Goal: Task Accomplishment & Management: Manage account settings

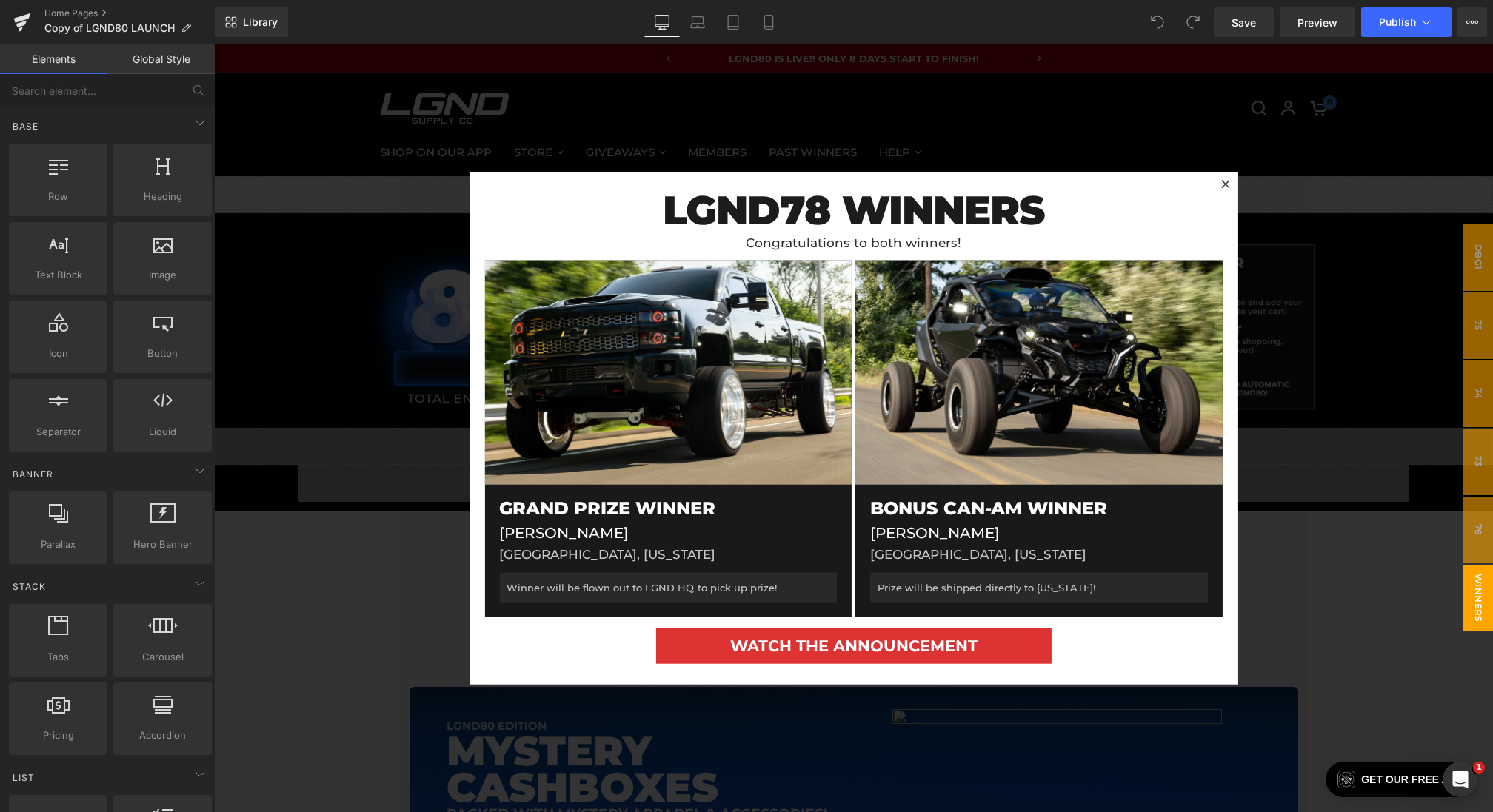
click at [385, 375] on div at bounding box center [853, 428] width 1279 height 768
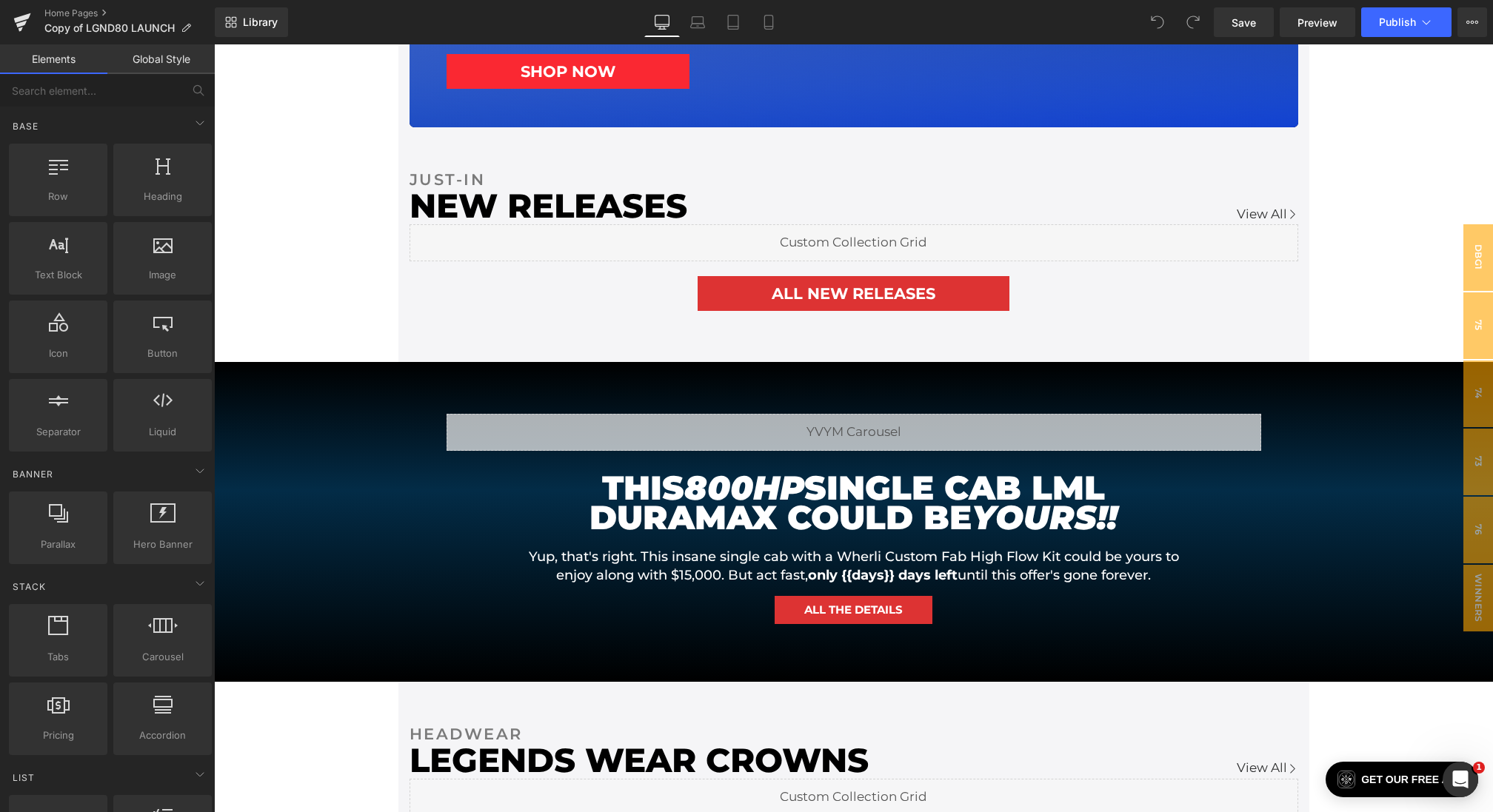
scroll to position [1135, 0]
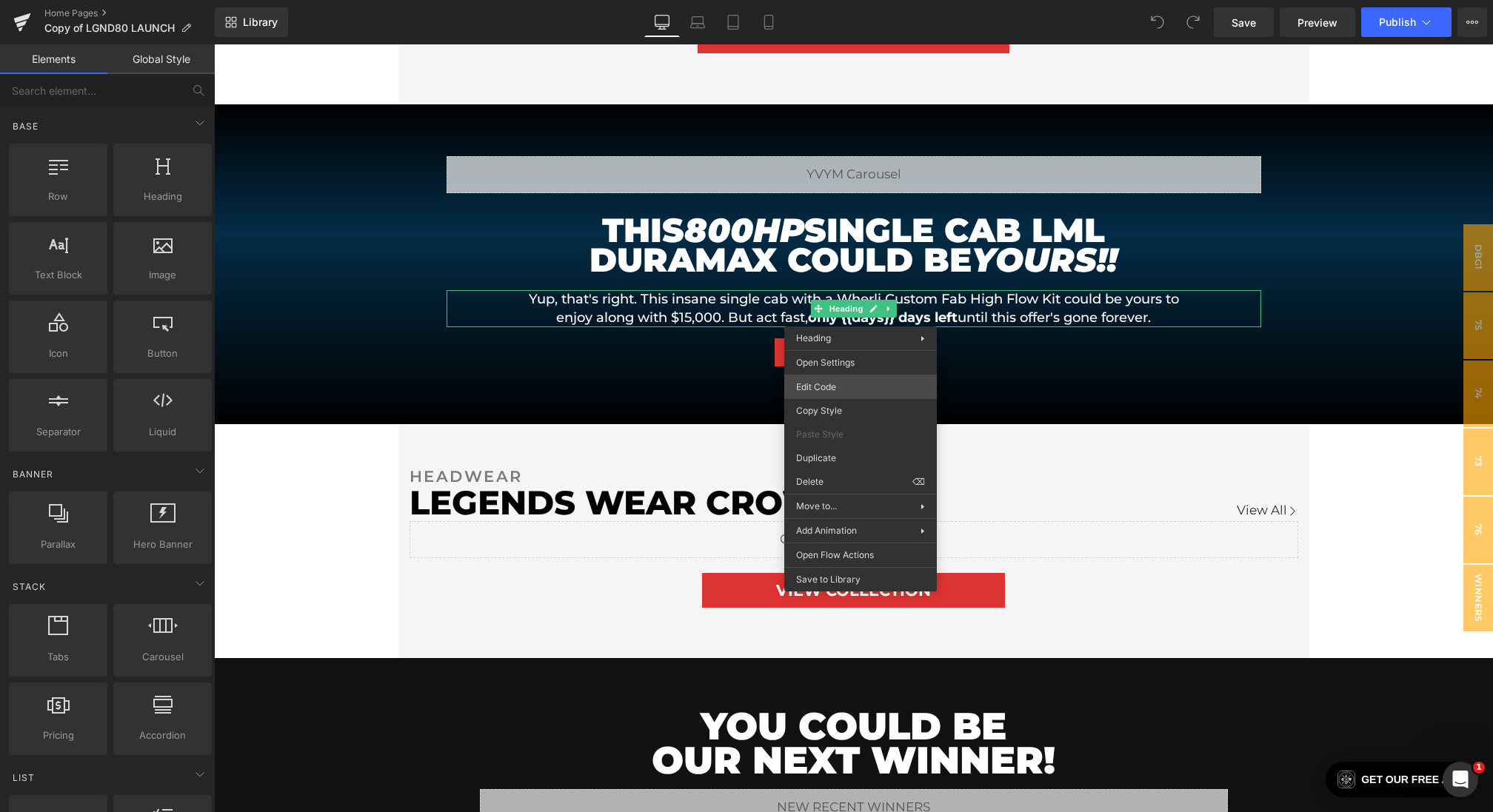
click at [832, 0] on div "You are previewing how the will restyle your page. You can not edit Elements in…" at bounding box center [746, 0] width 1493 height 0
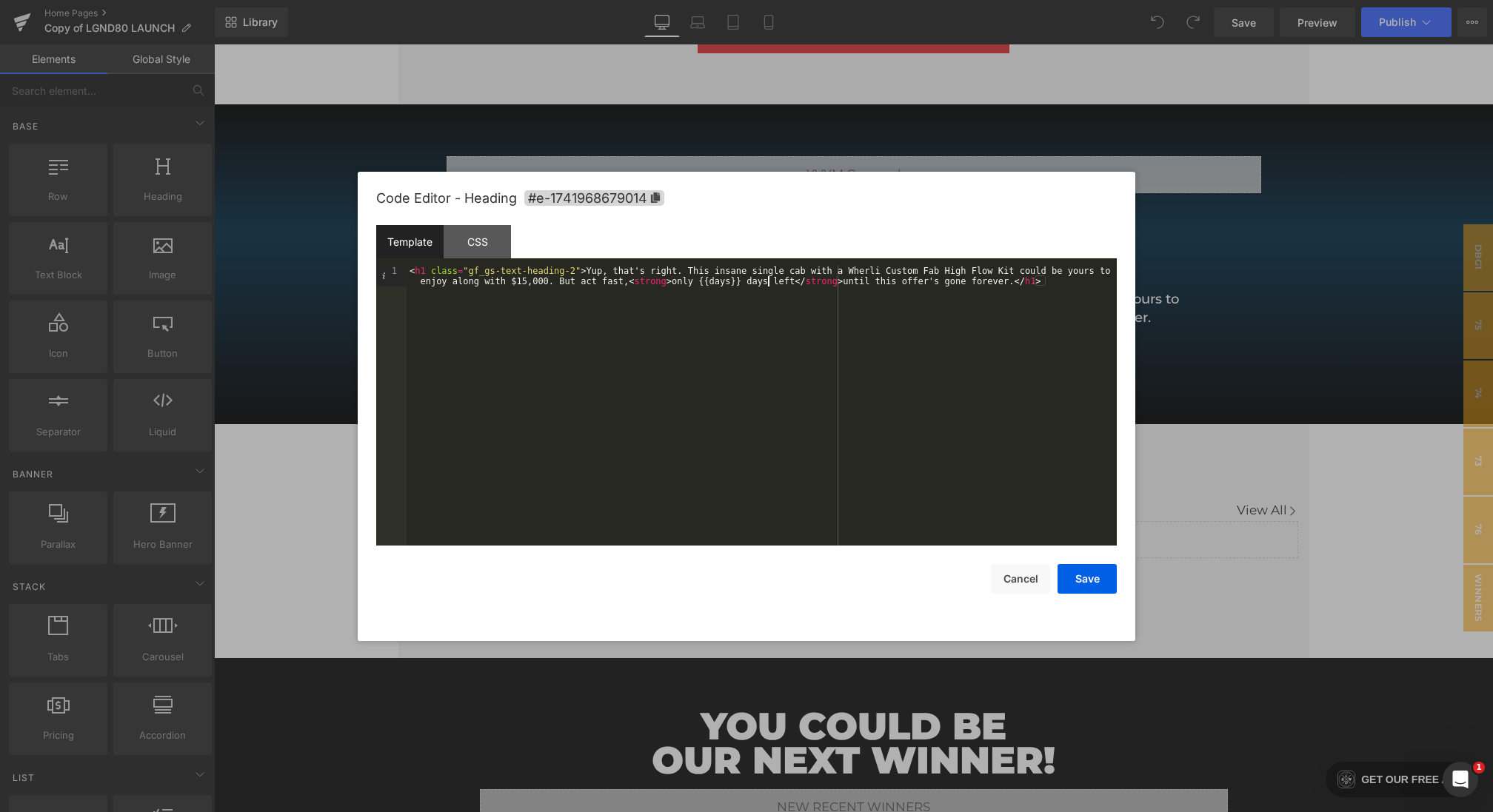
click at [770, 282] on div "< h1 class = "gf_gs-text-heading-2" > Yup, that's right. This insane single cab…" at bounding box center [761, 426] width 710 height 322
click at [1081, 574] on button "Save" at bounding box center [1087, 578] width 60 height 29
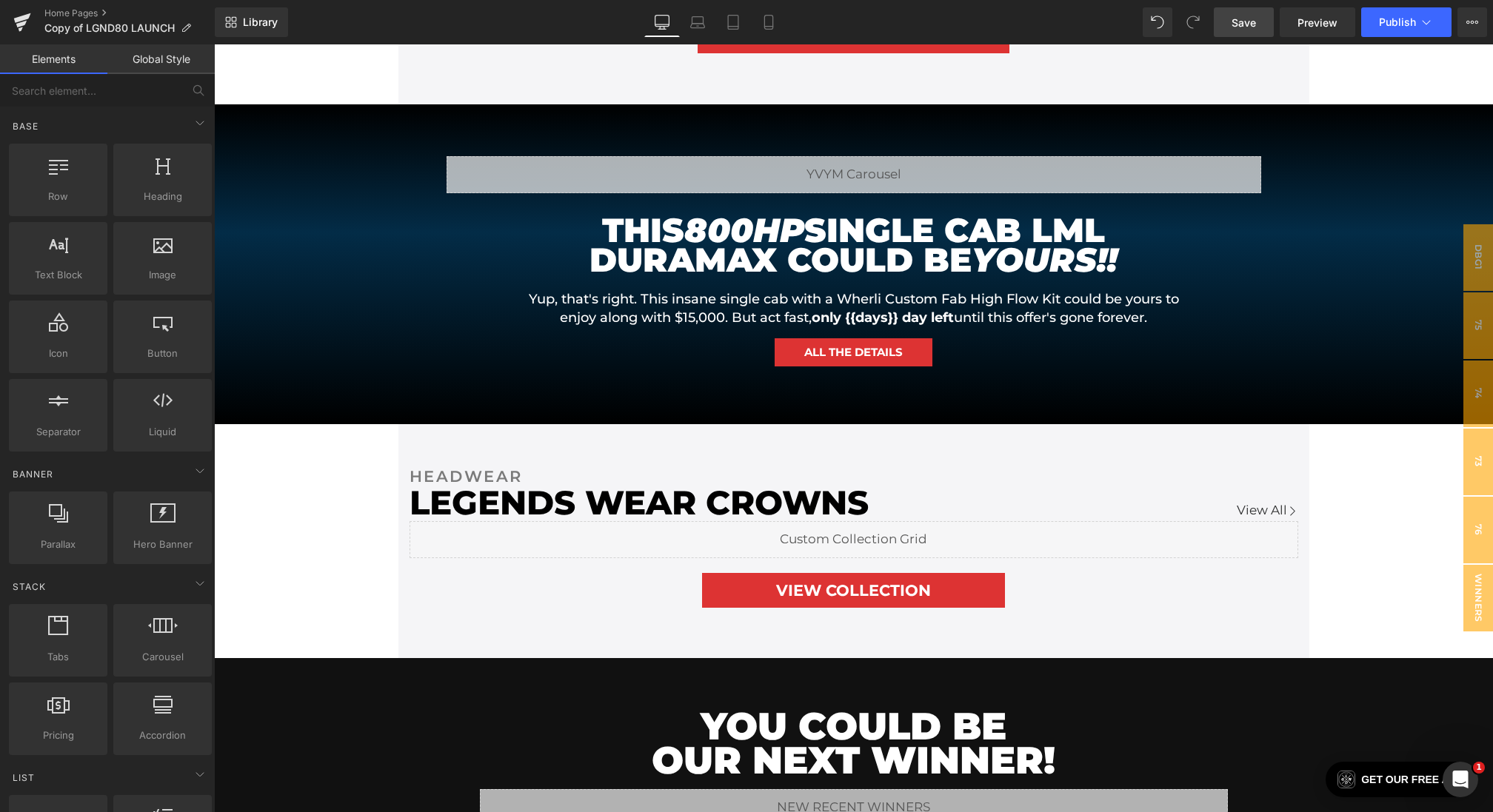
click at [1242, 15] on span "Save" at bounding box center [1243, 22] width 24 height 15
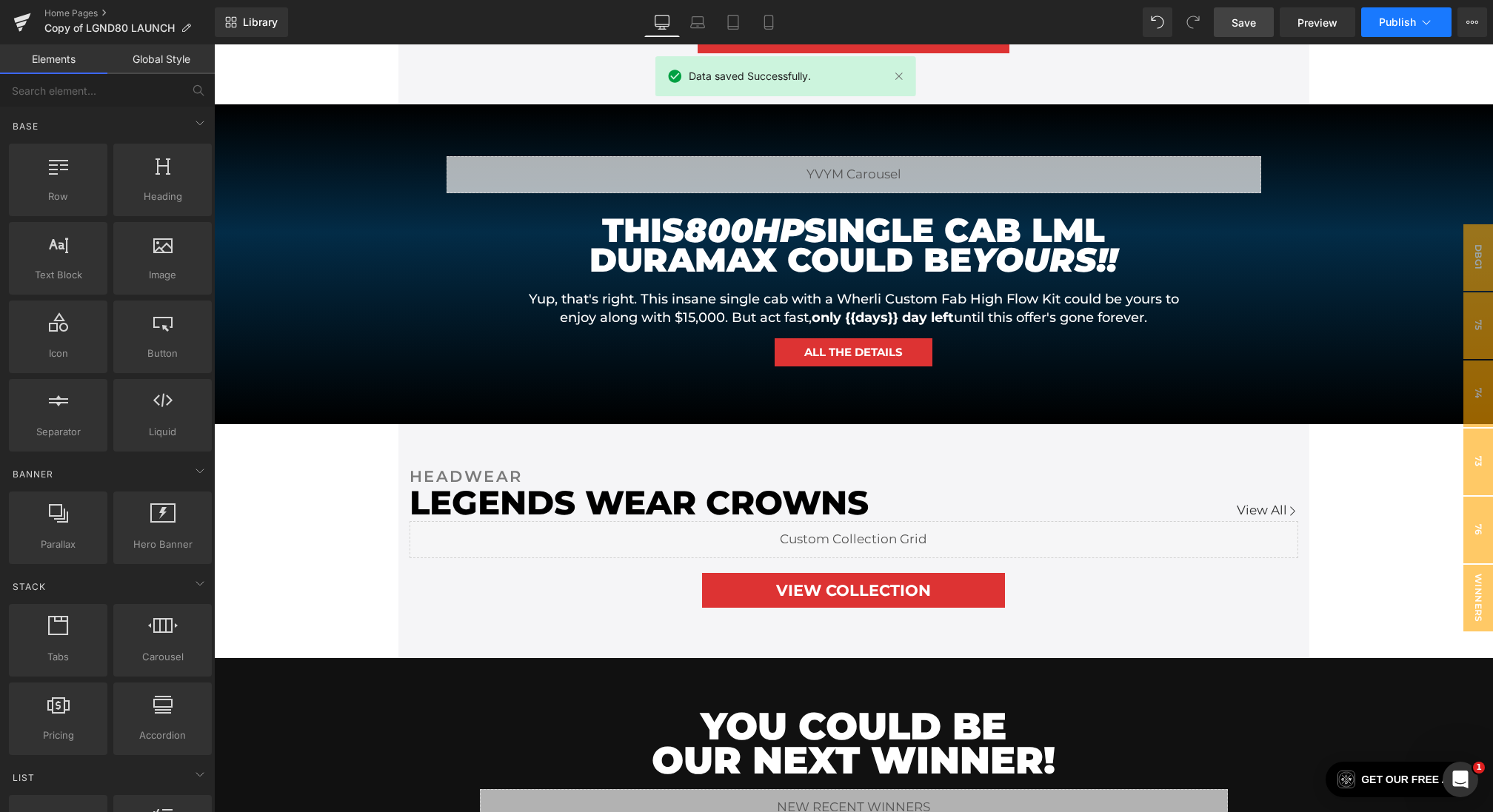
click at [1401, 32] on button "Publish" at bounding box center [1407, 21] width 91 height 29
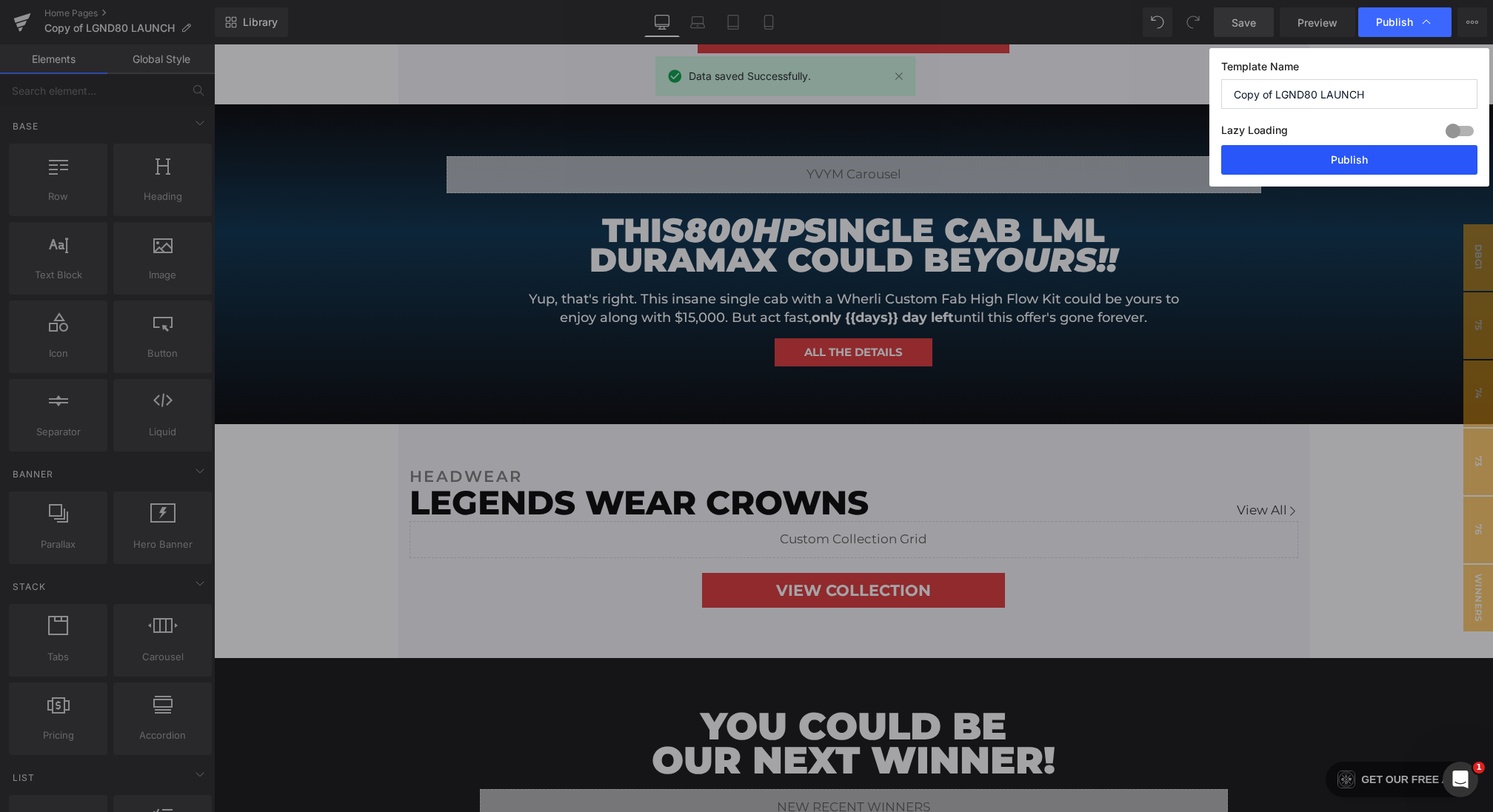
click at [1337, 162] on button "Publish" at bounding box center [1349, 159] width 256 height 29
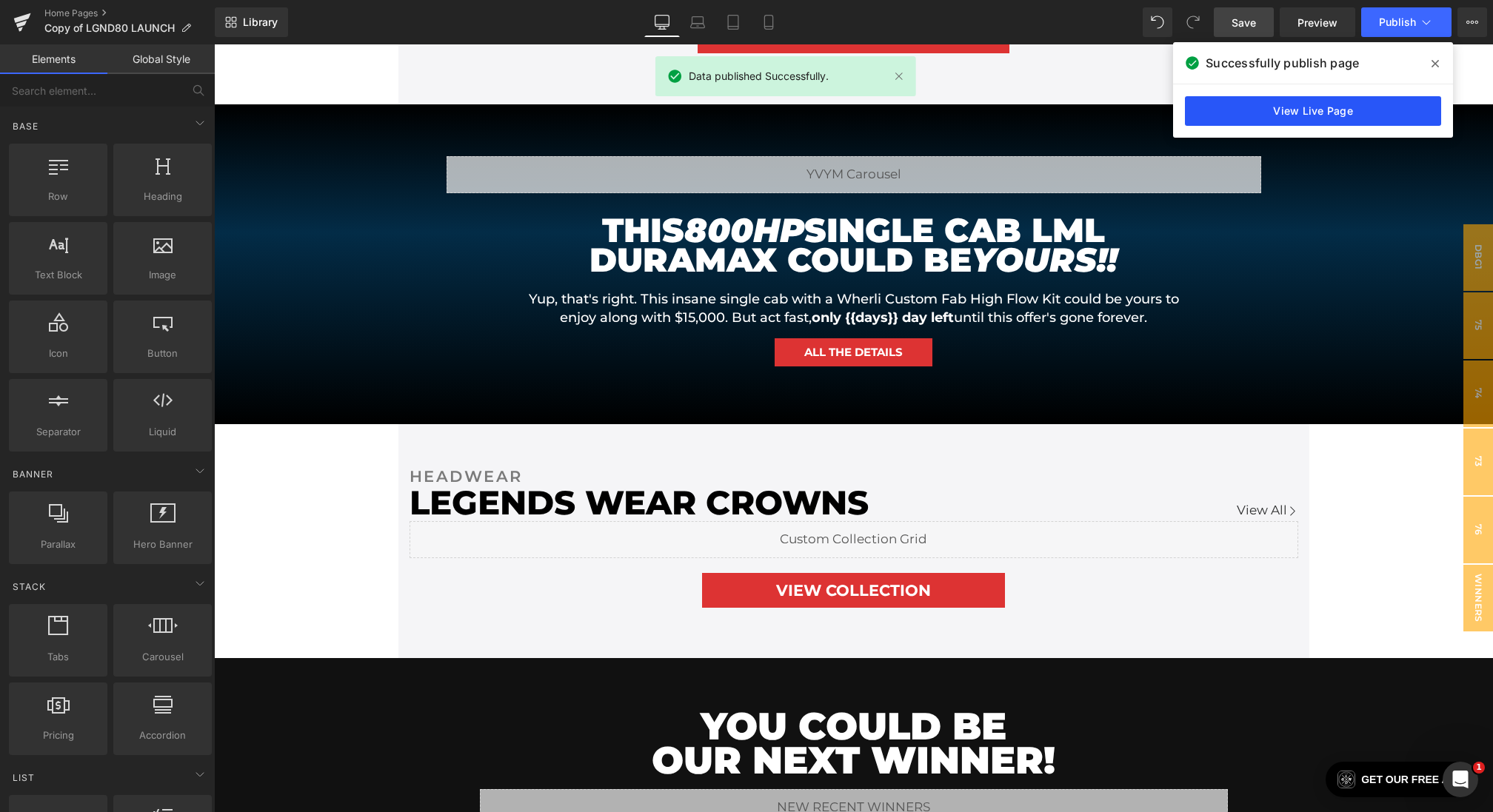
click at [1263, 121] on link "View Live Page" at bounding box center [1313, 110] width 256 height 29
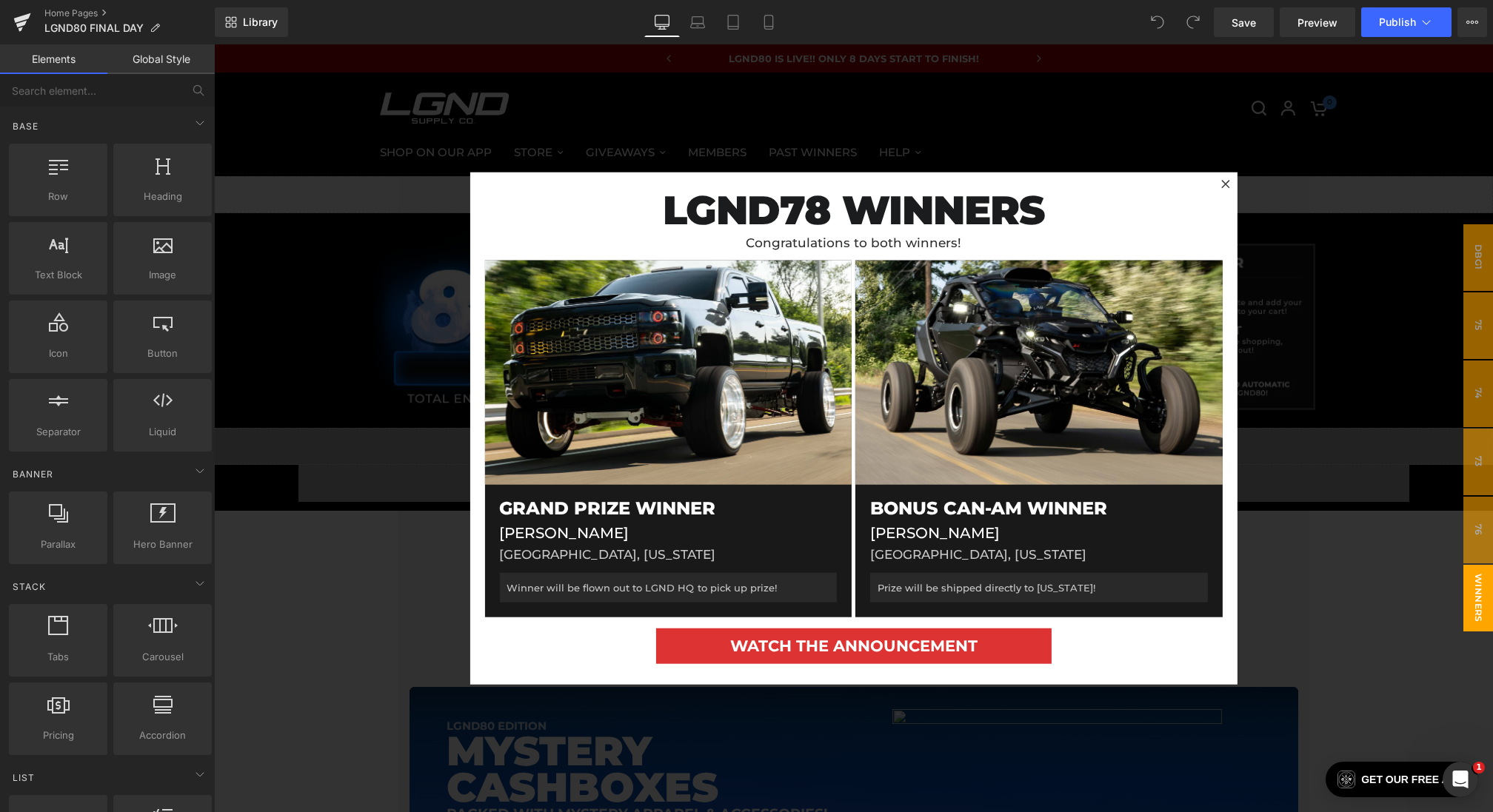
click at [405, 313] on div at bounding box center [853, 428] width 1279 height 768
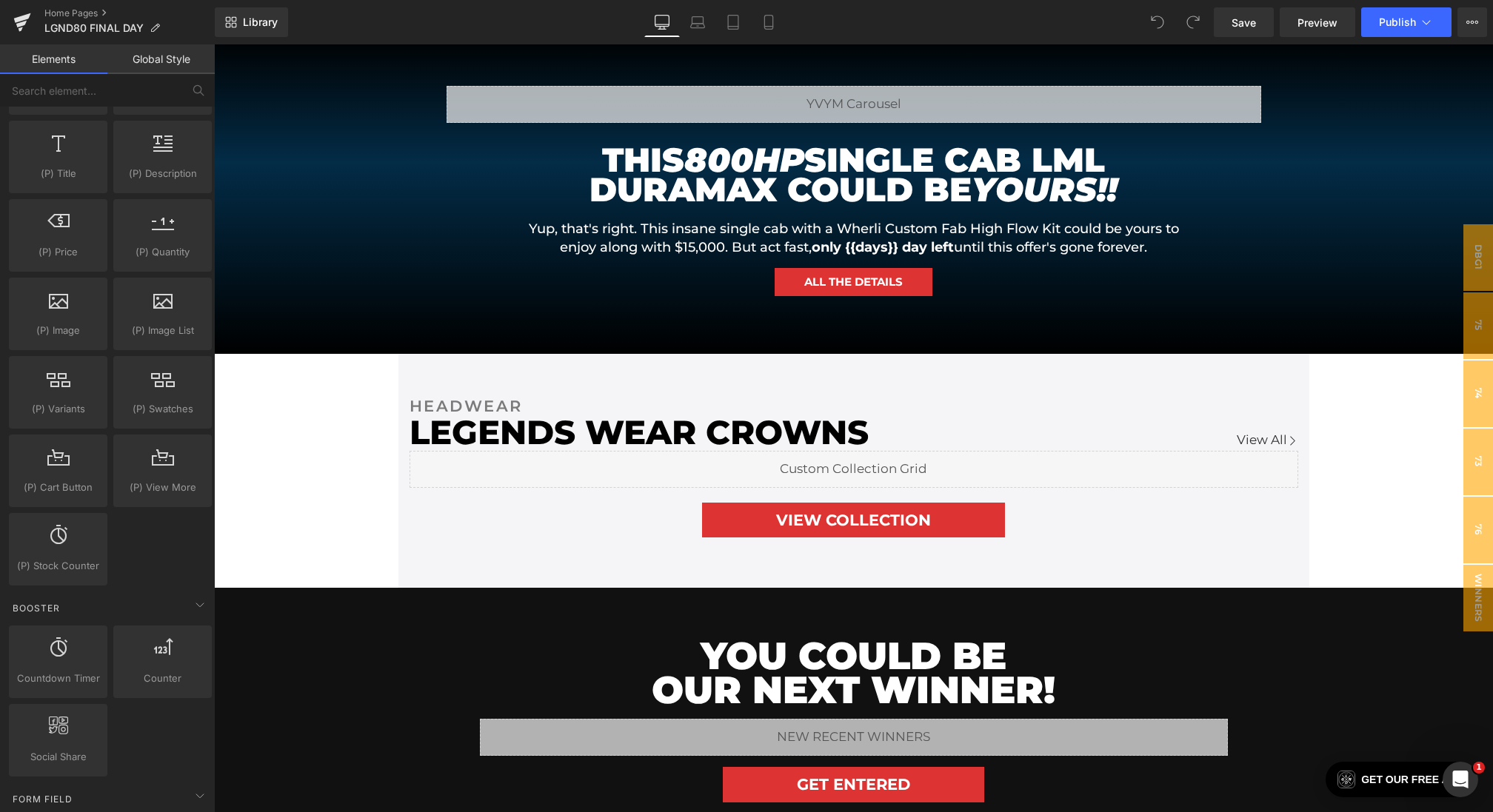
scroll to position [2466, 0]
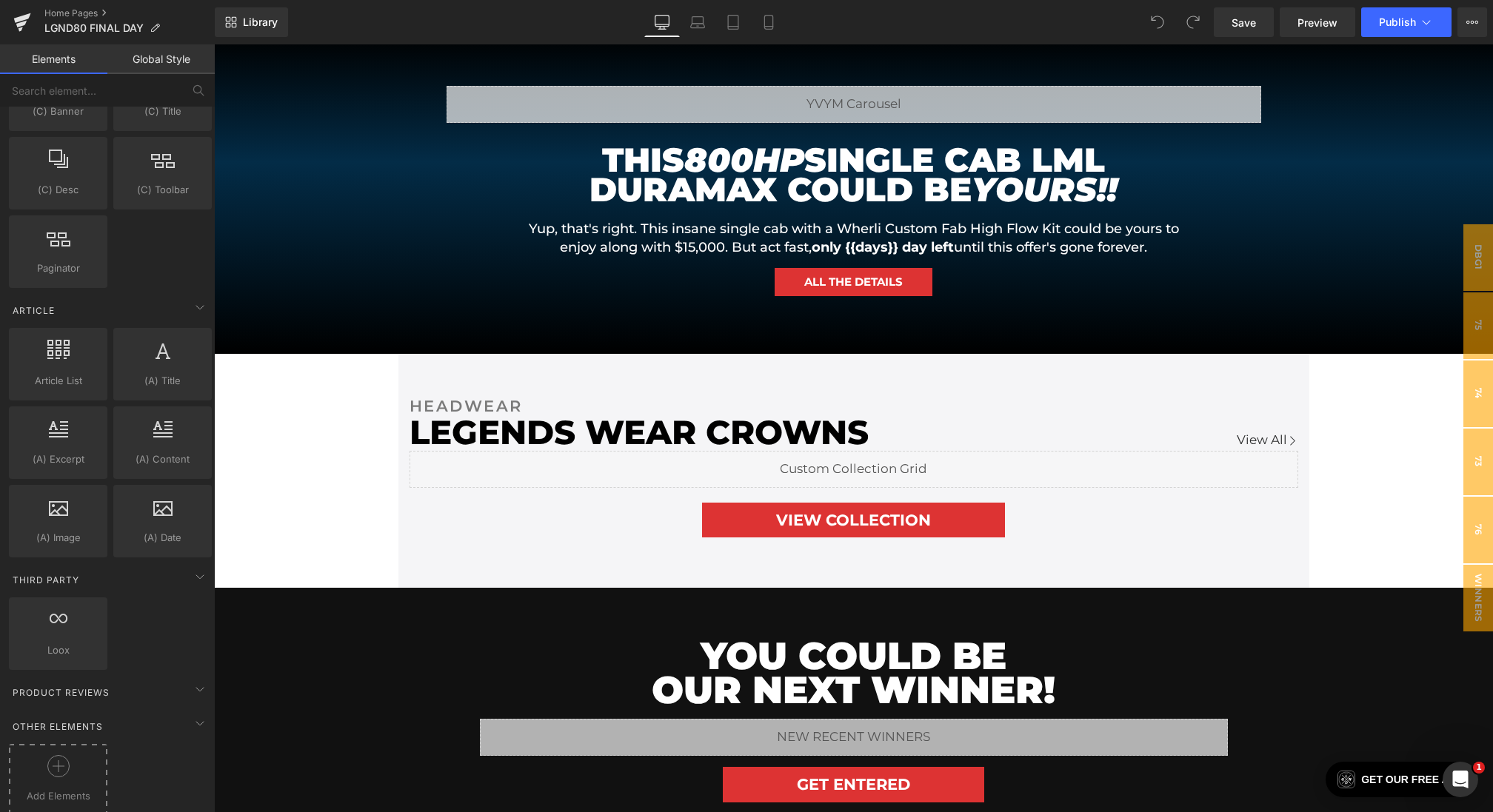
click at [50, 762] on div at bounding box center [58, 771] width 91 height 33
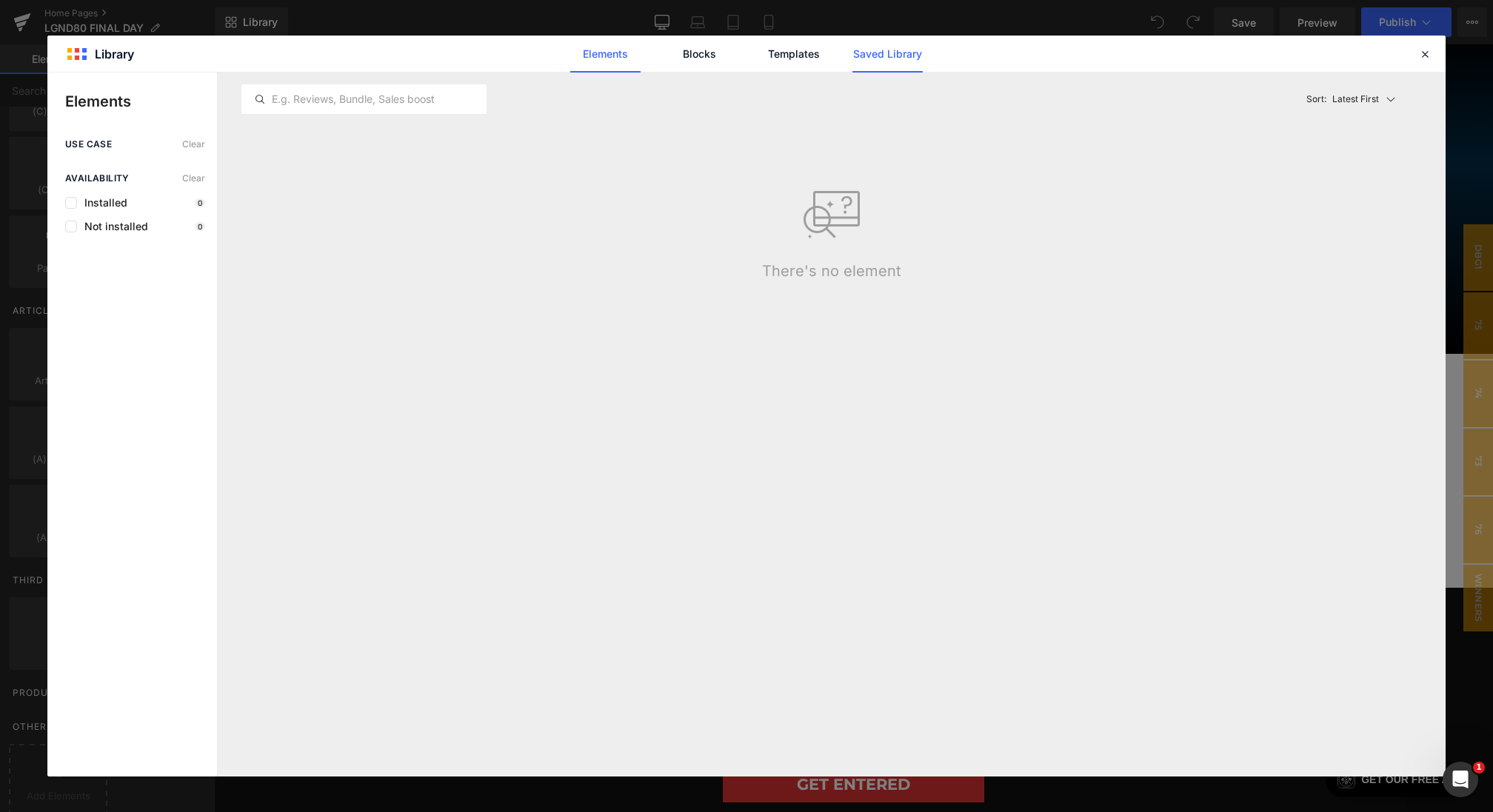
click at [890, 58] on link "Saved Library" at bounding box center [887, 54] width 70 height 37
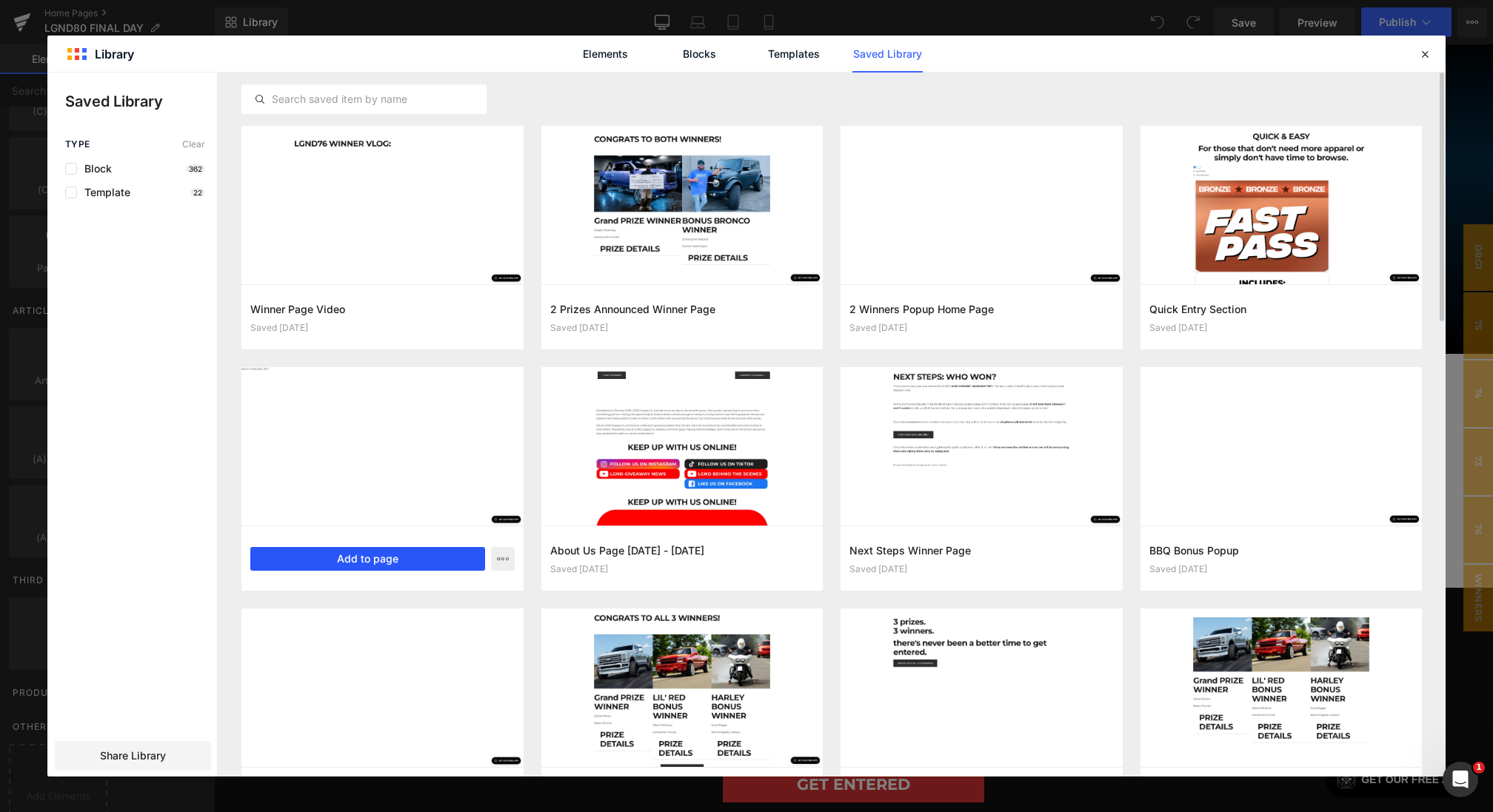
click at [397, 547] on button "Add to page" at bounding box center [368, 559] width 235 height 24
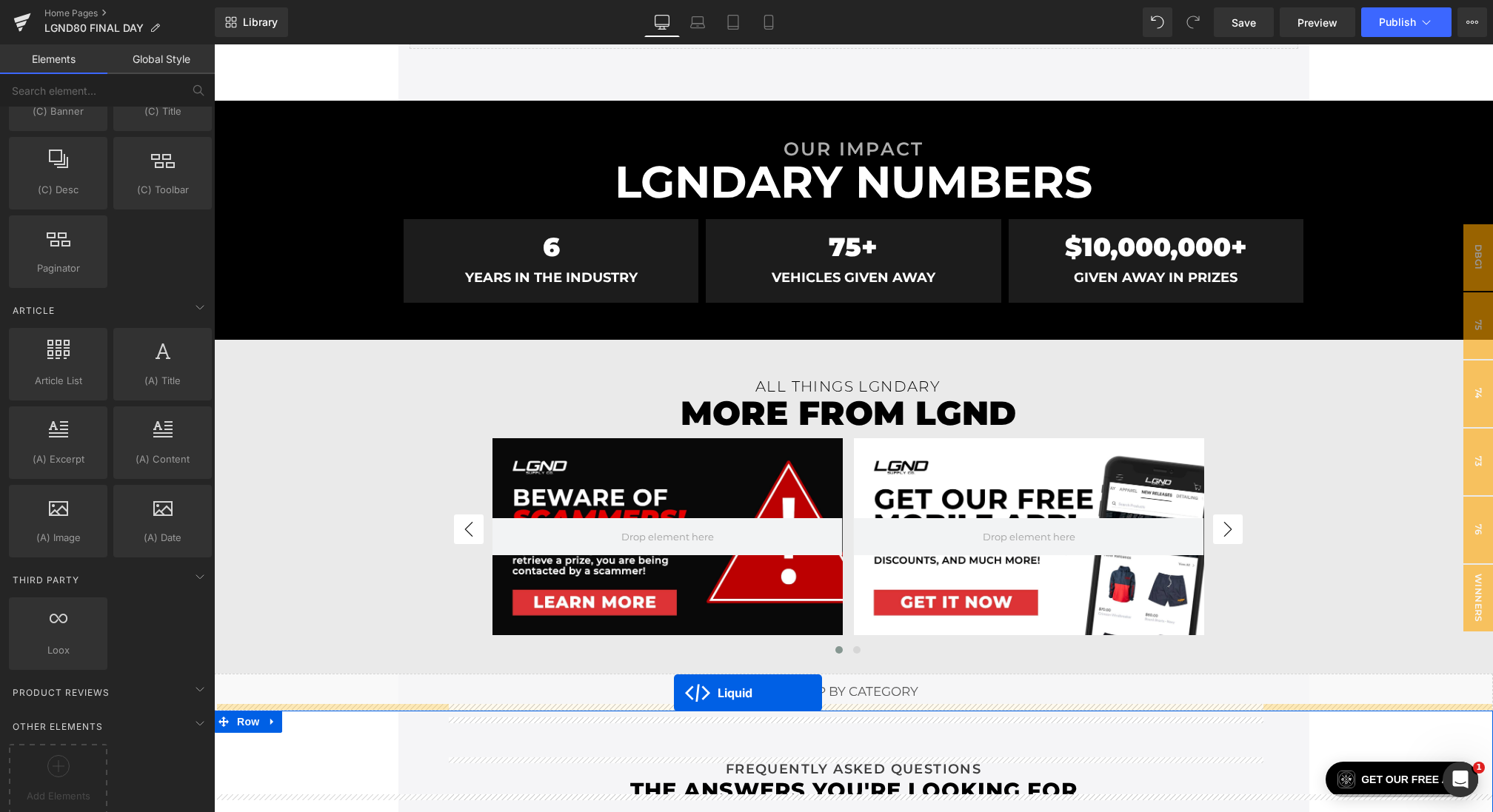
scroll to position [4350, 0]
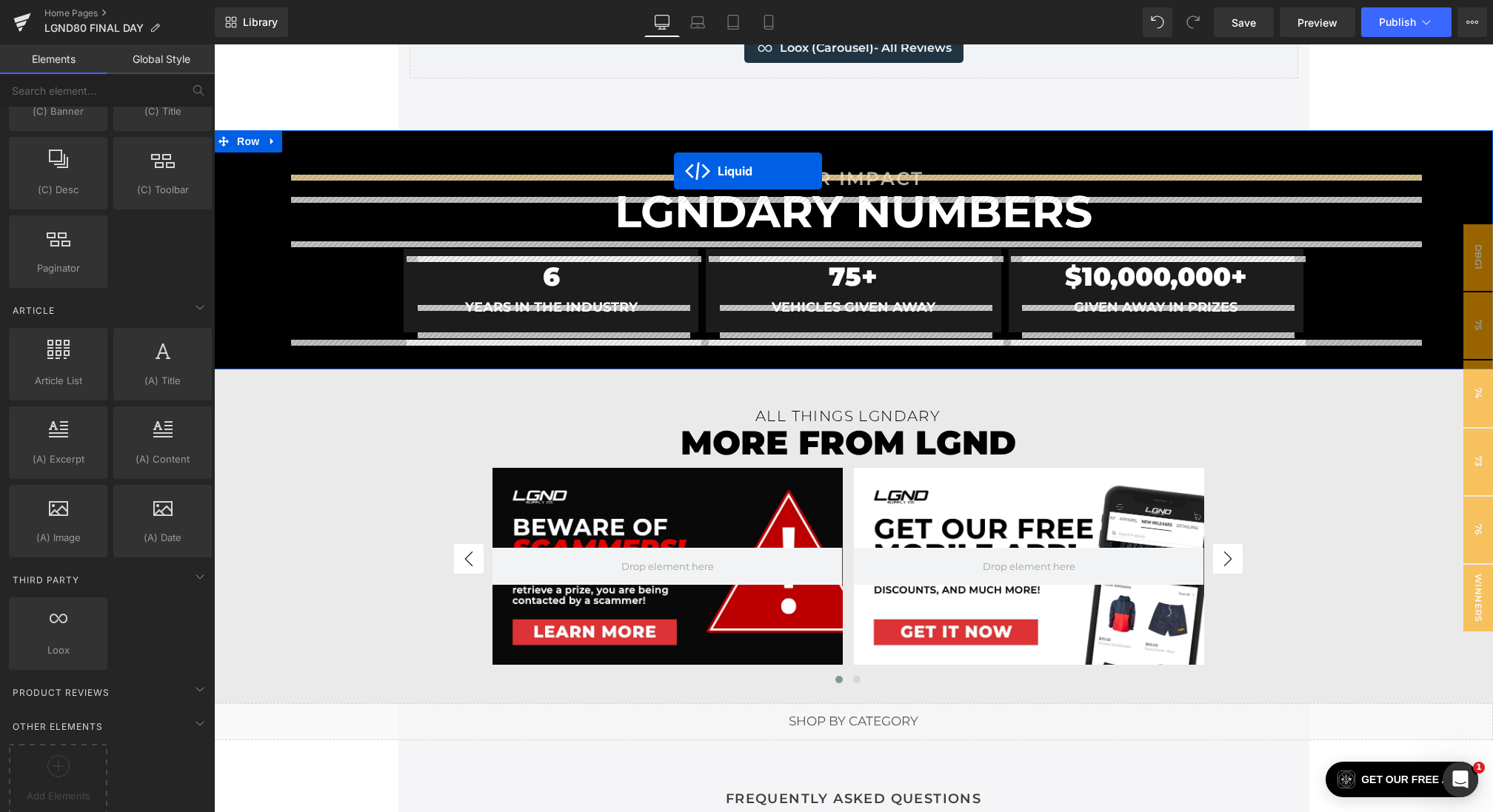
drag, startPoint x: 840, startPoint y: 588, endPoint x: 674, endPoint y: 159, distance: 460.0
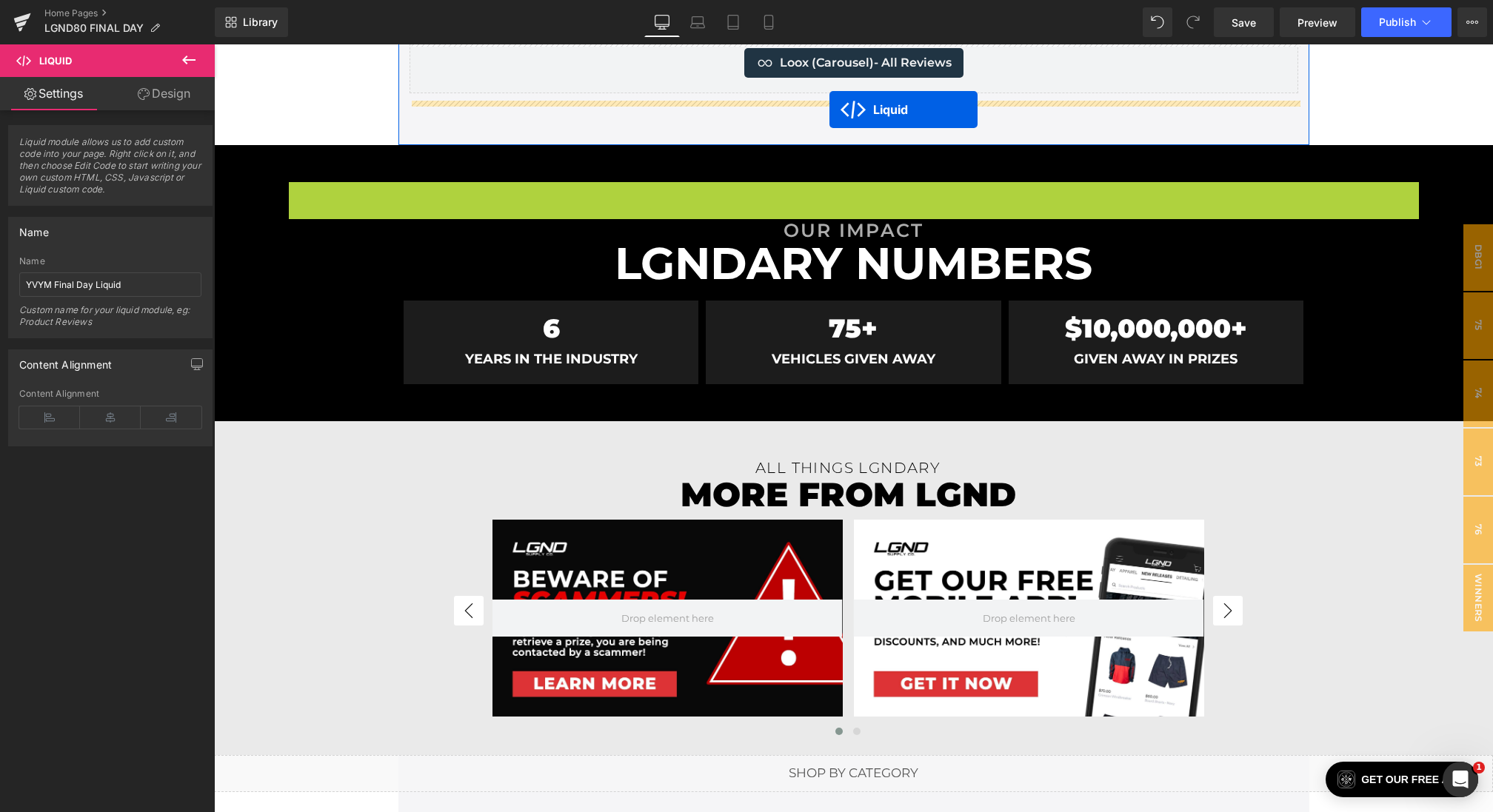
drag, startPoint x: 837, startPoint y: 193, endPoint x: 829, endPoint y: 95, distance: 98.3
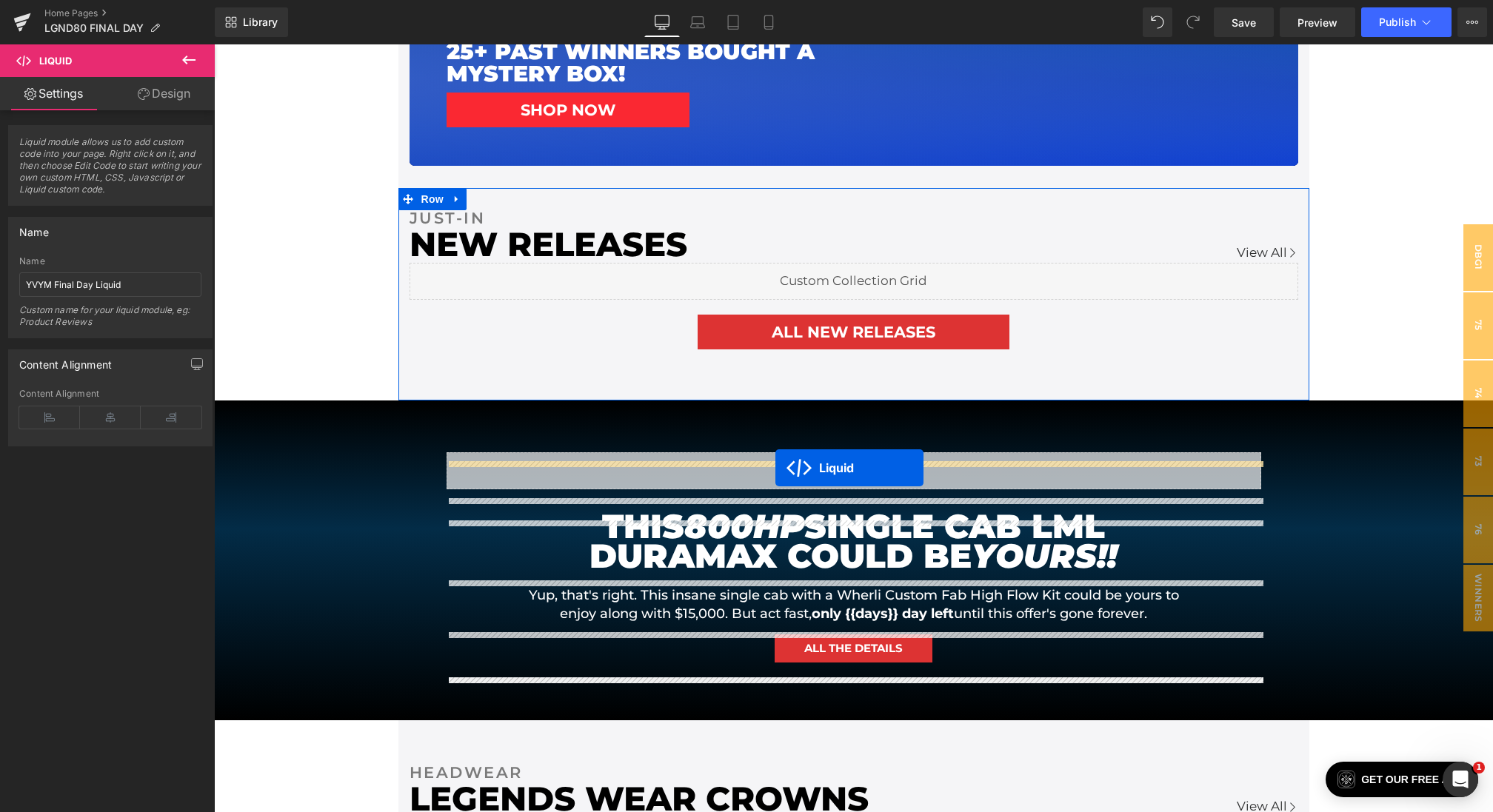
scroll to position [830, 0]
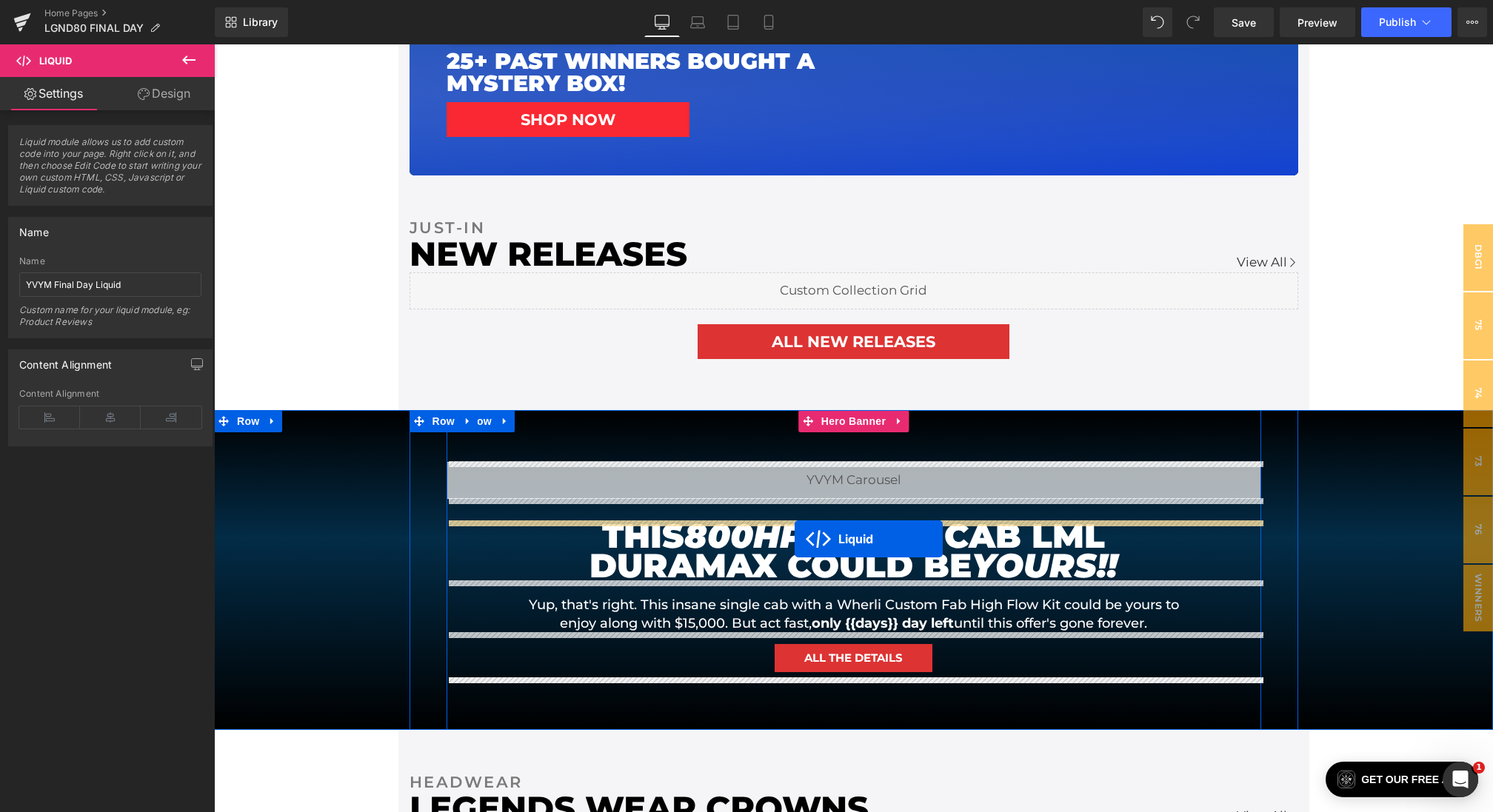
drag, startPoint x: 855, startPoint y: 671, endPoint x: 794, endPoint y: 539, distance: 145.4
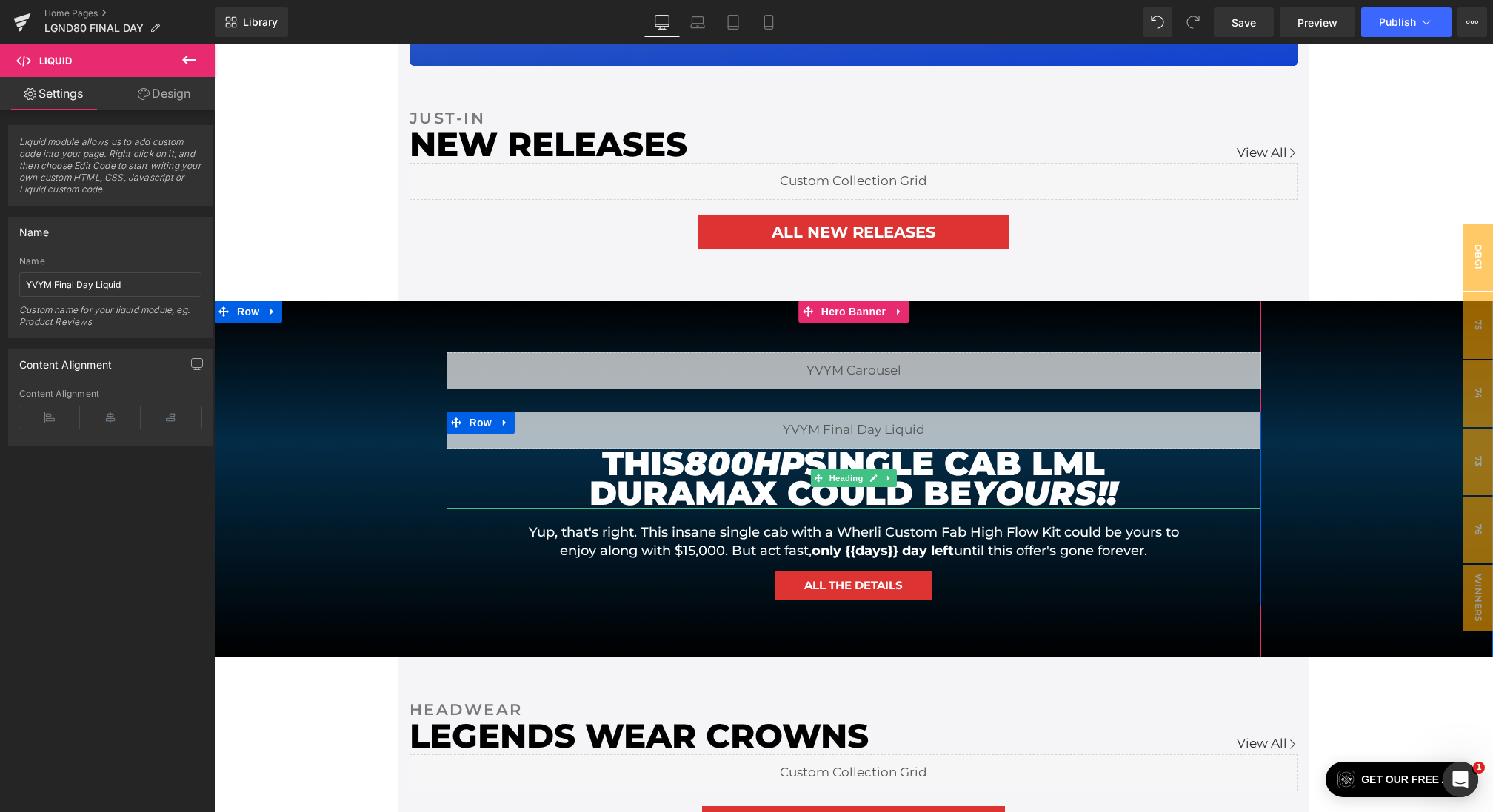
scroll to position [975, 0]
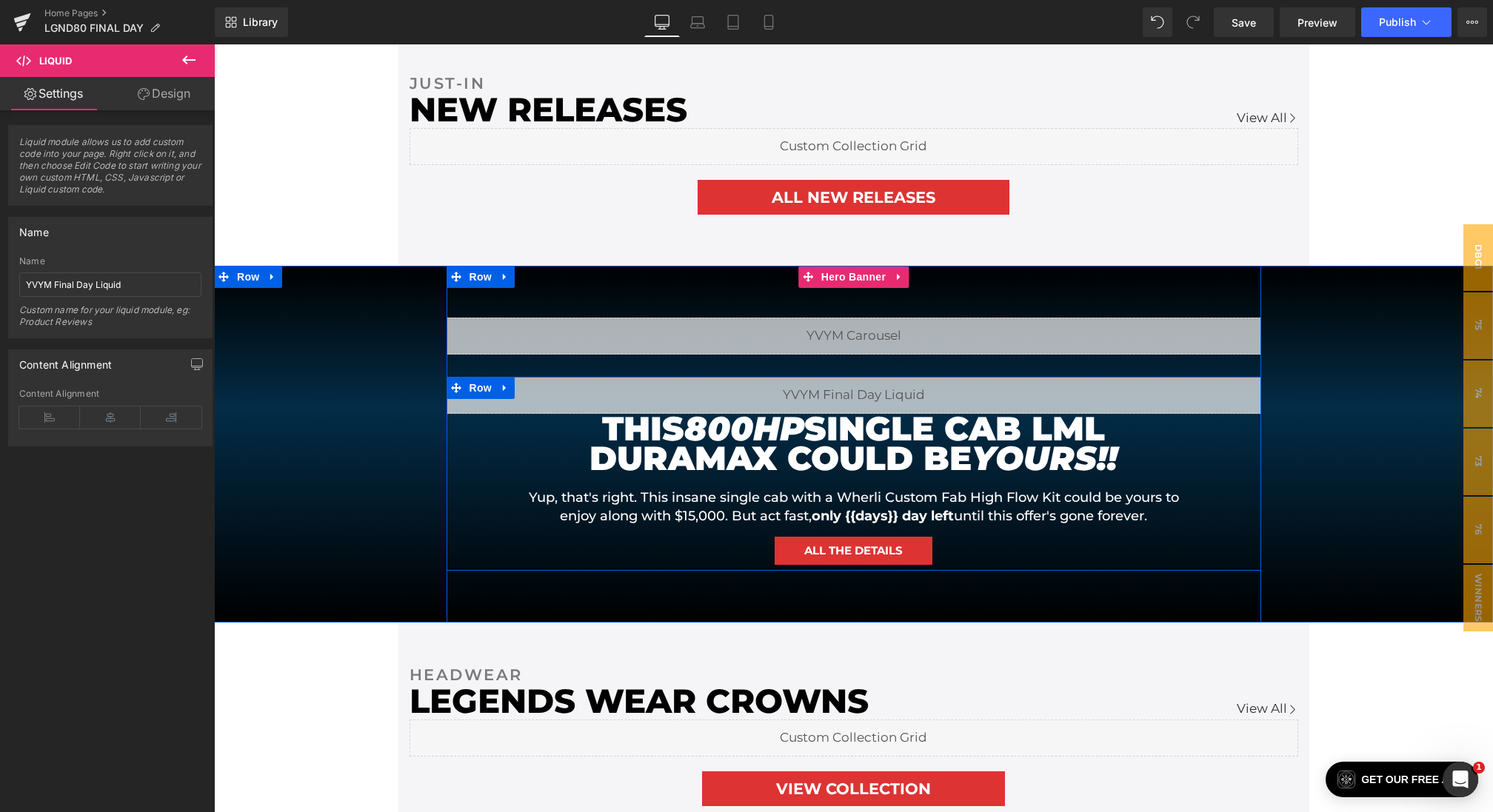
click at [750, 503] on h1 "Yup, that's right. This insane single cab with a Wherli Custom Fab High Flow Ki…" at bounding box center [854, 507] width 667 height 37
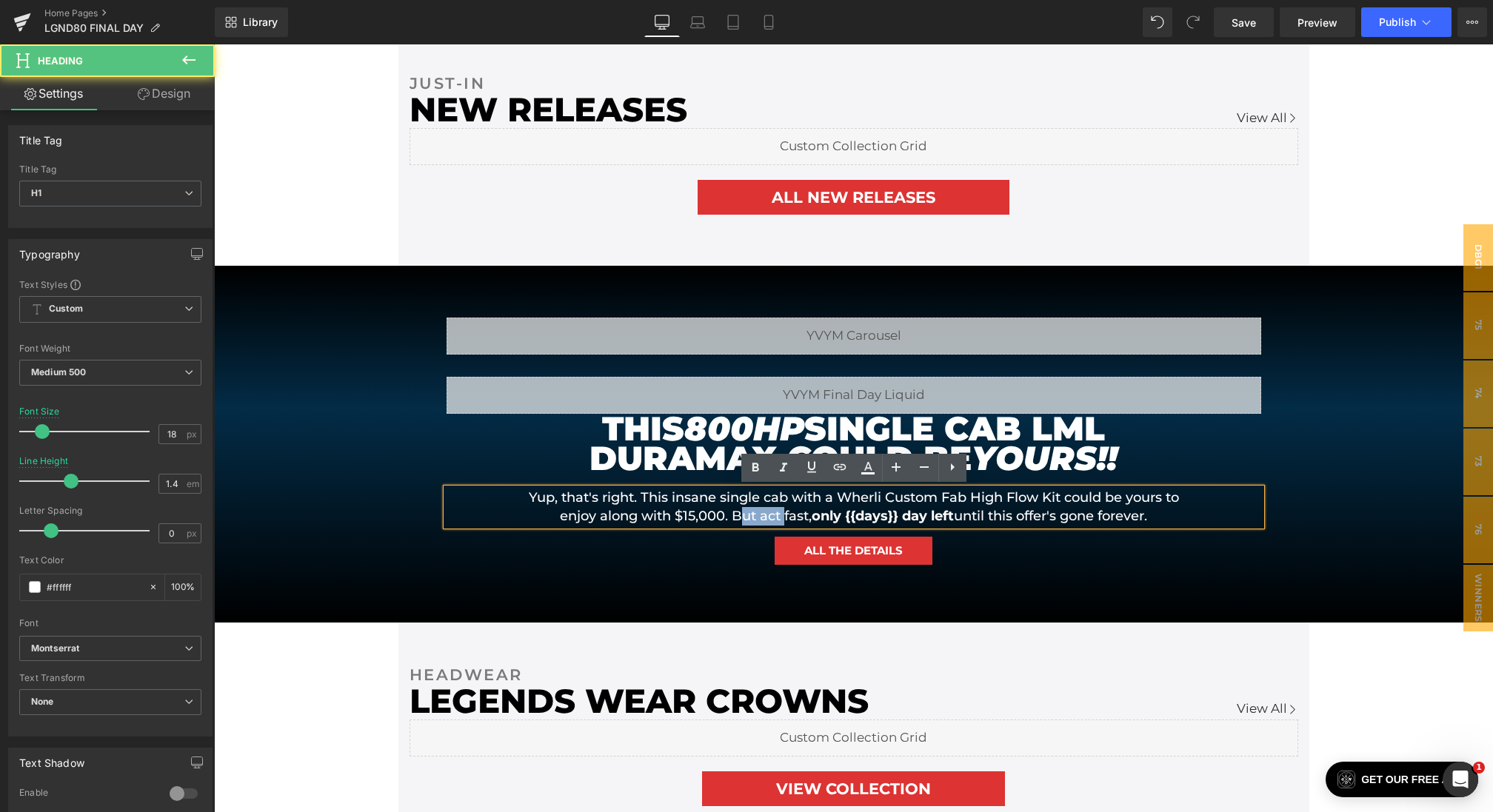
drag, startPoint x: 1169, startPoint y: 514, endPoint x: 731, endPoint y: 515, distance: 438.0
click at [731, 515] on h1 "Yup, that's right. This insane single cab with a Wherli Custom Fab High Flow Ki…" at bounding box center [854, 507] width 667 height 37
drag, startPoint x: 1182, startPoint y: 519, endPoint x: 731, endPoint y: 521, distance: 451.0
click at [731, 521] on h1 "Yup, that's right. This insane single cab with a Wherli Custom Fab High Flow Ki…" at bounding box center [854, 507] width 667 height 37
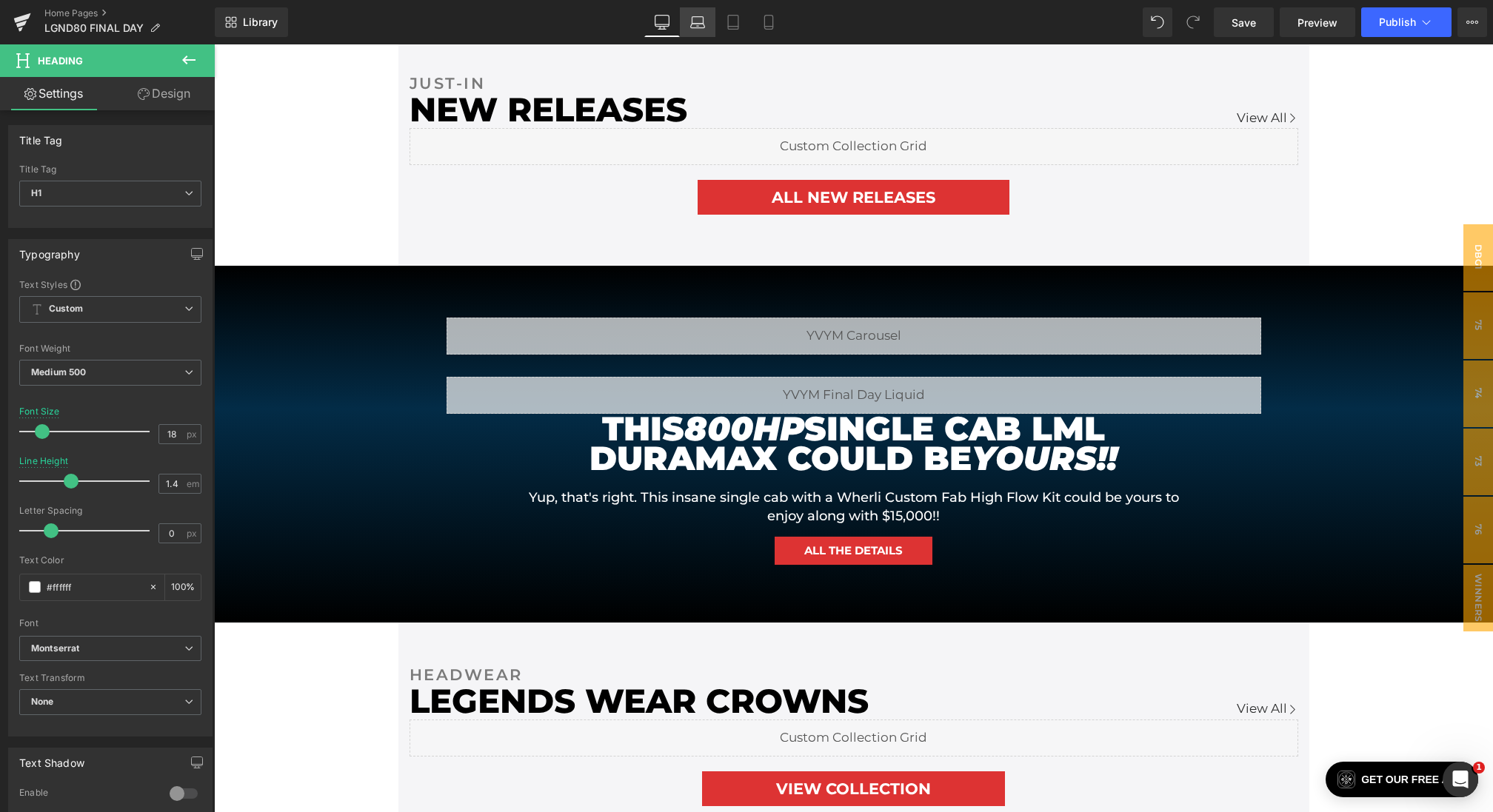
click at [699, 19] on icon at bounding box center [698, 22] width 15 height 15
type input "100"
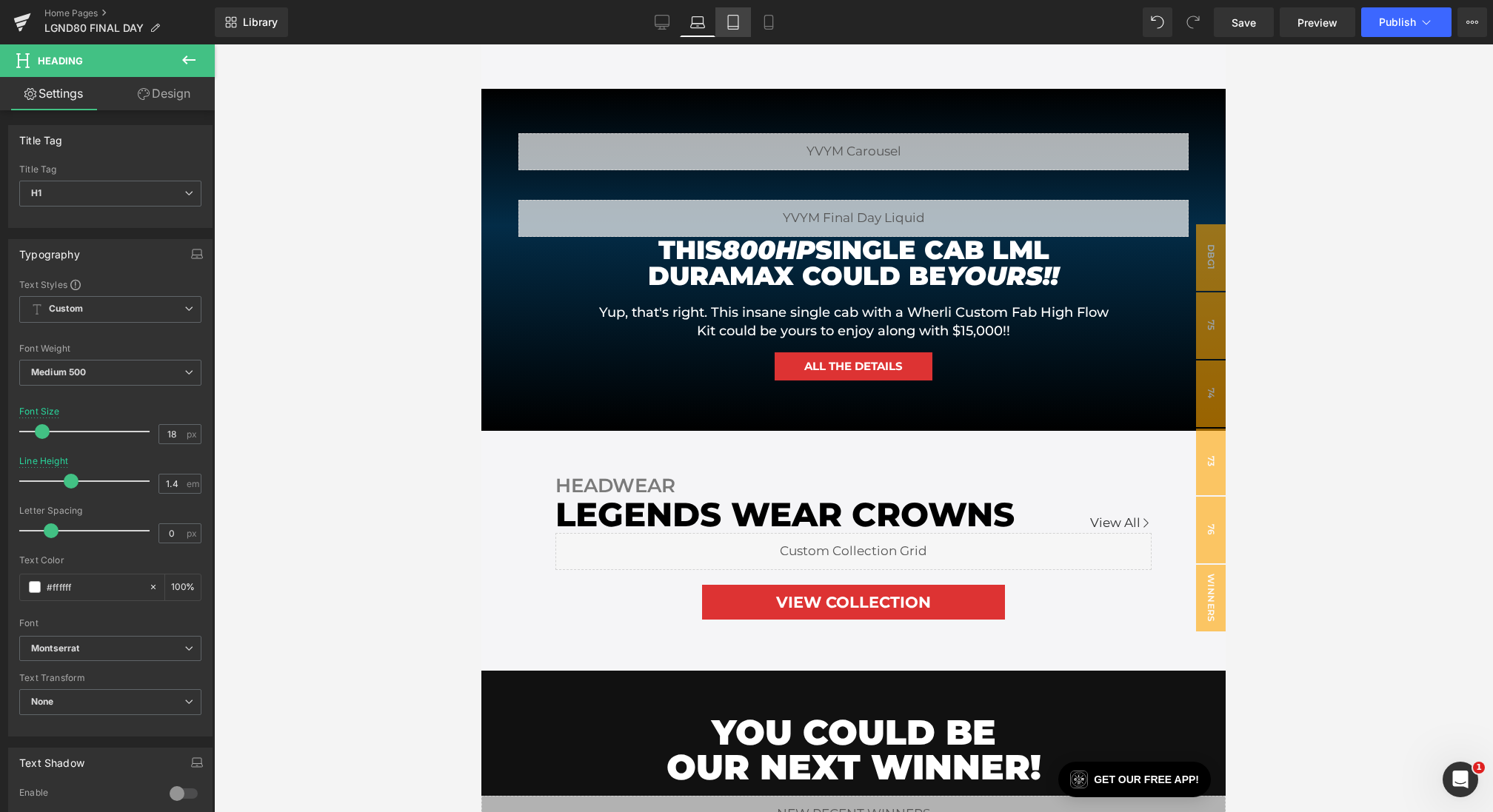
click at [729, 19] on icon at bounding box center [733, 22] width 15 height 15
type input "16"
type input "100"
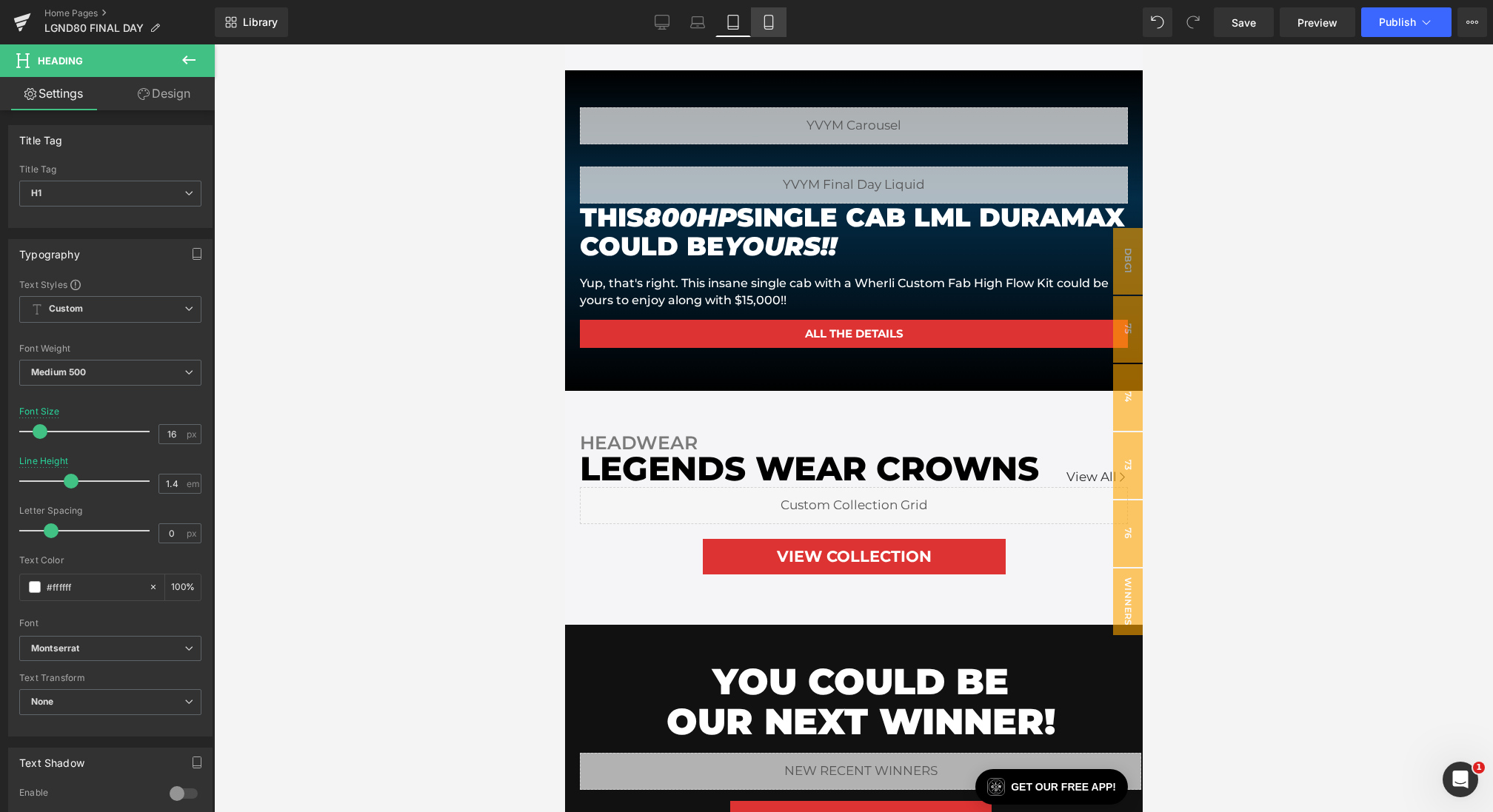
click at [762, 20] on icon at bounding box center [769, 22] width 15 height 15
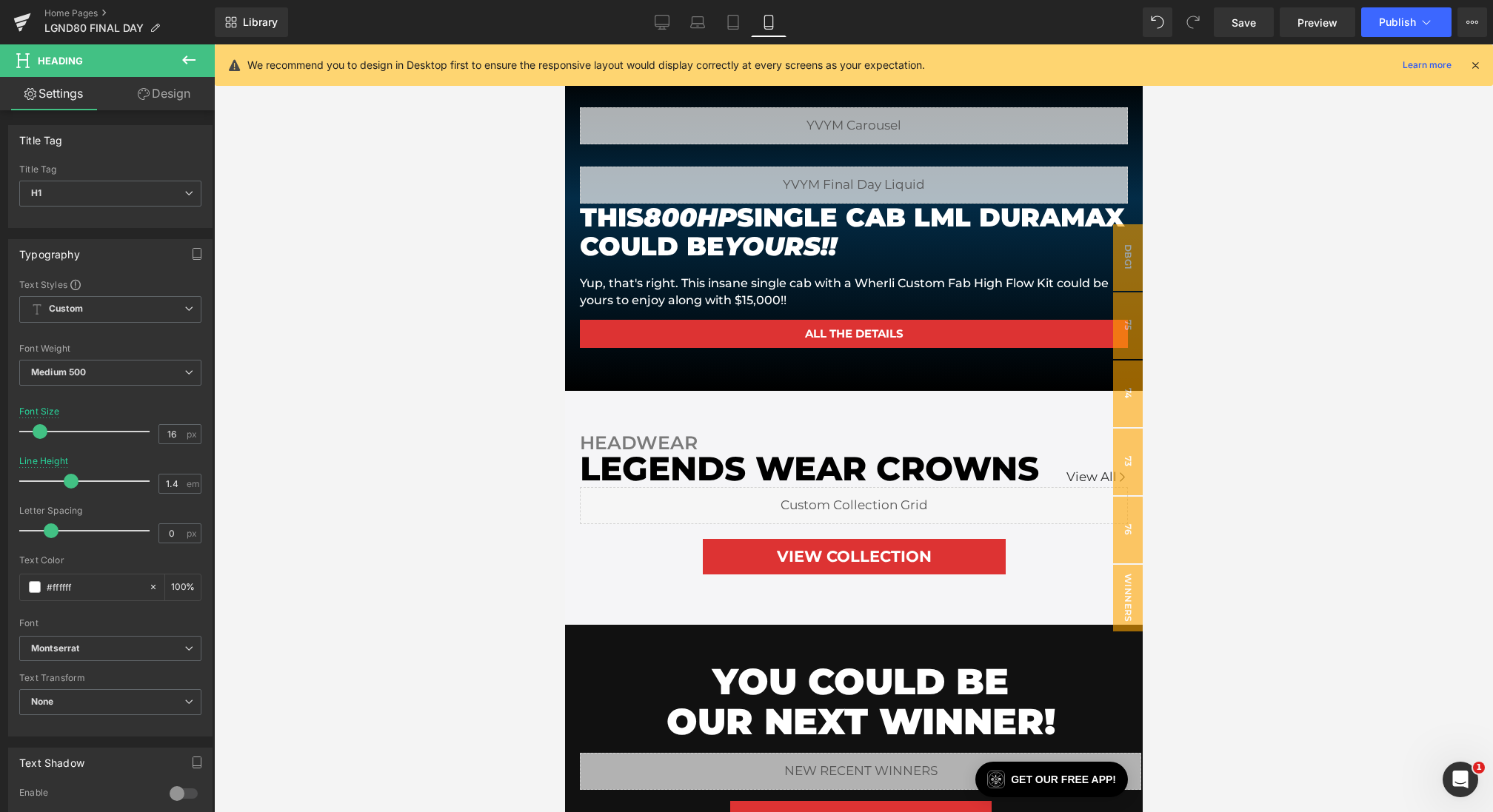
type input "1.6"
type input "100"
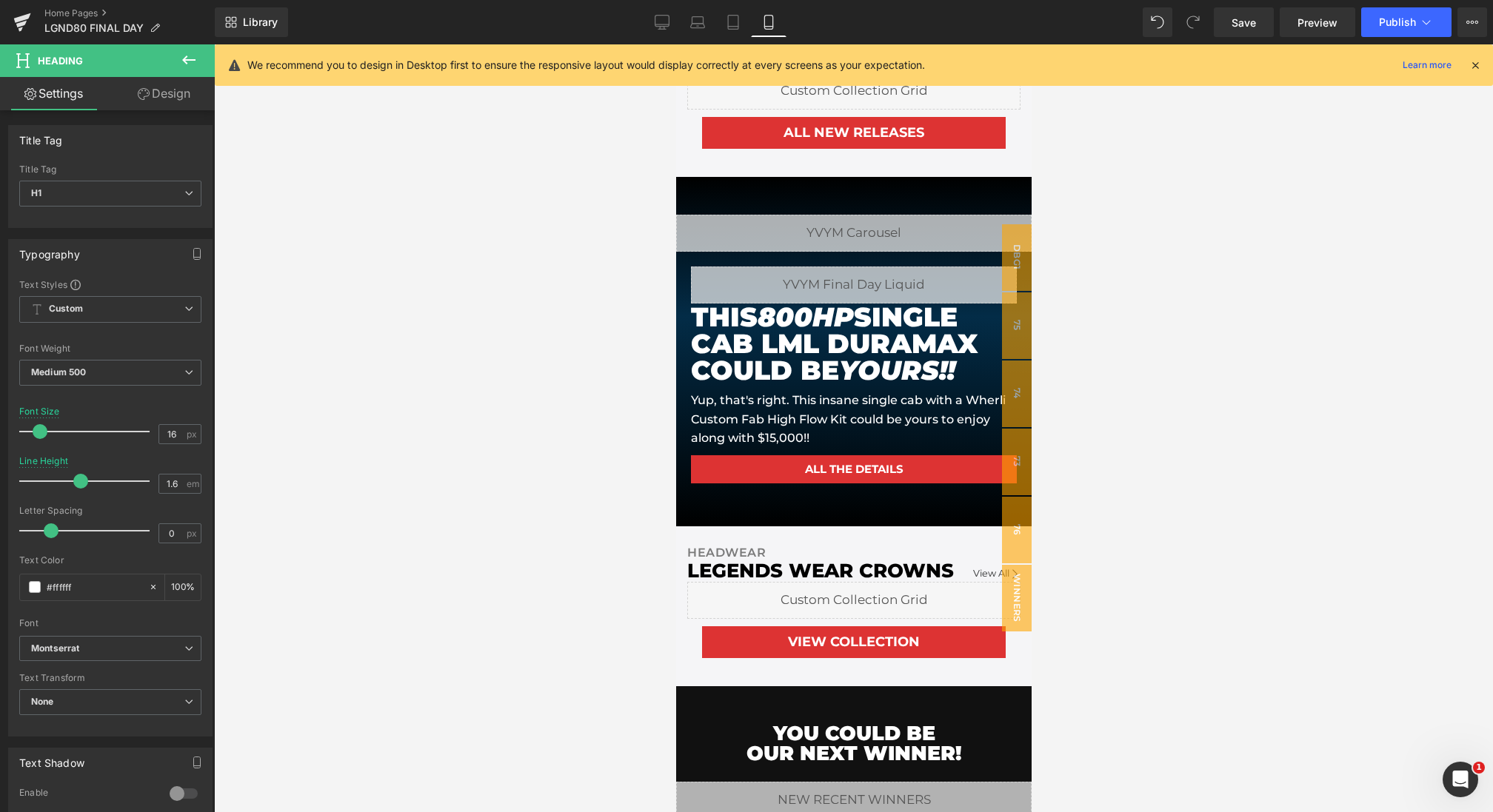
scroll to position [939, 0]
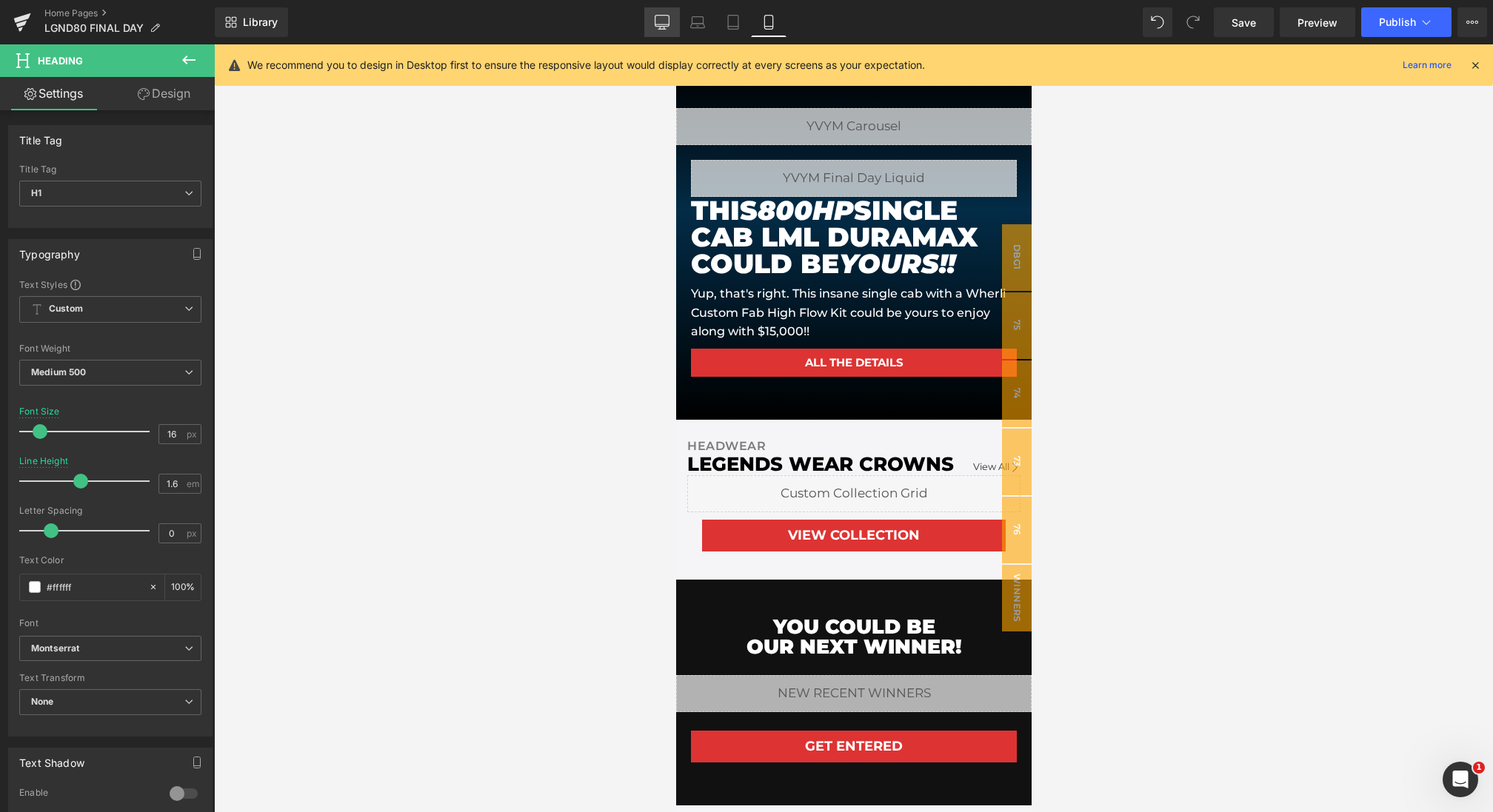
click at [668, 27] on icon at bounding box center [662, 22] width 15 height 15
type input "18"
type input "1.4"
type input "100"
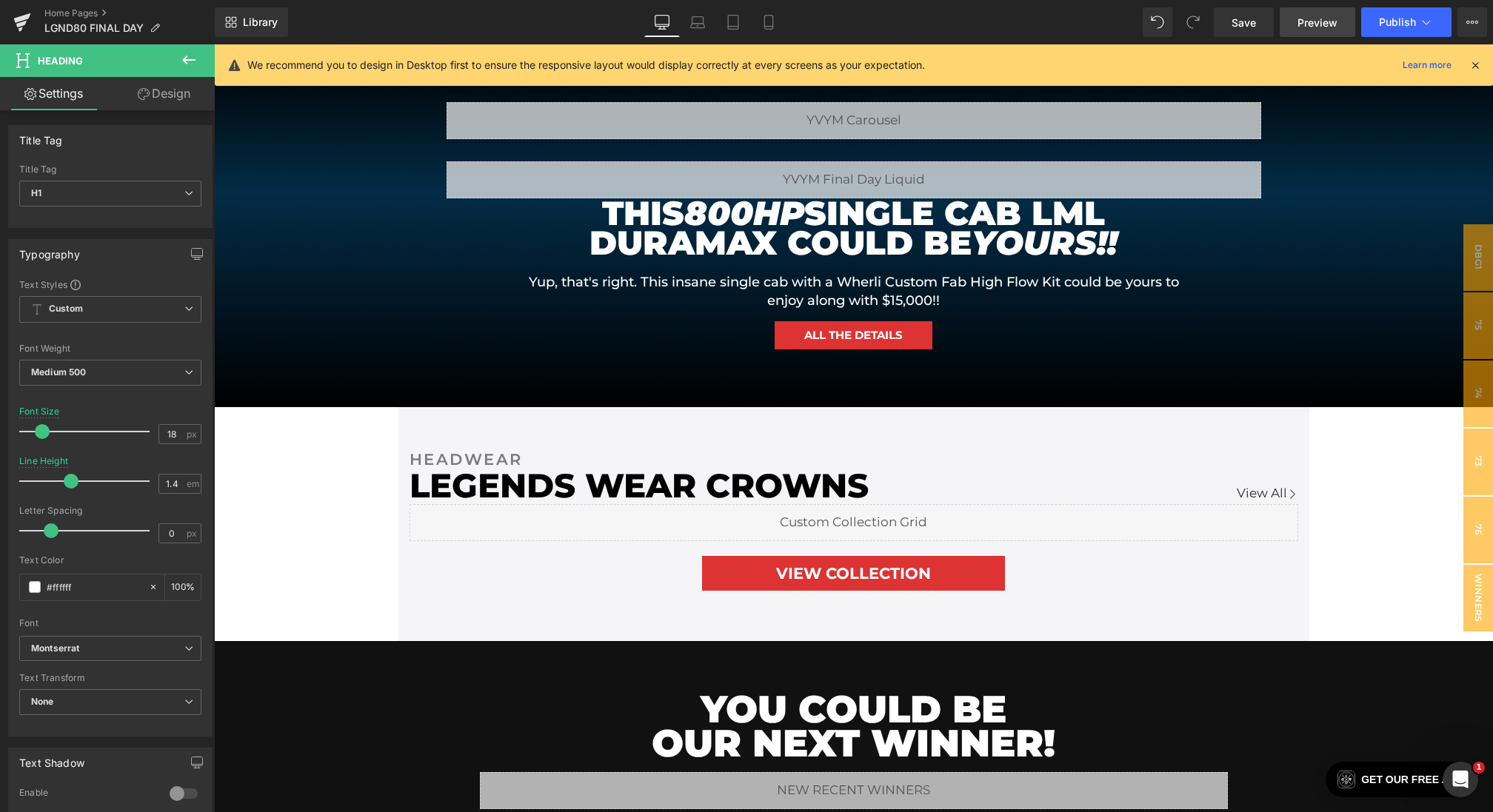
scroll to position [1193, 0]
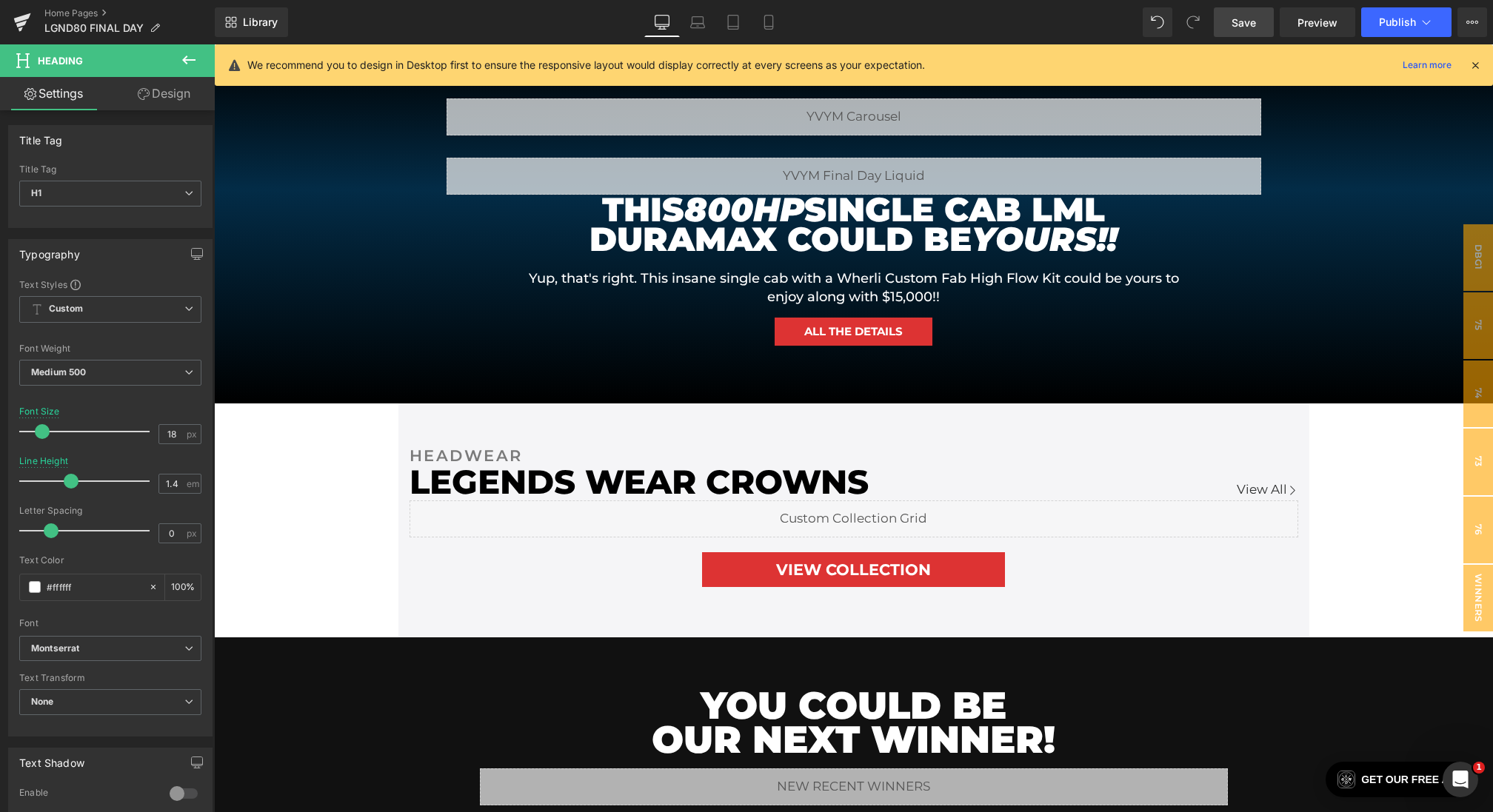
click at [1237, 28] on span "Save" at bounding box center [1243, 22] width 24 height 15
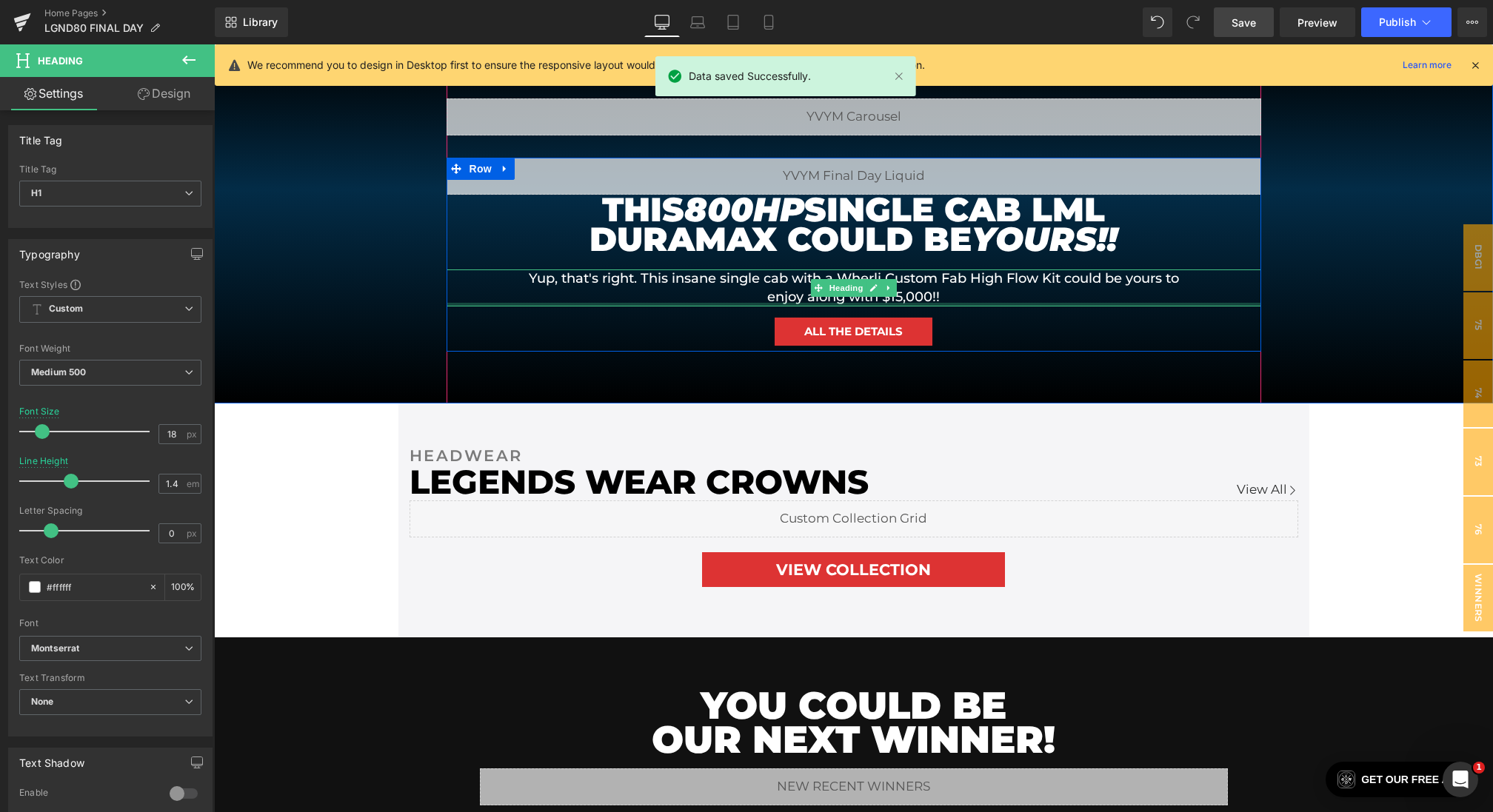
scroll to position [0, 0]
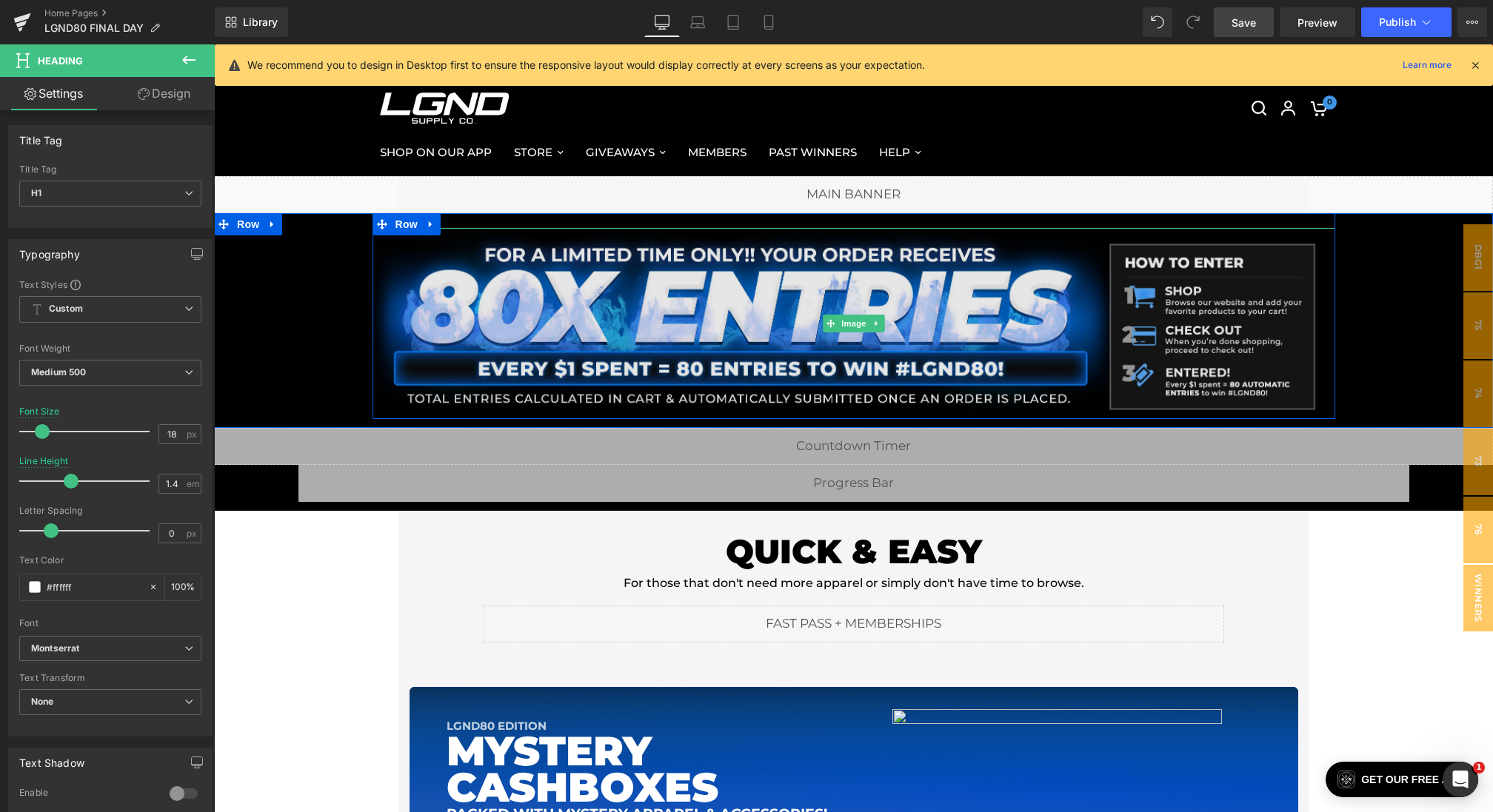
click at [808, 320] on img at bounding box center [853, 323] width 962 height 191
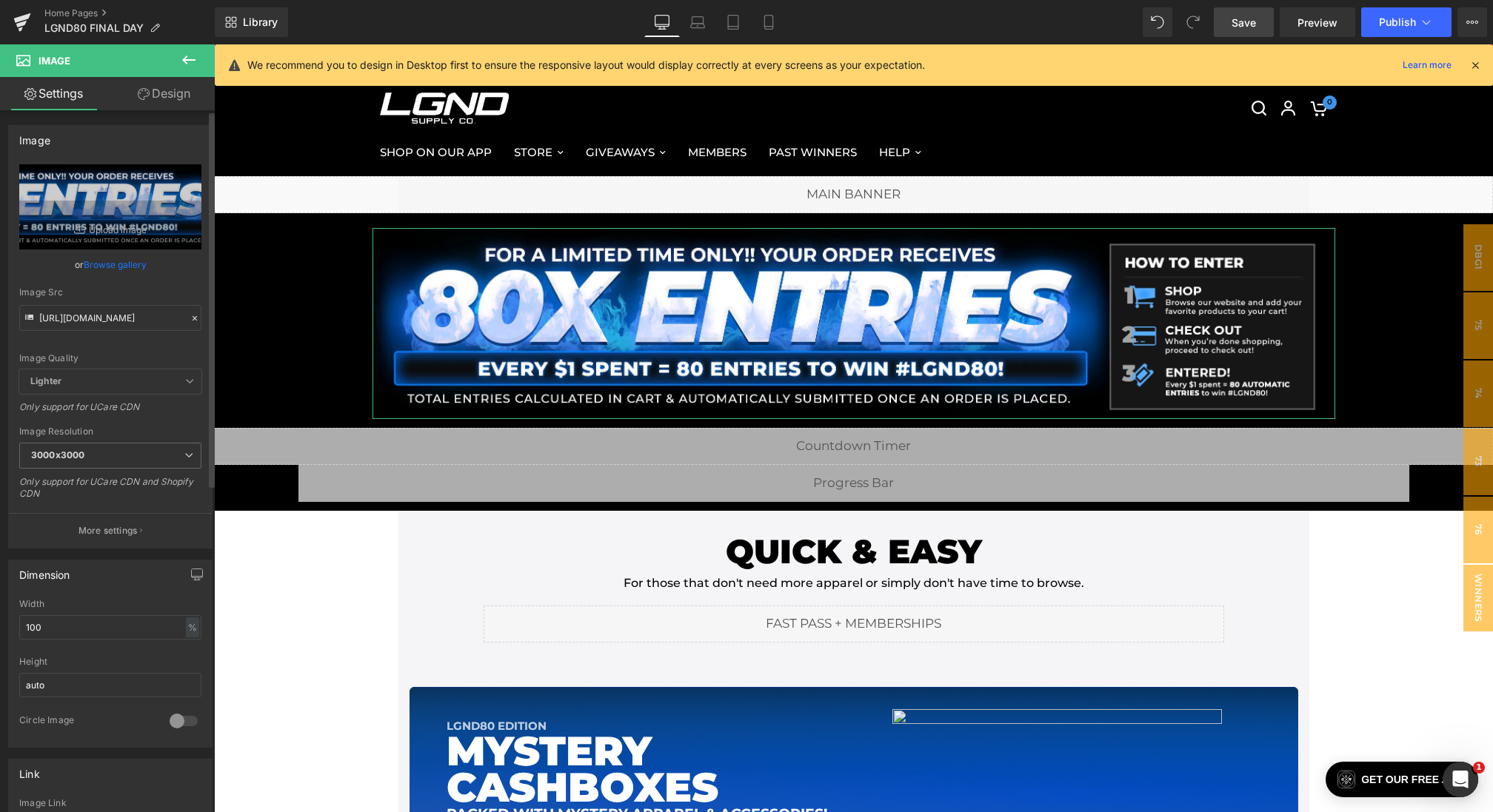
click at [191, 318] on icon at bounding box center [195, 318] width 11 height 11
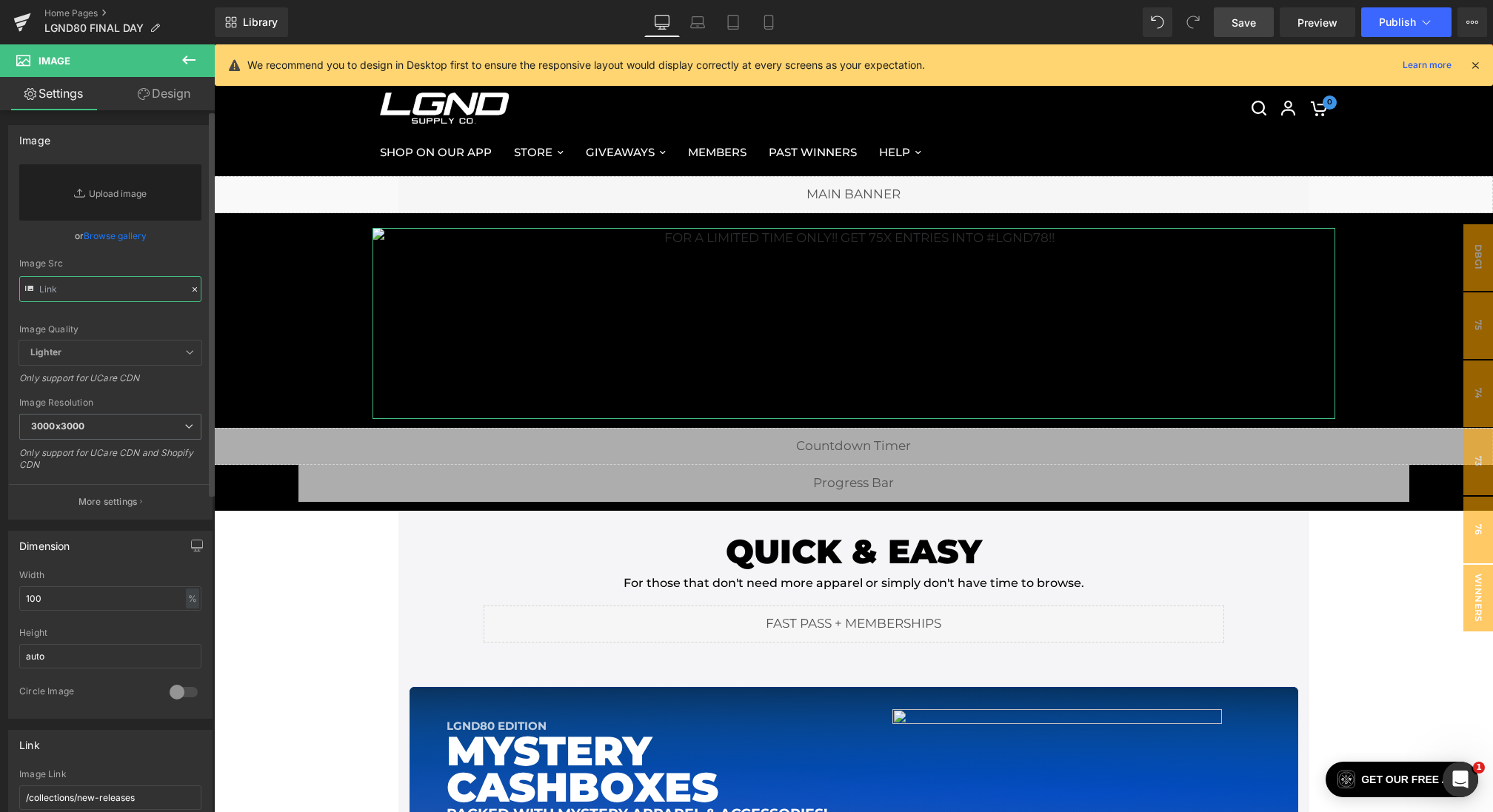
click at [156, 299] on input "text" at bounding box center [110, 289] width 182 height 26
paste input "https://cdn.shopify.com/s/files/1/0068/4245/0009/files/80-150xEntryBanner-Deskt…"
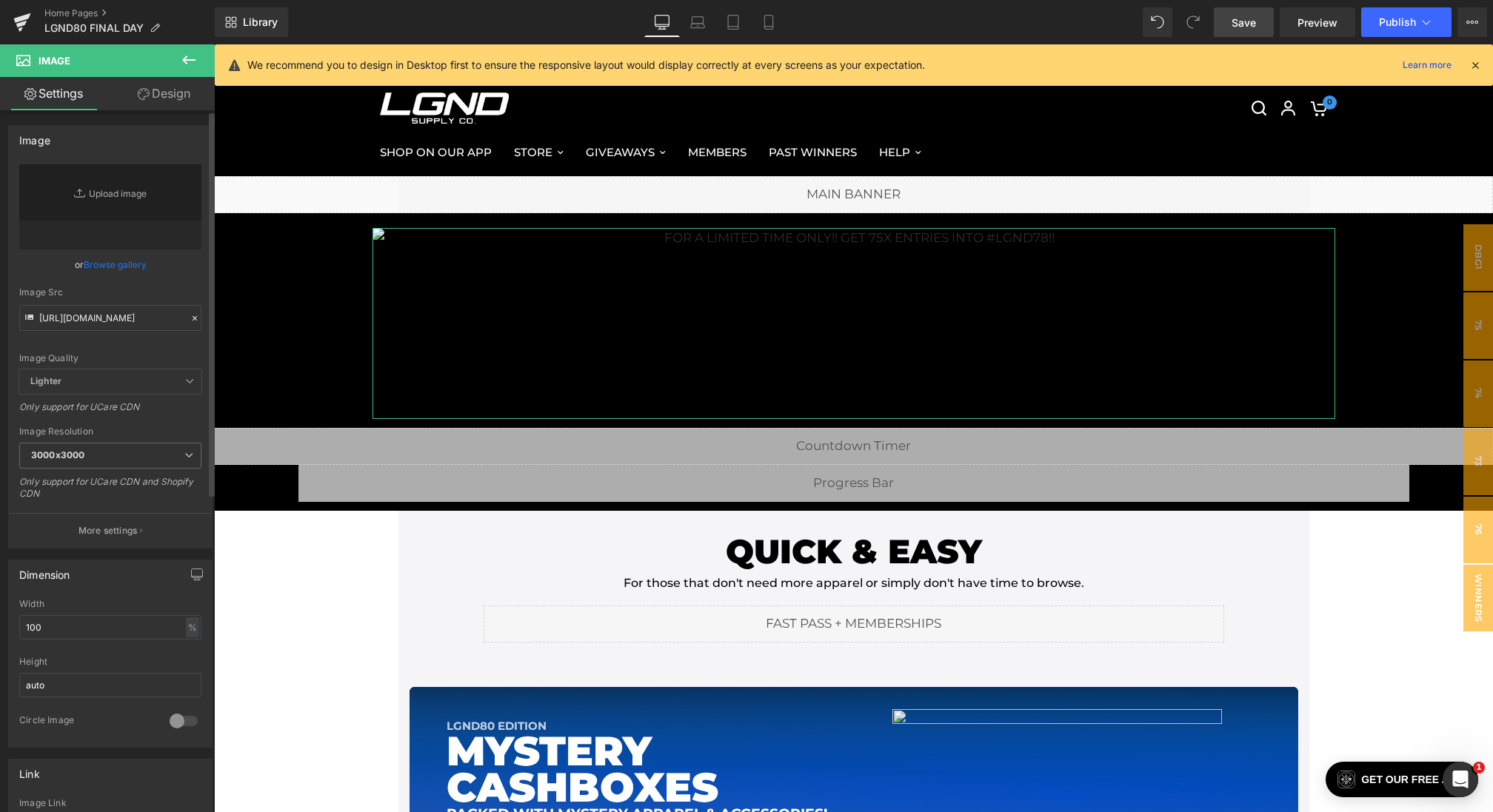
click at [161, 275] on div "Image Quality Lighter Lightest Lighter Lighter Lightest Only support for UCare …" at bounding box center [110, 267] width 182 height 205
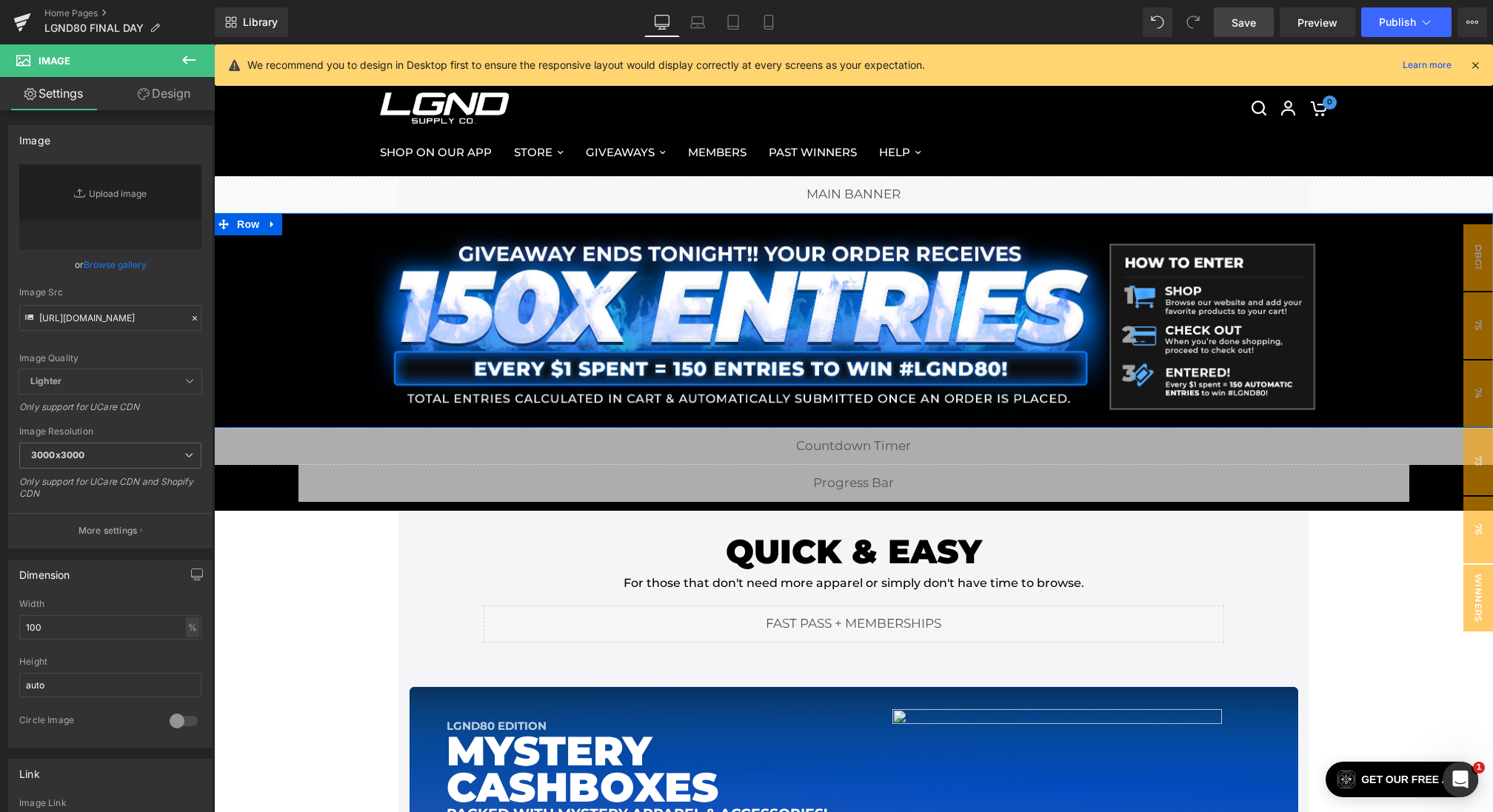
type input "https://cdn.shopify.com/s/files/1/0068/4245/0009/files/80-150xEntryBanner-Deskt…"
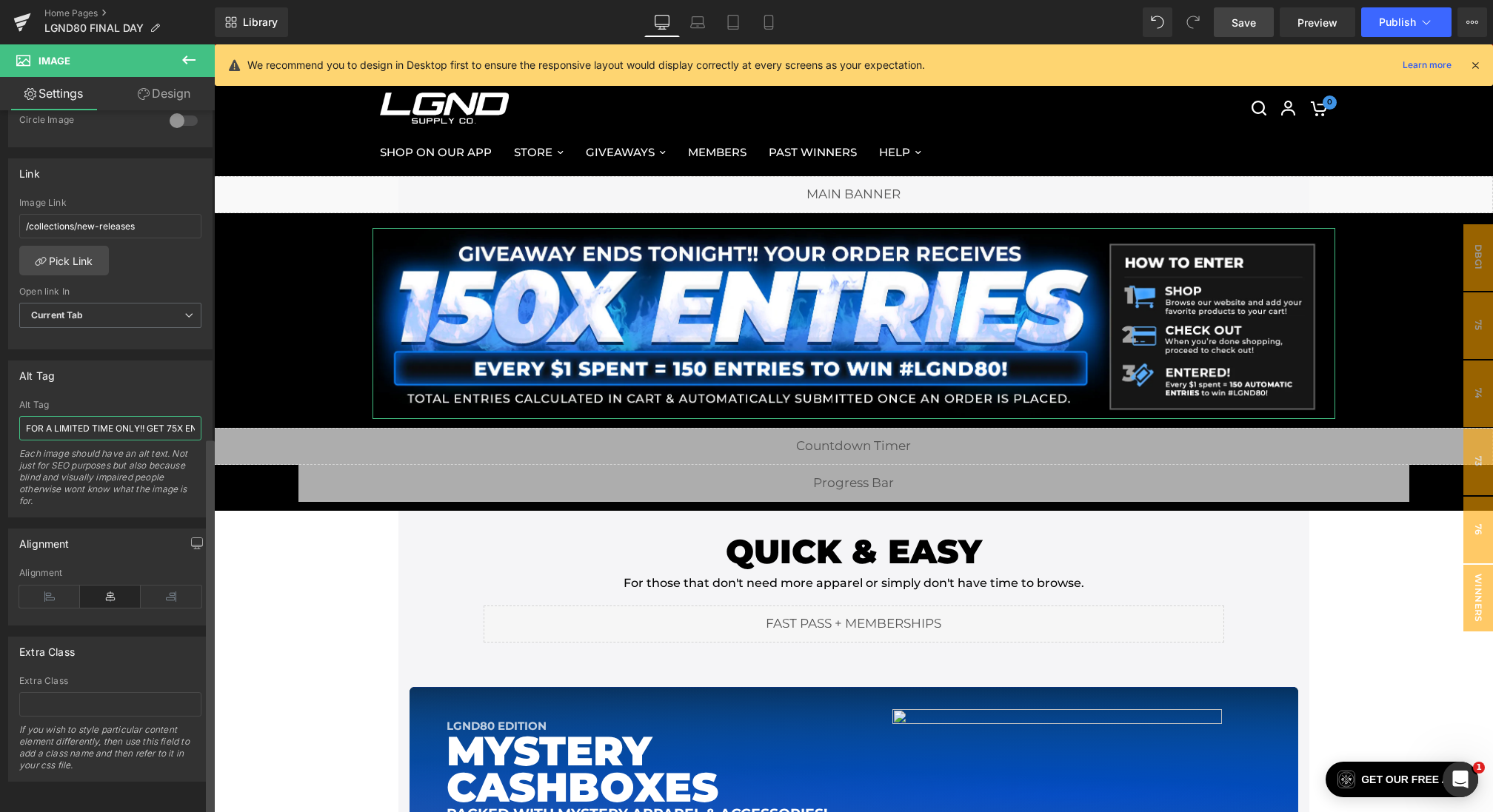
scroll to position [0, 107]
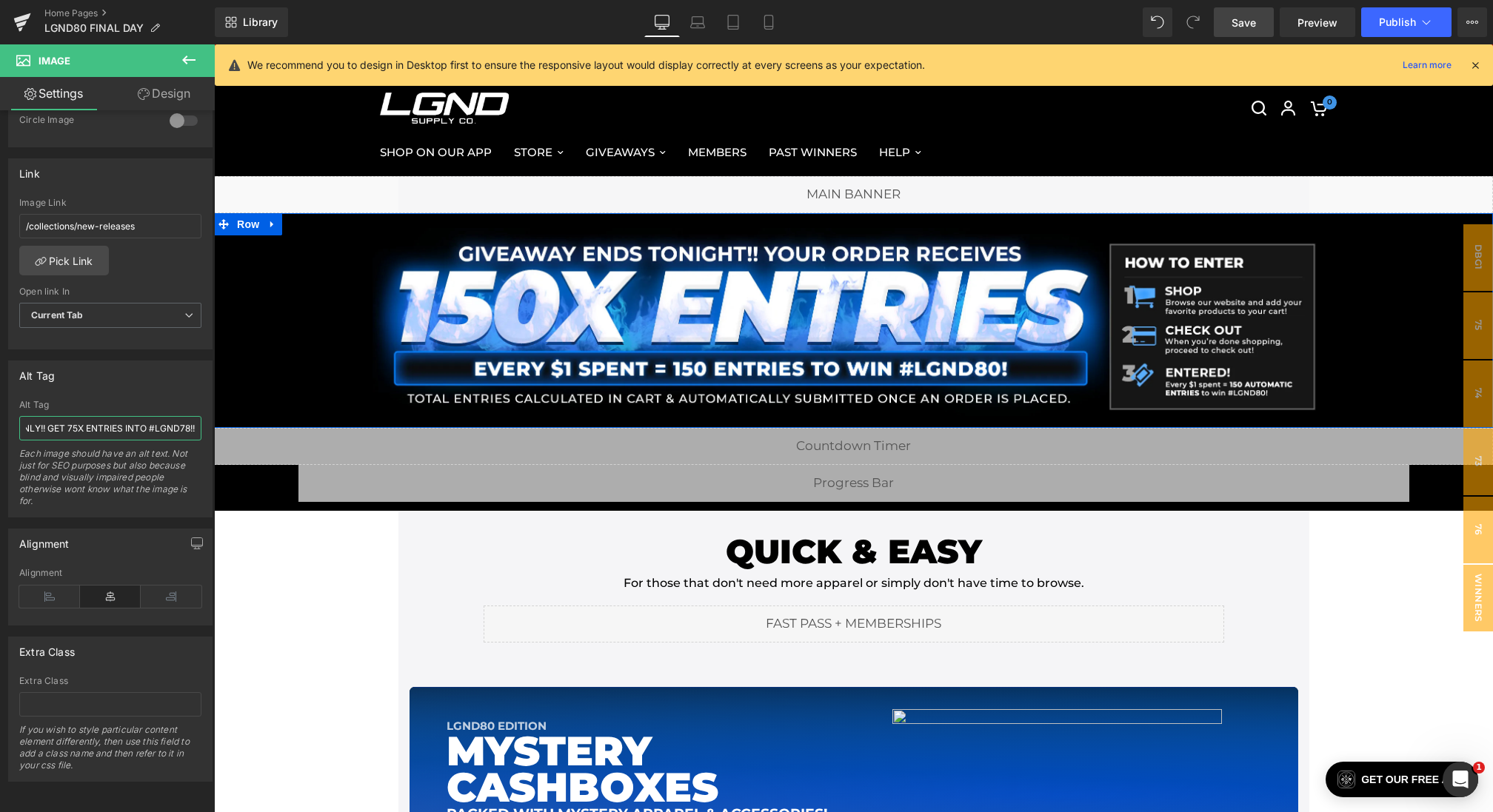
drag, startPoint x: 338, startPoint y: 462, endPoint x: 293, endPoint y: 423, distance: 59.5
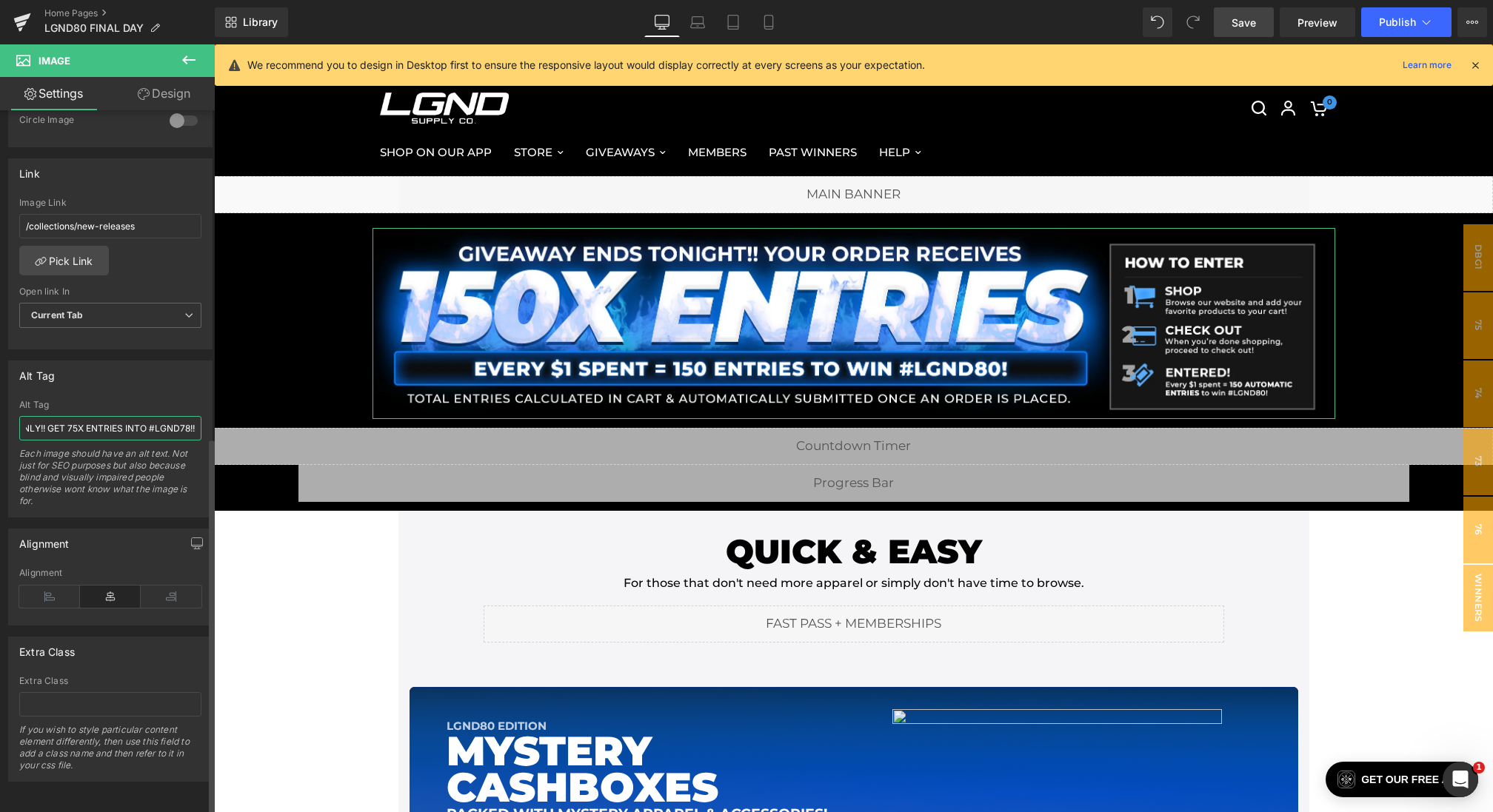
click at [170, 422] on input "FOR A LIMITED TIME ONLY!! GET 75X ENTRIES INTO #LGND78!!" at bounding box center [110, 427] width 182 height 24
click at [180, 416] on input "FOR A LIMITED TIME ONLY!! GET 75X ENTRIES INTO #LGND78!!" at bounding box center [110, 427] width 182 height 24
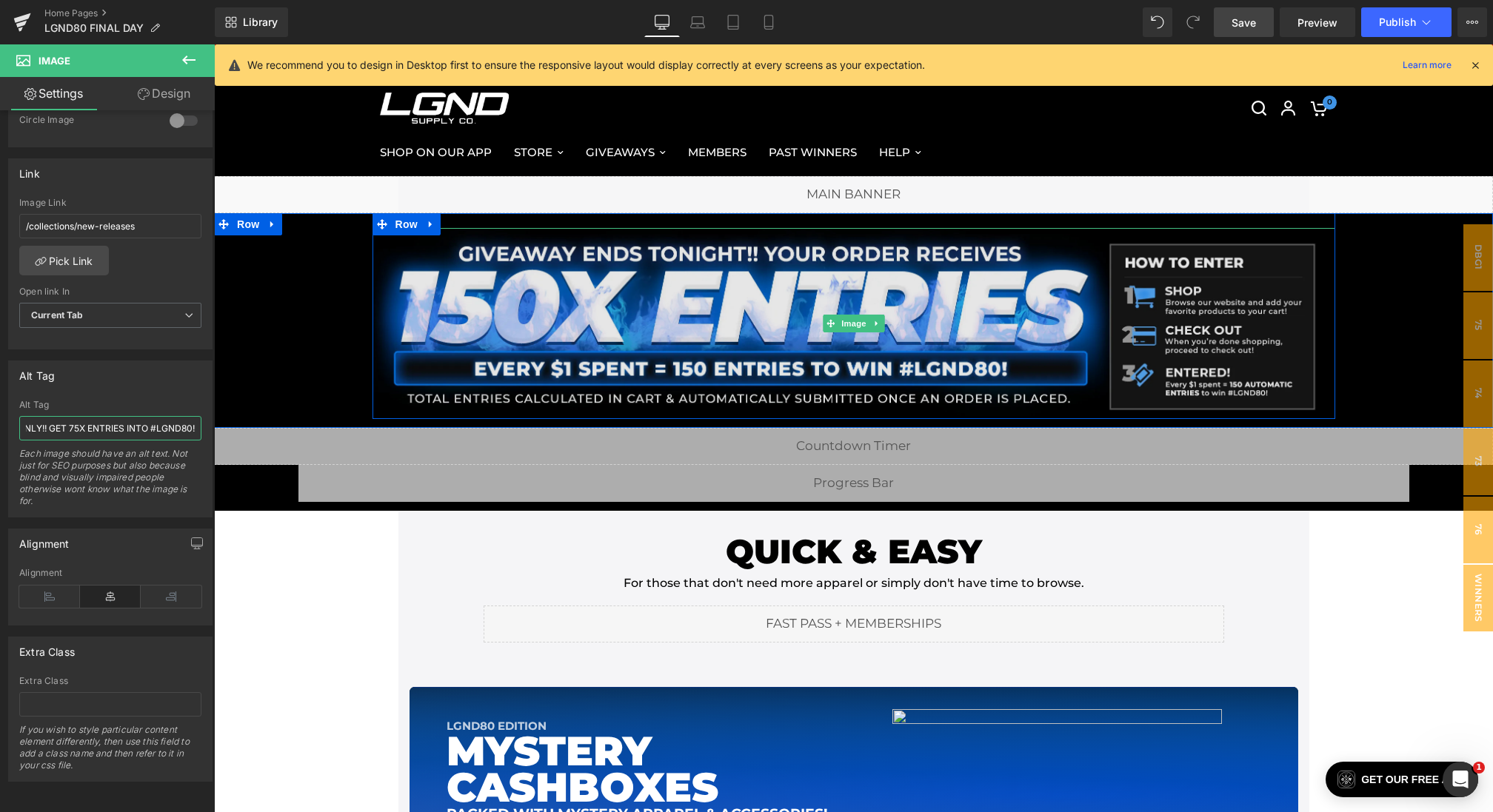
scroll to position [0, 104]
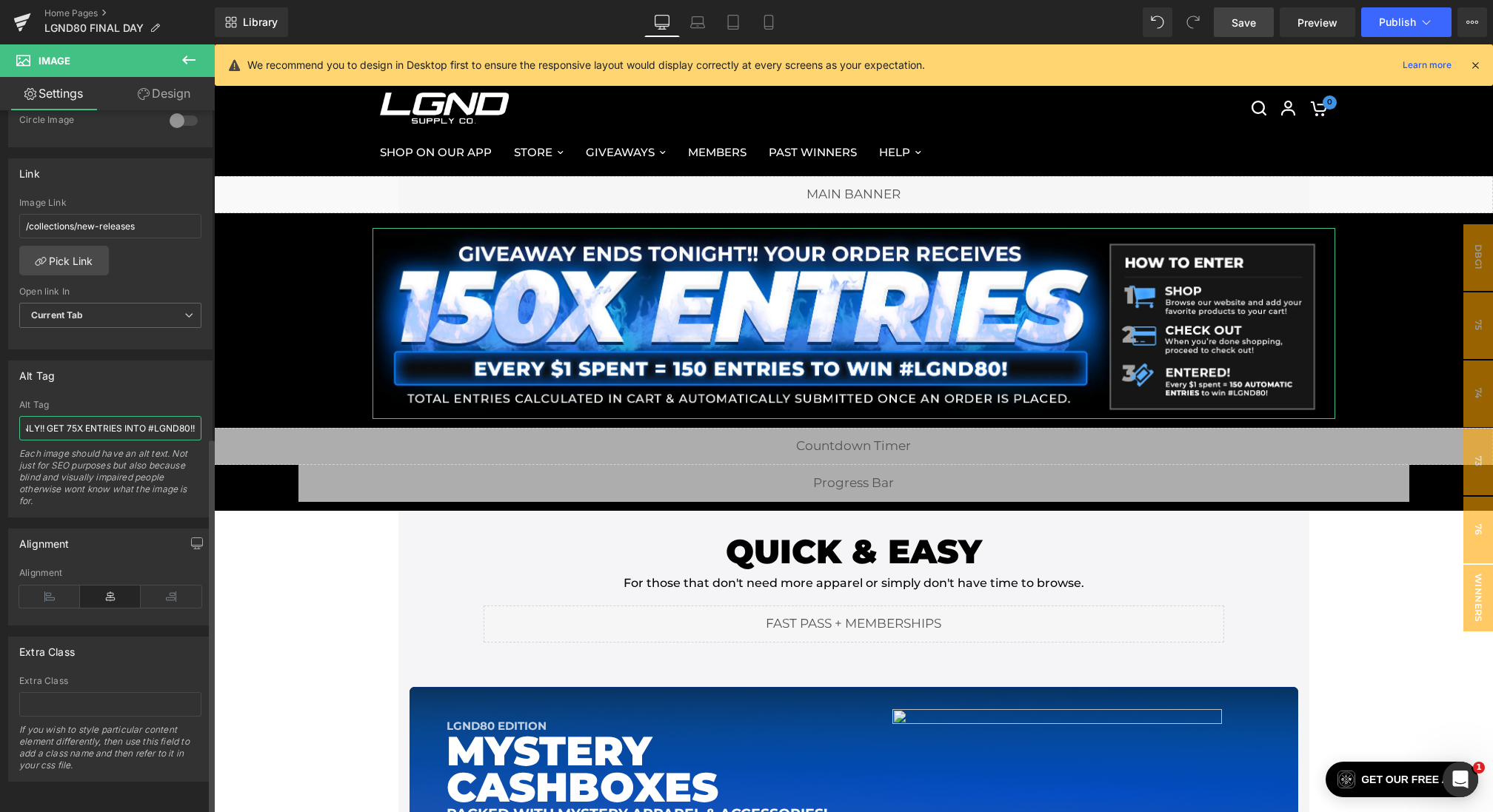
drag, startPoint x: 132, startPoint y: 422, endPoint x: 0, endPoint y: 406, distance: 133.0
click at [0, 406] on div "Alt Tag FOR A LIMITED TIME ONLY!! GET 75X ENTRIES INTO #LGND80!! Alt Tag FOR A …" at bounding box center [110, 433] width 221 height 168
click at [122, 423] on input "FOR A LIMITED TIME ONLY!! GET 75X ENTRIES INTO #LGND80!!" at bounding box center [110, 427] width 182 height 24
click at [76, 416] on input "FOR A LIMITED TIME ONLY!! GET 75X ENTRIES INTO #LGND80!!" at bounding box center [110, 427] width 182 height 24
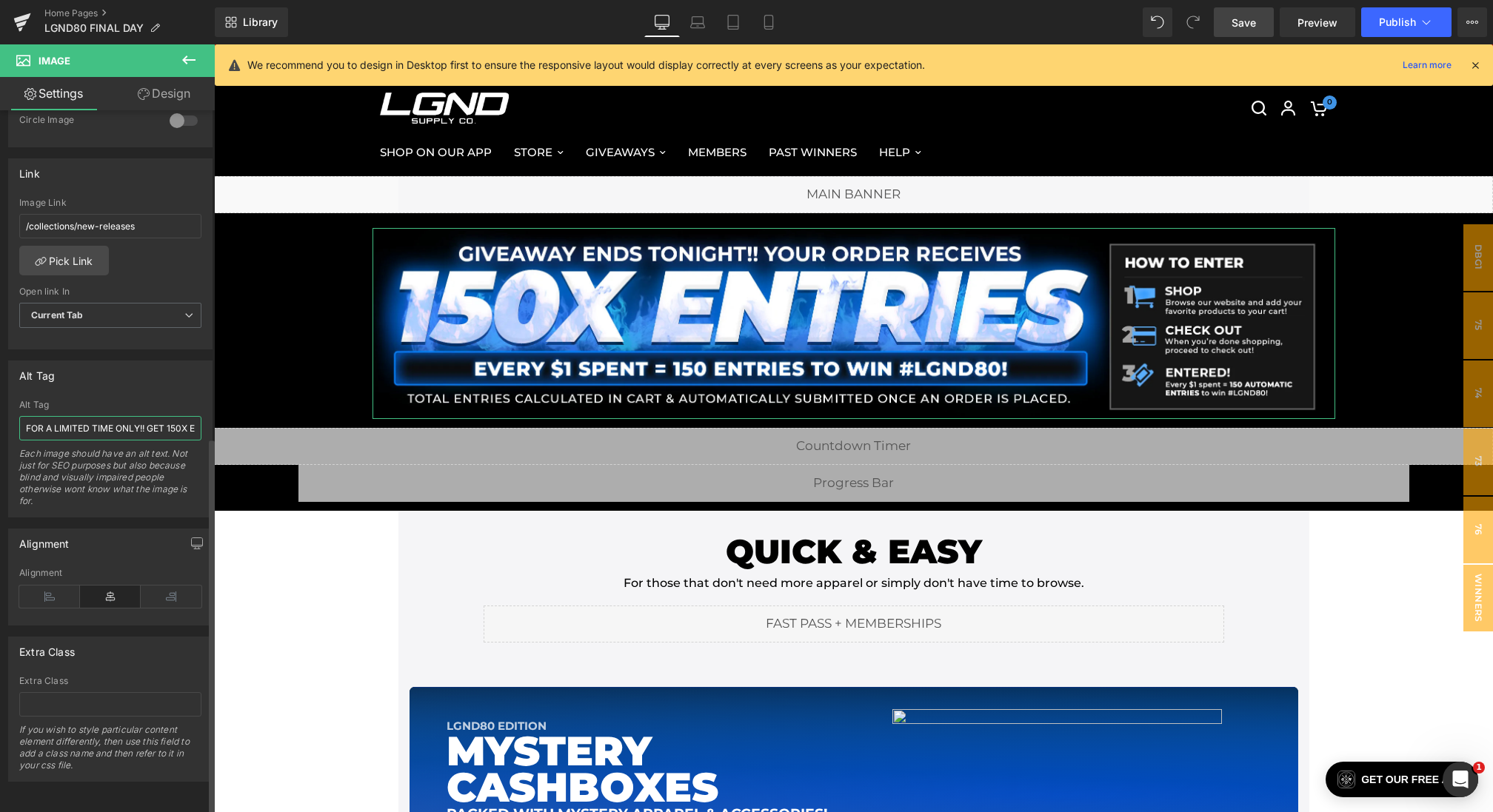
drag, startPoint x: 53, startPoint y: 419, endPoint x: 0, endPoint y: 414, distance: 53.2
click at [0, 414] on div "Alt Tag FOR A LIMITED TIME ONLY!! GET 150X ENTRIES INTO #LGND80!! Alt Tag FOR A…" at bounding box center [110, 433] width 221 height 168
type input "FINAL DAY TO ENTER!! GET 150X ENTRIES INTO #LGND80!!"
click at [1258, 13] on link "Save" at bounding box center [1243, 21] width 60 height 29
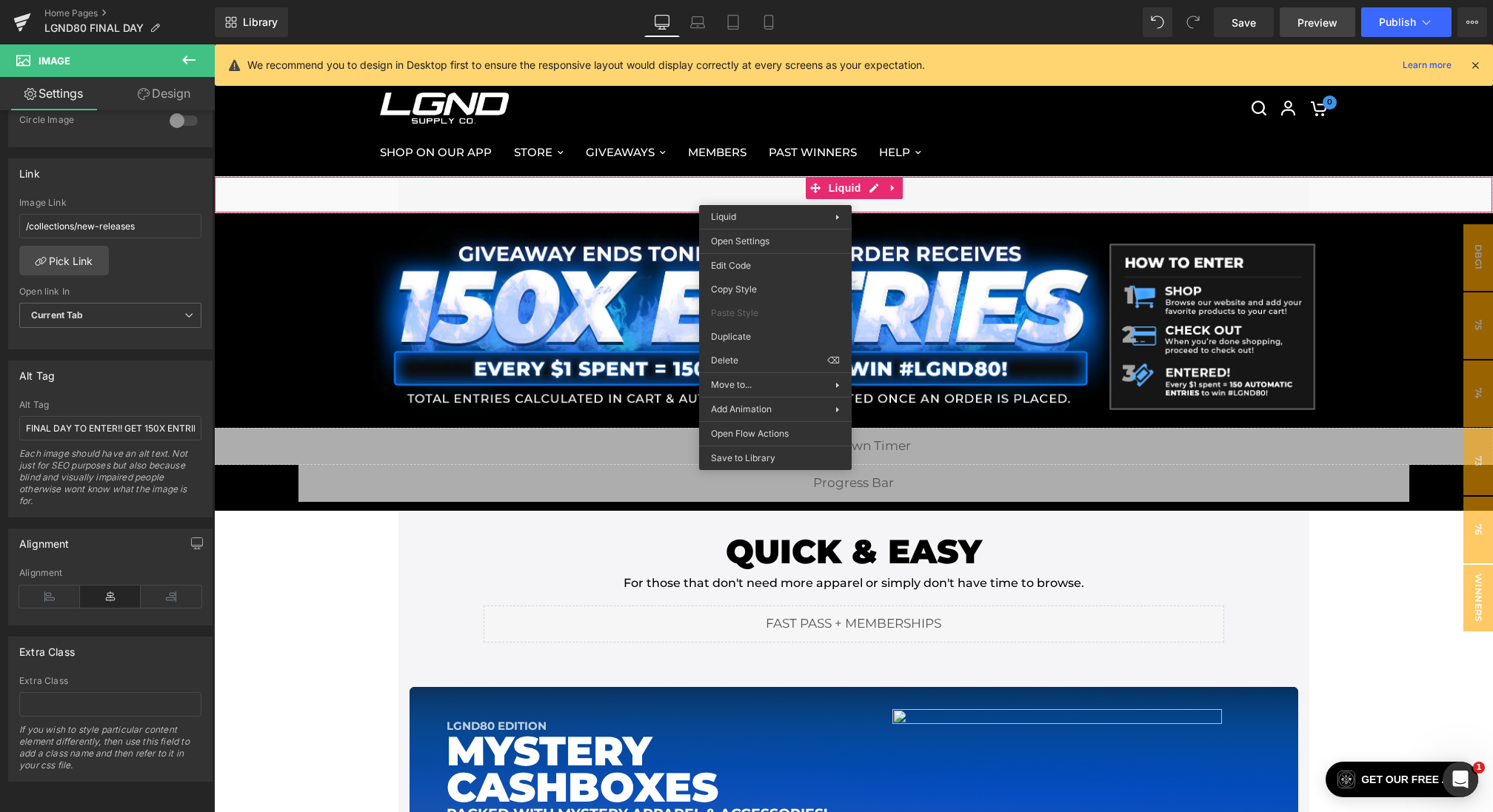
click at [1301, 21] on span "Preview" at bounding box center [1317, 22] width 40 height 15
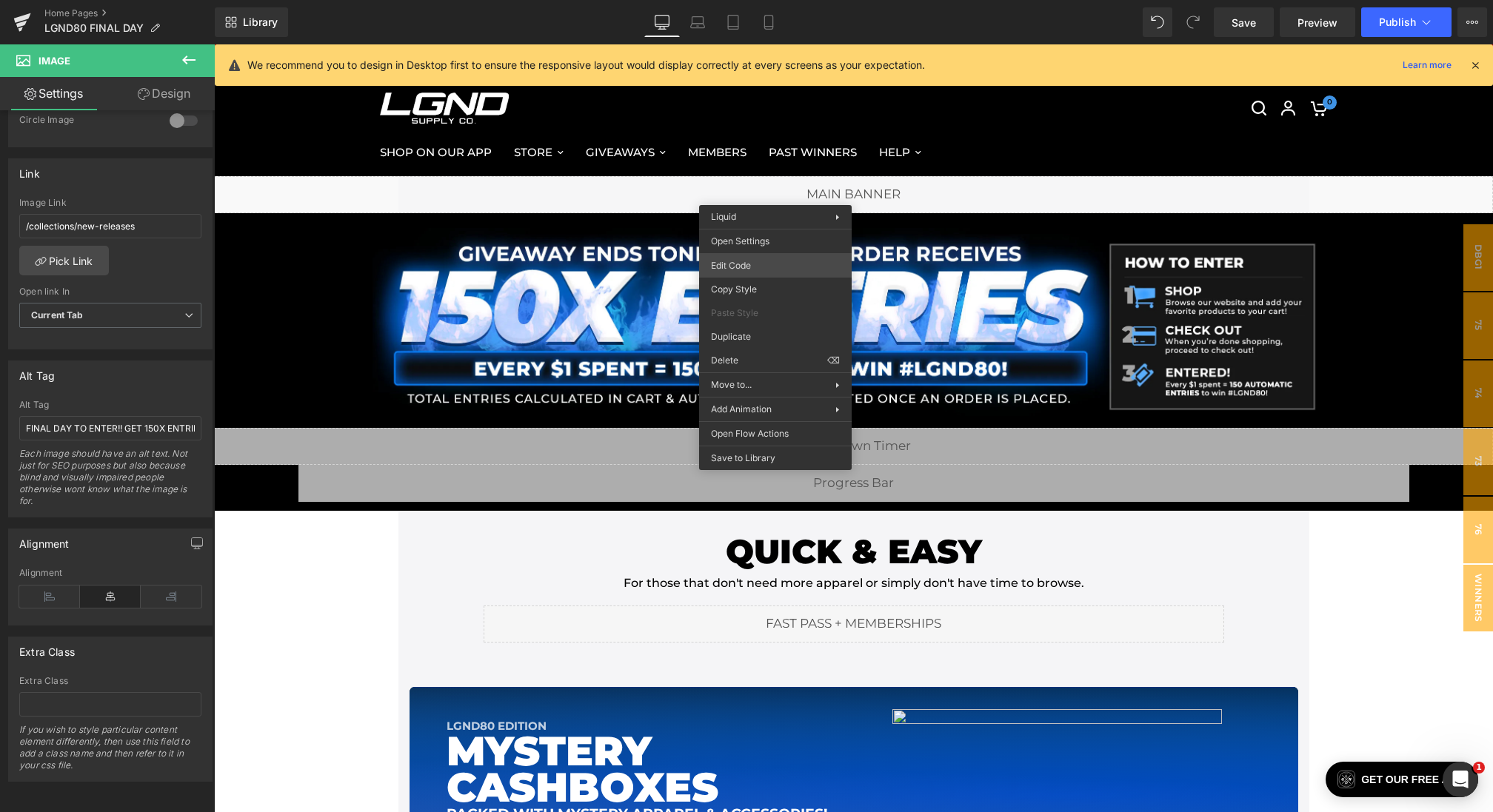
click at [726, 0] on div "Liquid You are previewing how the will restyle your page. You can not edit Elem…" at bounding box center [746, 0] width 1493 height 0
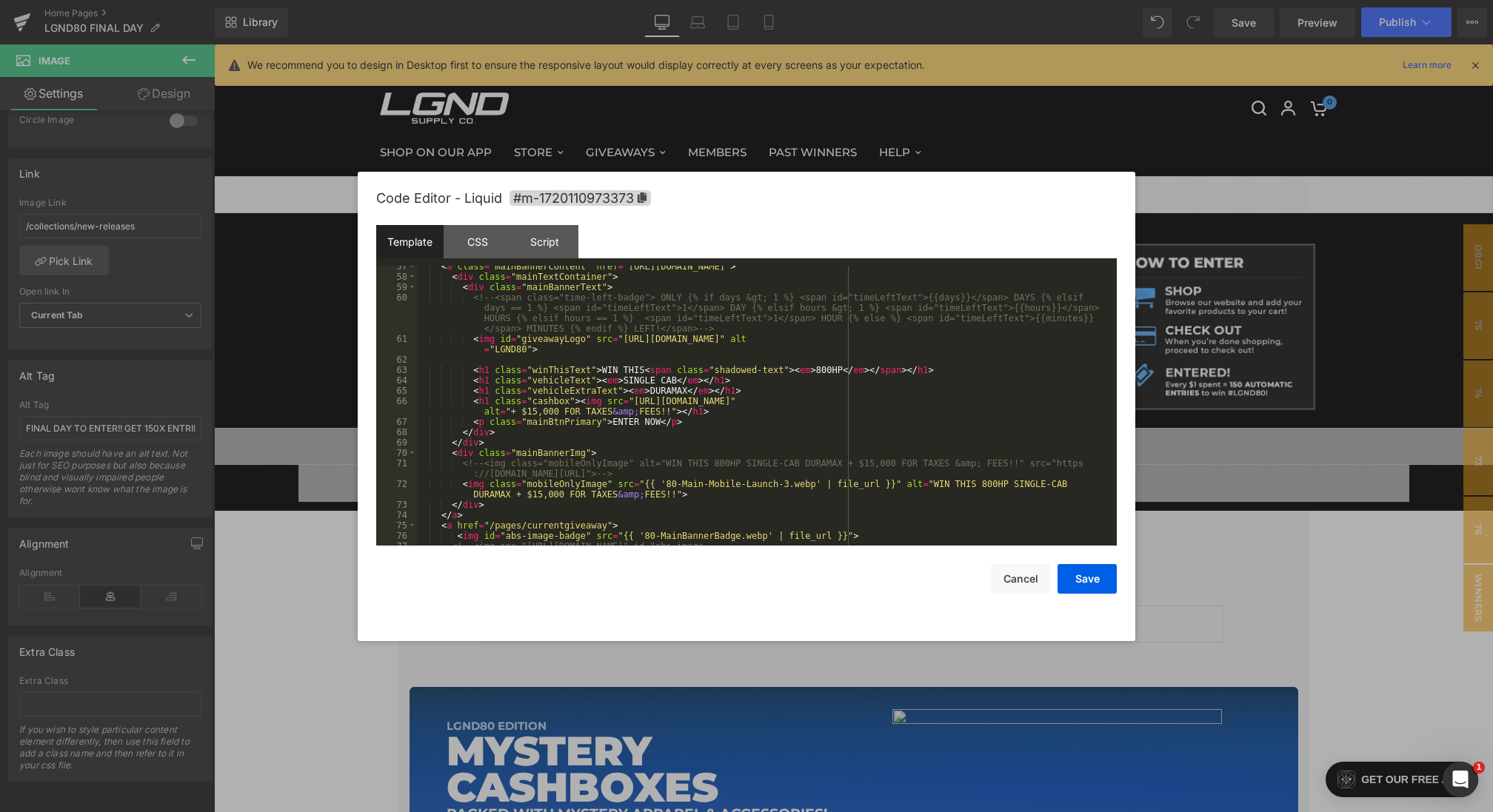
scroll to position [633, 0]
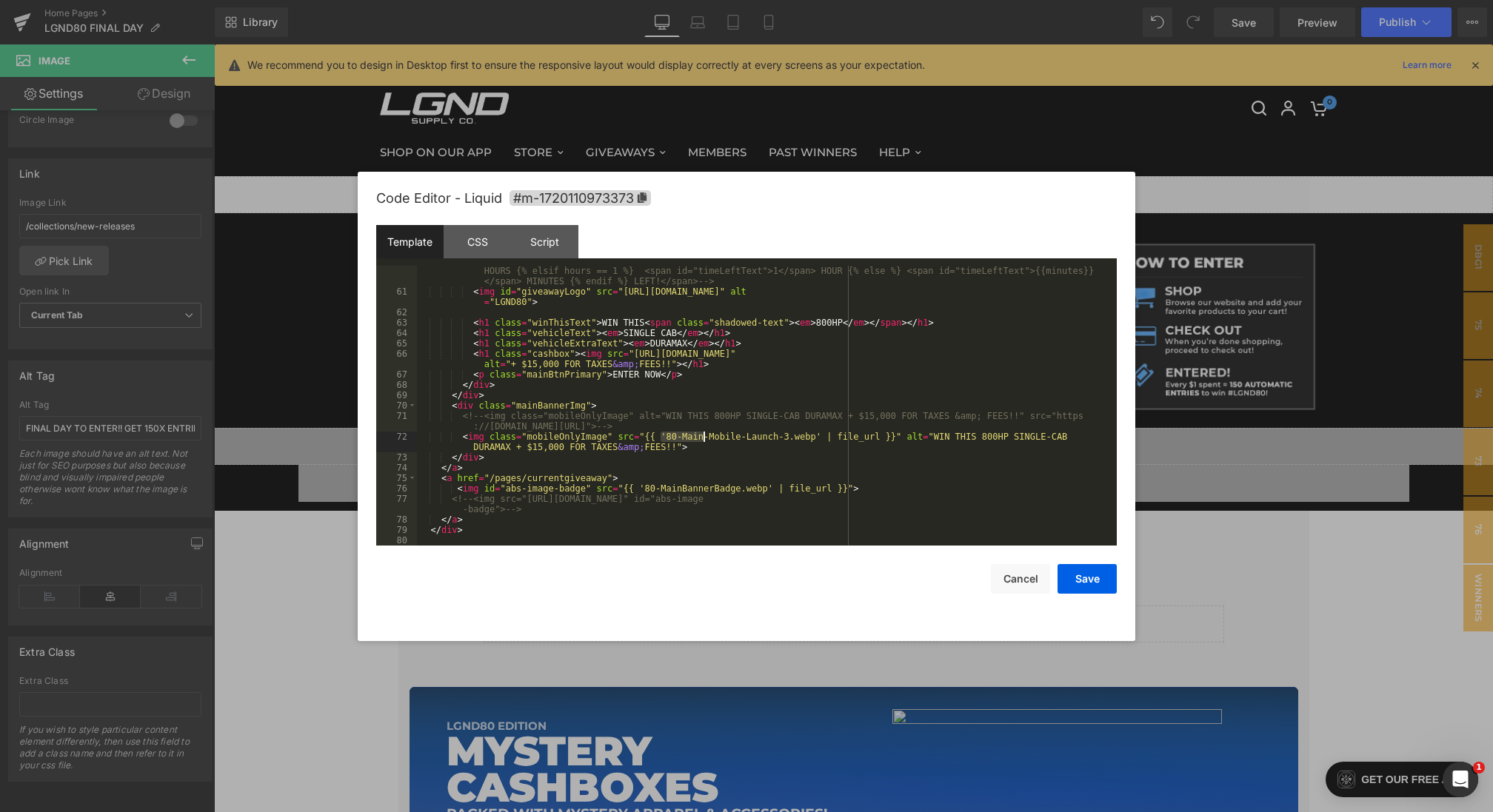
drag, startPoint x: 663, startPoint y: 437, endPoint x: 722, endPoint y: 437, distance: 59.0
click at [722, 437] on div "<!-- <span class="time-left-badge"> ONLY {% if days &gt; 1 %} <span id="timeLef…" at bounding box center [763, 410] width 694 height 331
drag, startPoint x: 665, startPoint y: 436, endPoint x: 814, endPoint y: 436, distance: 149.0
click at [814, 436] on div "<!-- <span class="time-left-badge"> ONLY {% if days &gt; 1 %} <span id="timeLef…" at bounding box center [763, 410] width 694 height 331
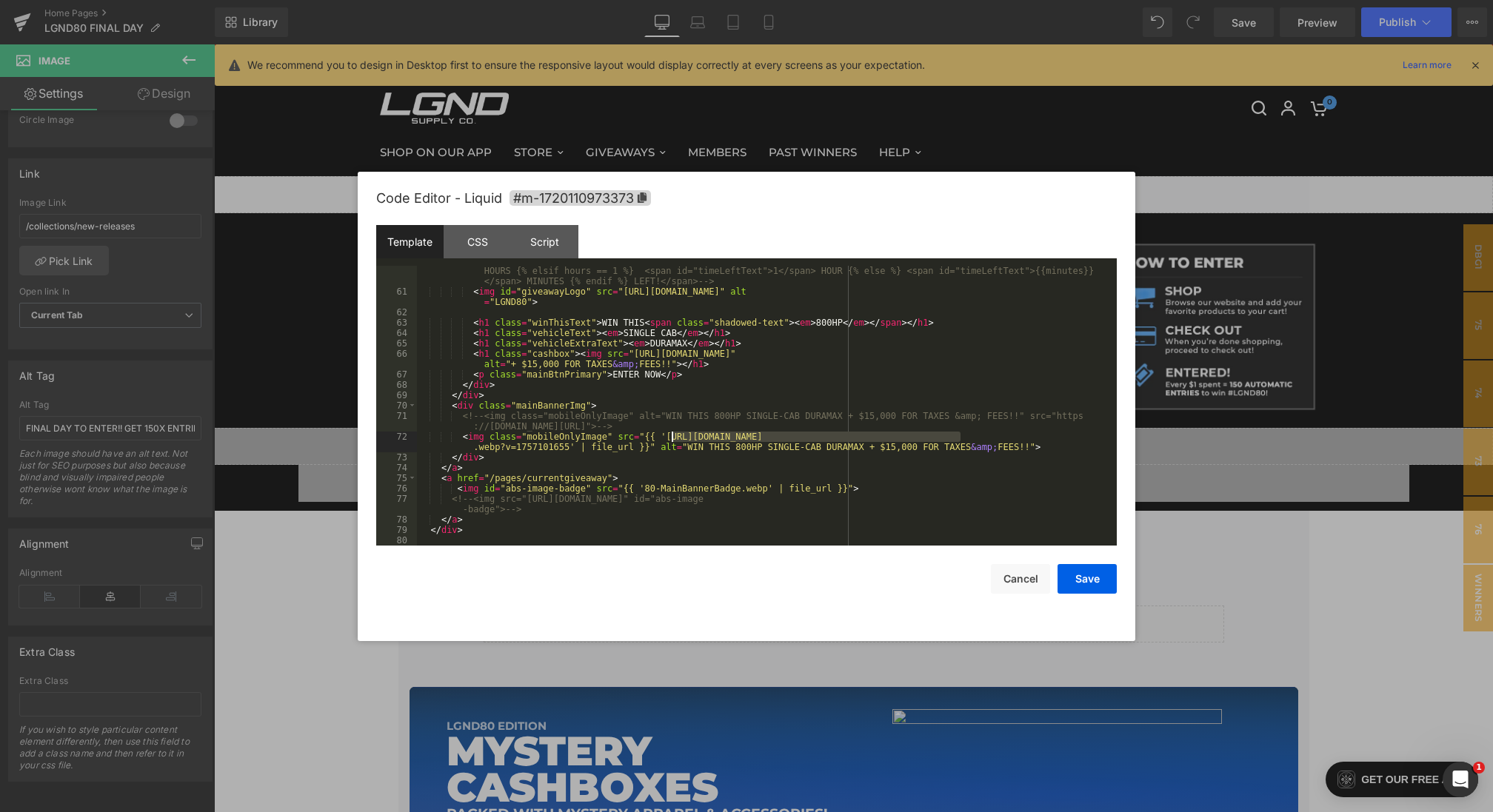
drag, startPoint x: 959, startPoint y: 435, endPoint x: 667, endPoint y: 437, distance: 292.0
click at [666, 437] on div "<!-- <span class="time-left-badge"> ONLY {% if days &gt; 1 %} <span id="timeLef…" at bounding box center [763, 410] width 694 height 331
drag, startPoint x: 828, startPoint y: 436, endPoint x: 899, endPoint y: 437, distance: 71.0
click at [899, 437] on div "<!-- <span class="time-left-badge"> ONLY {% if days &gt; 1 %} <span id="timeLef…" at bounding box center [763, 410] width 694 height 331
click at [1073, 577] on button "Save" at bounding box center [1087, 578] width 60 height 29
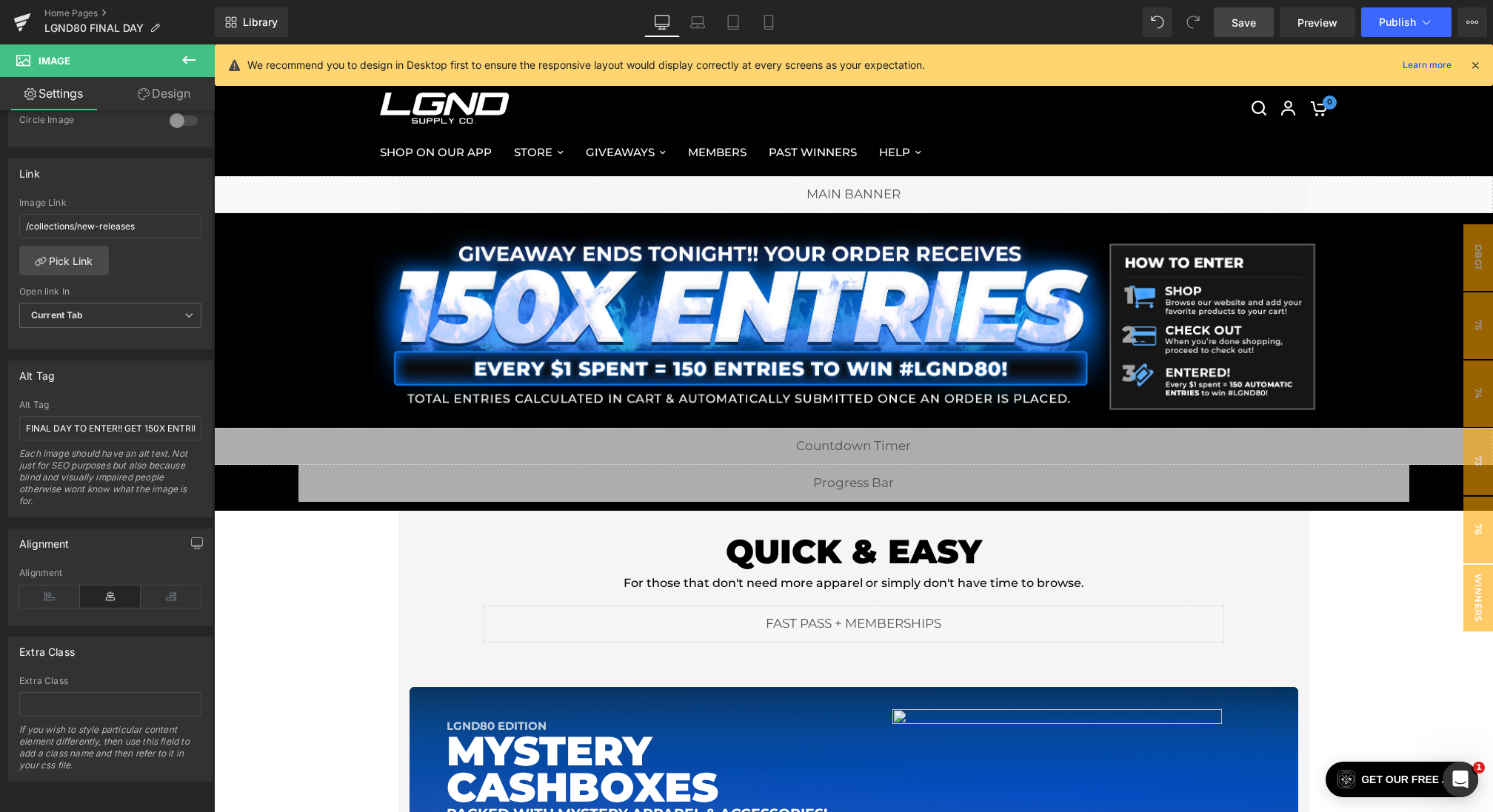
click at [1242, 27] on span "Save" at bounding box center [1243, 22] width 24 height 15
click at [1304, 20] on span "Preview" at bounding box center [1317, 22] width 40 height 15
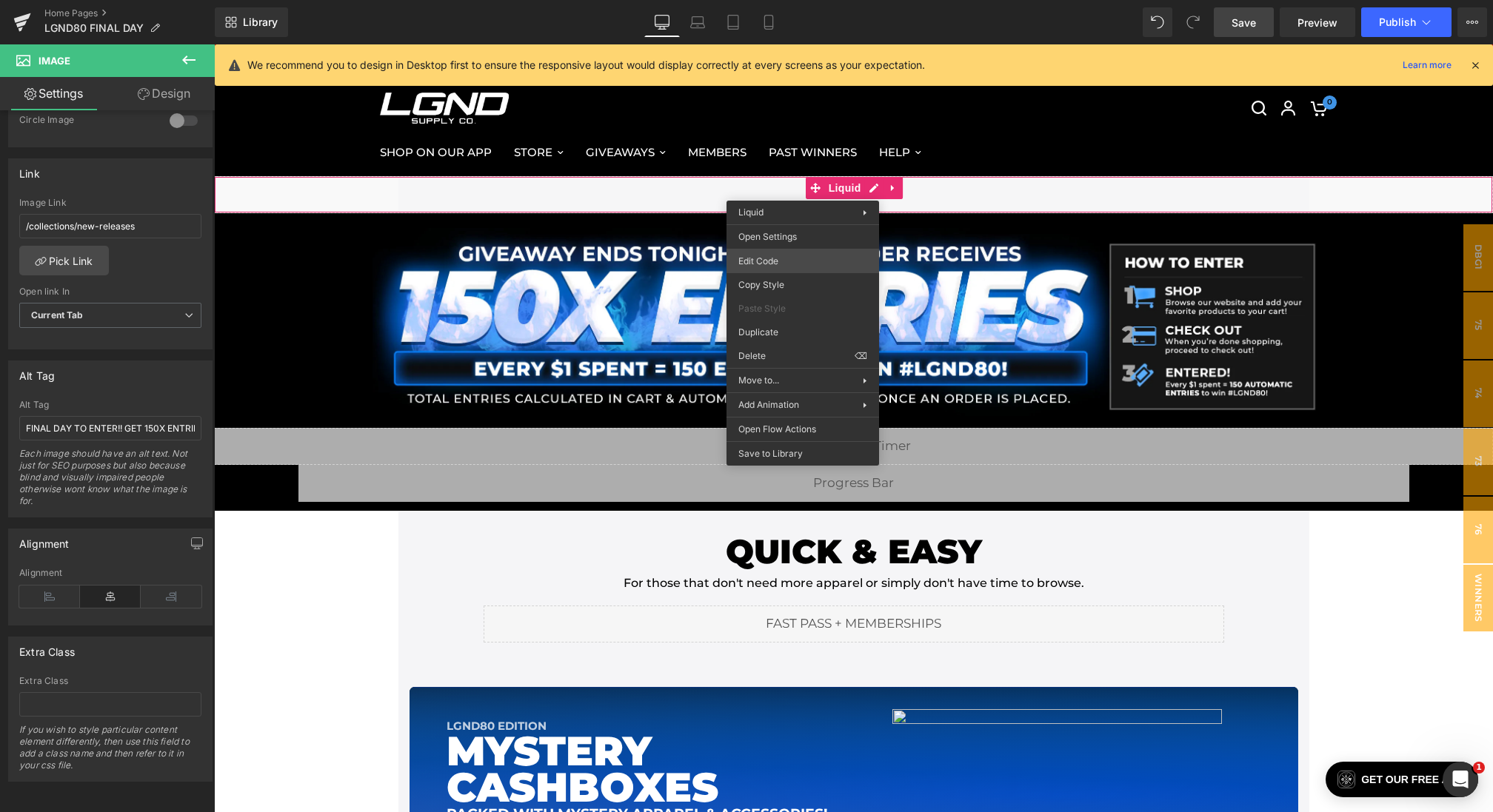
click at [759, 0] on div "Liquid You are previewing how the will restyle your page. You can not edit Elem…" at bounding box center [746, 0] width 1493 height 0
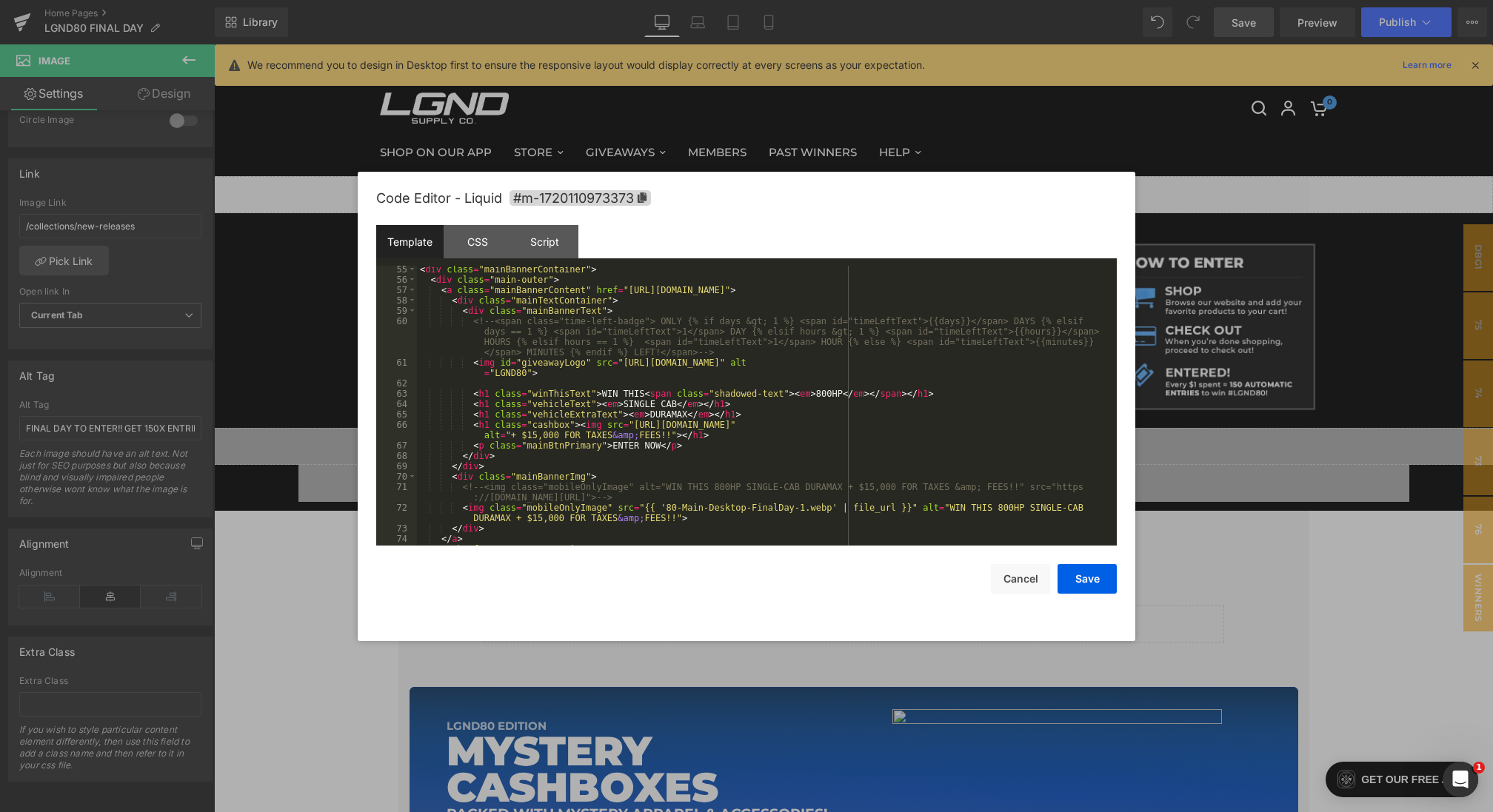
scroll to position [509, 0]
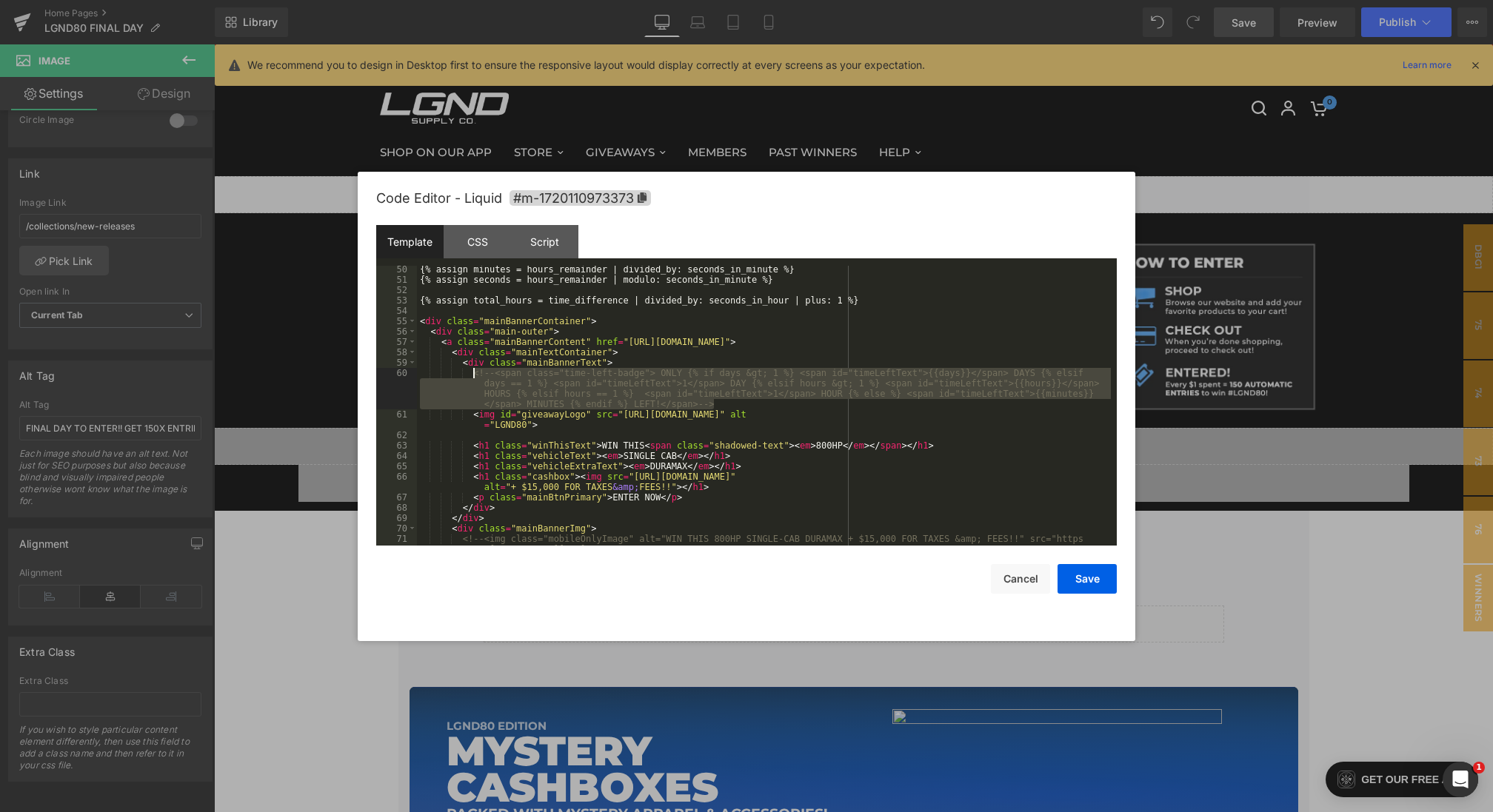
drag, startPoint x: 724, startPoint y: 406, endPoint x: 474, endPoint y: 370, distance: 252.6
click at [474, 370] on div "{% assign minutes = hours_remainder | divided_by: seconds_in_minute %} {% assig…" at bounding box center [763, 419] width 694 height 311
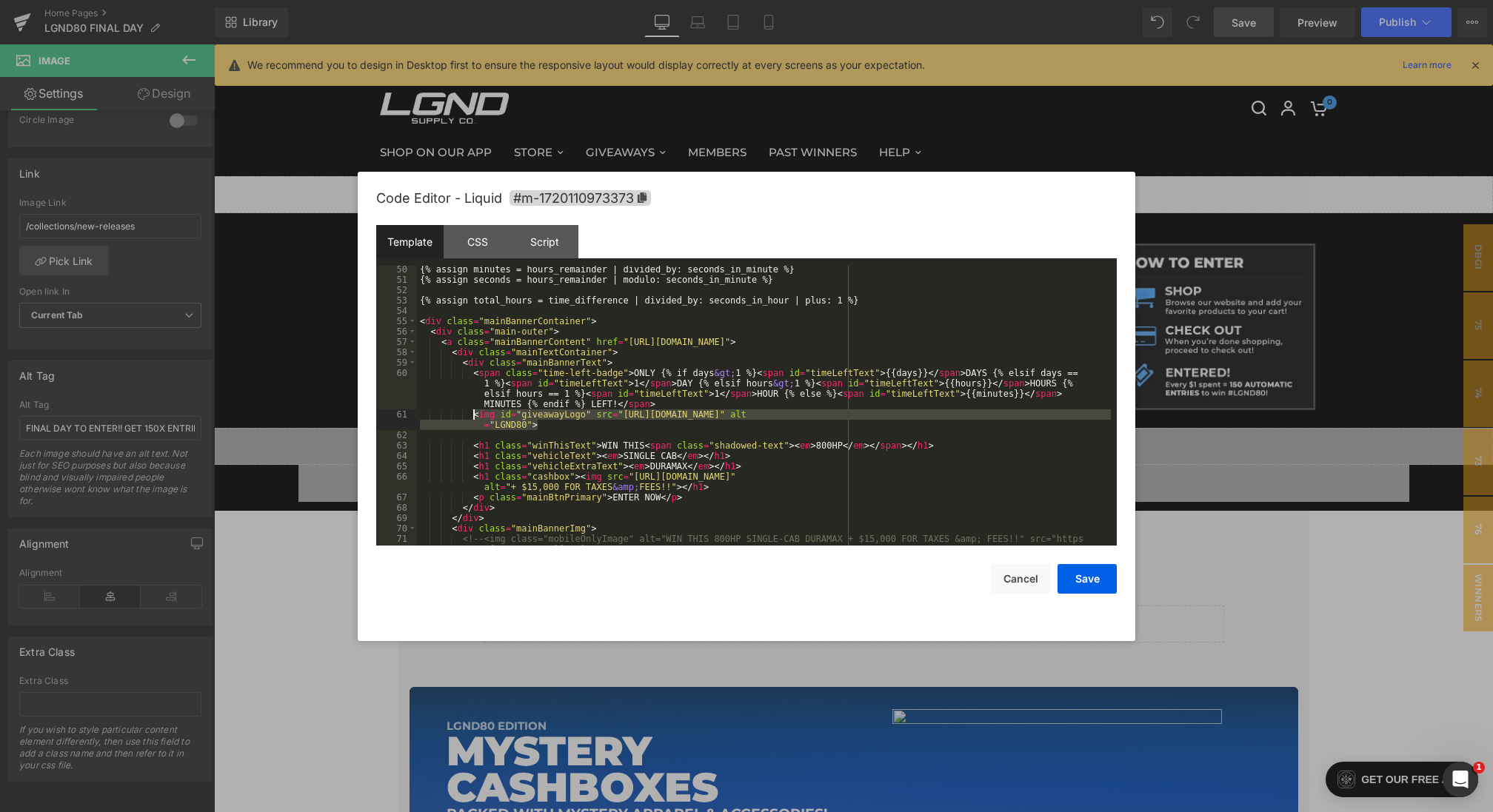
drag, startPoint x: 584, startPoint y: 425, endPoint x: 473, endPoint y: 415, distance: 111.4
click at [473, 415] on div "{% assign minutes = hours_remainder | divided_by: seconds_in_minute %} {% assig…" at bounding box center [763, 419] width 694 height 311
click at [667, 402] on div "{% assign minutes = hours_remainder | divided_by: seconds_in_minute %} {% assig…" at bounding box center [763, 419] width 694 height 311
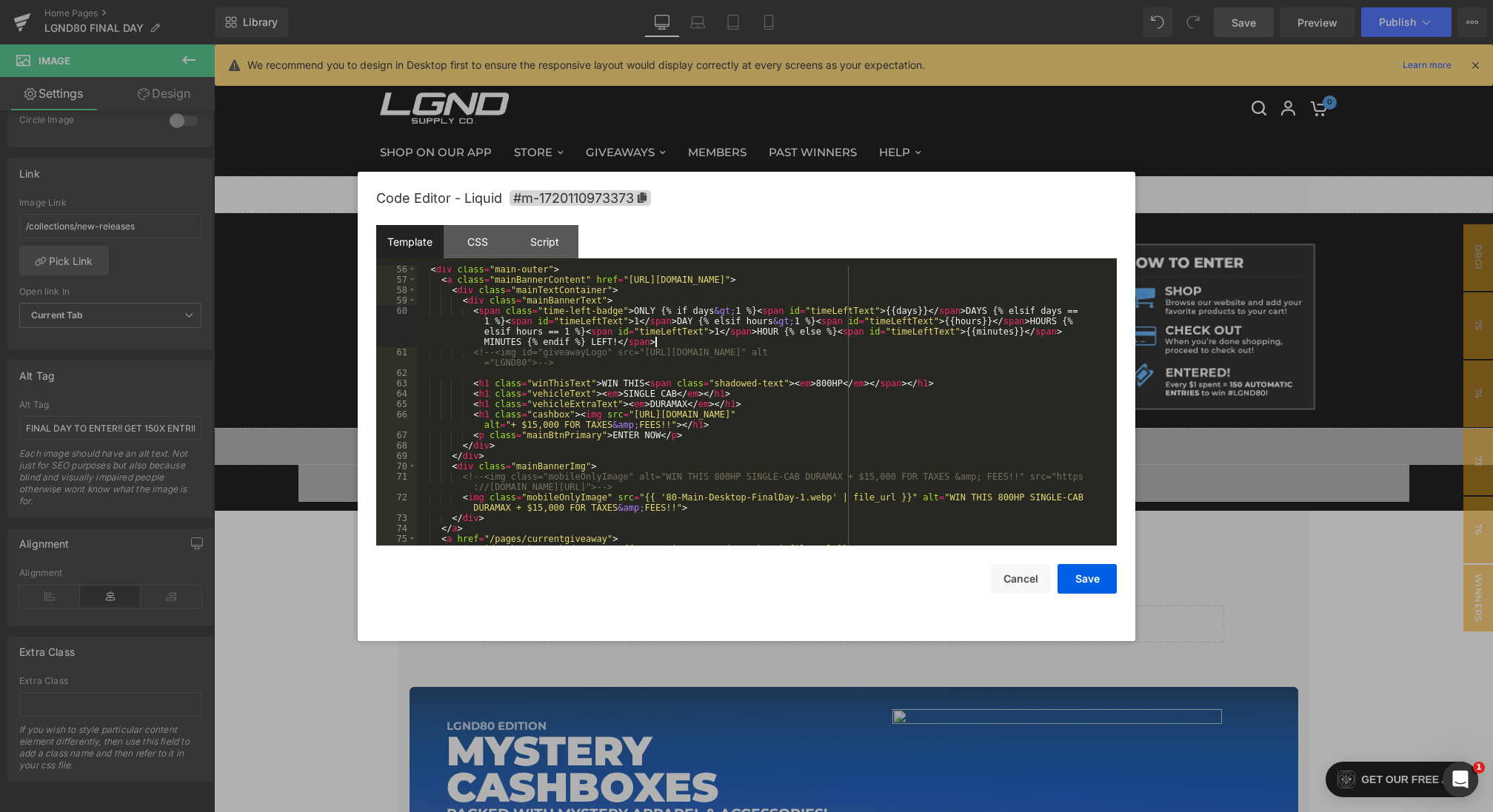
scroll to position [582, 0]
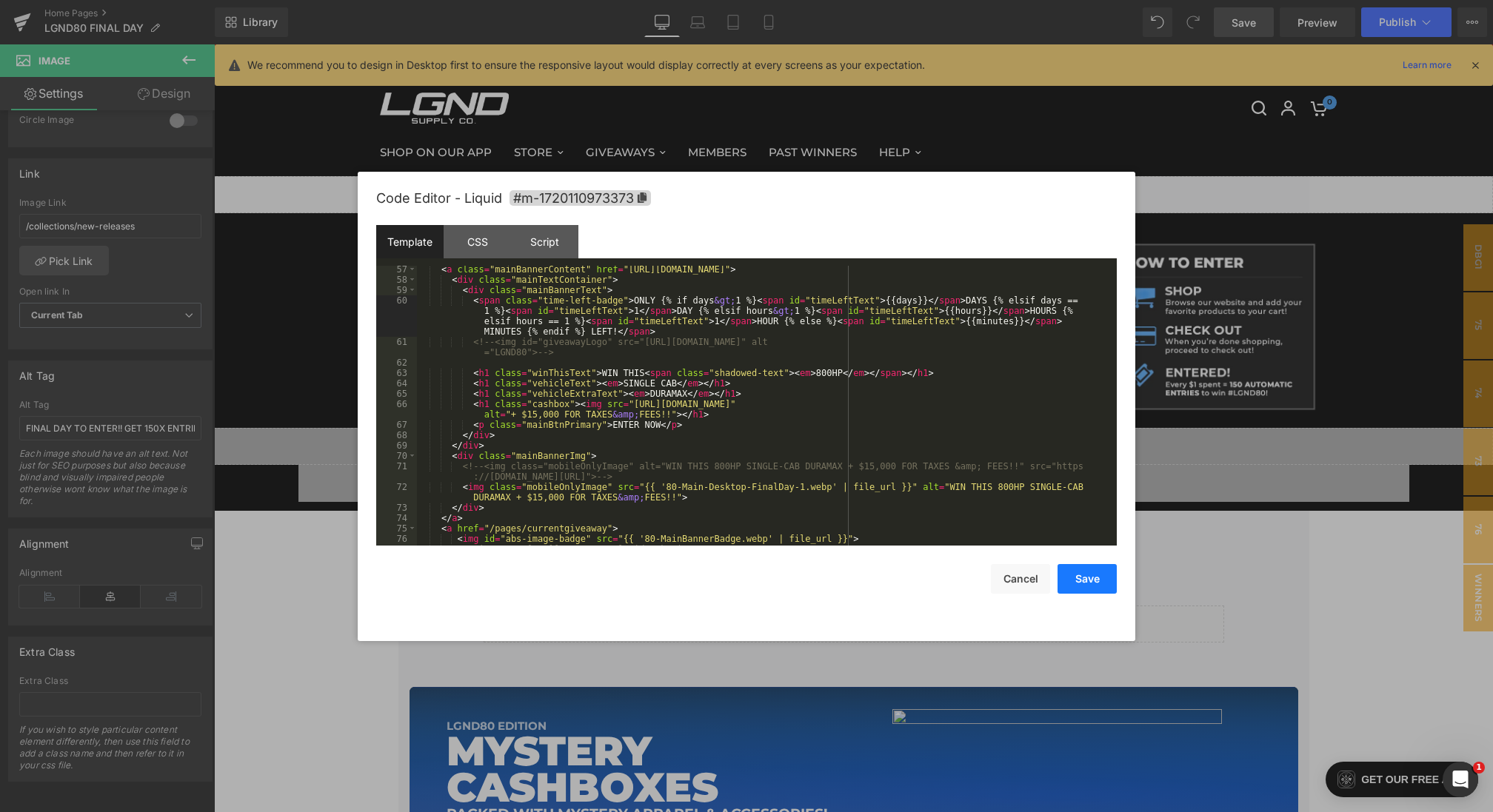
click at [1078, 573] on button "Save" at bounding box center [1087, 578] width 60 height 29
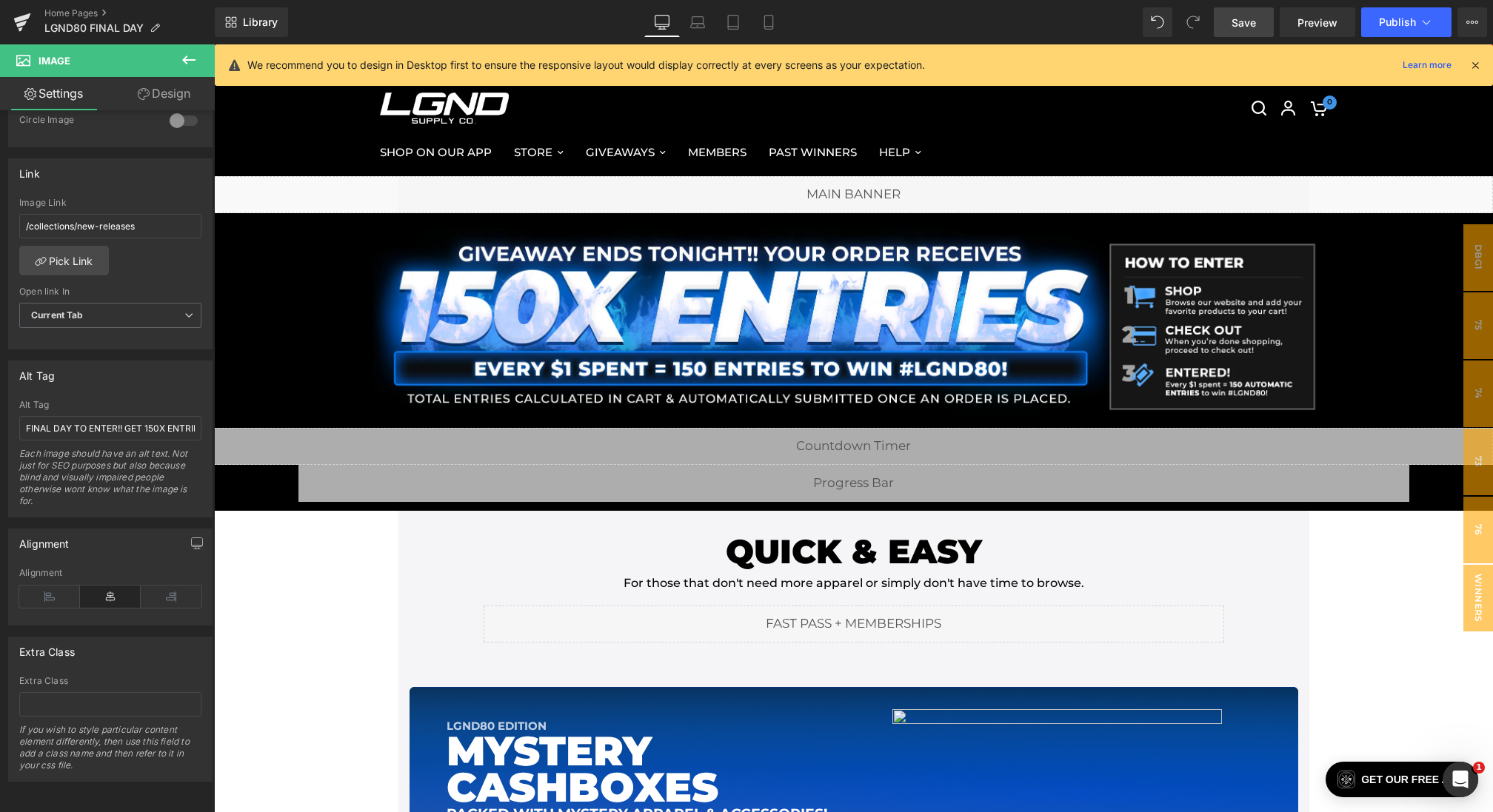
click at [1240, 28] on span "Save" at bounding box center [1243, 22] width 24 height 15
click at [1481, 61] on icon at bounding box center [1474, 65] width 13 height 13
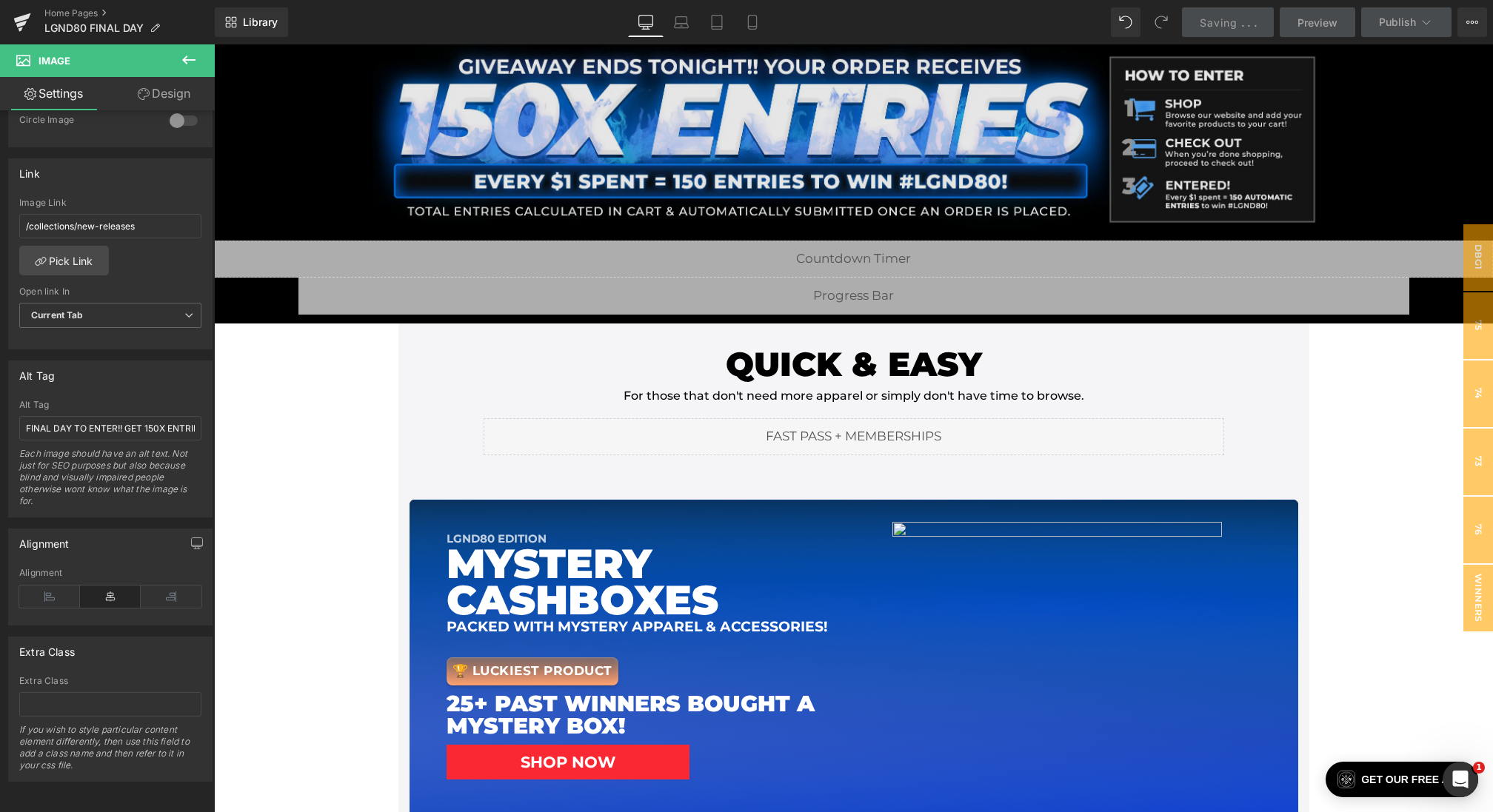
scroll to position [0, 0]
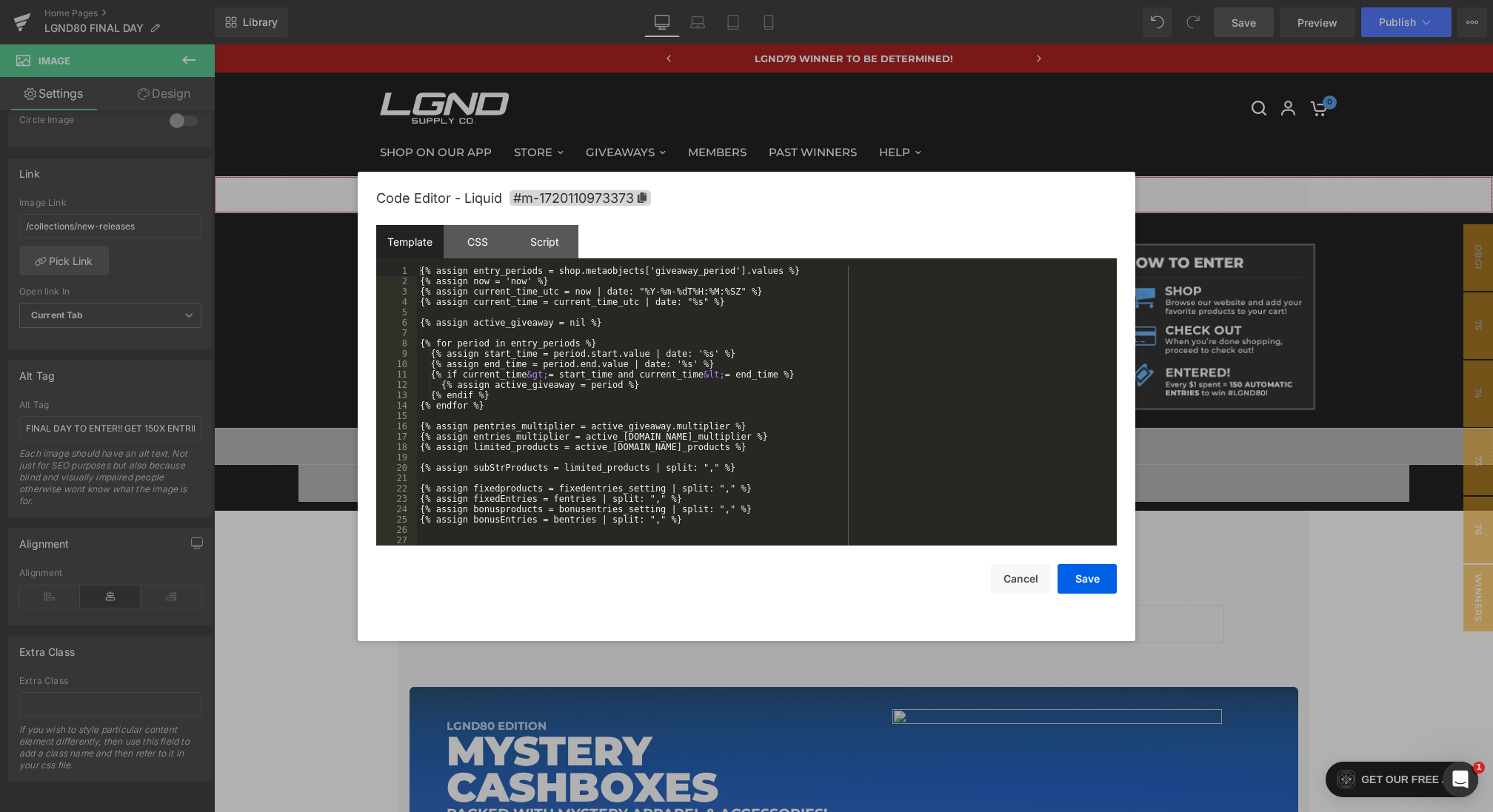
click at [657, 0] on div "Liquid You are previewing how the will restyle your page. You can not edit Elem…" at bounding box center [746, 0] width 1493 height 0
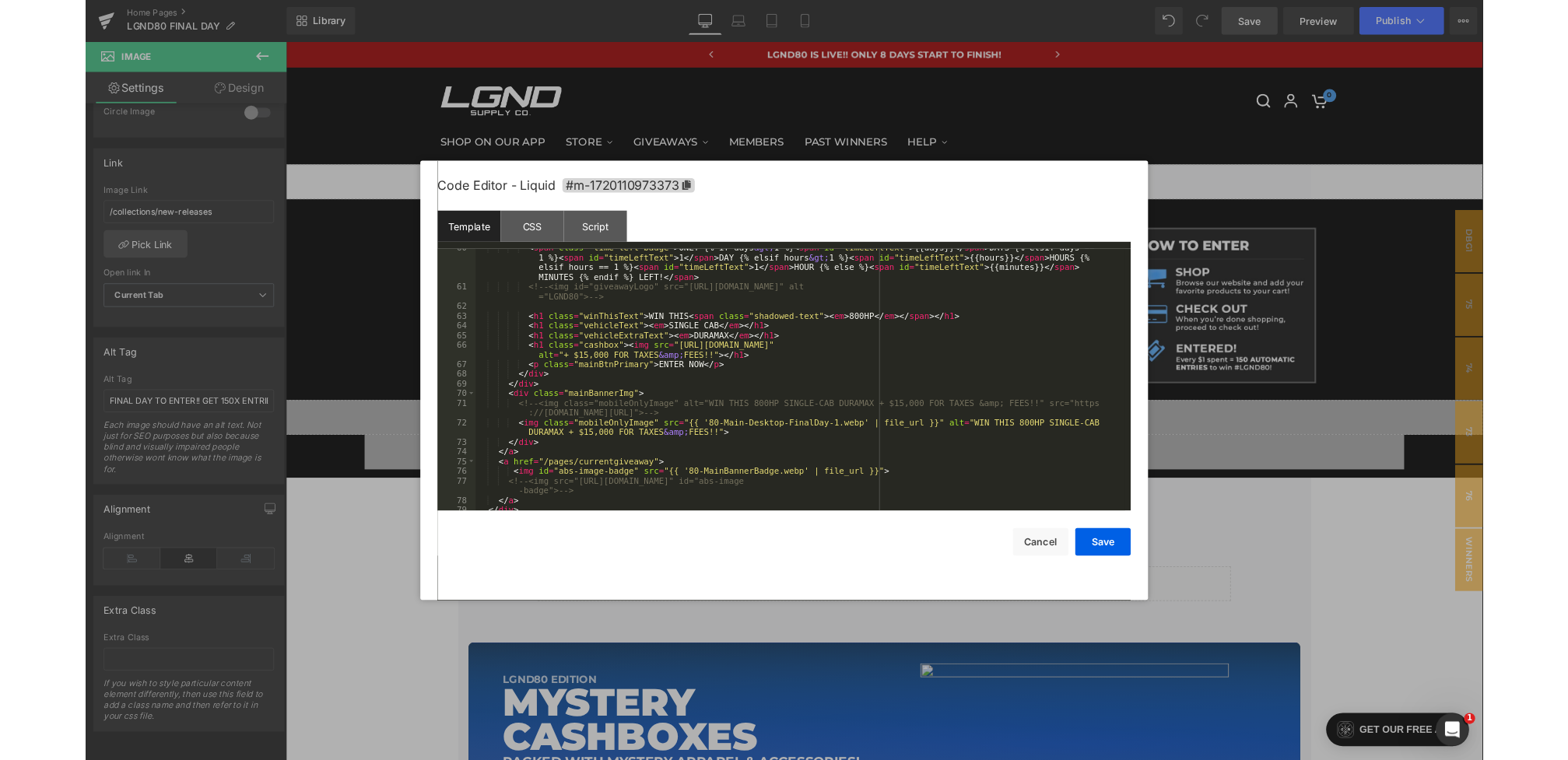
scroll to position [654, 0]
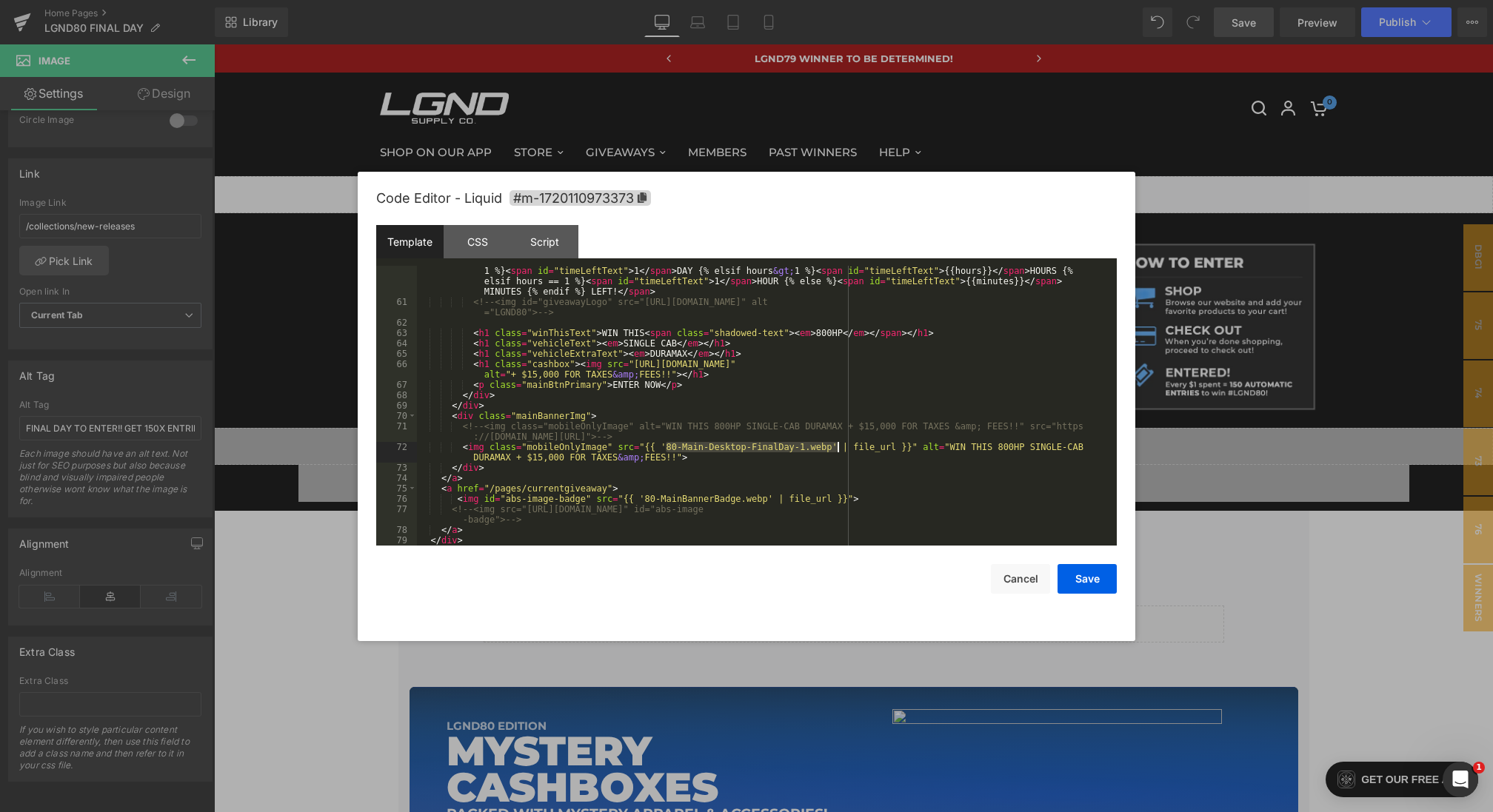
drag, startPoint x: 667, startPoint y: 444, endPoint x: 834, endPoint y: 449, distance: 167.1
click at [834, 449] on div "< span class = "time-left-badge" > ONLY {% if days &gt; 1 %} < span id = "timeL…" at bounding box center [763, 420] width 694 height 331
paste textarea
click at [1072, 584] on button "Save" at bounding box center [1087, 578] width 60 height 29
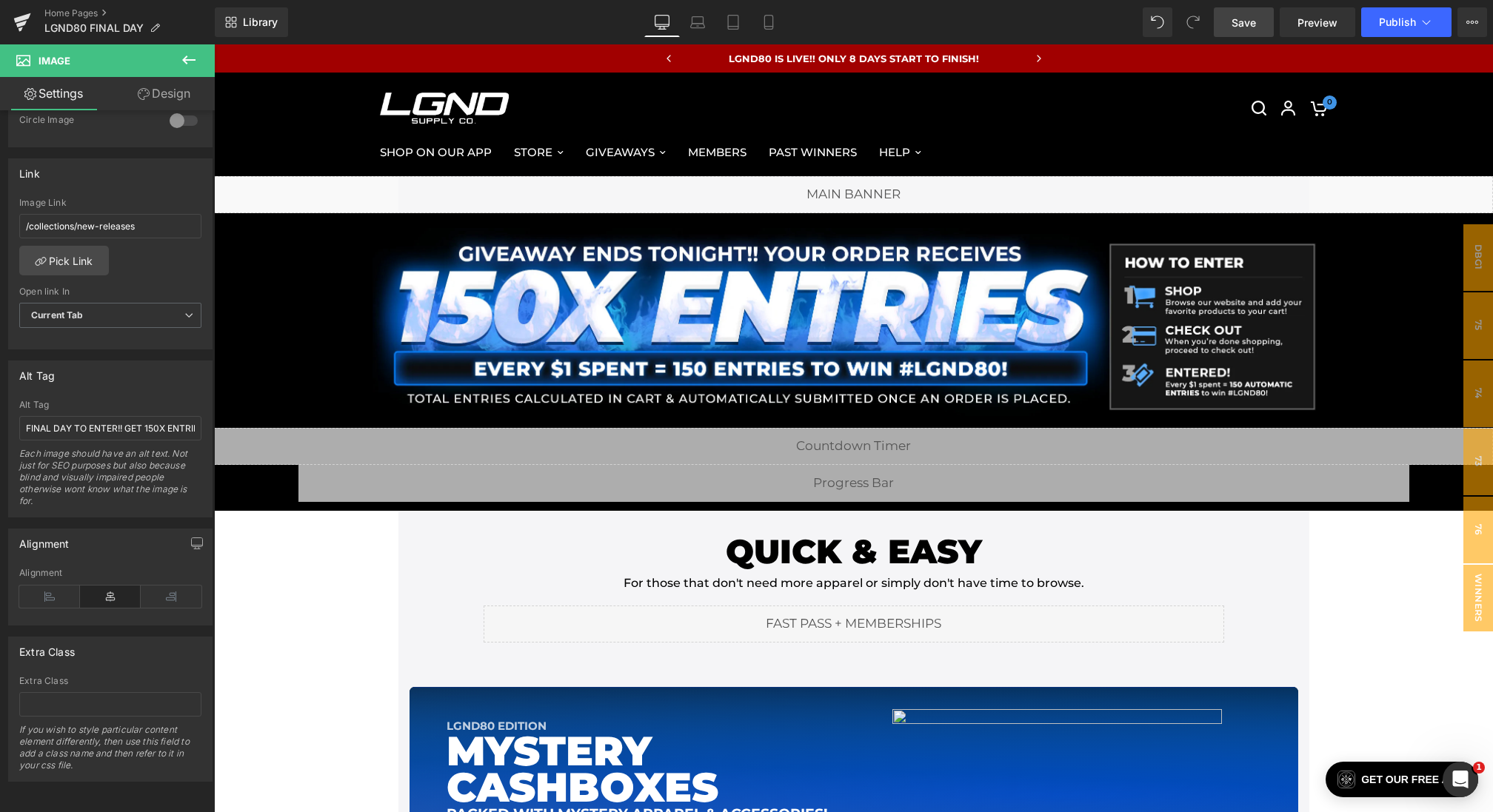
click at [1239, 23] on span "Save" at bounding box center [1243, 22] width 24 height 15
click at [1233, 15] on span "Save" at bounding box center [1243, 22] width 24 height 15
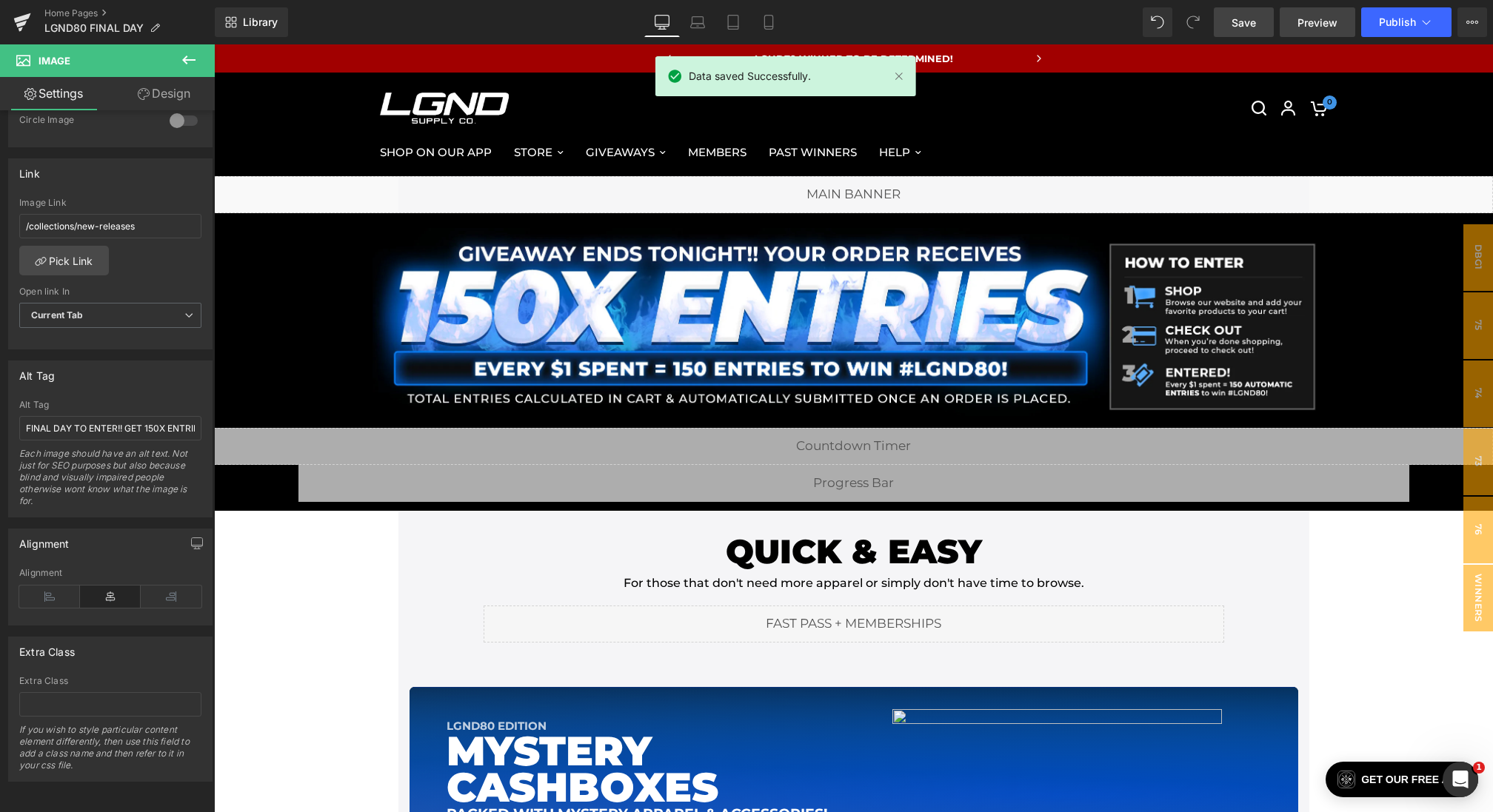
click at [1294, 20] on link "Preview" at bounding box center [1317, 21] width 76 height 29
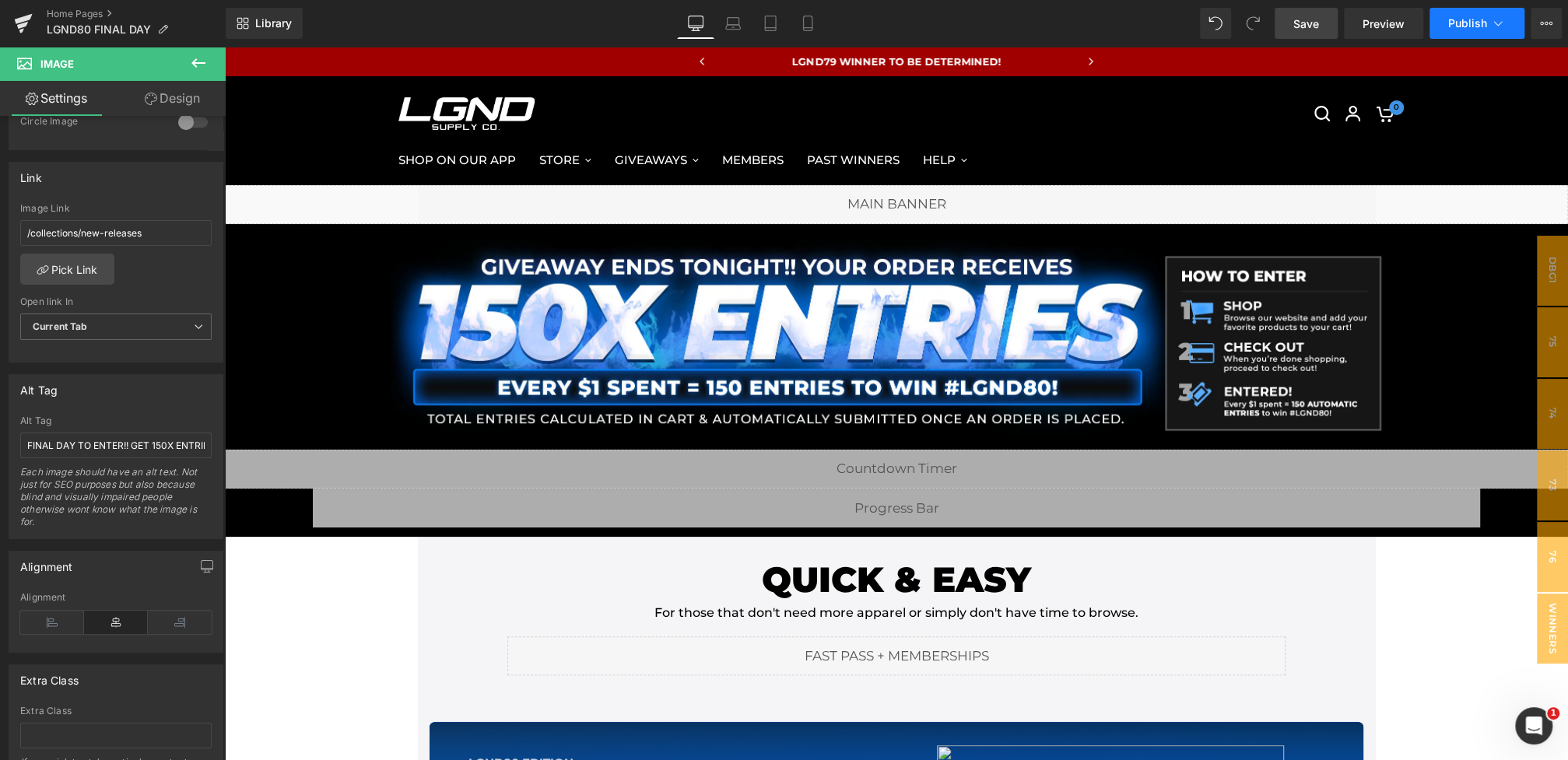
click at [1463, 14] on button "Publish" at bounding box center [1477, 22] width 95 height 31
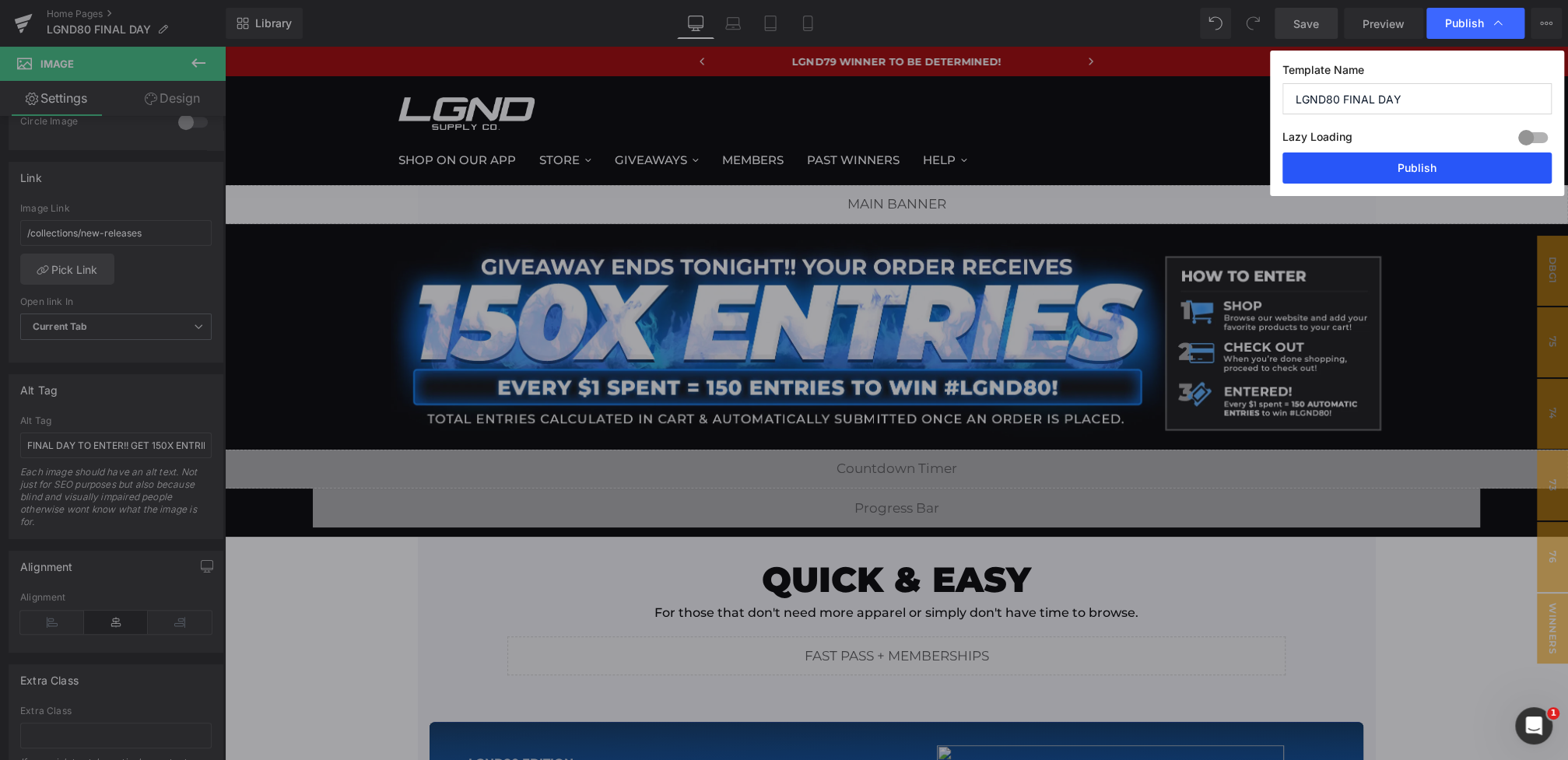
click at [1349, 177] on button "Publish" at bounding box center [1417, 167] width 269 height 31
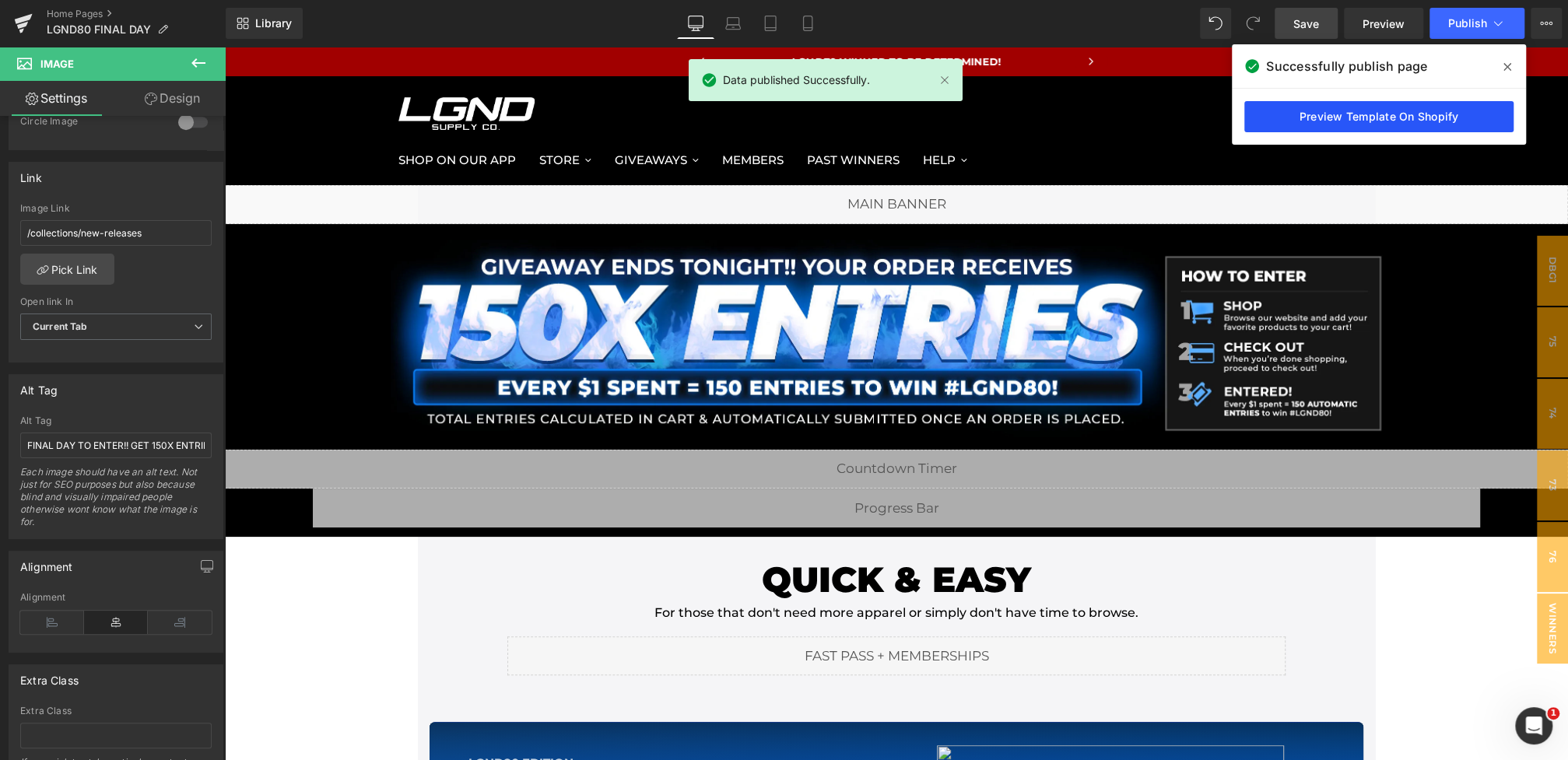
click at [1391, 116] on link "Preview Template On Shopify" at bounding box center [1378, 116] width 269 height 31
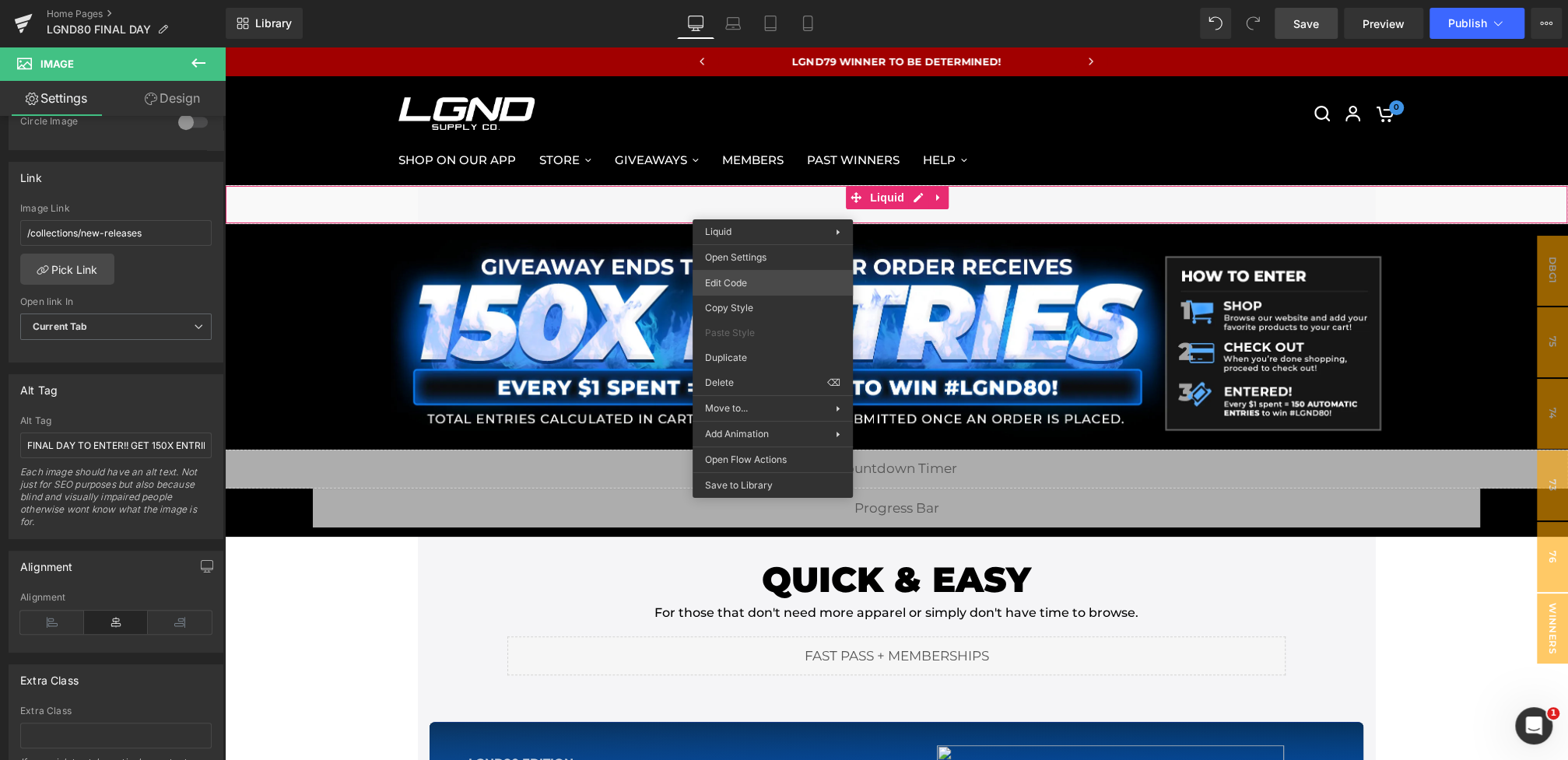
click at [737, 0] on div "Liquid You are previewing how the will restyle your page. You can not edit Elem…" at bounding box center [784, 0] width 1568 height 0
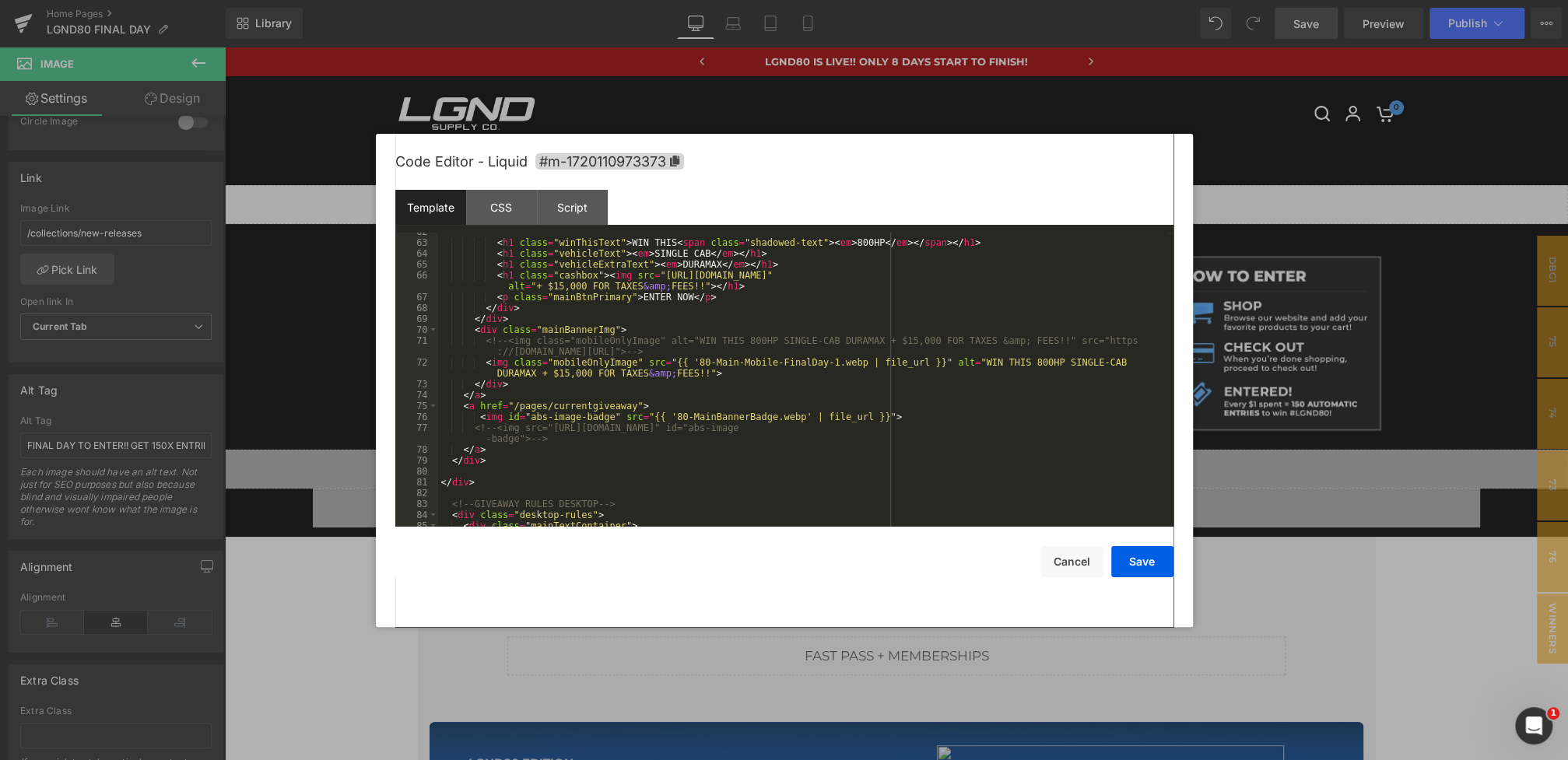
scroll to position [710, 0]
click at [867, 365] on div "< h1 class = "winThisText" > WIN THIS < span class = "shadowed-text" > < em > 8…" at bounding box center [802, 388] width 729 height 316
click at [1137, 556] on button "Save" at bounding box center [1142, 561] width 63 height 31
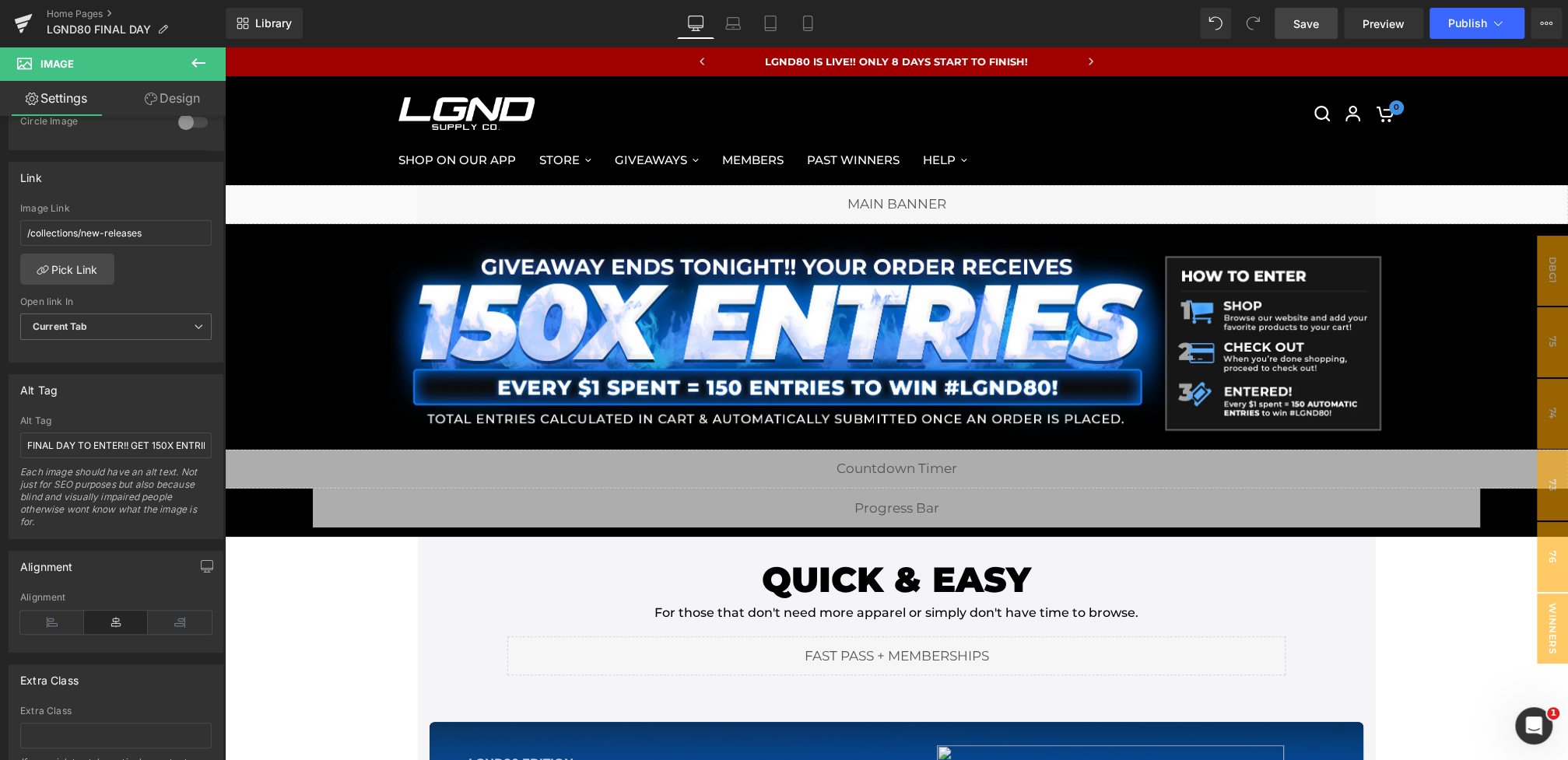
click at [1309, 30] on span "Save" at bounding box center [1306, 23] width 25 height 16
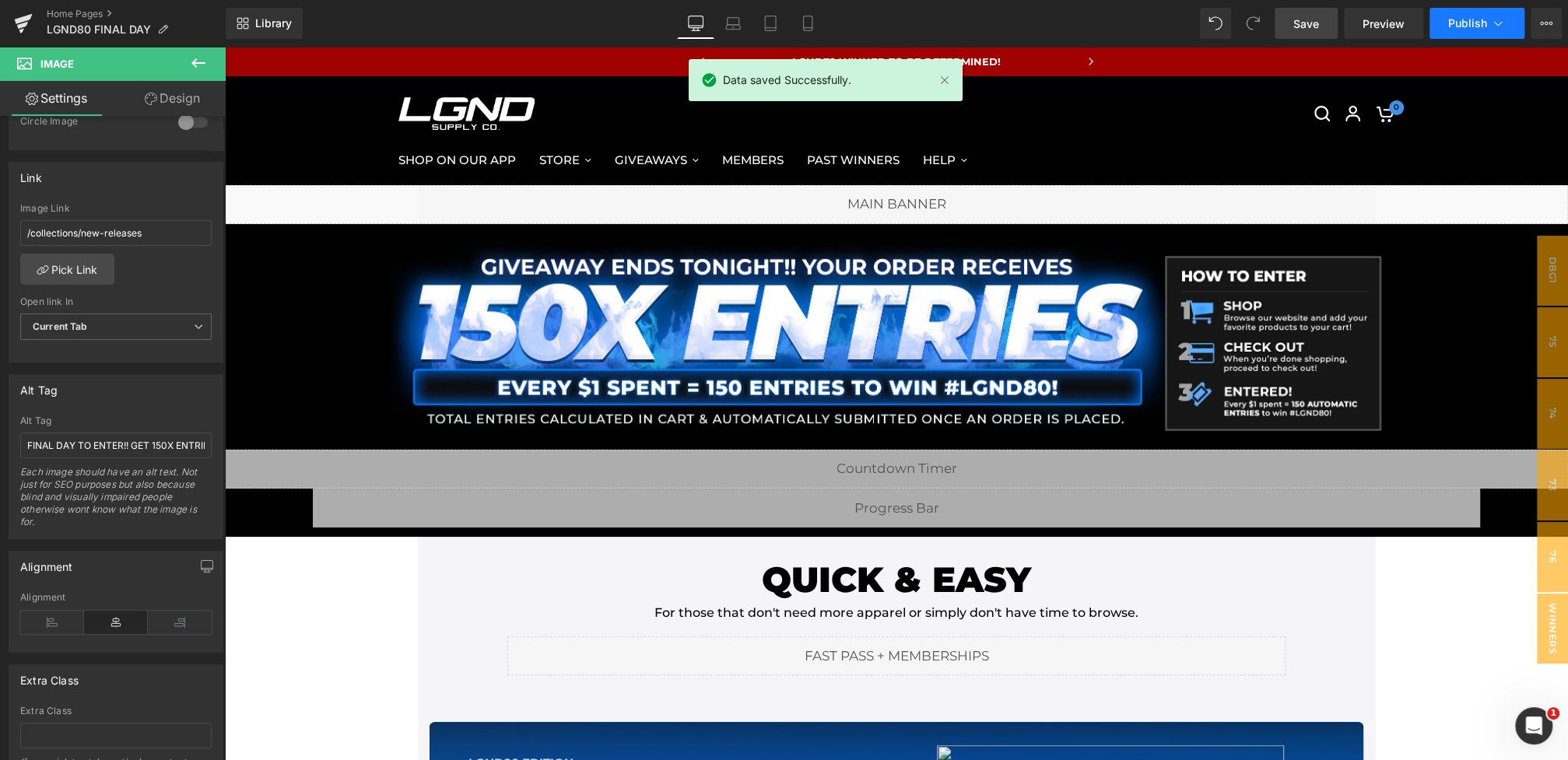
click at [1465, 24] on span "Publish" at bounding box center [1468, 22] width 39 height 12
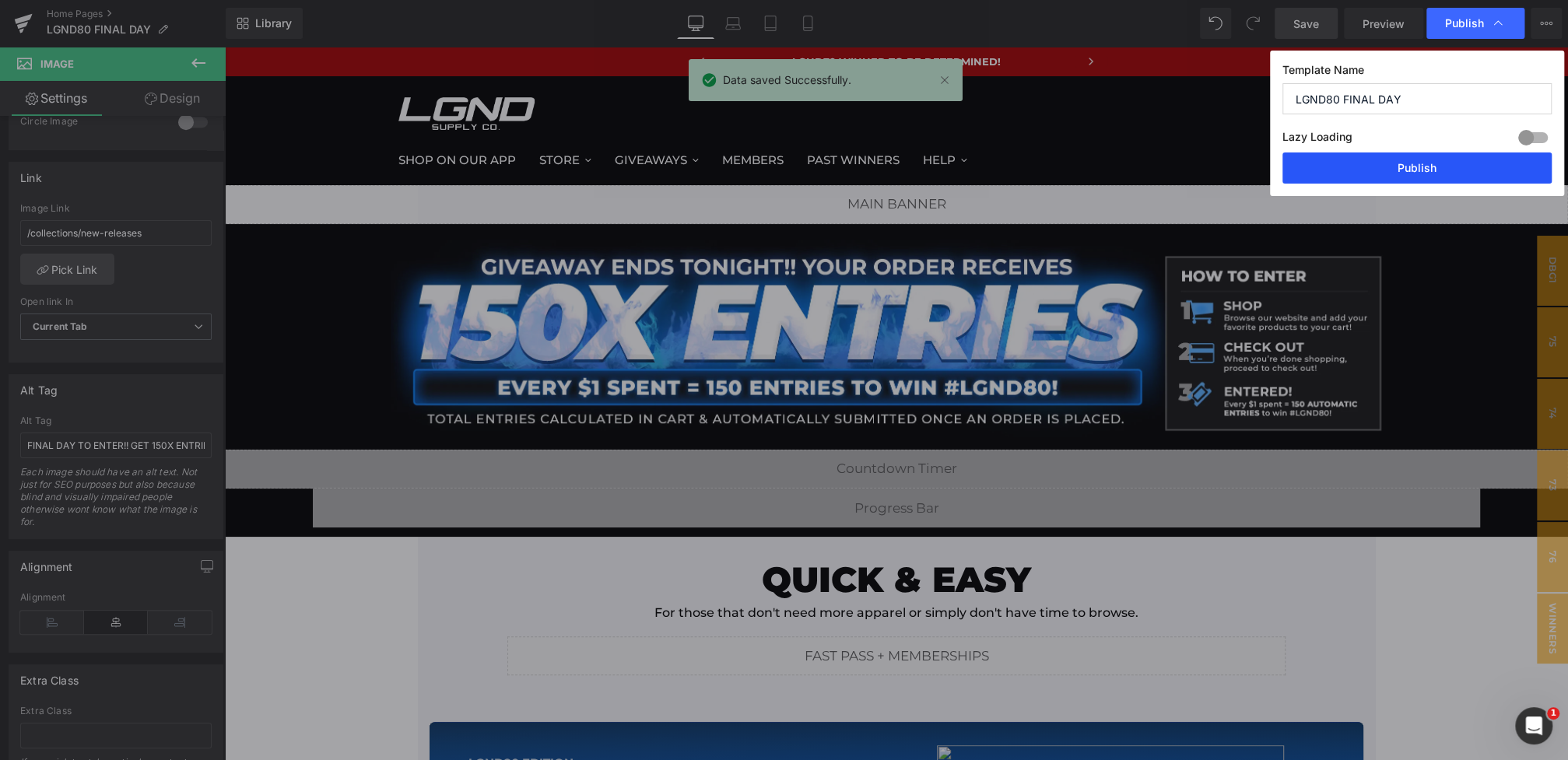
click at [1399, 168] on button "Publish" at bounding box center [1417, 167] width 269 height 31
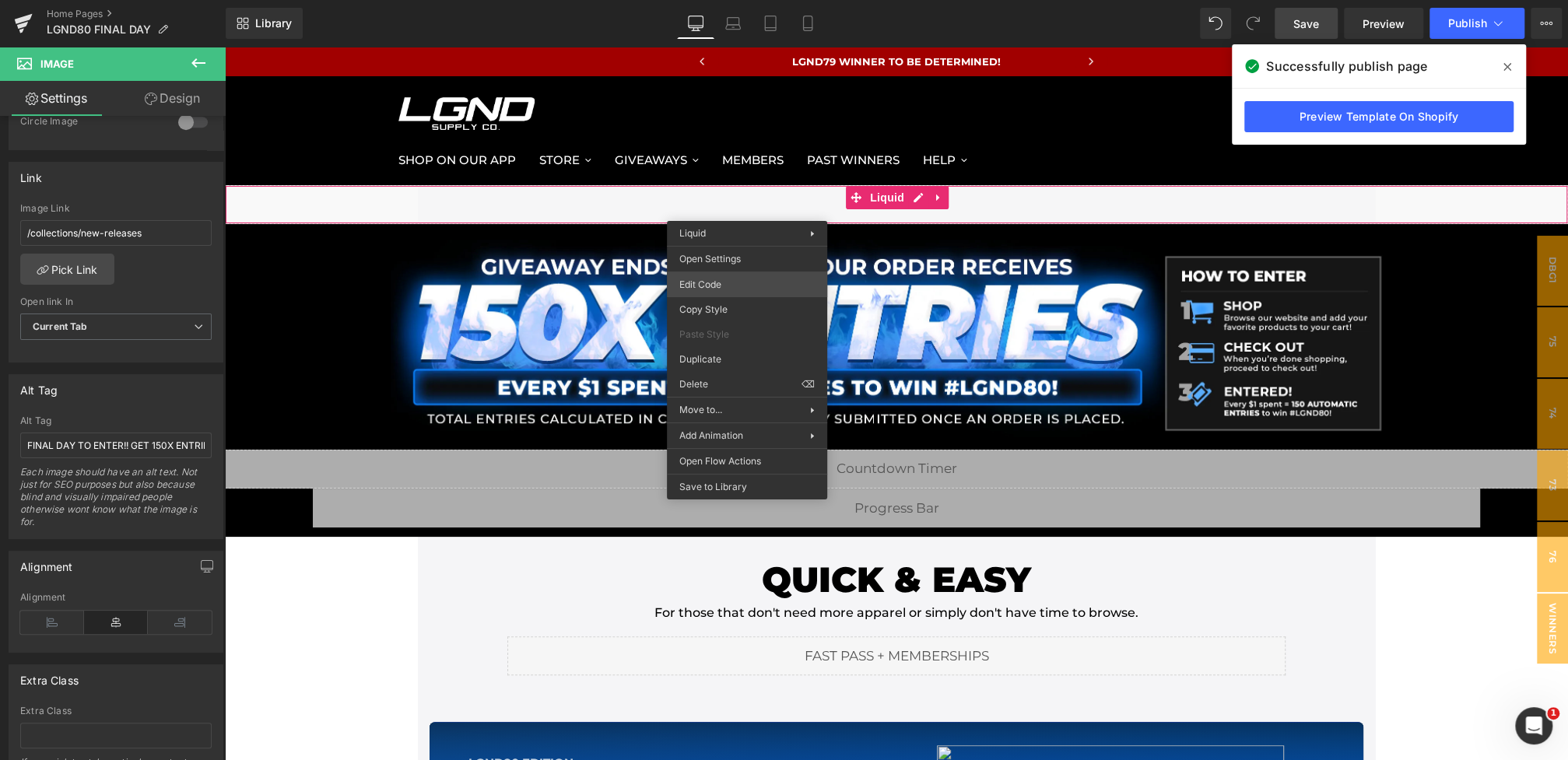
click at [720, 0] on div "Liquid You are previewing how the will restyle your page. You can not edit Elem…" at bounding box center [784, 0] width 1568 height 0
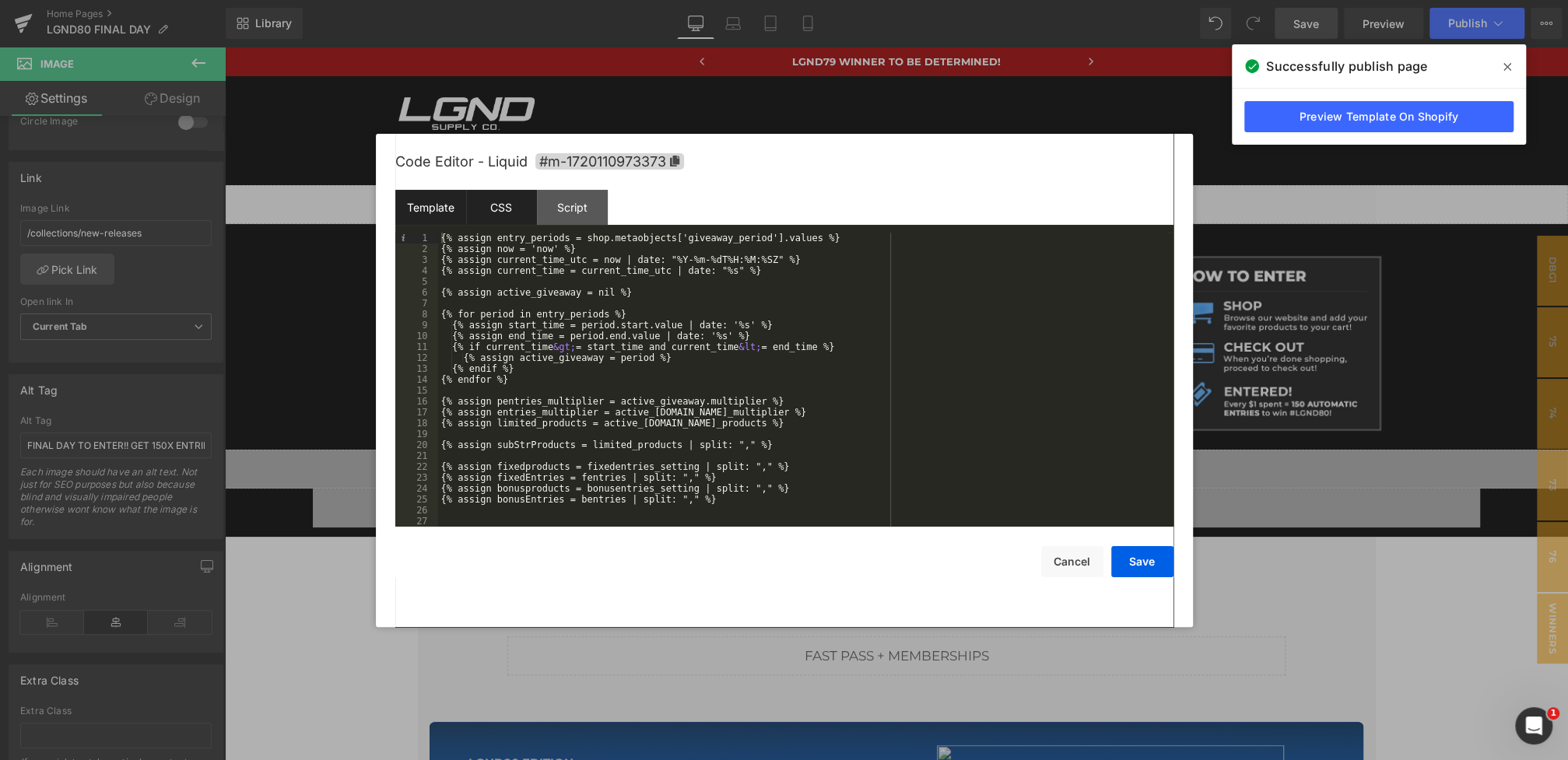
click at [520, 203] on div "CSS" at bounding box center [501, 206] width 71 height 35
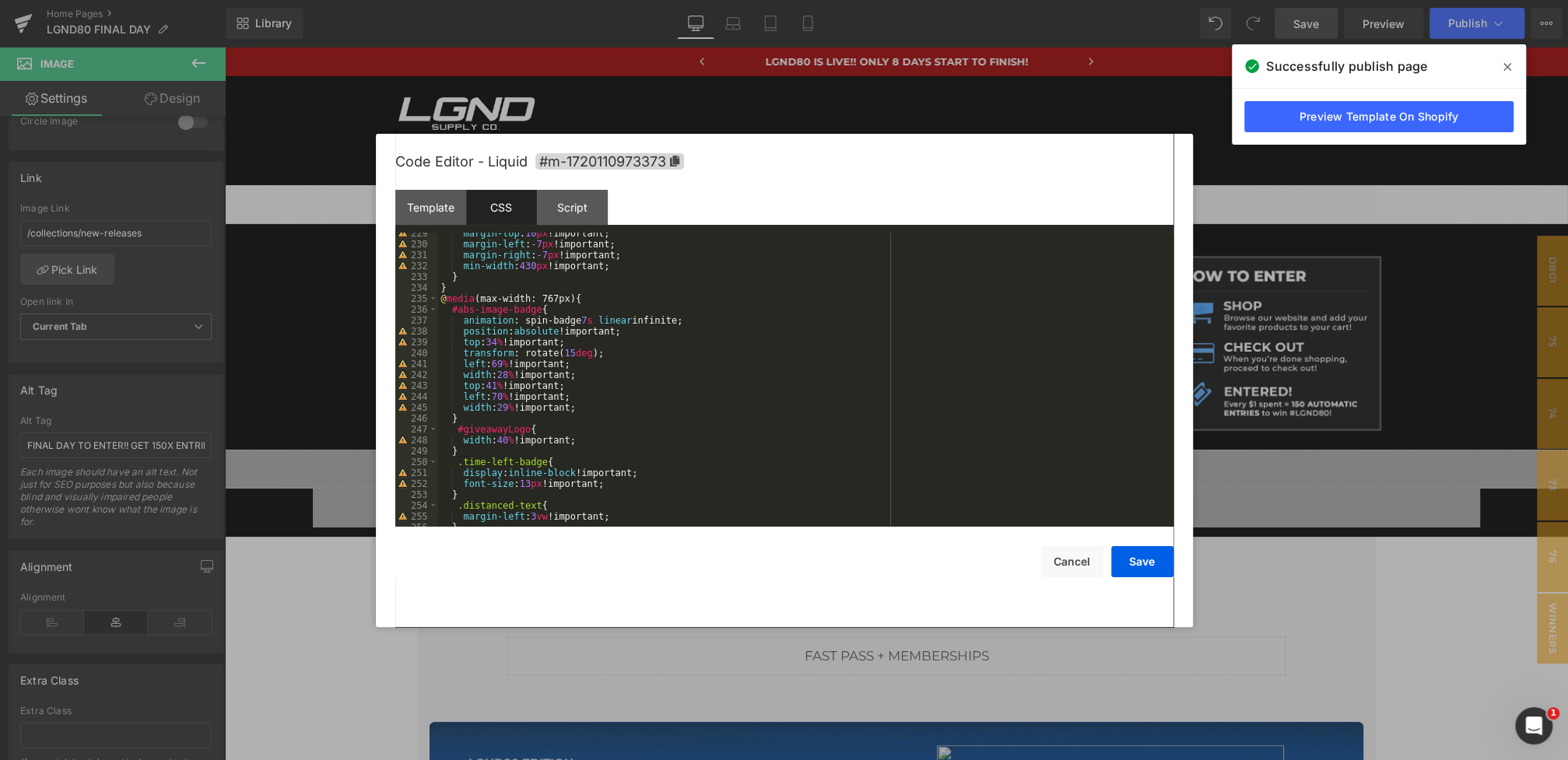
scroll to position [2573, 0]
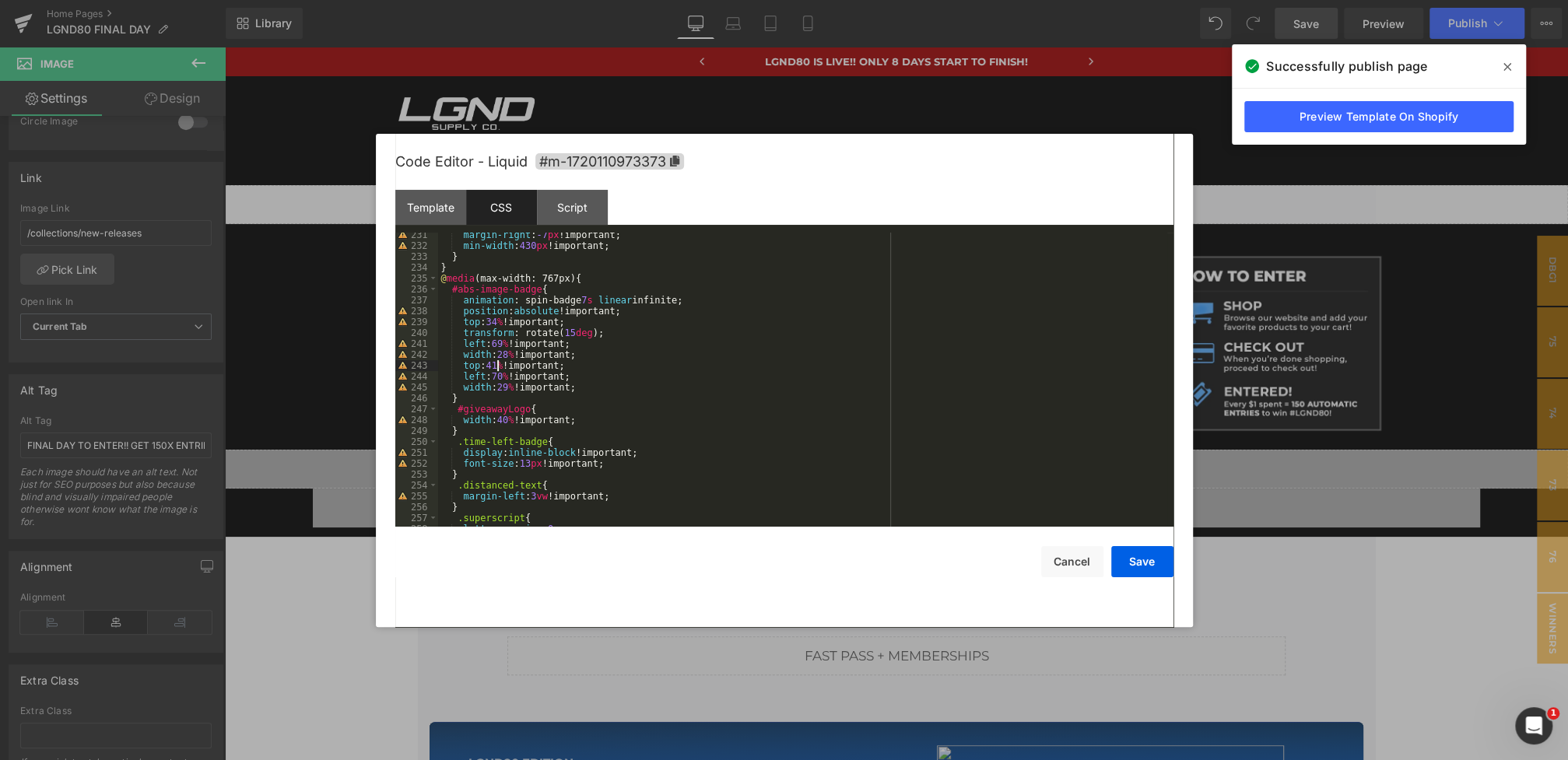
click at [495, 366] on div "margin-right : -7 px !important; min-width : 430 px !important; } } @ media (ma…" at bounding box center [802, 387] width 729 height 316
click at [603, 361] on div "margin-right : -7 px !important; min-width : 430 px !important; } } @ media (ma…" at bounding box center [802, 387] width 729 height 316
click at [565, 365] on div "margin-right : -7 px !important; min-width : 430 px !important; } } @ media (ma…" at bounding box center [802, 387] width 729 height 316
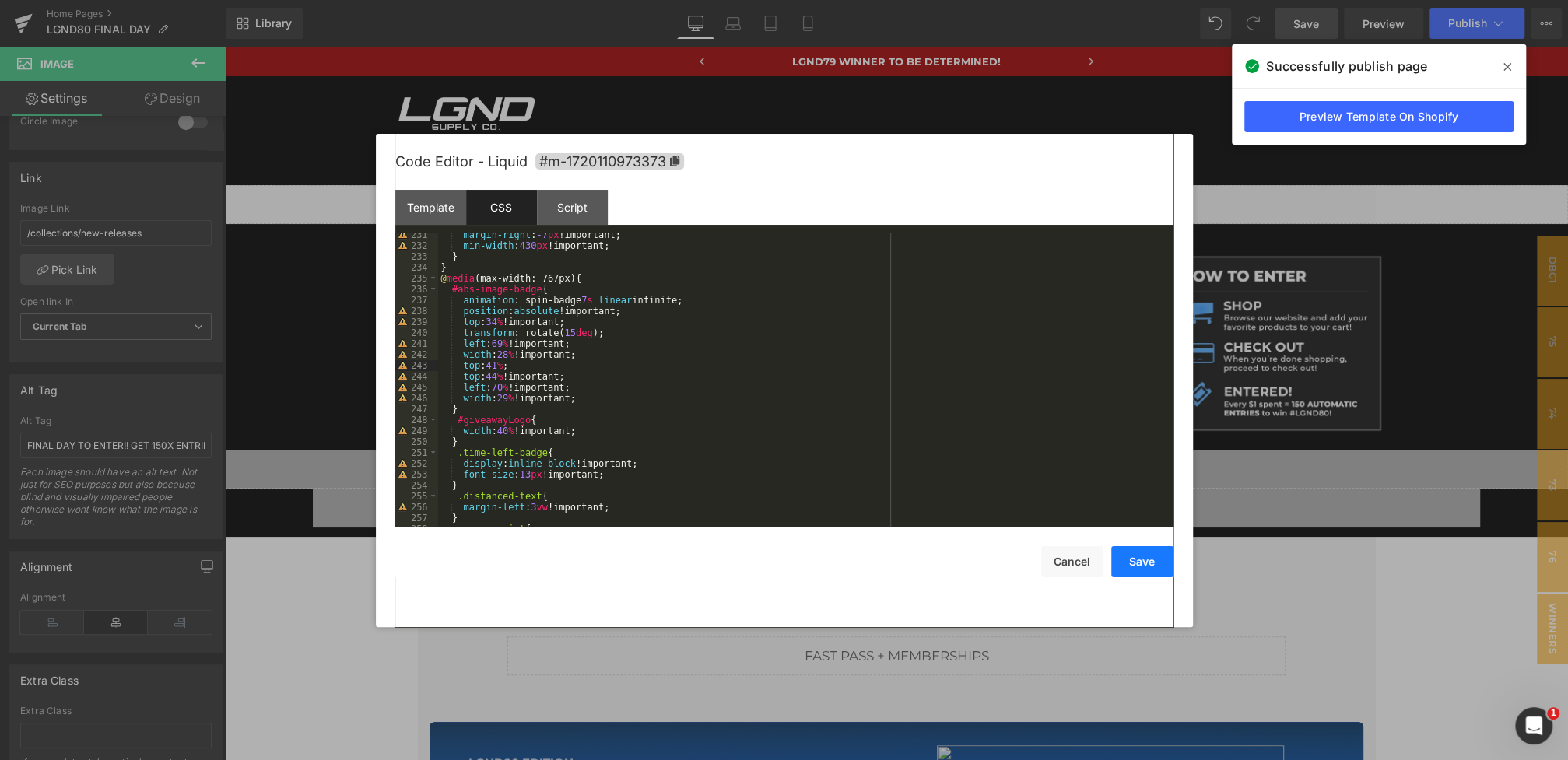
click at [1140, 566] on button "Save" at bounding box center [1142, 561] width 63 height 31
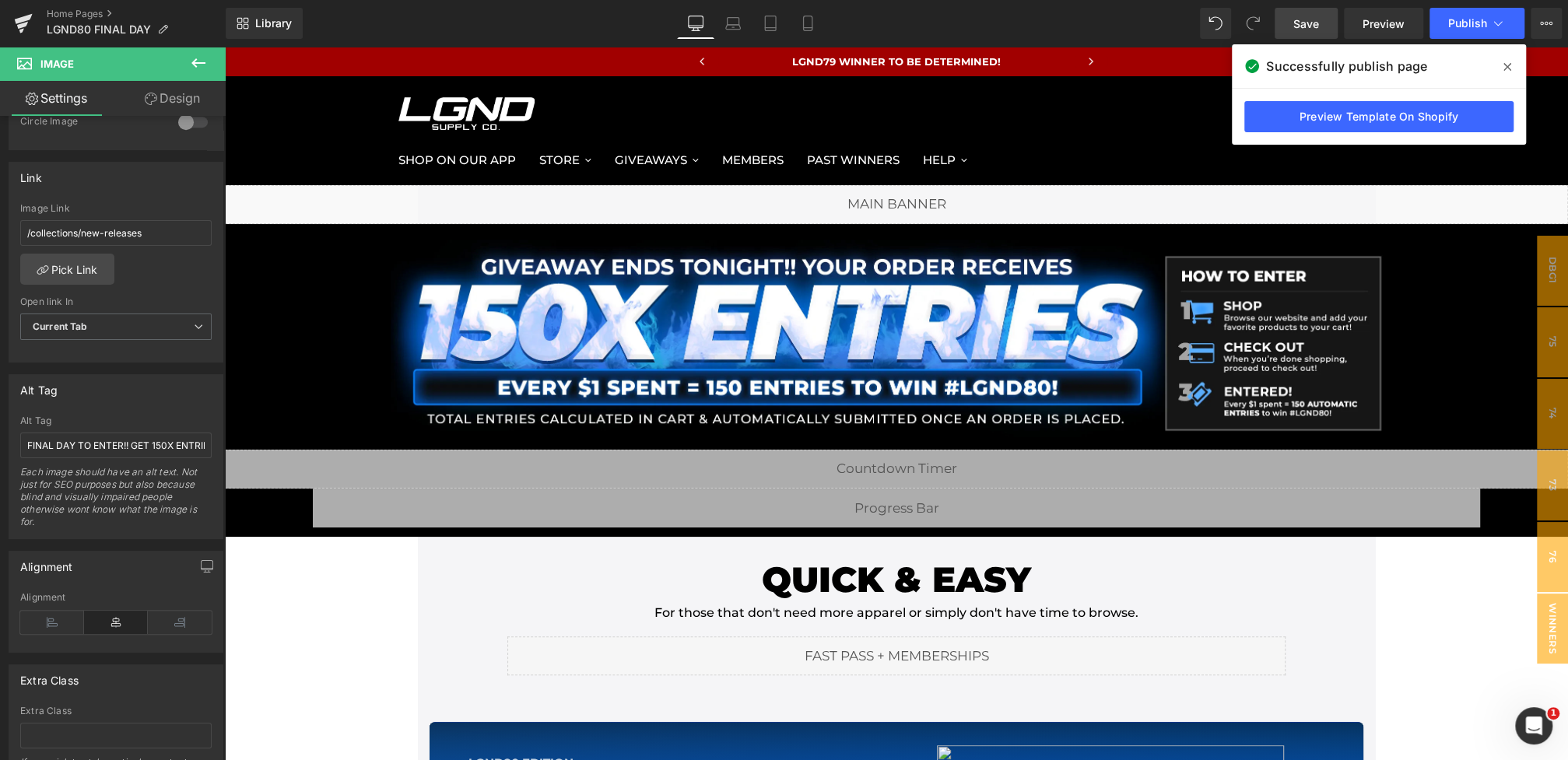
click at [1321, 12] on link "Save" at bounding box center [1306, 22] width 63 height 31
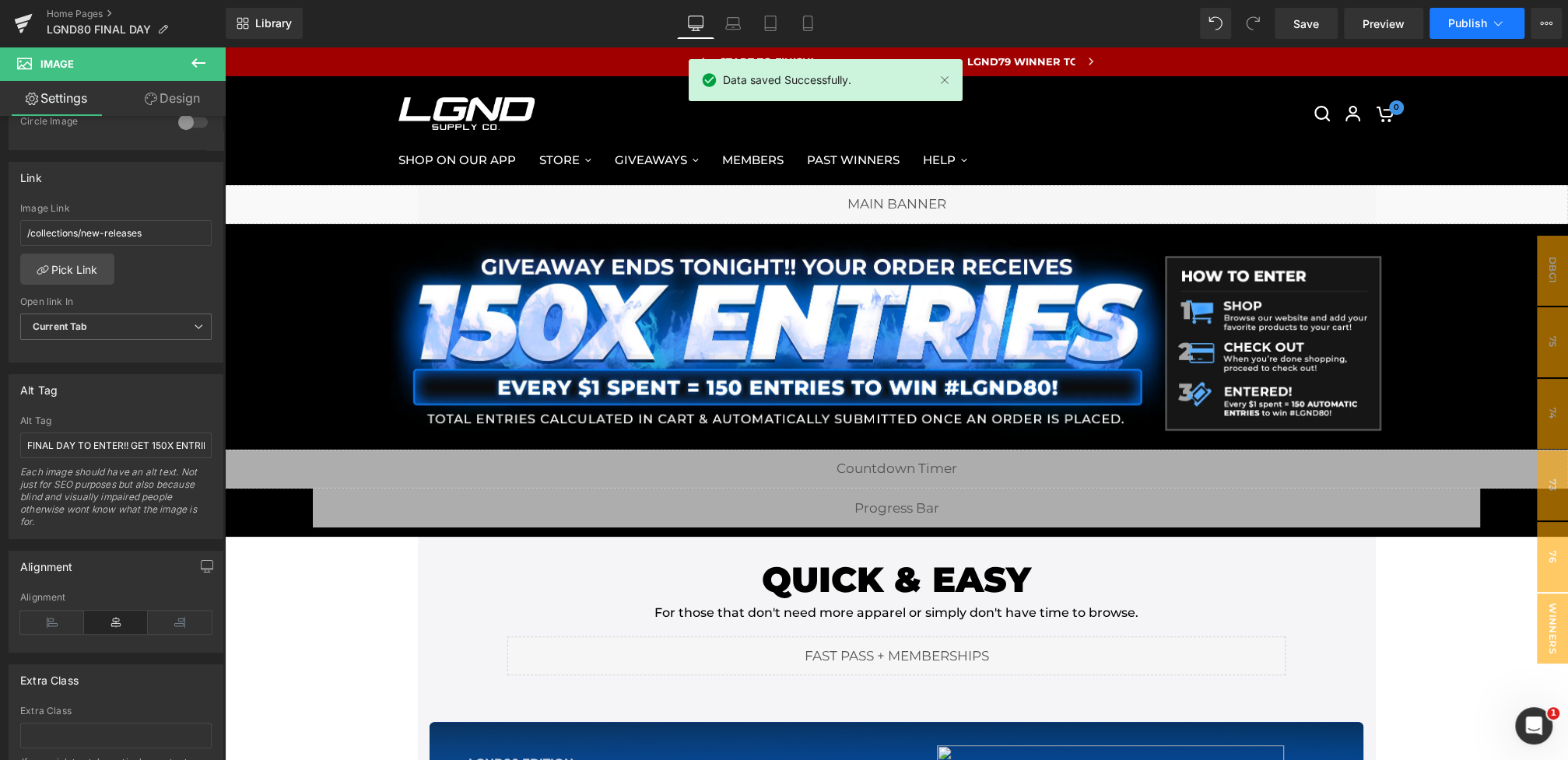
click at [1452, 27] on span "Publish" at bounding box center [1468, 22] width 39 height 12
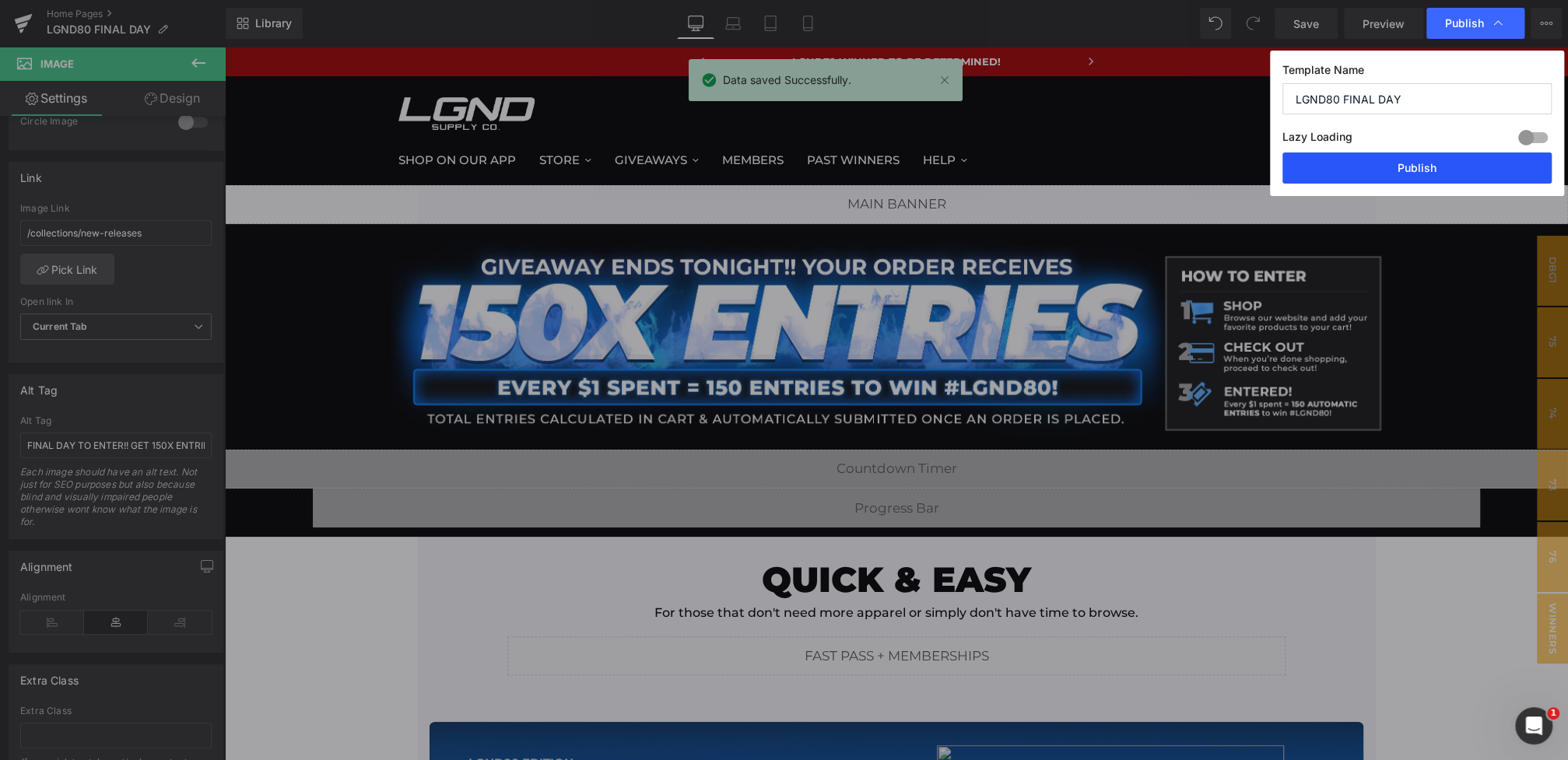
click at [1379, 160] on button "Publish" at bounding box center [1417, 167] width 269 height 31
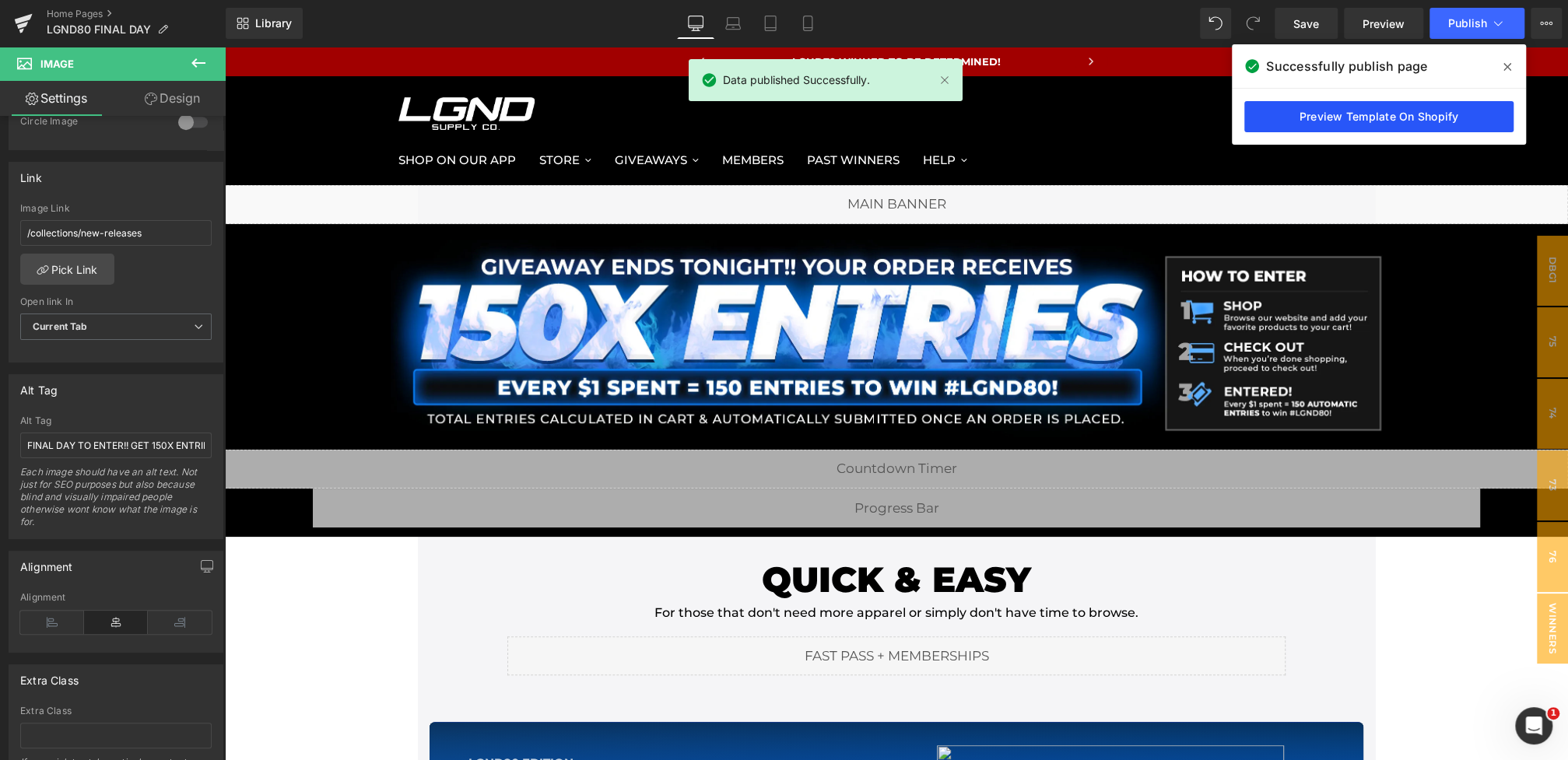
click at [1370, 114] on link "Preview Template On Shopify" at bounding box center [1378, 116] width 269 height 31
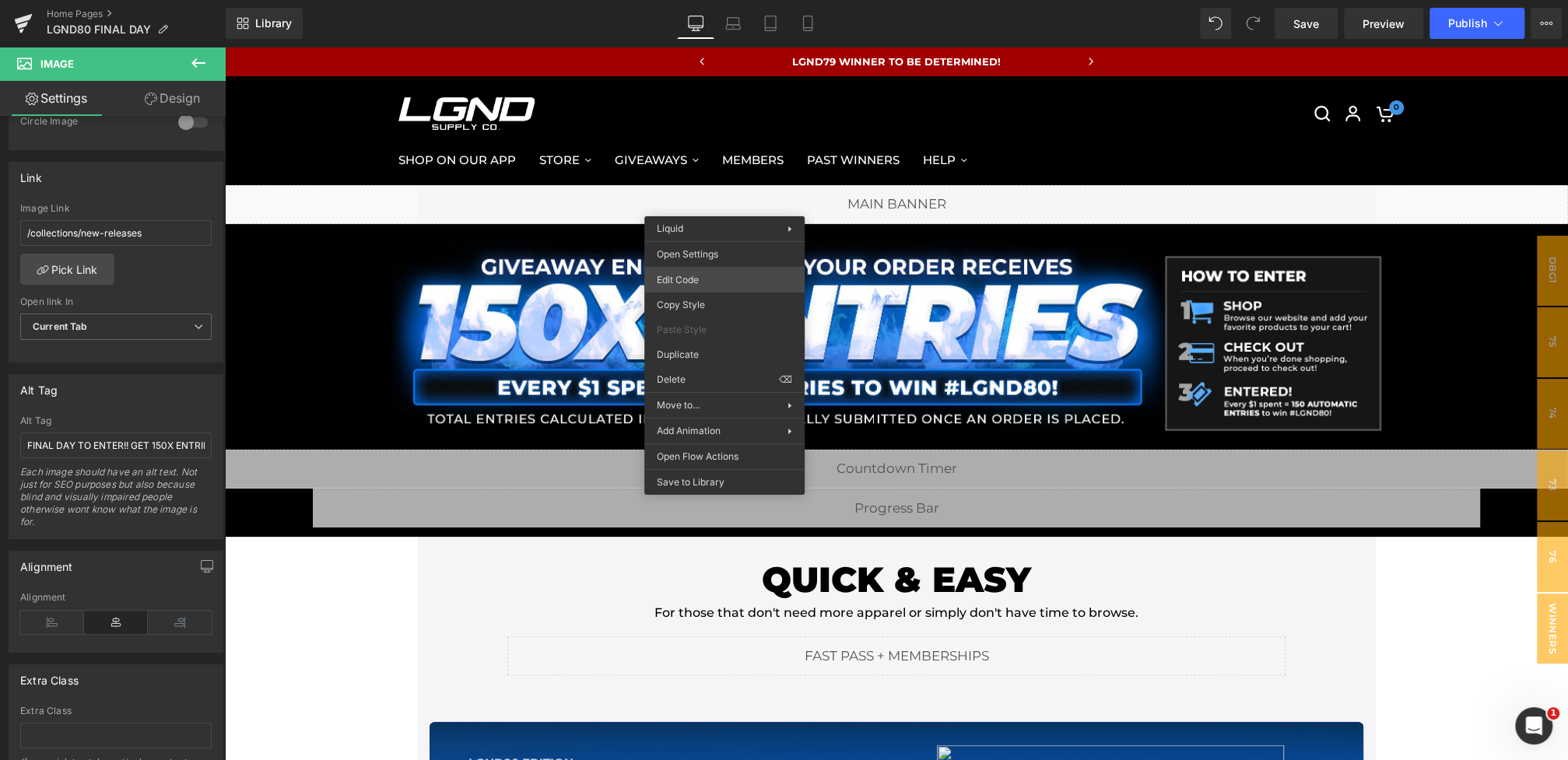
click at [691, 0] on div "Liquid You are previewing how the will restyle your page. You can not edit Elem…" at bounding box center [784, 0] width 1568 height 0
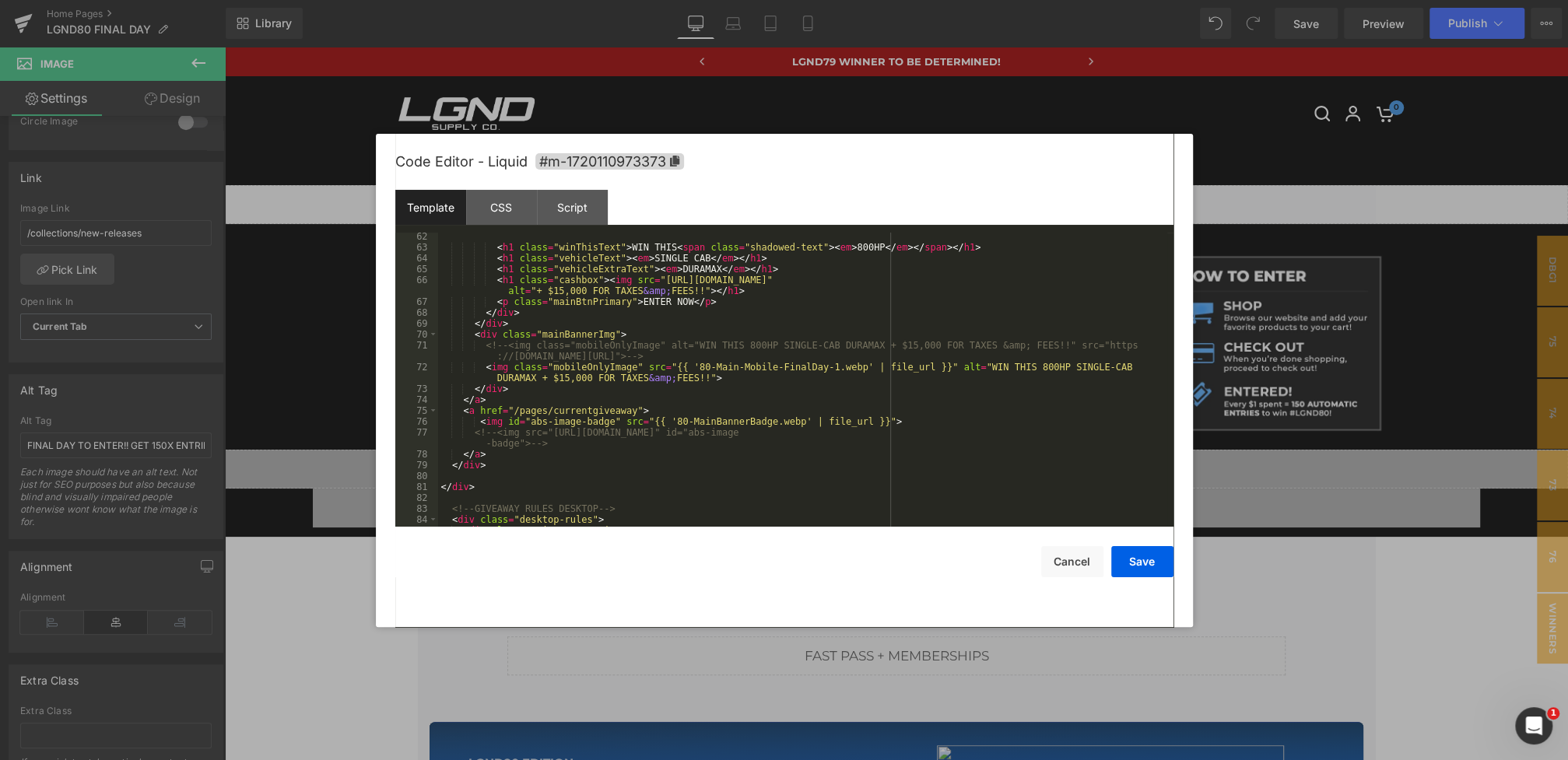
scroll to position [782, 0]
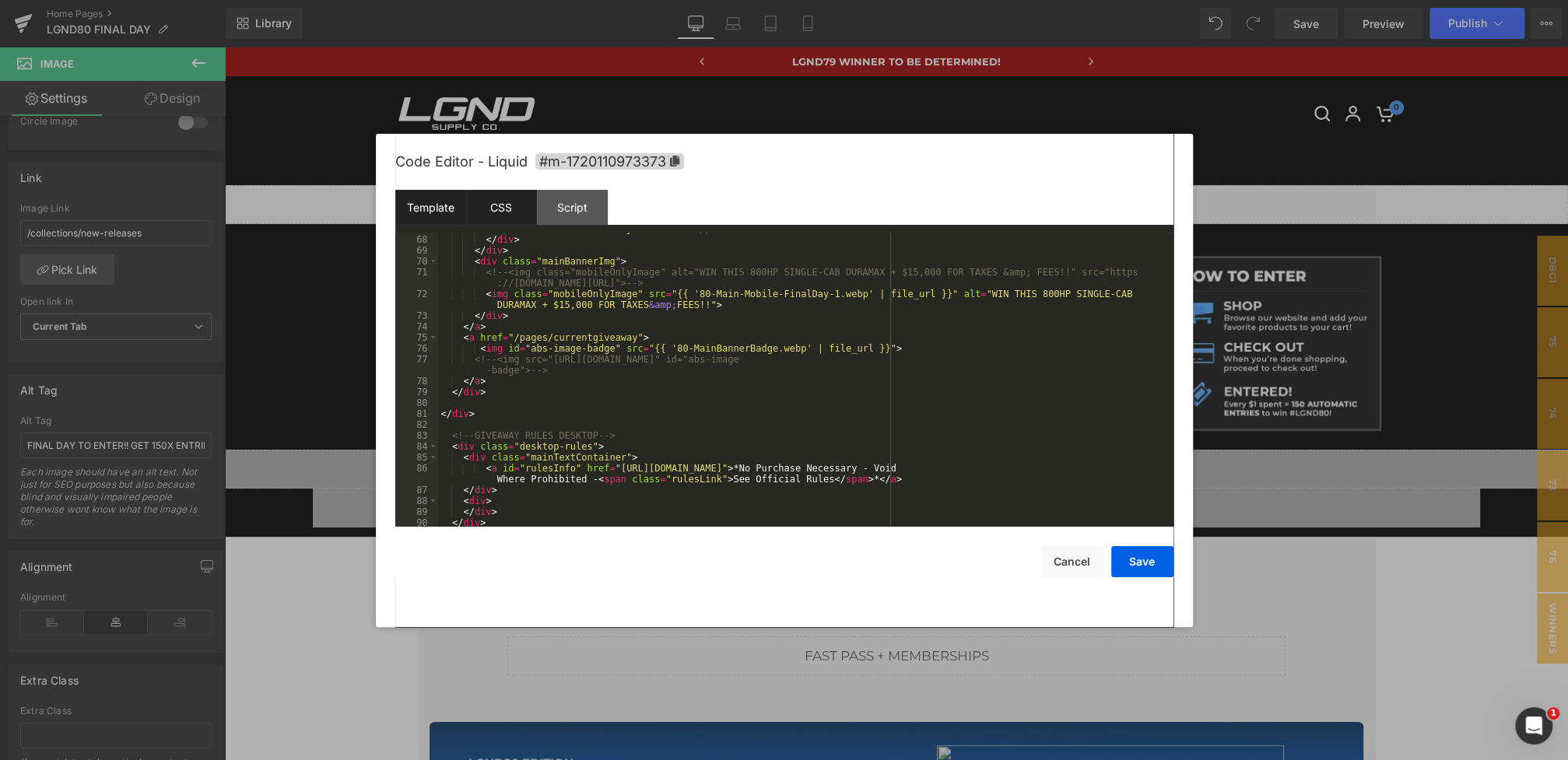
click at [513, 214] on div "CSS" at bounding box center [501, 206] width 71 height 35
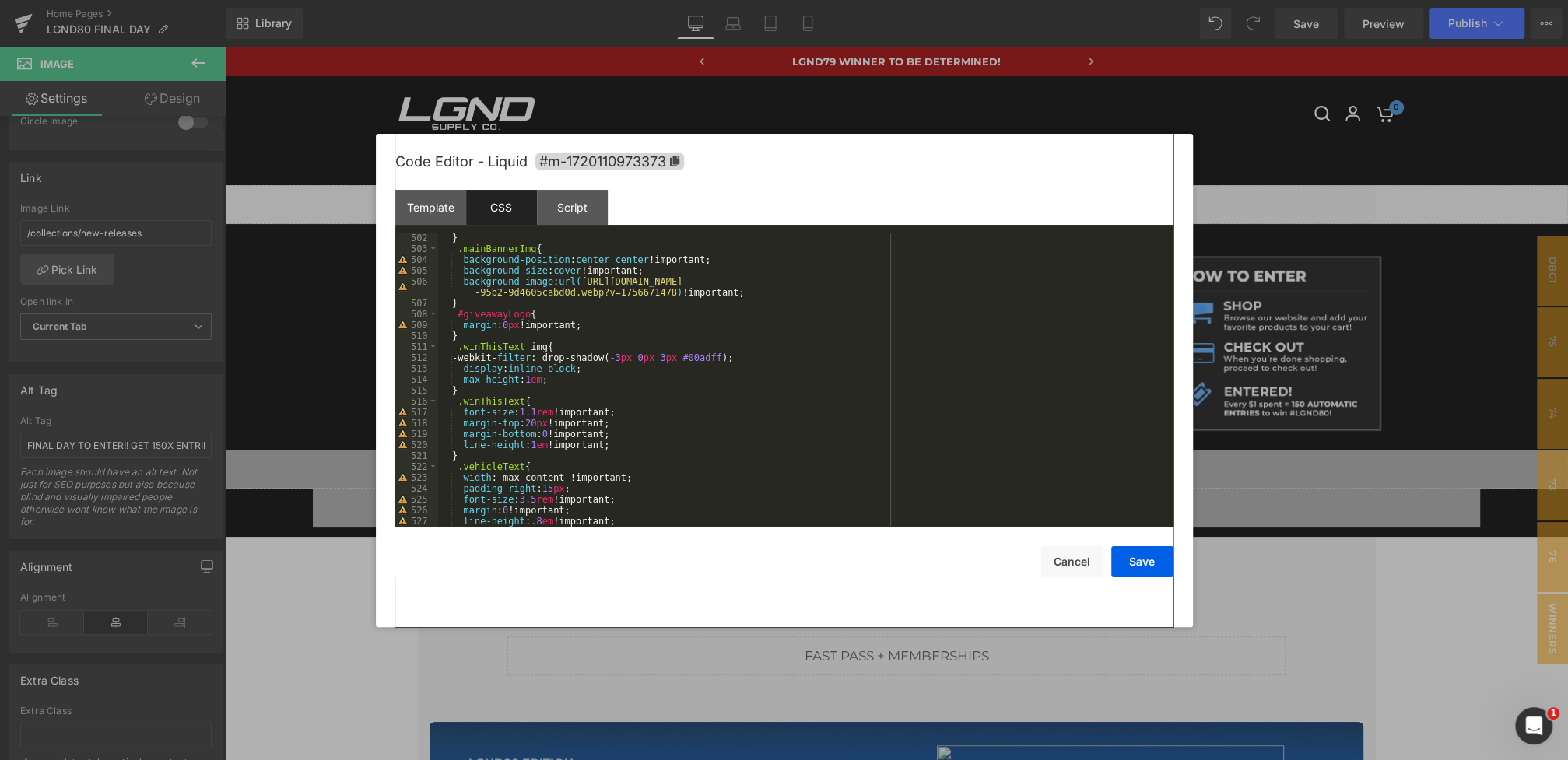
scroll to position [5609, 0]
drag, startPoint x: 587, startPoint y: 282, endPoint x: 677, endPoint y: 295, distance: 90.9
click at [677, 295] on div "} .mainBannerImg { background-position : center center !important; background-s…" at bounding box center [802, 390] width 729 height 316
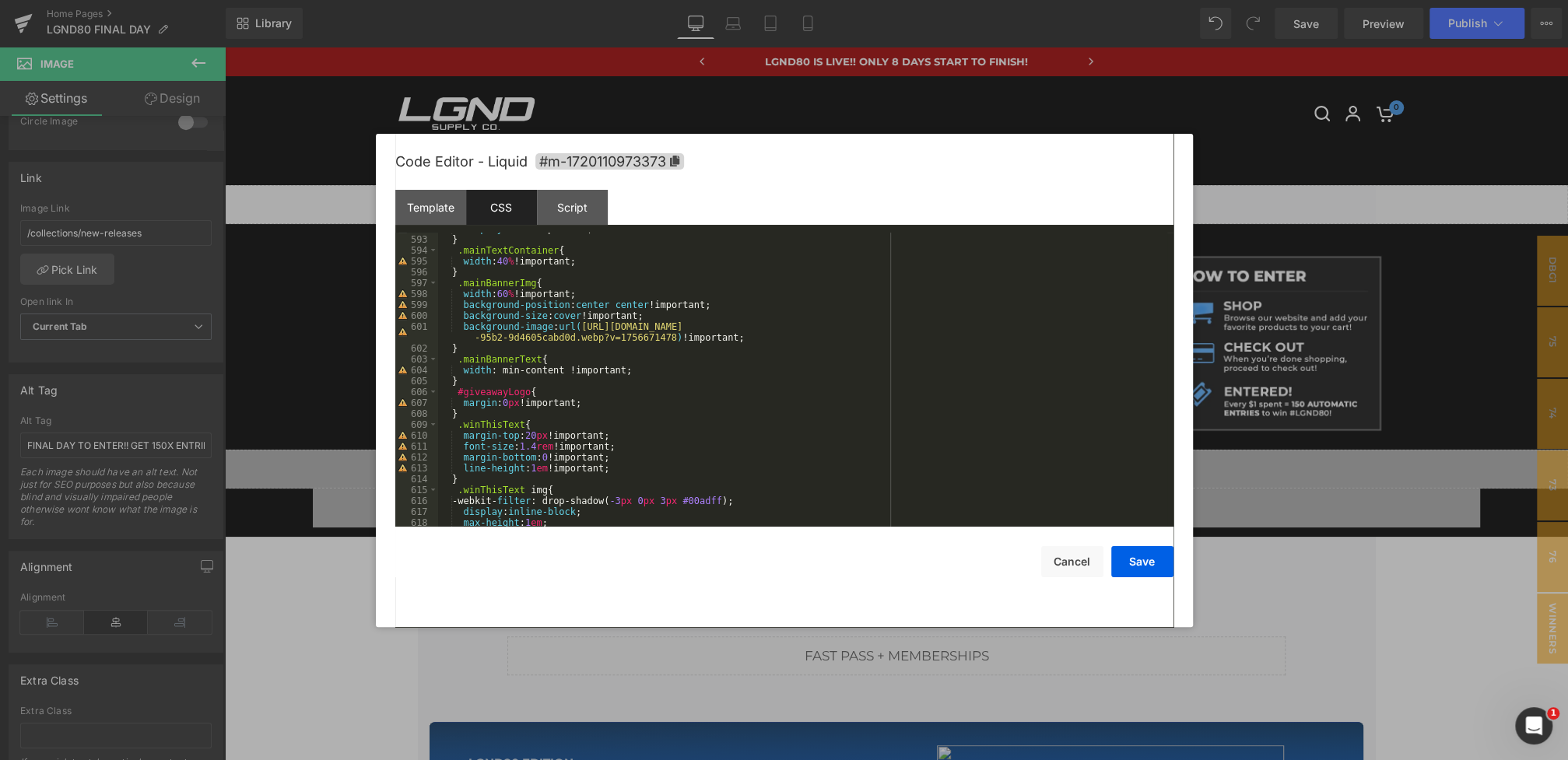
scroll to position [6601, 0]
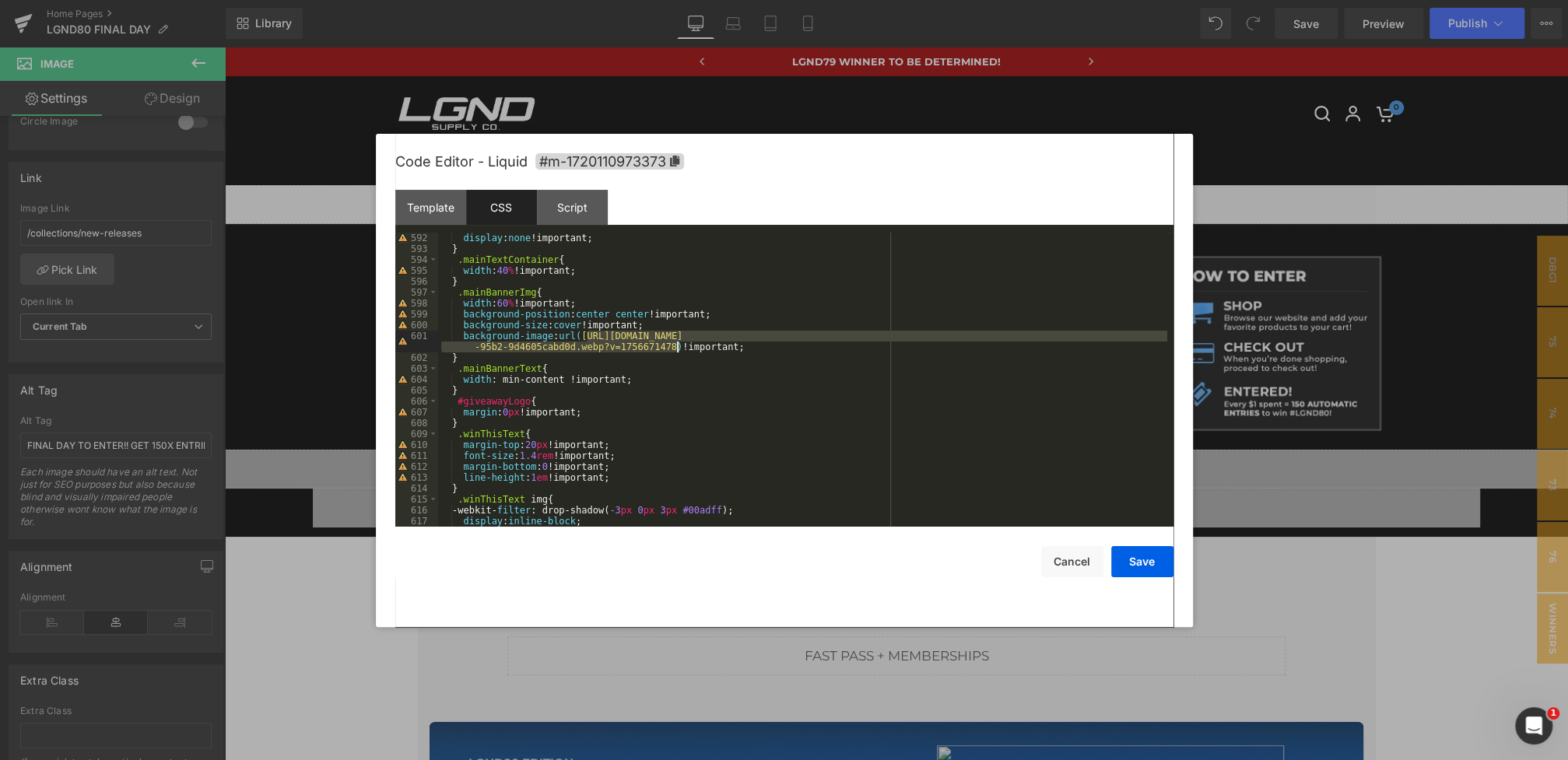
drag, startPoint x: 586, startPoint y: 333, endPoint x: 675, endPoint y: 347, distance: 90.1
click at [675, 347] on div "display : none !important; } .mainTextContainer { width : 40 % !important; } .m…" at bounding box center [802, 390] width 729 height 316
click at [1140, 566] on button "Save" at bounding box center [1142, 561] width 63 height 31
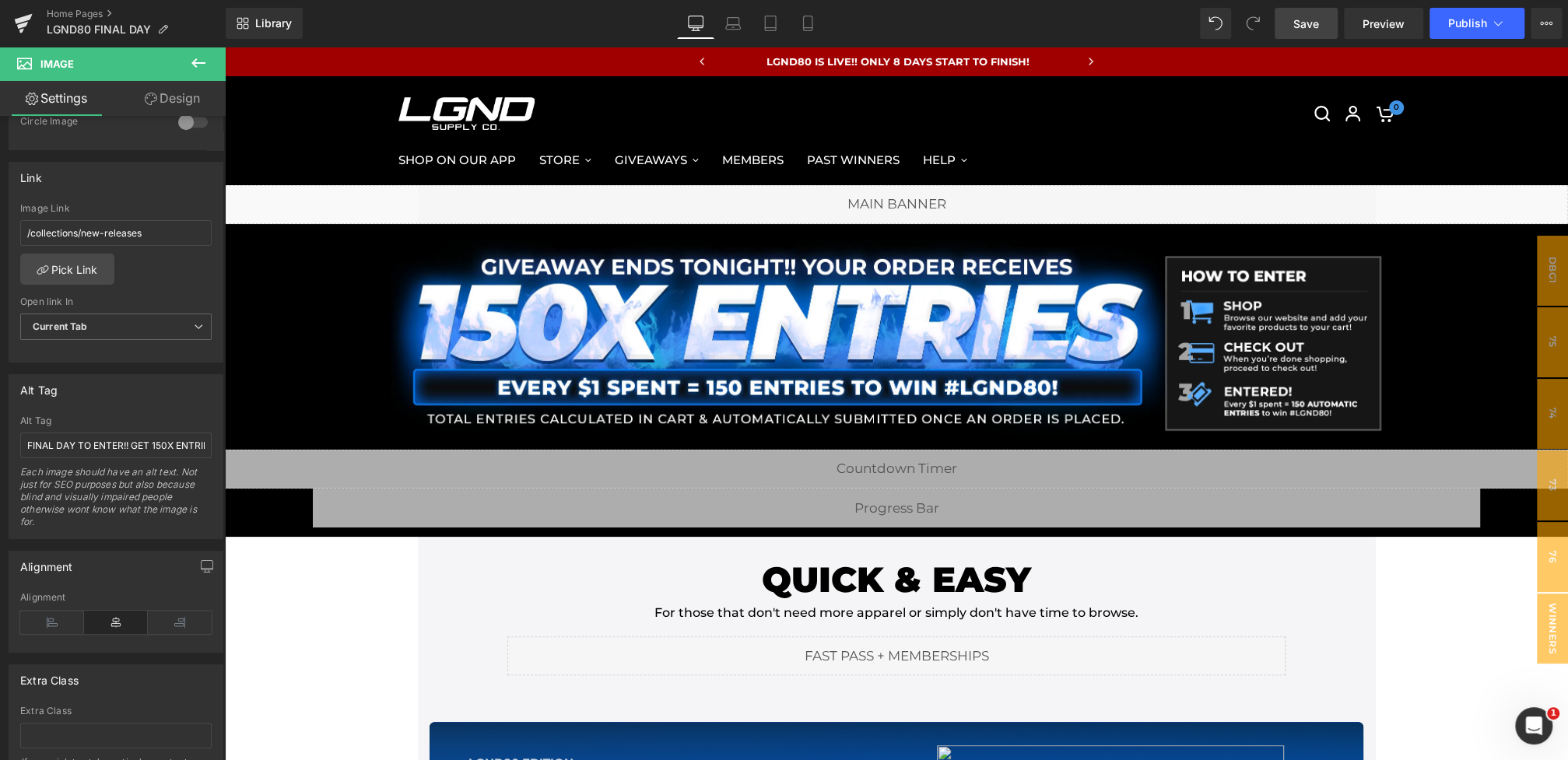
click at [1313, 24] on span "Save" at bounding box center [1306, 23] width 25 height 16
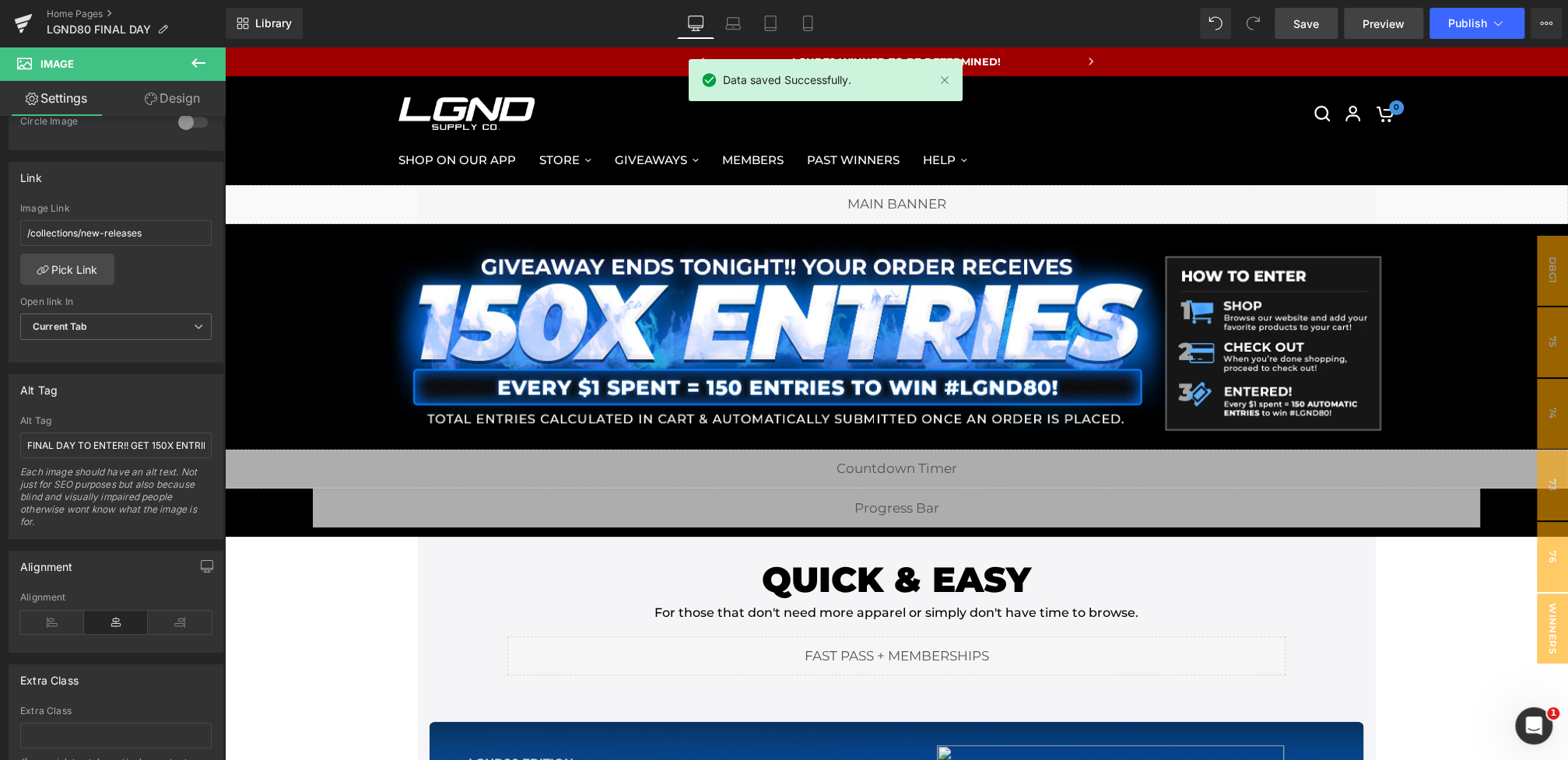
click at [1356, 30] on link "Preview" at bounding box center [1383, 22] width 79 height 31
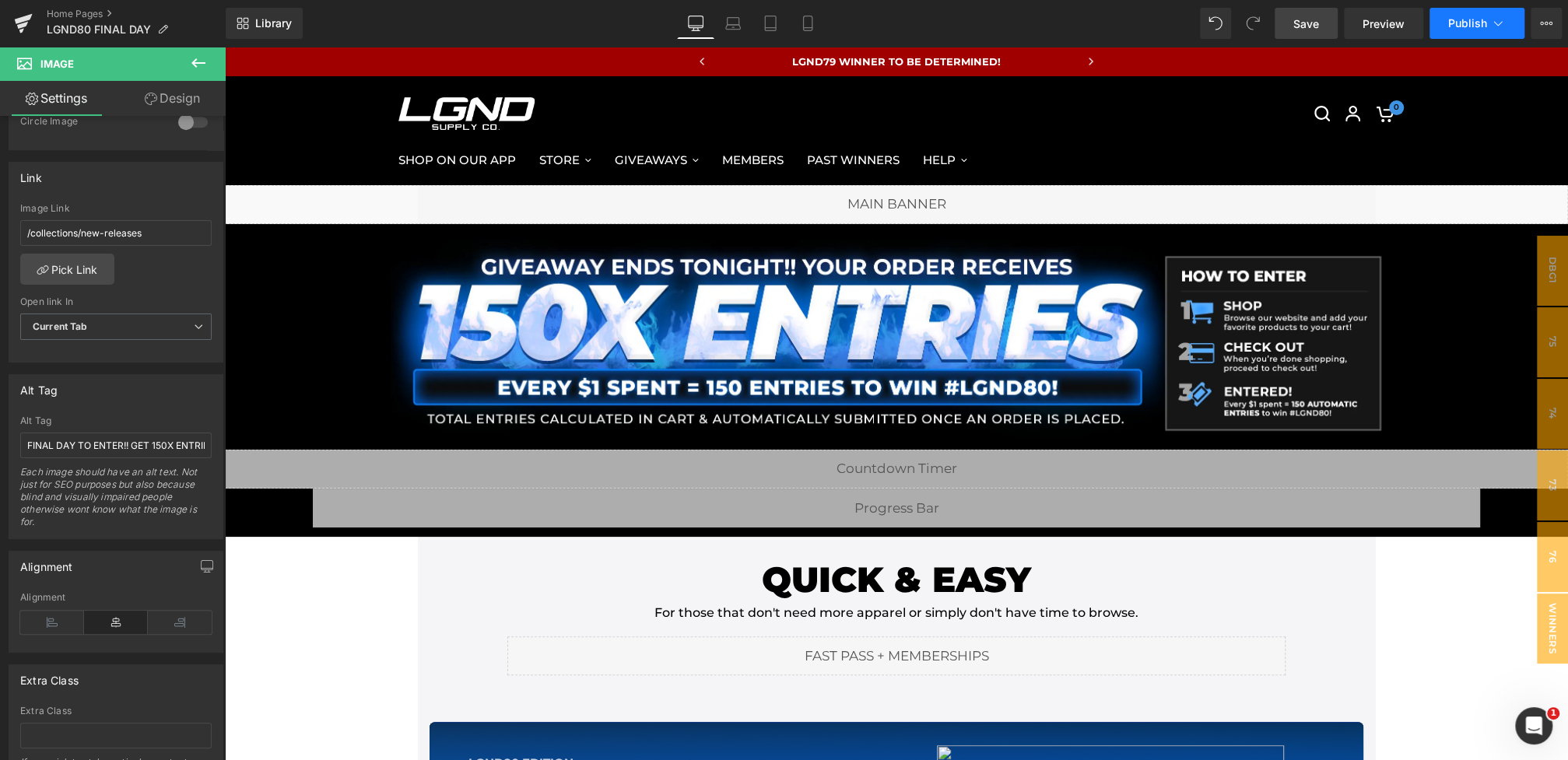
click at [1461, 21] on span "Publish" at bounding box center [1468, 22] width 39 height 12
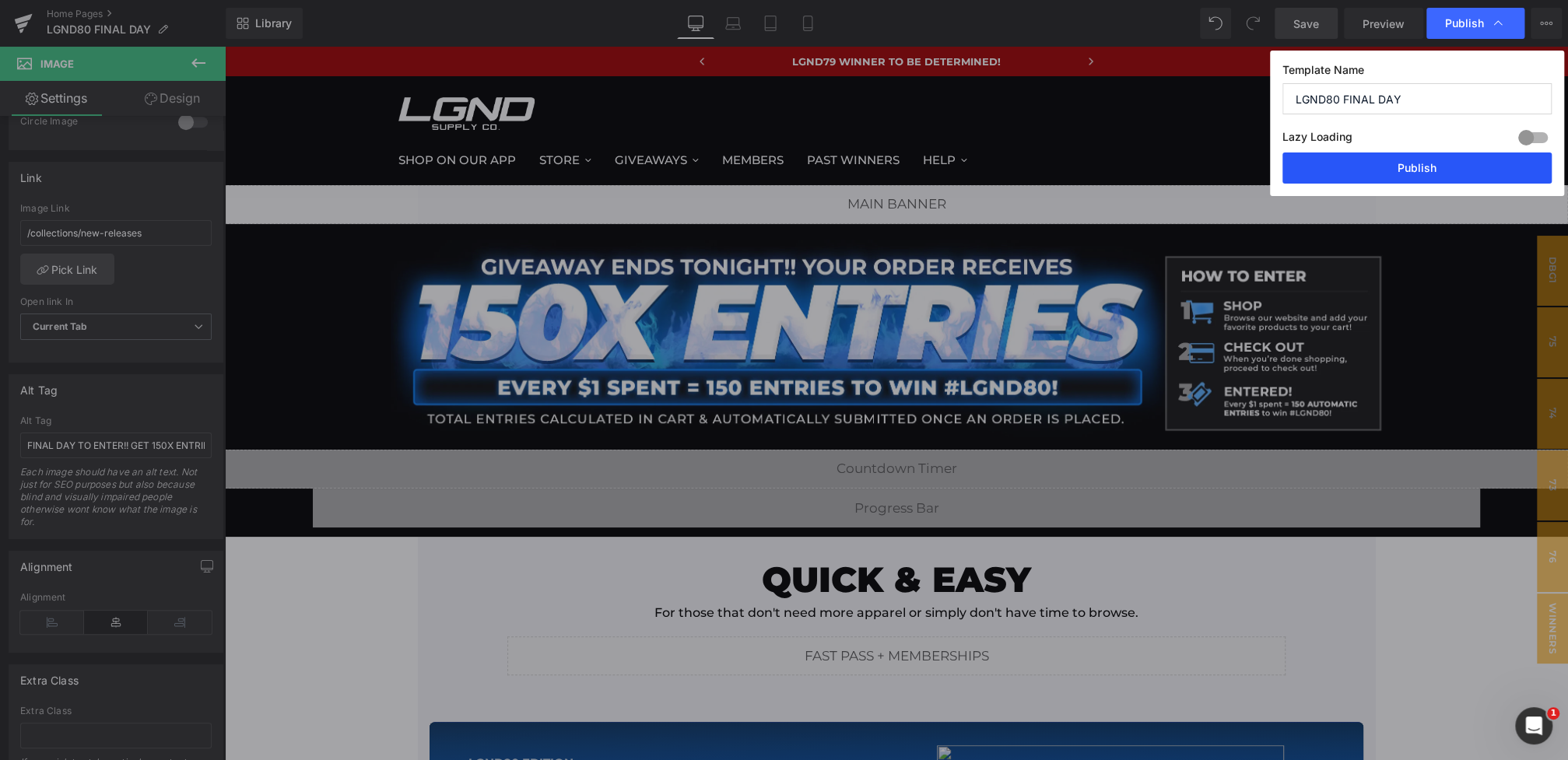
click at [1386, 166] on button "Publish" at bounding box center [1417, 167] width 269 height 31
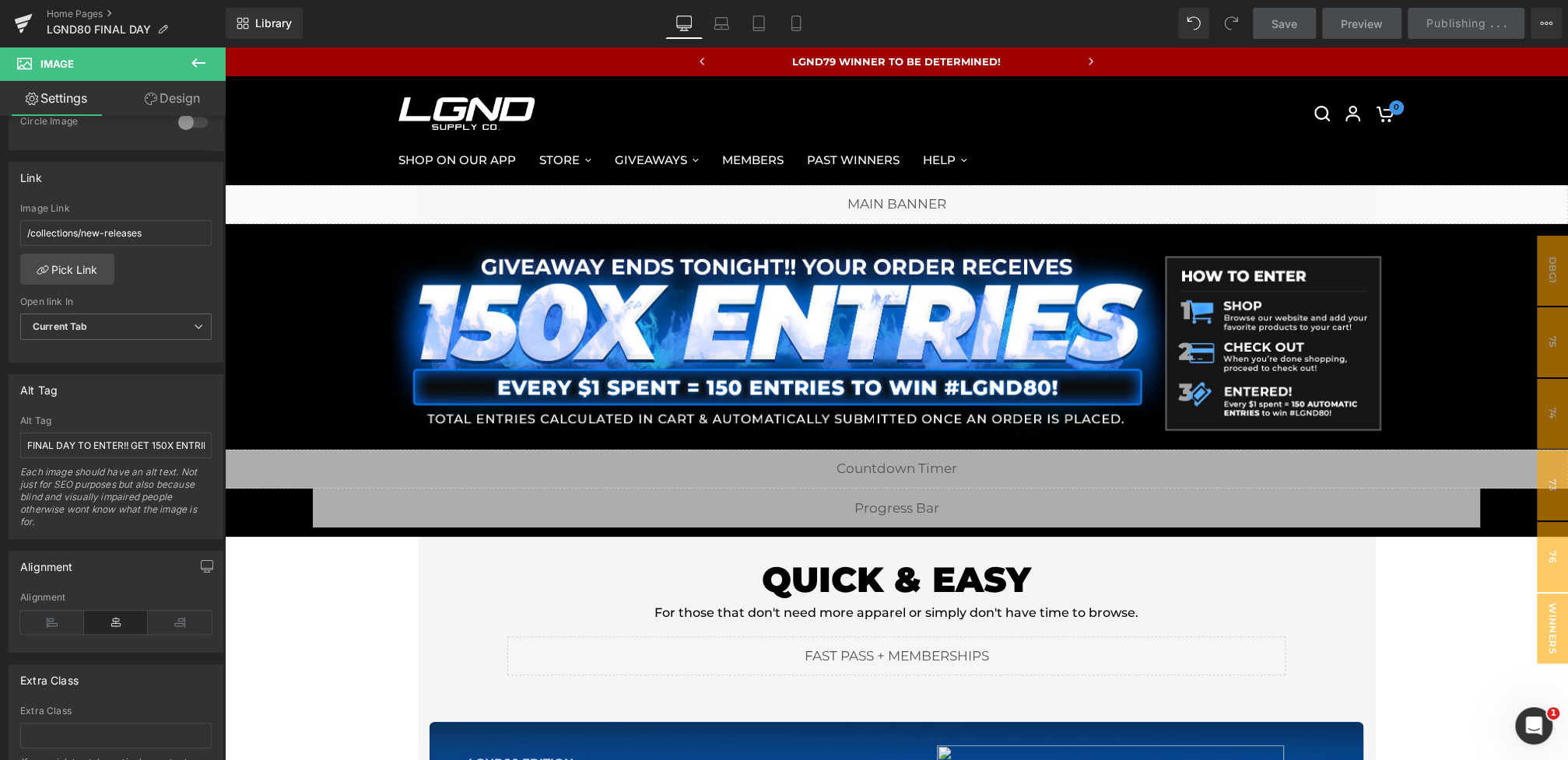
scroll to position [542, 0]
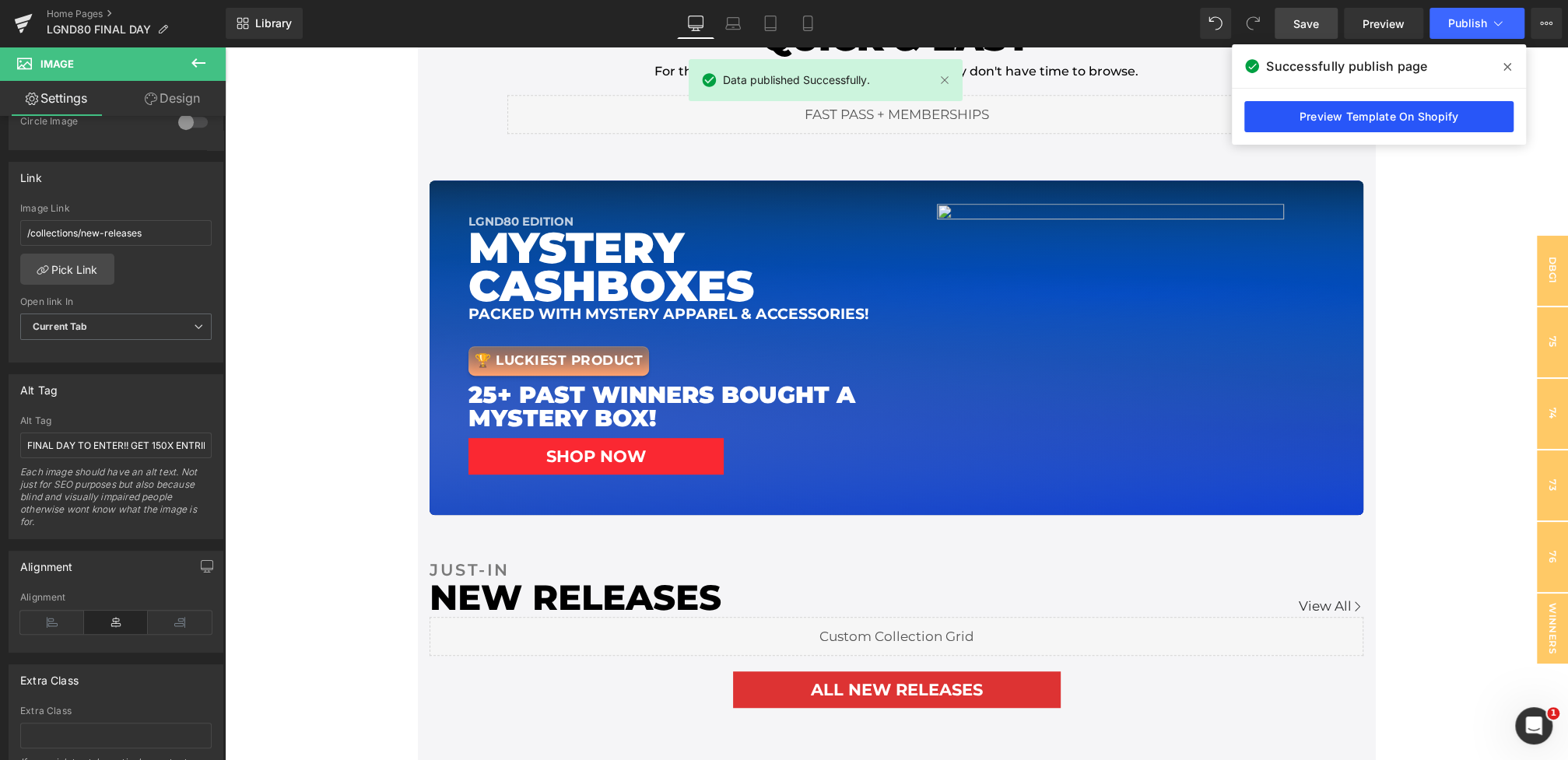
click at [1293, 106] on link "Preview Template On Shopify" at bounding box center [1378, 116] width 269 height 31
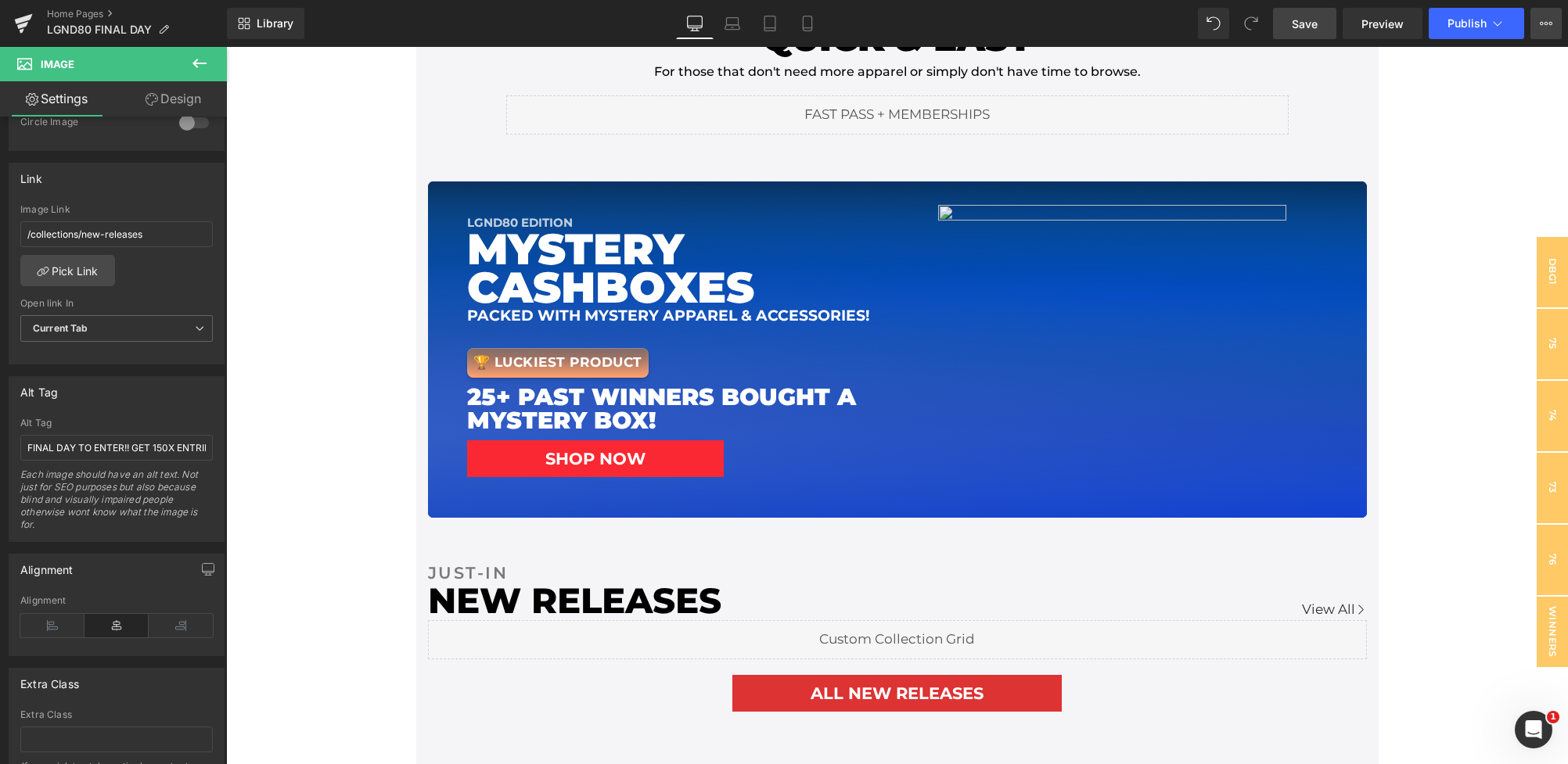
click at [1541, 26] on icon at bounding box center [1545, 23] width 12 height 12
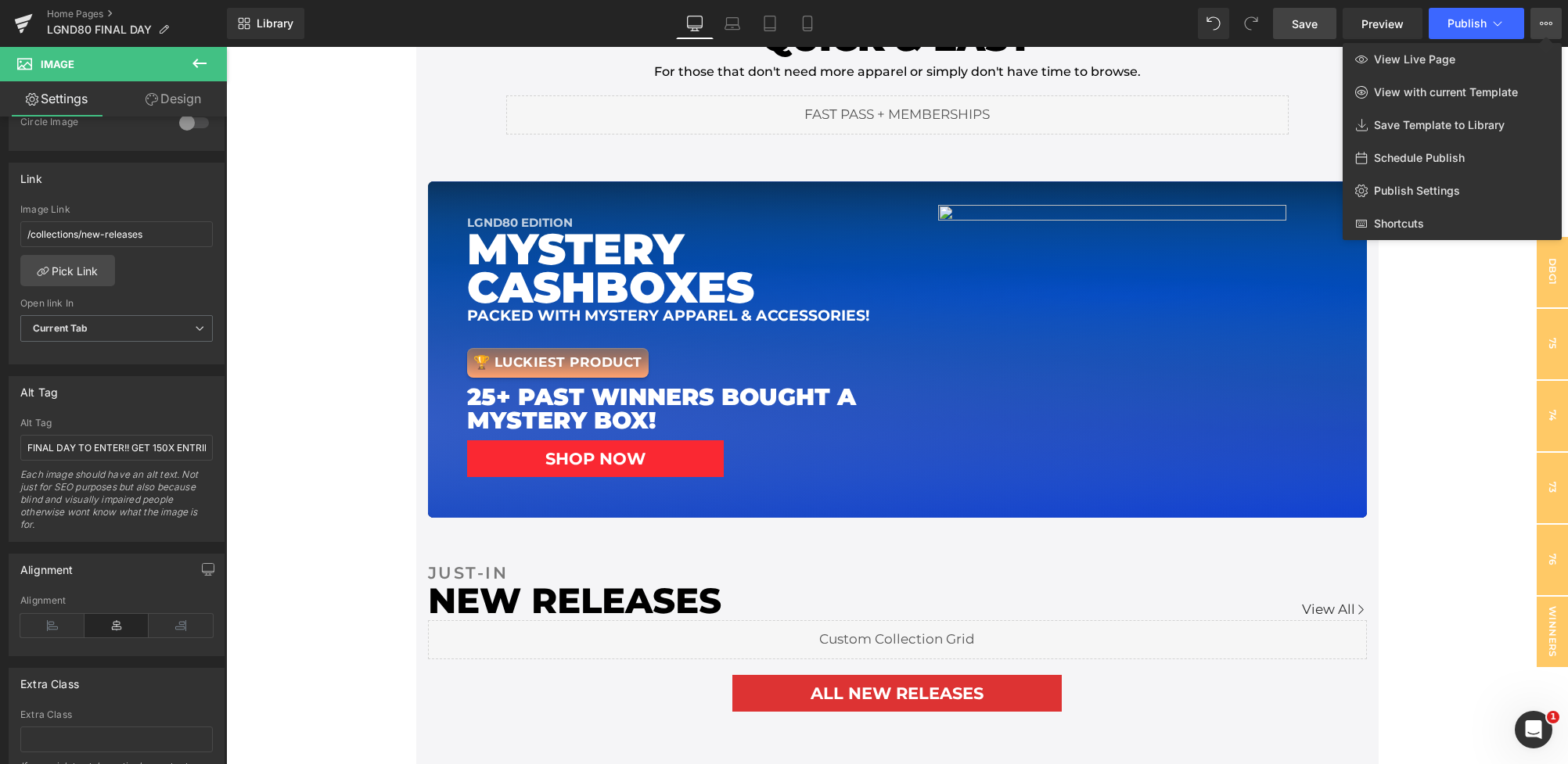
click at [1429, 163] on span "Schedule Publish" at bounding box center [1419, 158] width 91 height 14
select select
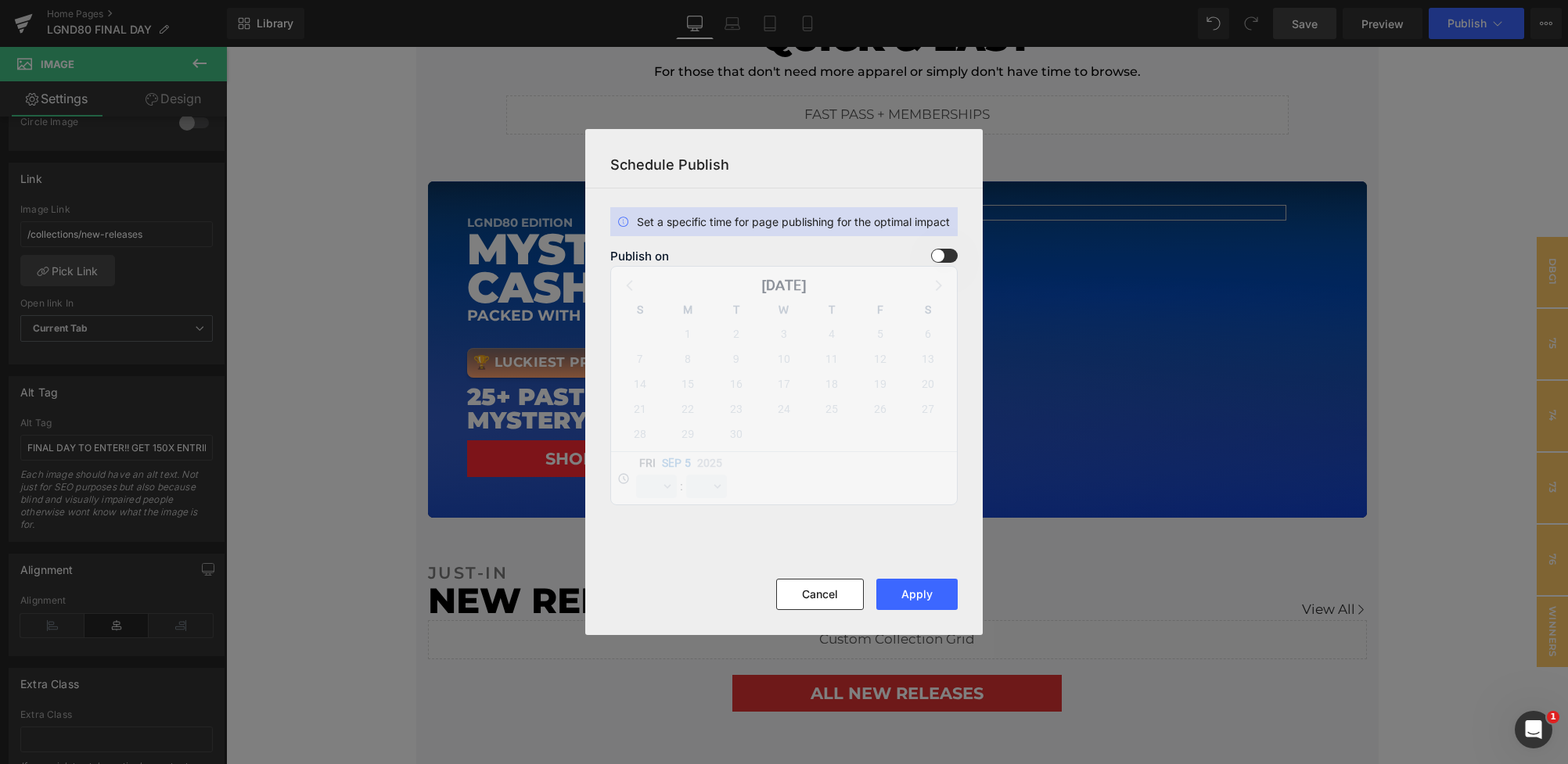
click at [945, 252] on span at bounding box center [945, 255] width 26 height 14
click at [0, 0] on input "checkbox" at bounding box center [0, 0] width 0 height 0
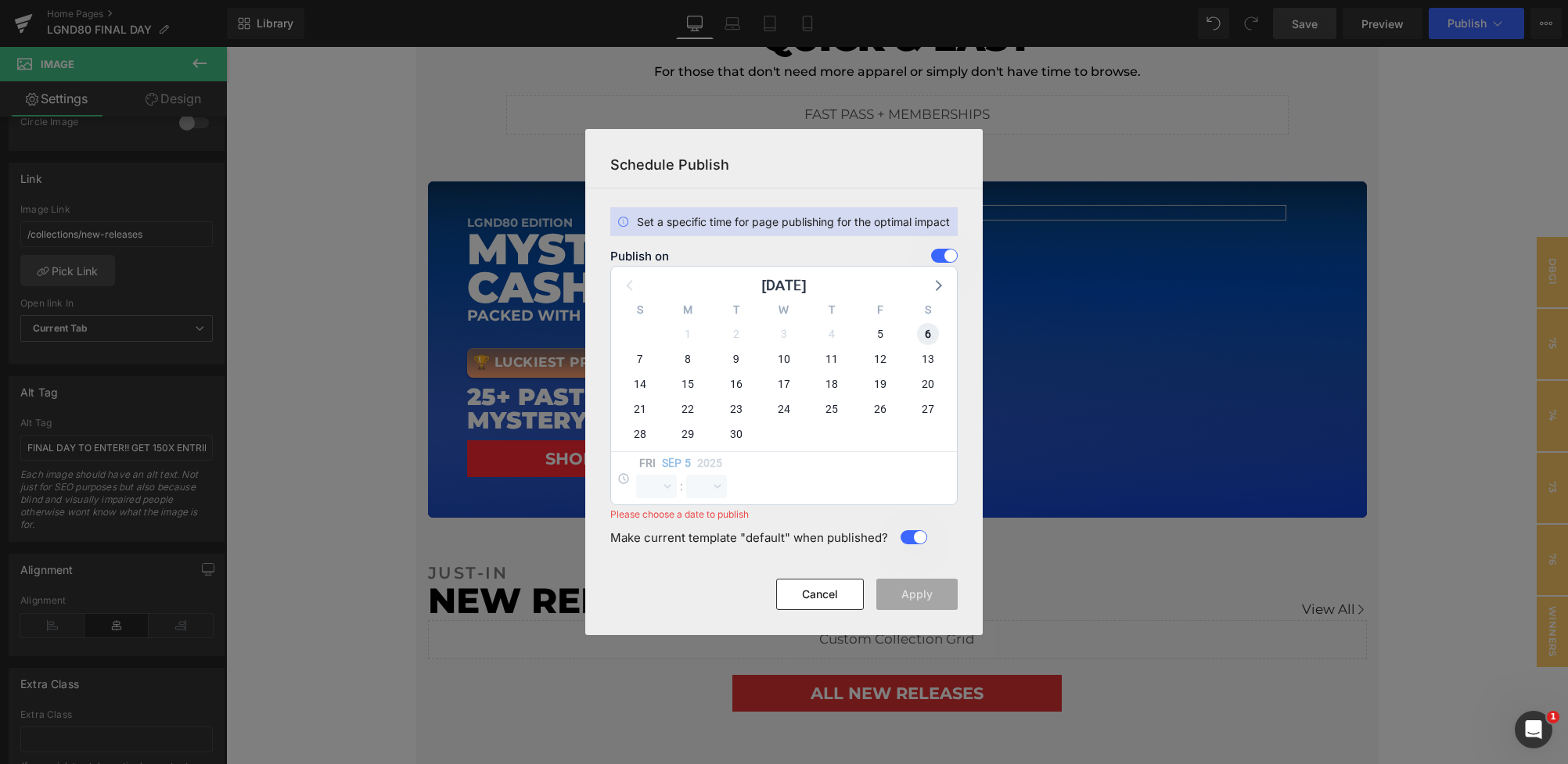
click at [936, 330] on span "6" at bounding box center [928, 333] width 22 height 22
select select "16"
select select "17"
click at [667, 488] on select "00 01 02 03 04 05 06 07 08 09 10 11 12 13 14 15 16 17 18 19 20 21 22 23" at bounding box center [655, 486] width 40 height 23
click at [636, 475] on select "00 01 02 03 04 05 06 07 08 09 10 11 12 13 14 15 16 17 18 19 20 21 22 23" at bounding box center [655, 486] width 40 height 23
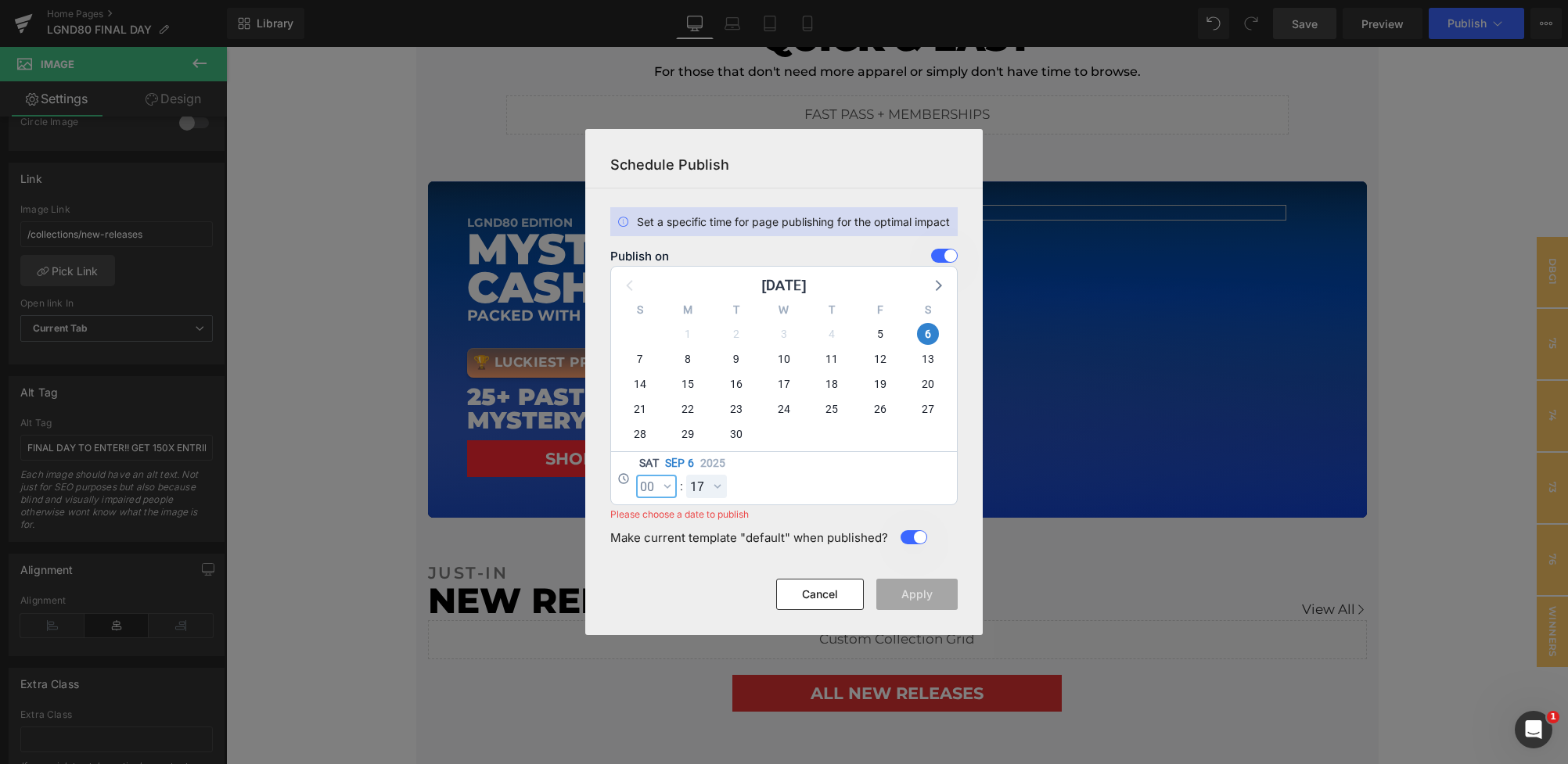
select select "0"
click at [704, 486] on select "00 01 02 03 04 05 06 07 08 09 10 11 12 13 14 15 16 17 18 19 20 21 22 23 24 25 2…" at bounding box center [706, 486] width 40 height 23
click at [686, 475] on select "00 01 02 03 04 05 06 07 08 09 10 11 12 13 14 15 16 17 18 19 20 21 22 23 24 25 2…" at bounding box center [706, 486] width 40 height 23
select select "0"
click at [903, 592] on button "Apply" at bounding box center [916, 594] width 82 height 31
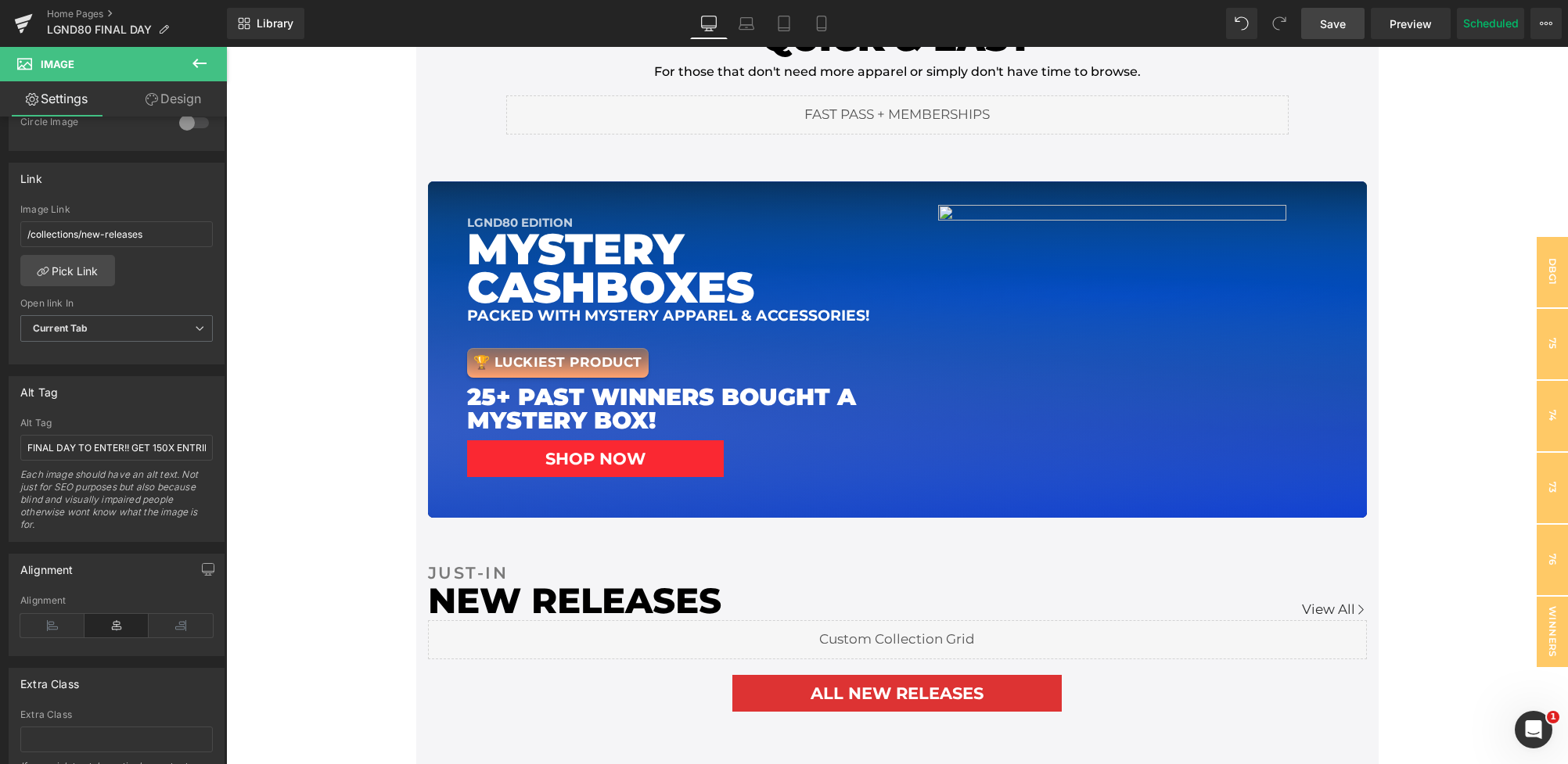
click at [1328, 17] on span "Save" at bounding box center [1332, 23] width 25 height 16
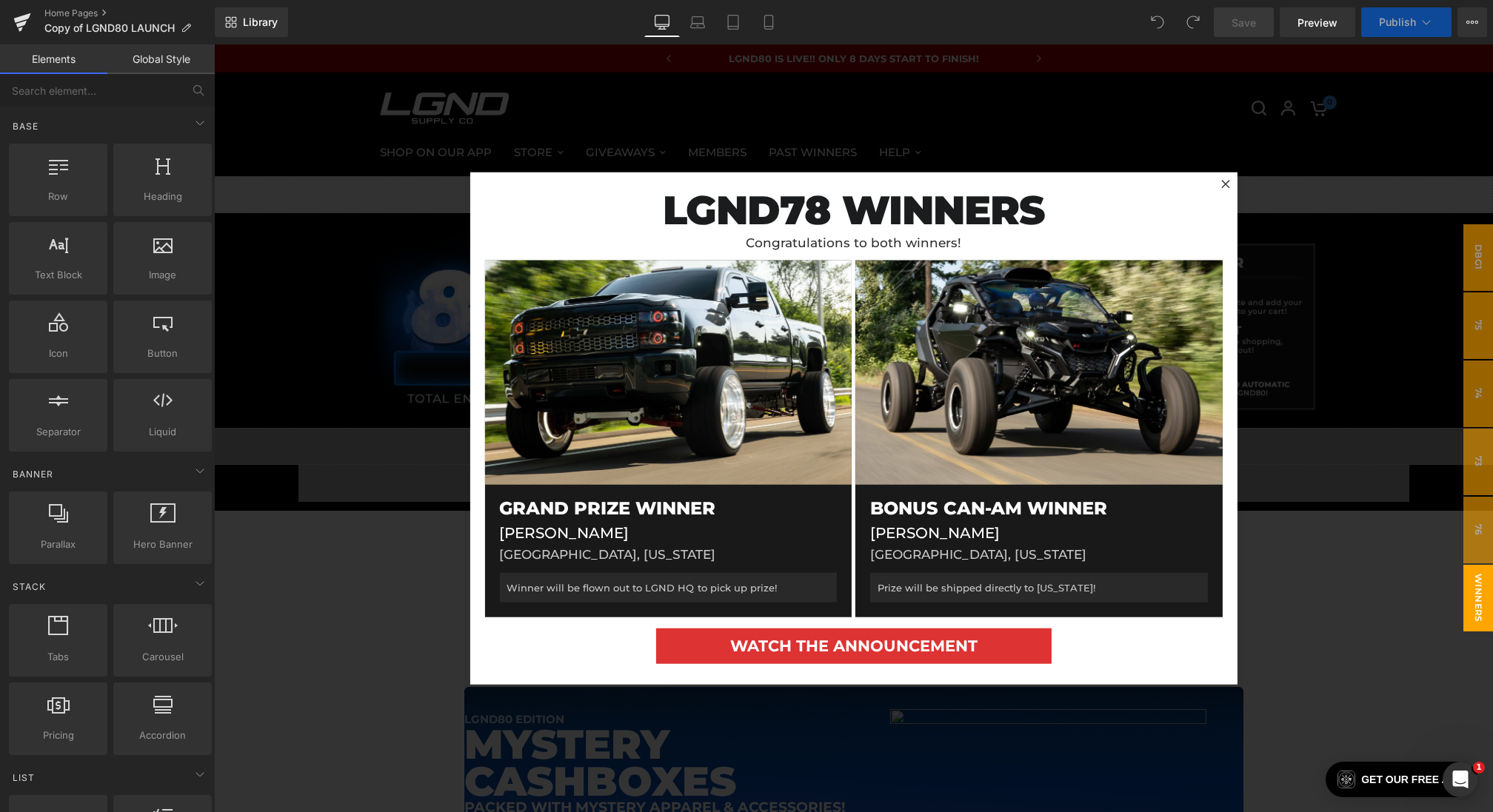
click at [402, 426] on div at bounding box center [853, 428] width 1279 height 768
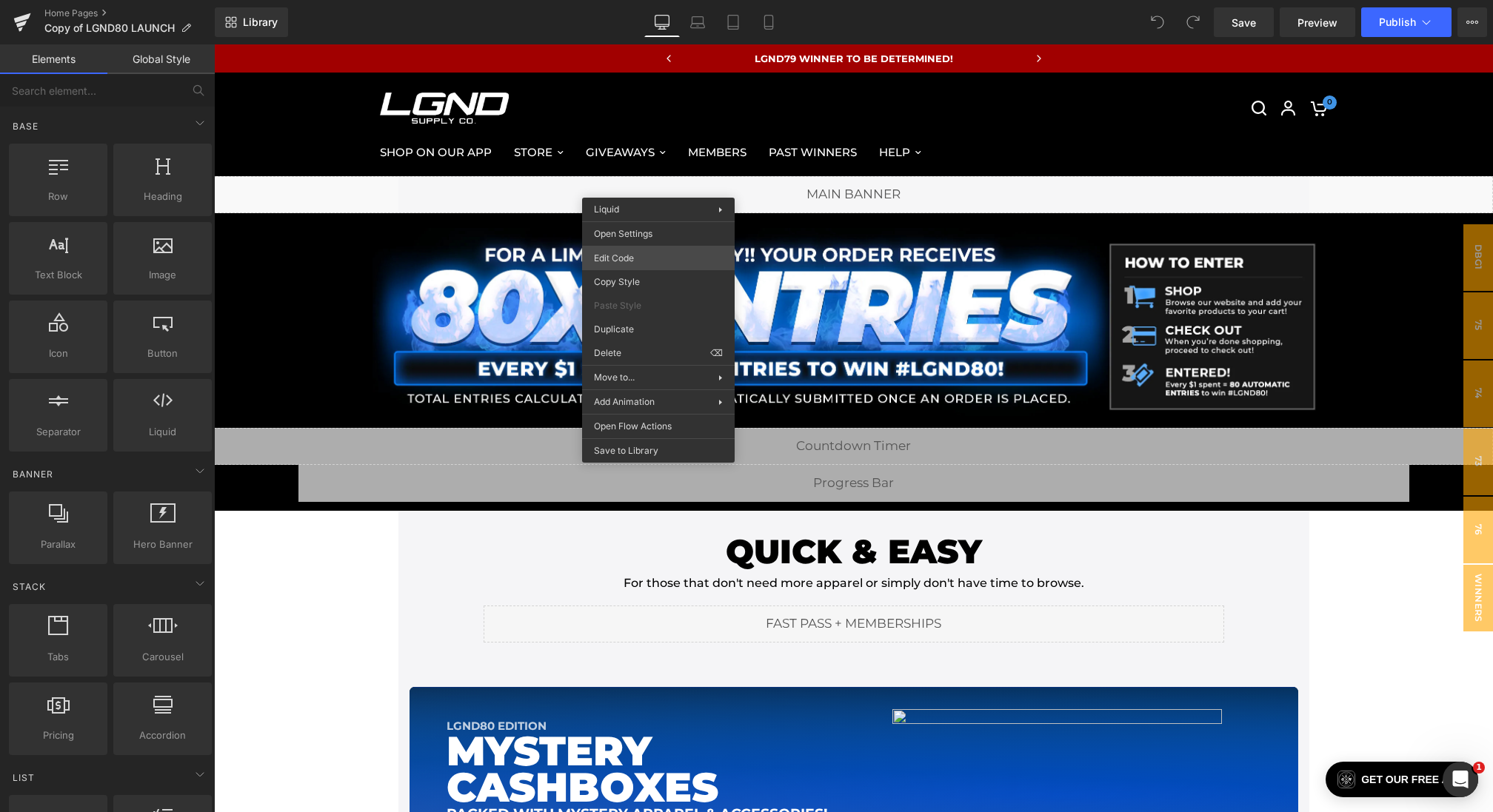
click at [626, 0] on div "You are previewing how the will restyle your page. You can not edit Elements in…" at bounding box center [746, 0] width 1493 height 0
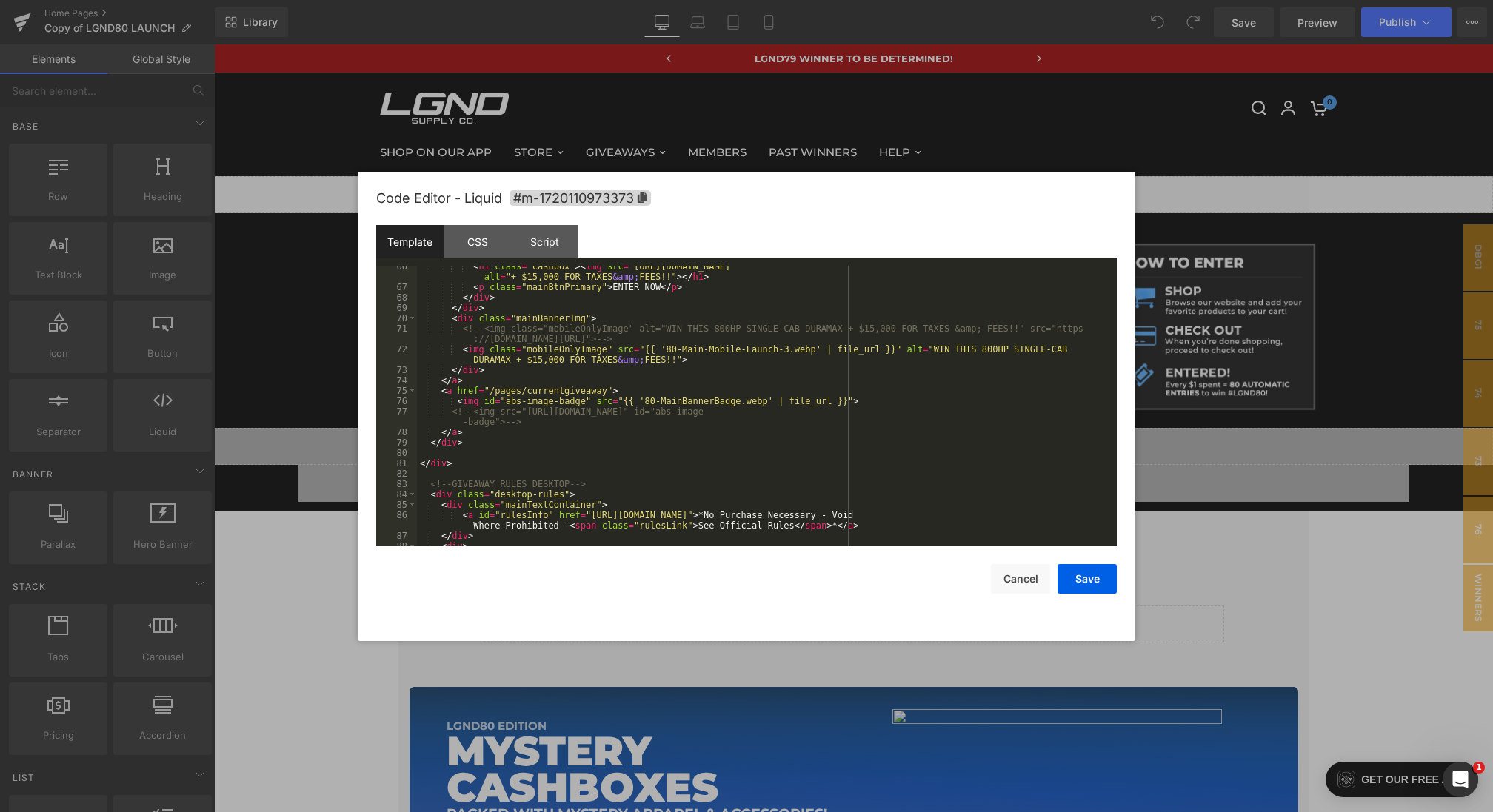
scroll to position [727, 0]
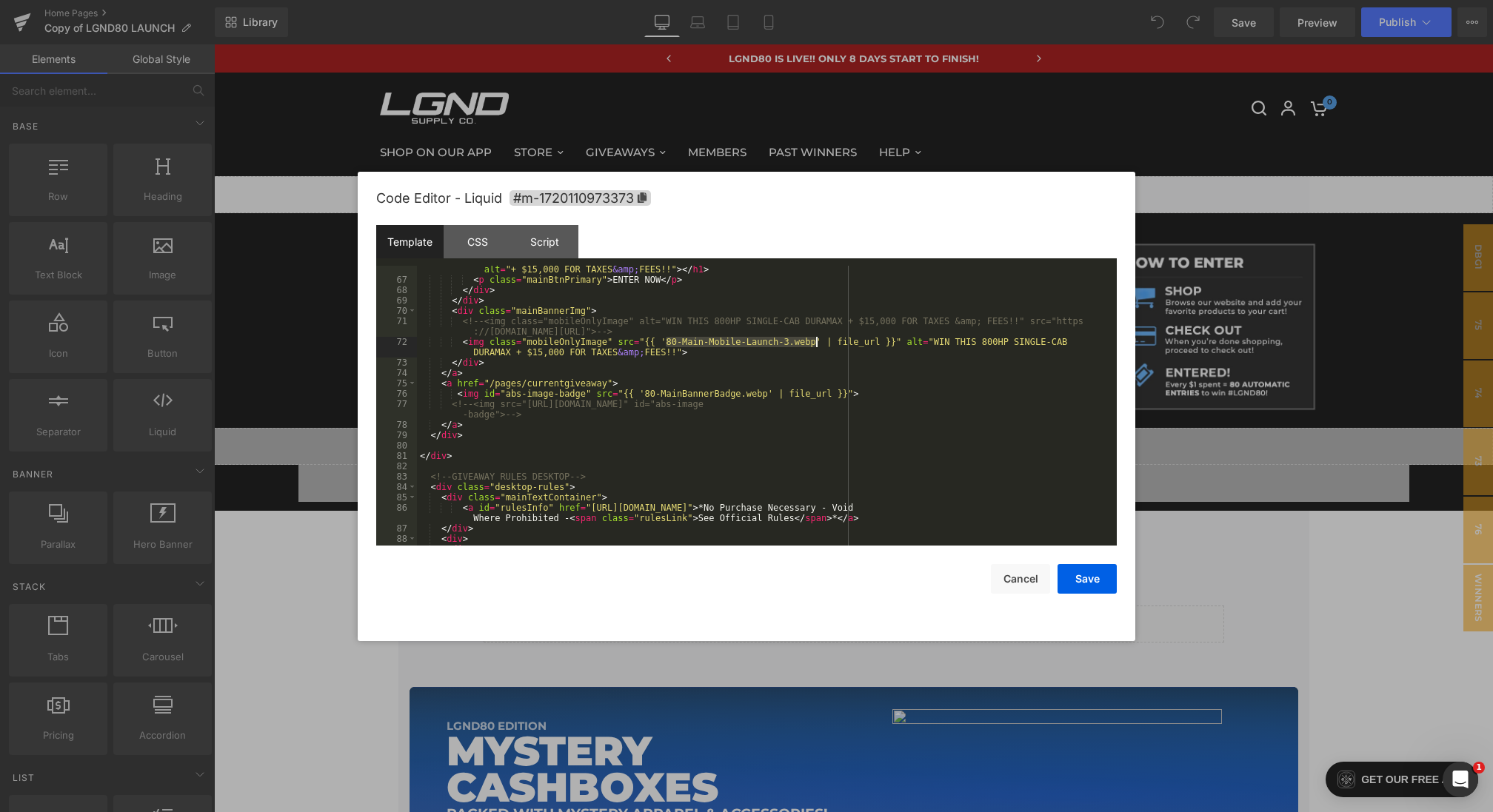
drag, startPoint x: 665, startPoint y: 342, endPoint x: 815, endPoint y: 342, distance: 150.0
click at [815, 342] on div "< h1 class = "cashbox" > < img src = "https://cdn.shopify.com/s/files/1/0068/42…" at bounding box center [763, 410] width 694 height 311
drag, startPoint x: 666, startPoint y: 342, endPoint x: 958, endPoint y: 340, distance: 292.0
click at [958, 341] on div "< h1 class = "cashbox" > < img src = "https://cdn.shopify.com/s/files/1/0068/42…" at bounding box center [763, 410] width 694 height 311
drag, startPoint x: 815, startPoint y: 343, endPoint x: 884, endPoint y: 343, distance: 69.0
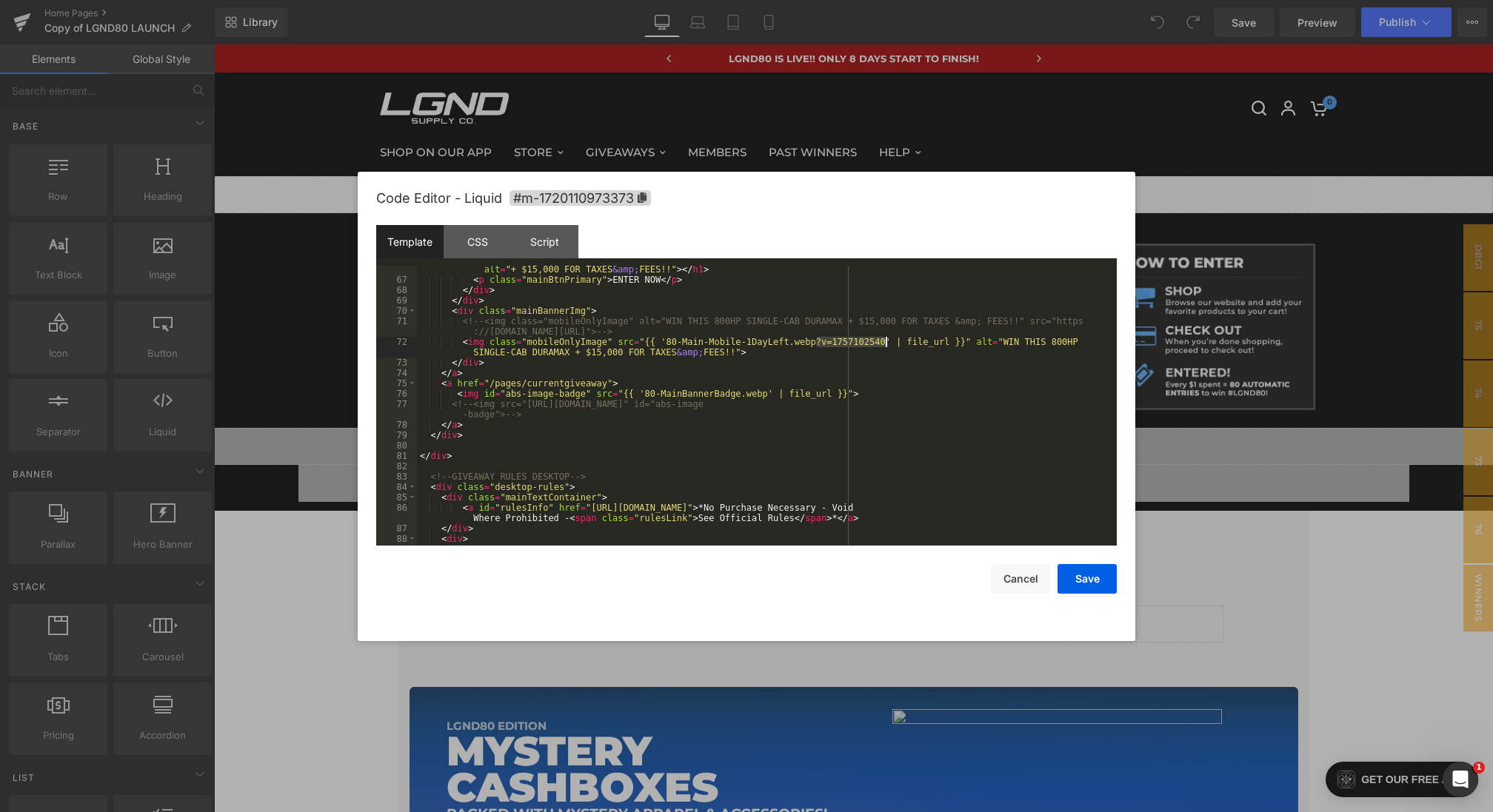
click at [884, 343] on div "< h1 class = "cashbox" > < img src = "https://cdn.shopify.com/s/files/1/0068/42…" at bounding box center [763, 410] width 694 height 311
click at [1084, 579] on button "Save" at bounding box center [1087, 578] width 60 height 29
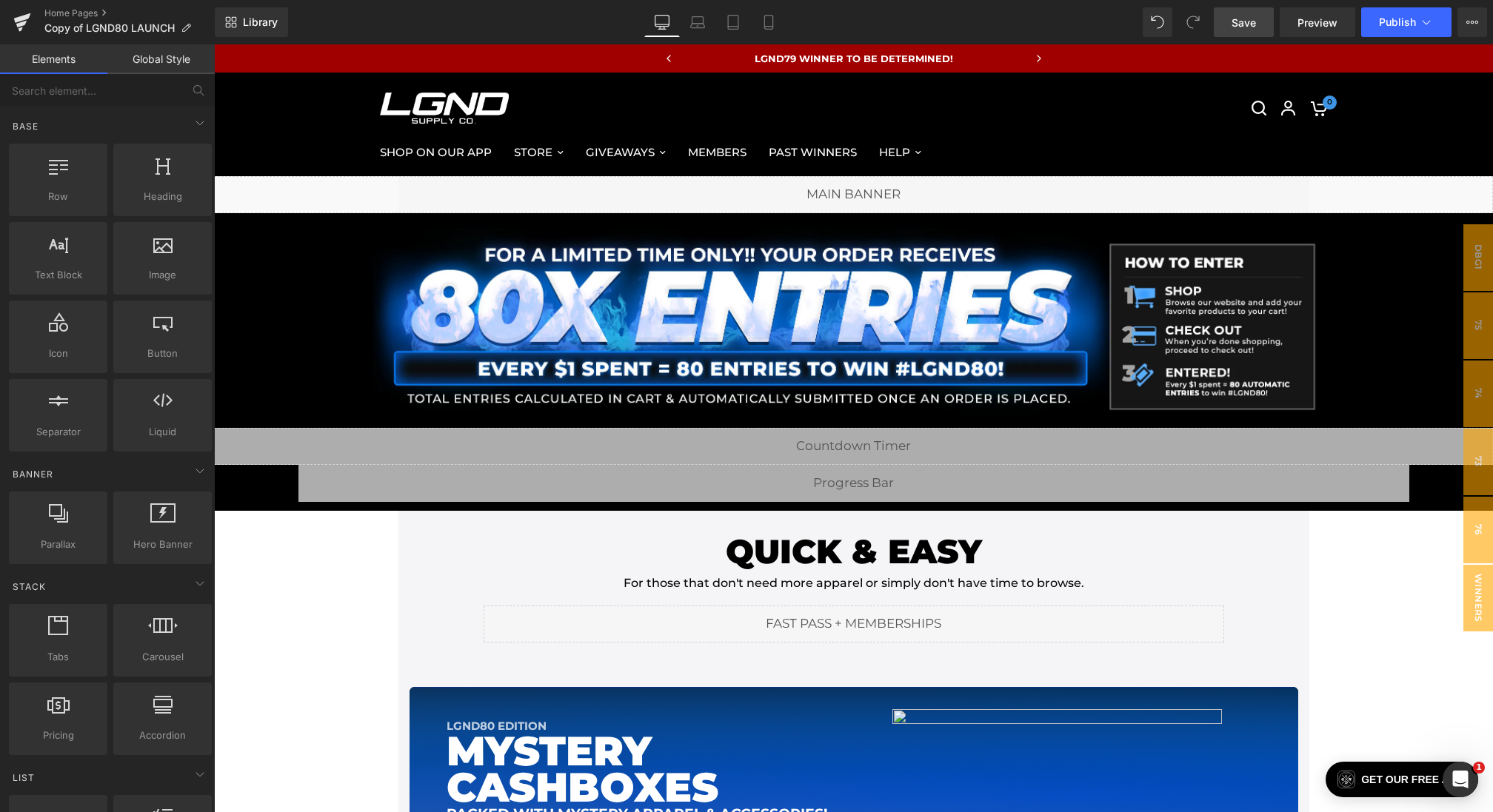
click at [1255, 13] on link "Save" at bounding box center [1243, 21] width 60 height 29
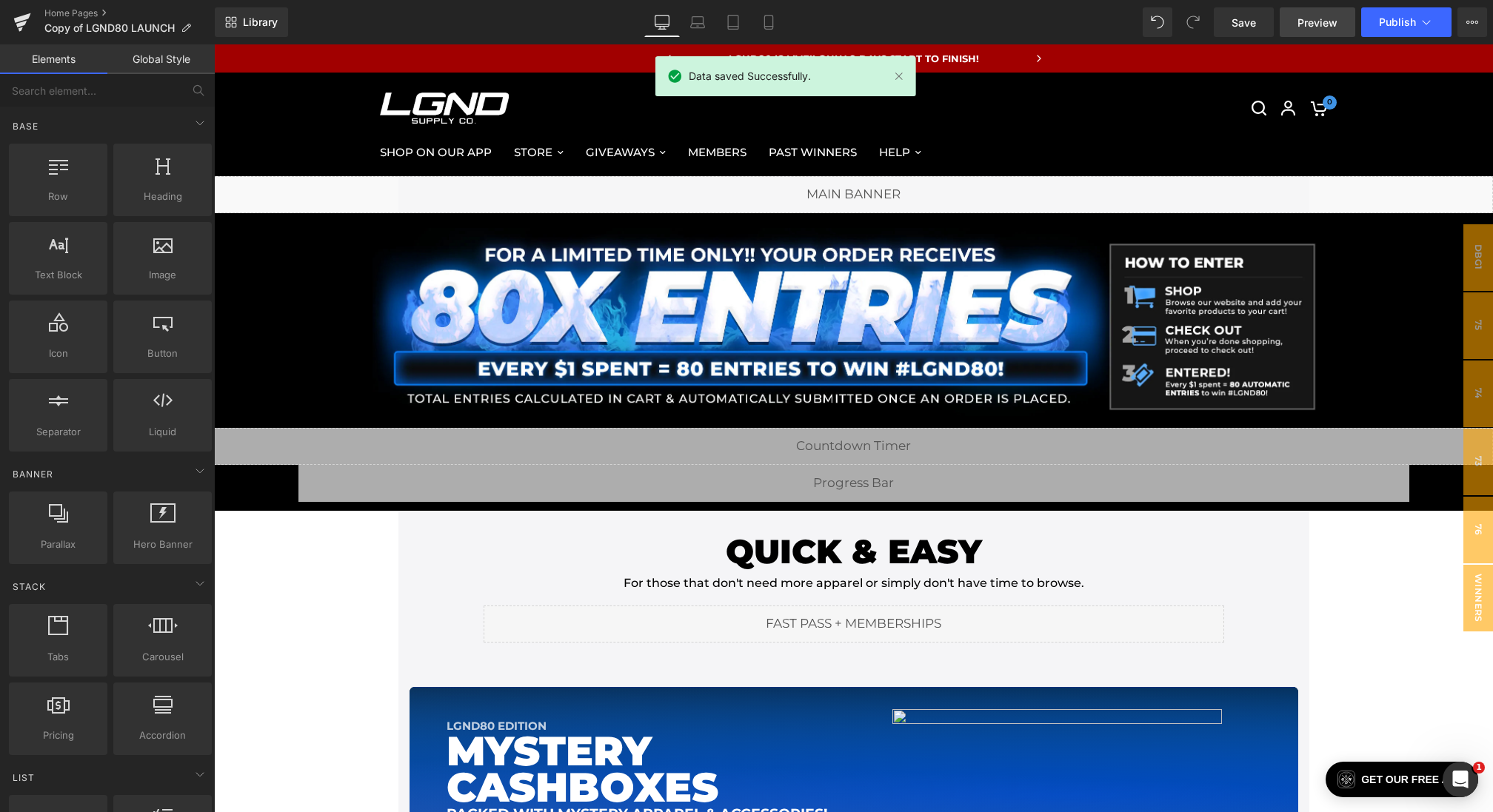
click at [1308, 20] on span "Preview" at bounding box center [1317, 22] width 40 height 15
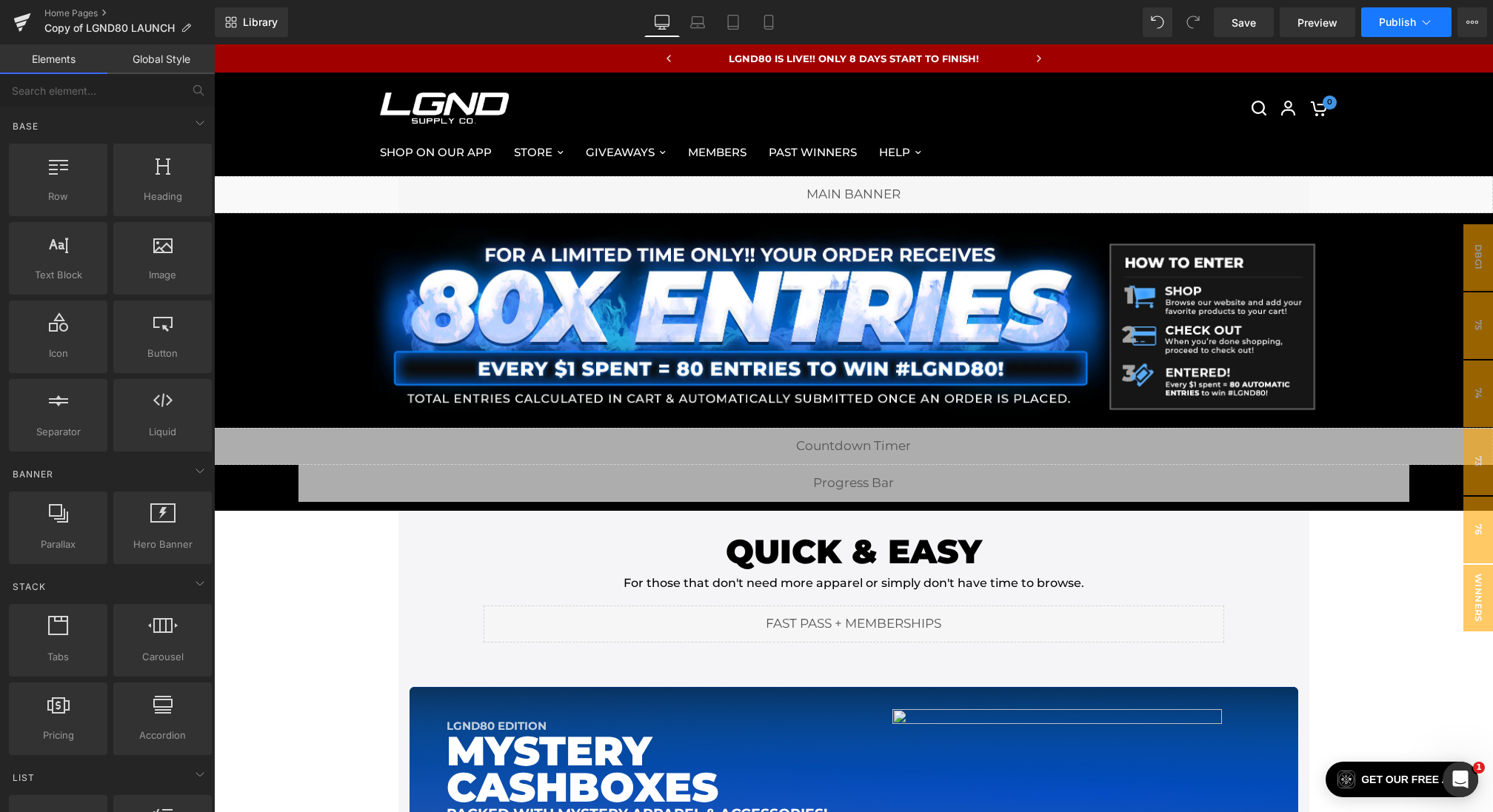
click at [1396, 17] on span "Publish" at bounding box center [1398, 21] width 37 height 12
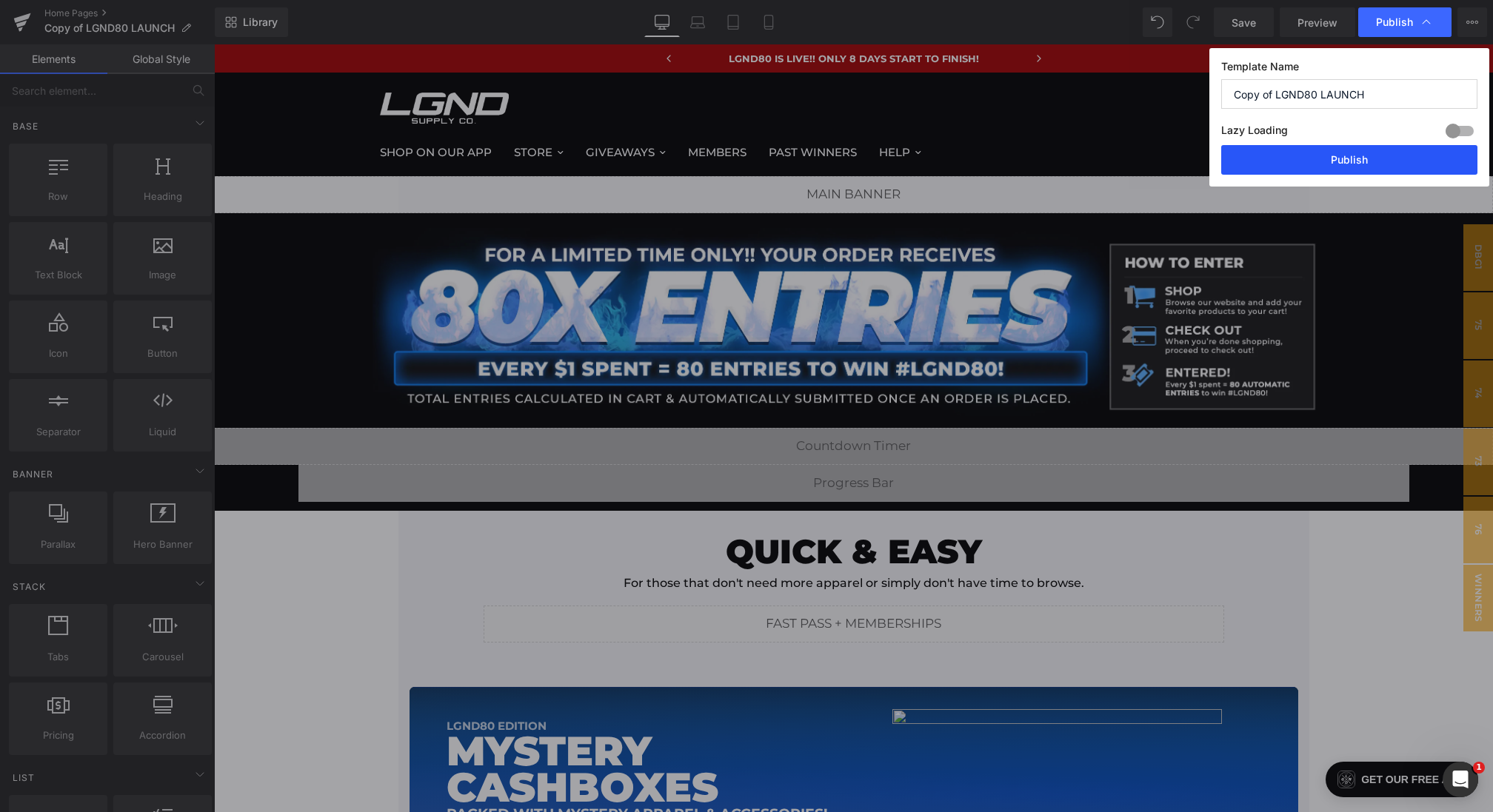
click at [1357, 155] on button "Publish" at bounding box center [1349, 159] width 256 height 29
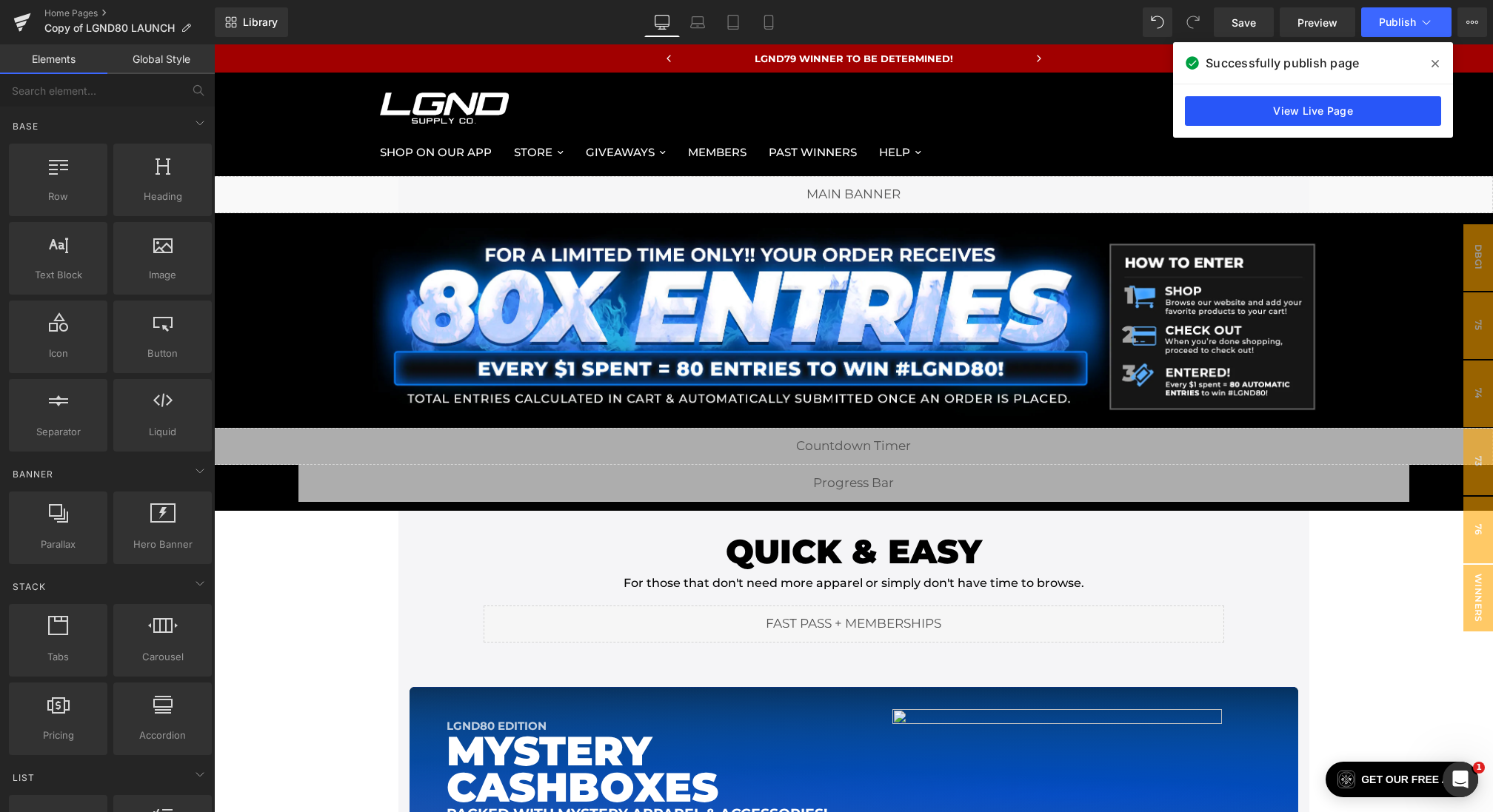
click at [1242, 110] on link "View Live Page" at bounding box center [1313, 110] width 256 height 29
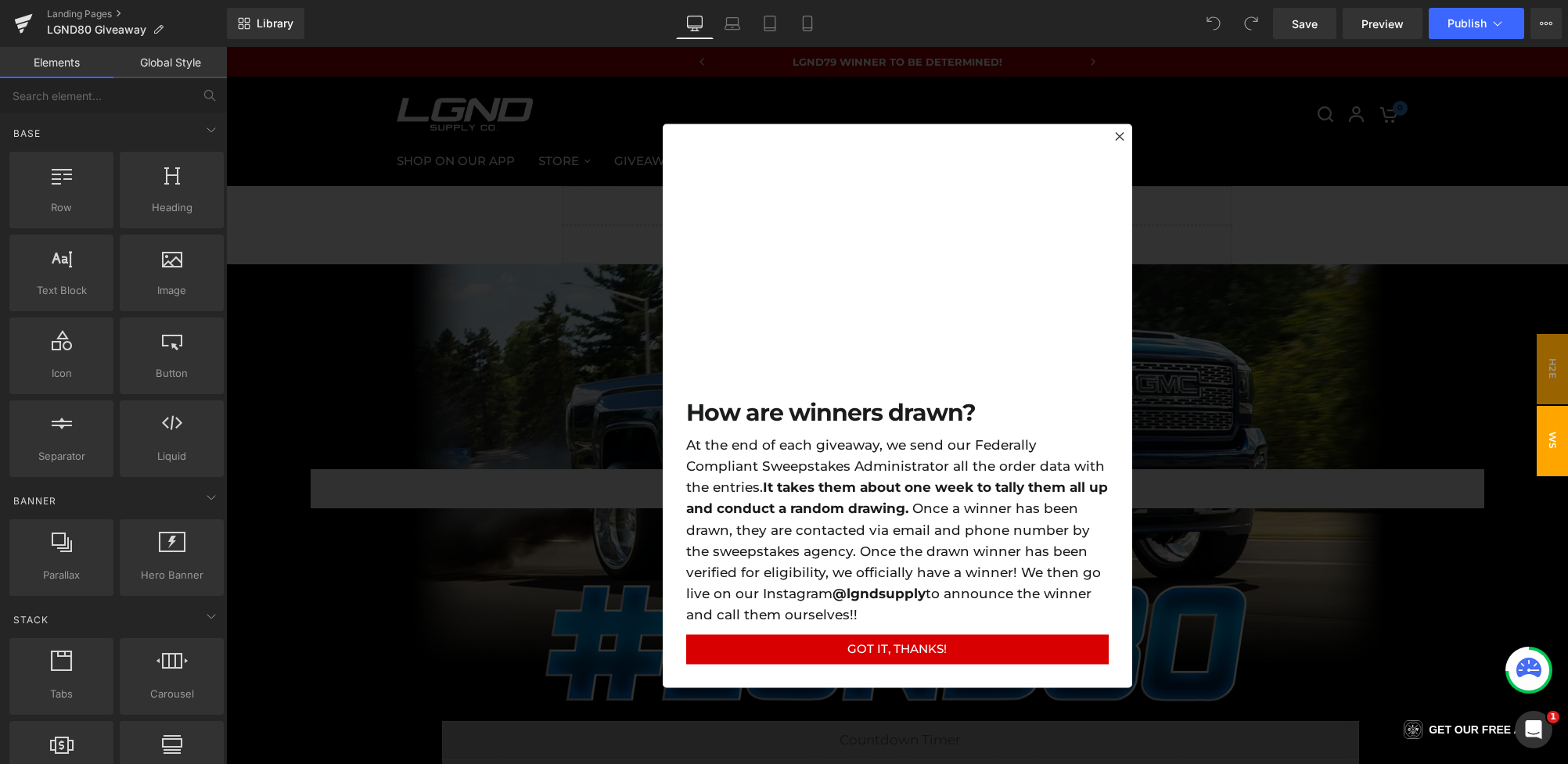
click at [482, 481] on div at bounding box center [897, 405] width 1342 height 717
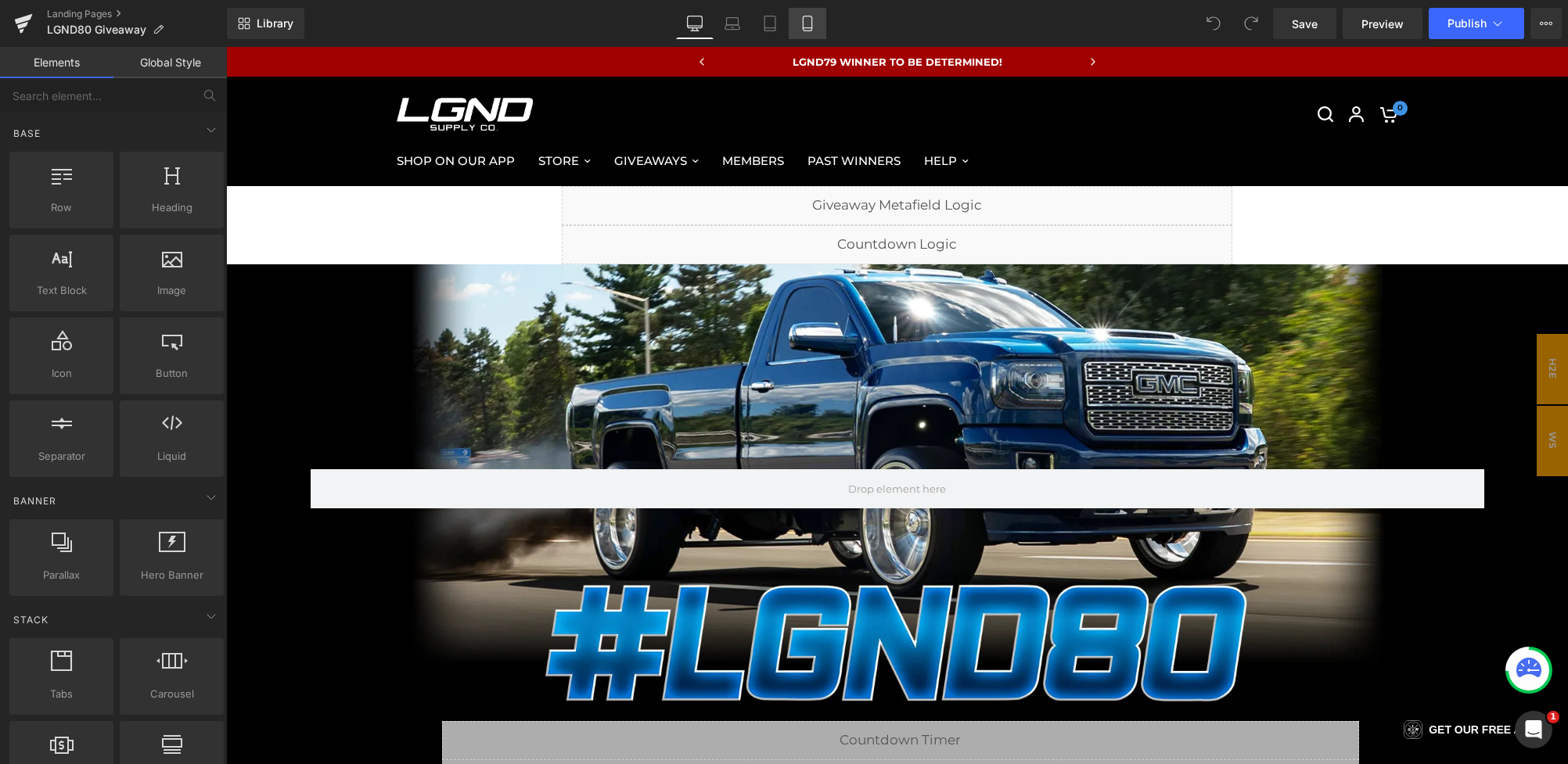
click at [793, 13] on link "Mobile" at bounding box center [807, 23] width 38 height 31
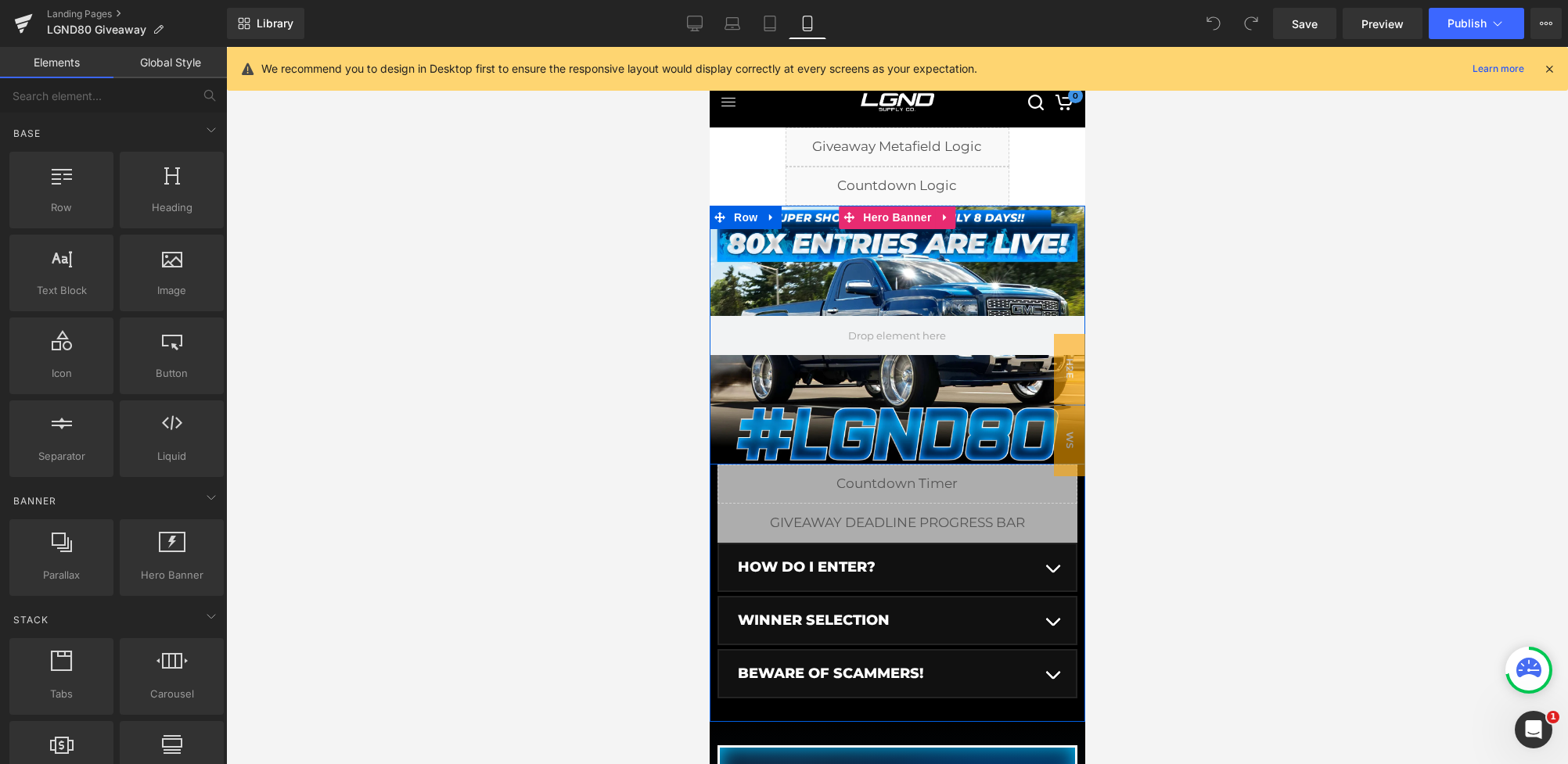
click at [854, 240] on div at bounding box center [897, 335] width 376 height 259
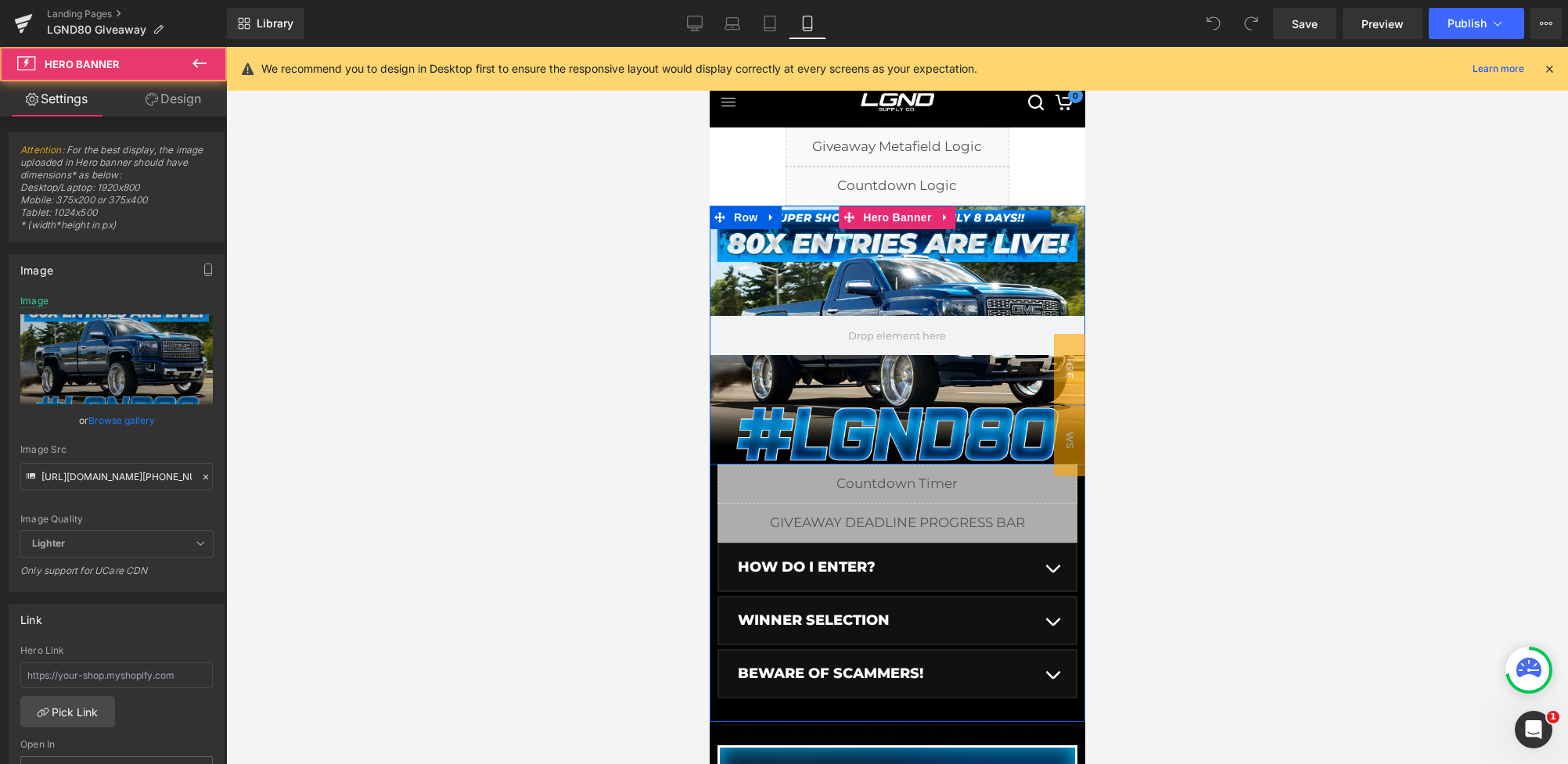
click at [870, 248] on div at bounding box center [897, 335] width 376 height 259
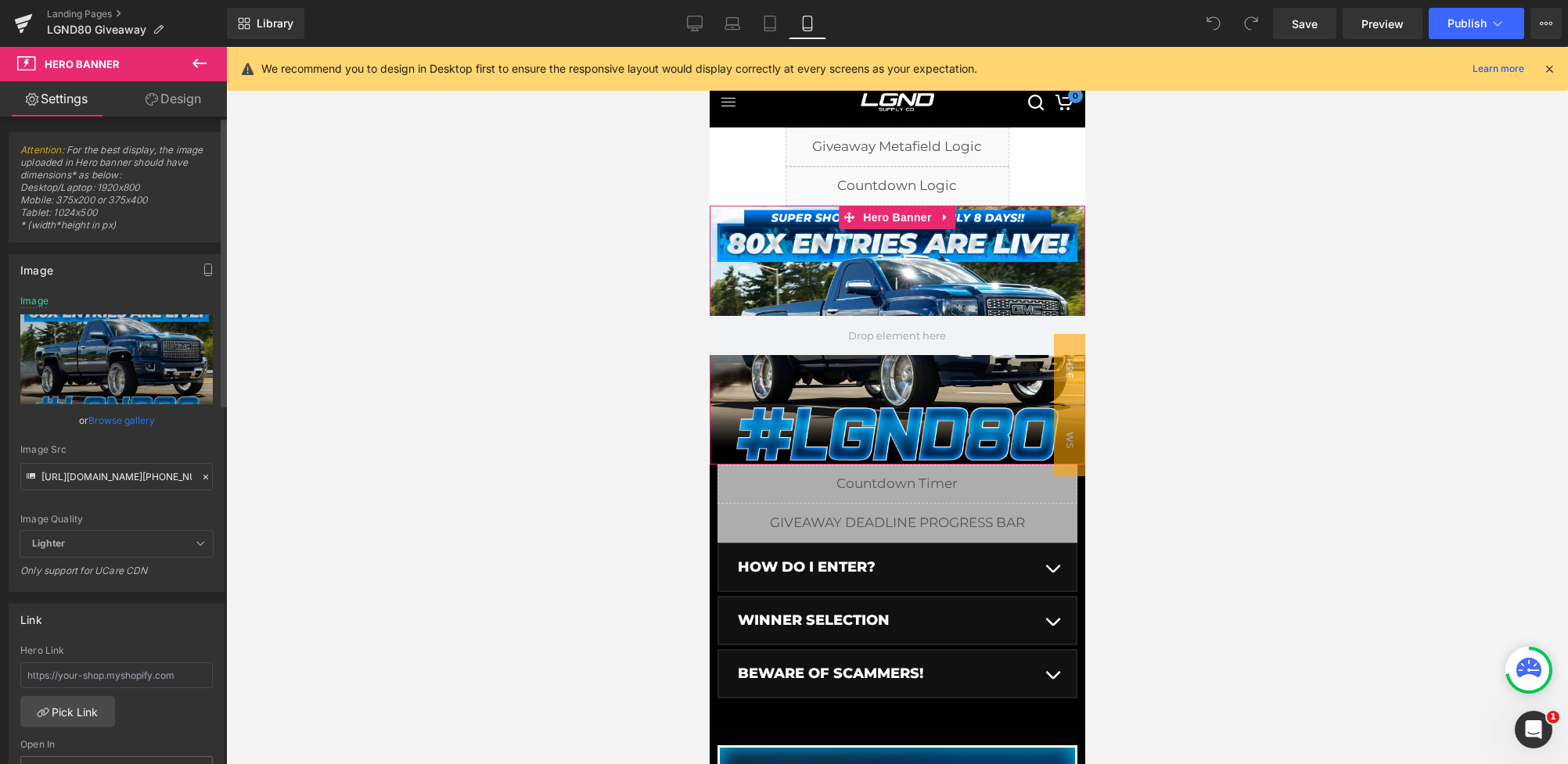
click at [200, 473] on icon at bounding box center [206, 477] width 11 height 11
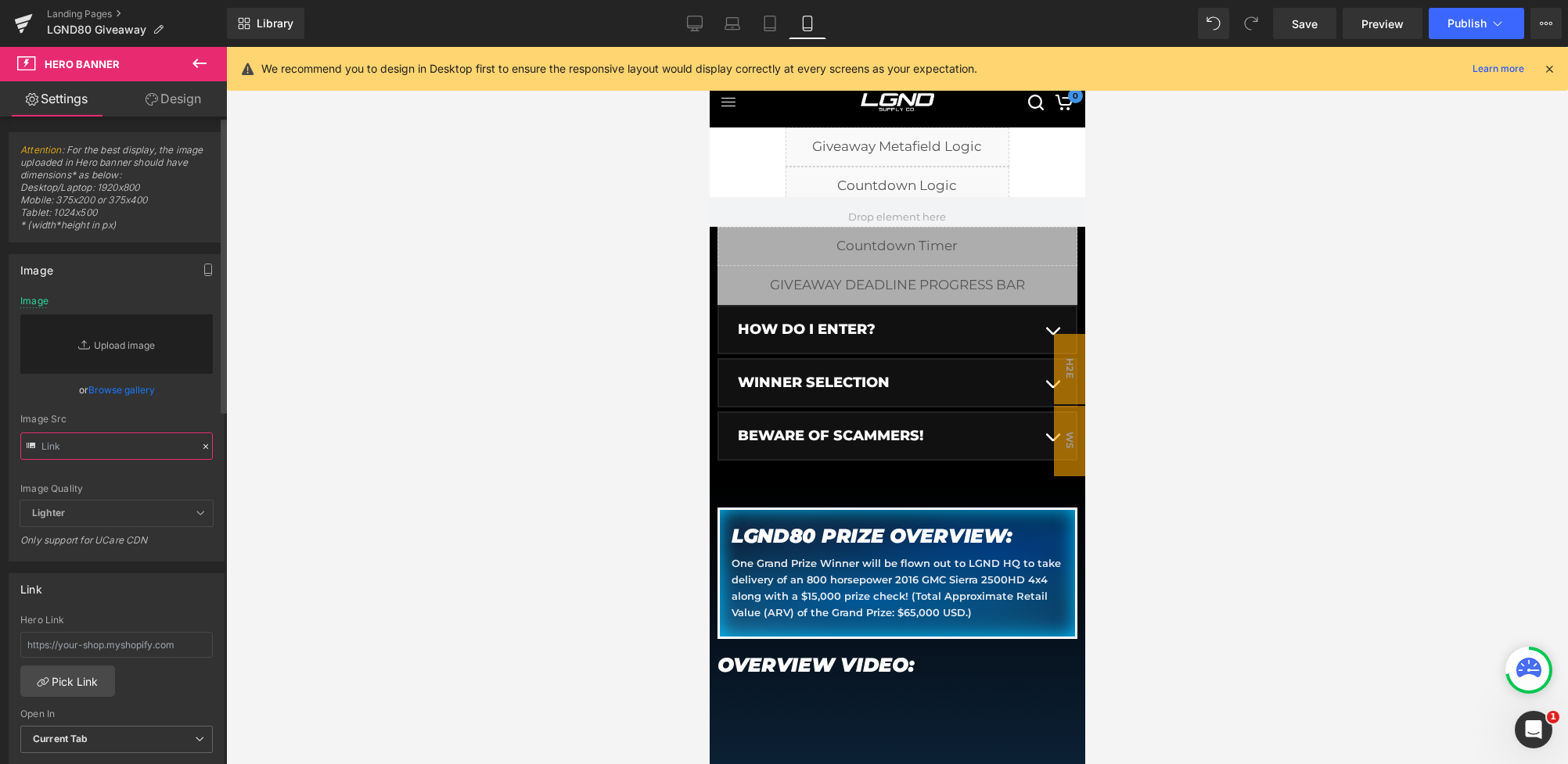
click at [142, 442] on input "text" at bounding box center [116, 446] width 192 height 27
paste input "[URL][DOMAIN_NAME][PHONE_NUMBER]"
type input "[URL][DOMAIN_NAME][PHONE_NUMBER]"
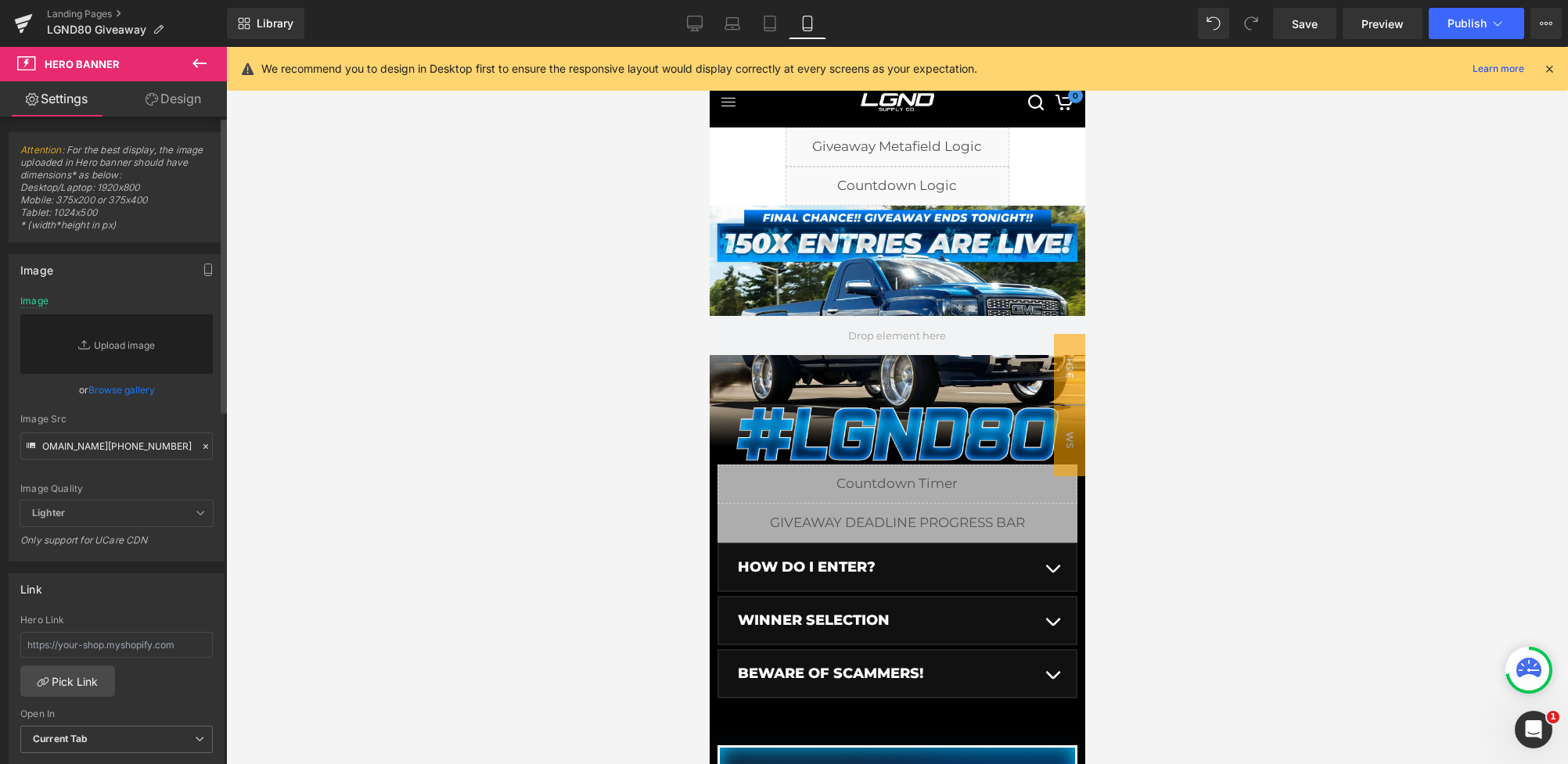
scroll to position [0, 0]
click at [176, 420] on div "Image Src" at bounding box center [116, 420] width 192 height 11
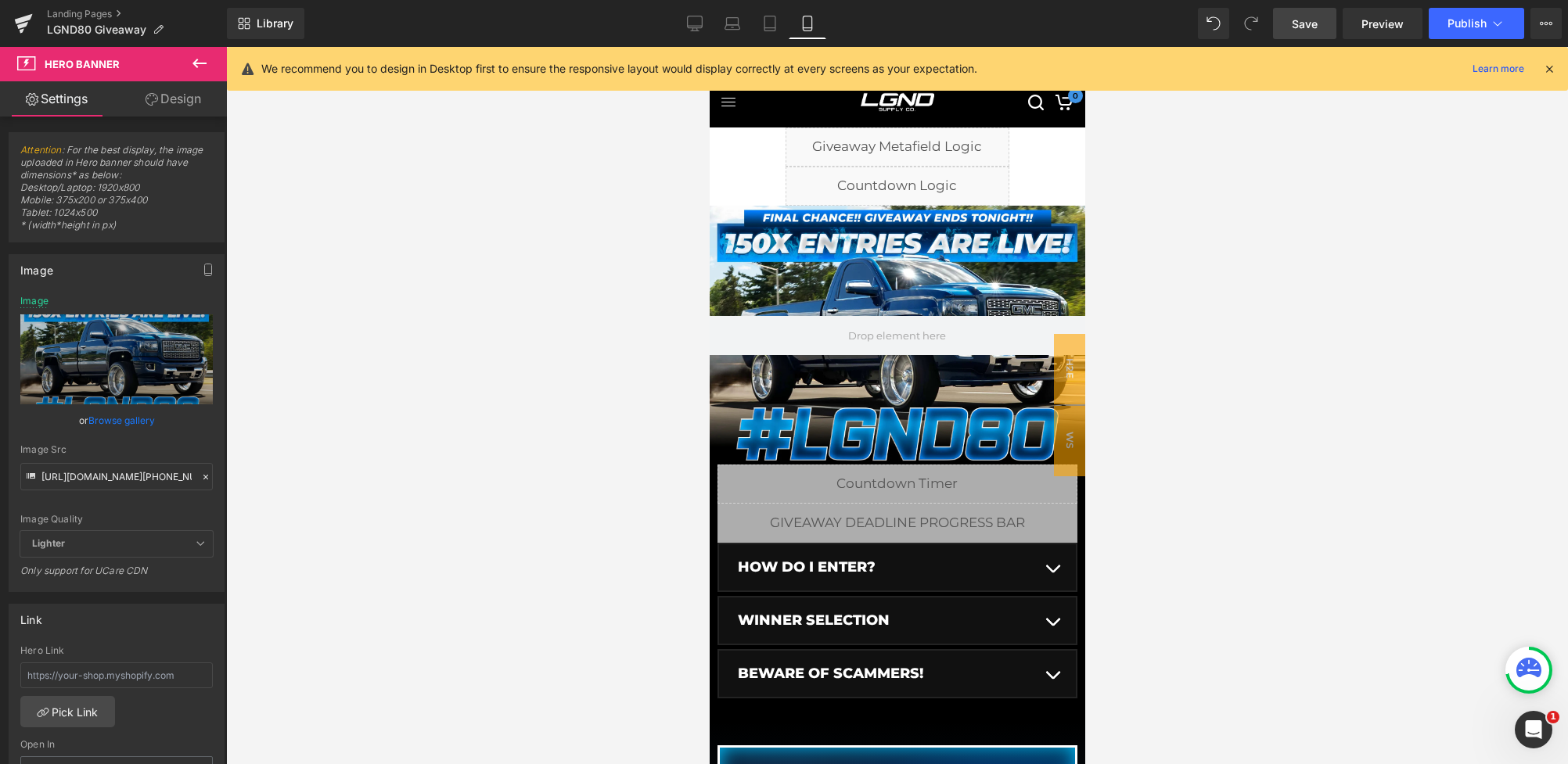
click at [1321, 25] on link "Save" at bounding box center [1304, 23] width 63 height 31
click at [1551, 69] on icon at bounding box center [1548, 69] width 14 height 14
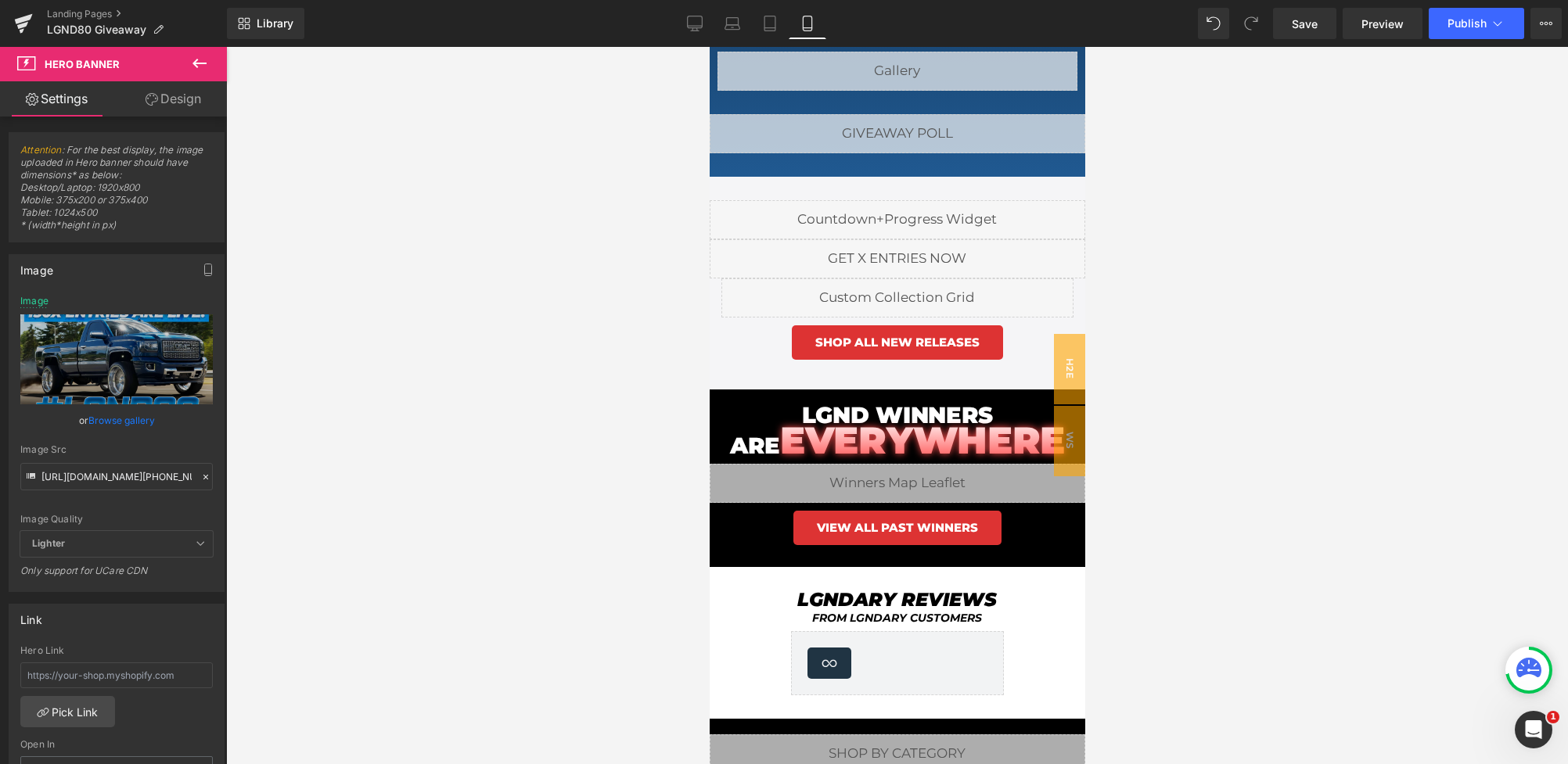
scroll to position [1339, 0]
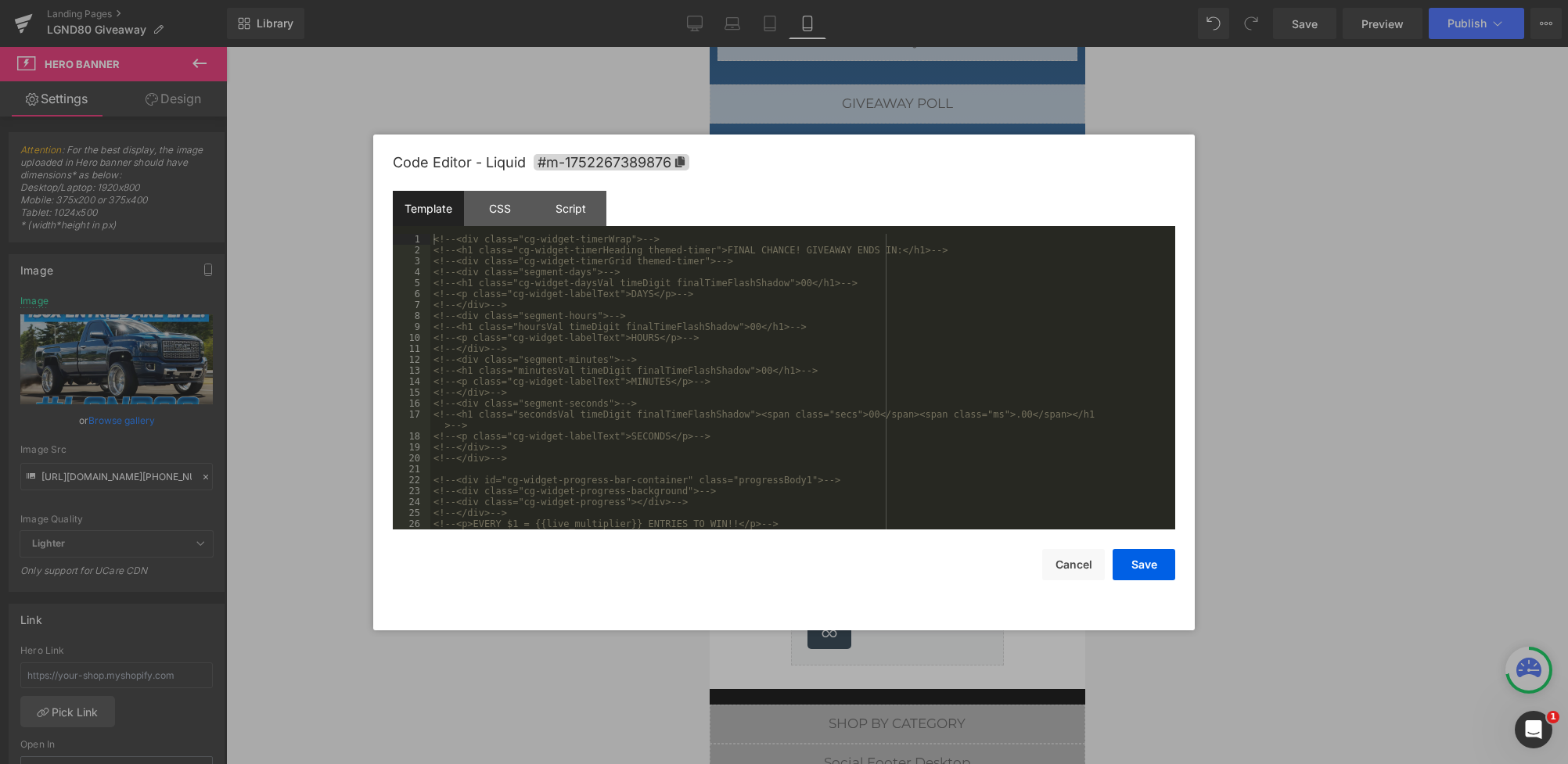
click at [762, 0] on div "You are previewing how the will restyle your page. You can not edit Elements in…" at bounding box center [784, 0] width 1568 height 0
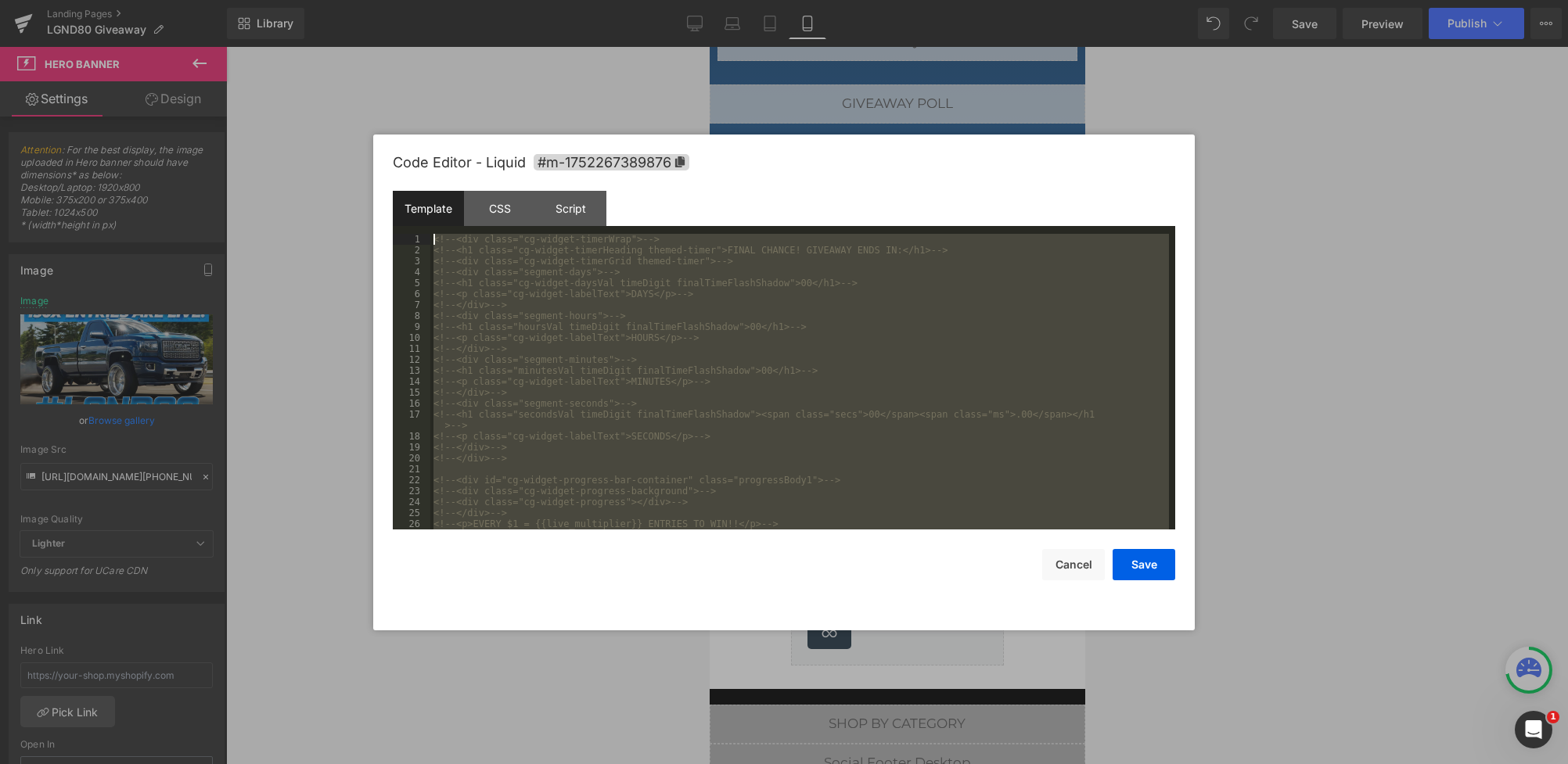
drag, startPoint x: 1039, startPoint y: 518, endPoint x: 159, endPoint y: -21, distance: 1032.0
click at [159, 0] on html "You are previewing how the will restyle your page. You can not edit Elements in…" at bounding box center [784, 382] width 1568 height 764
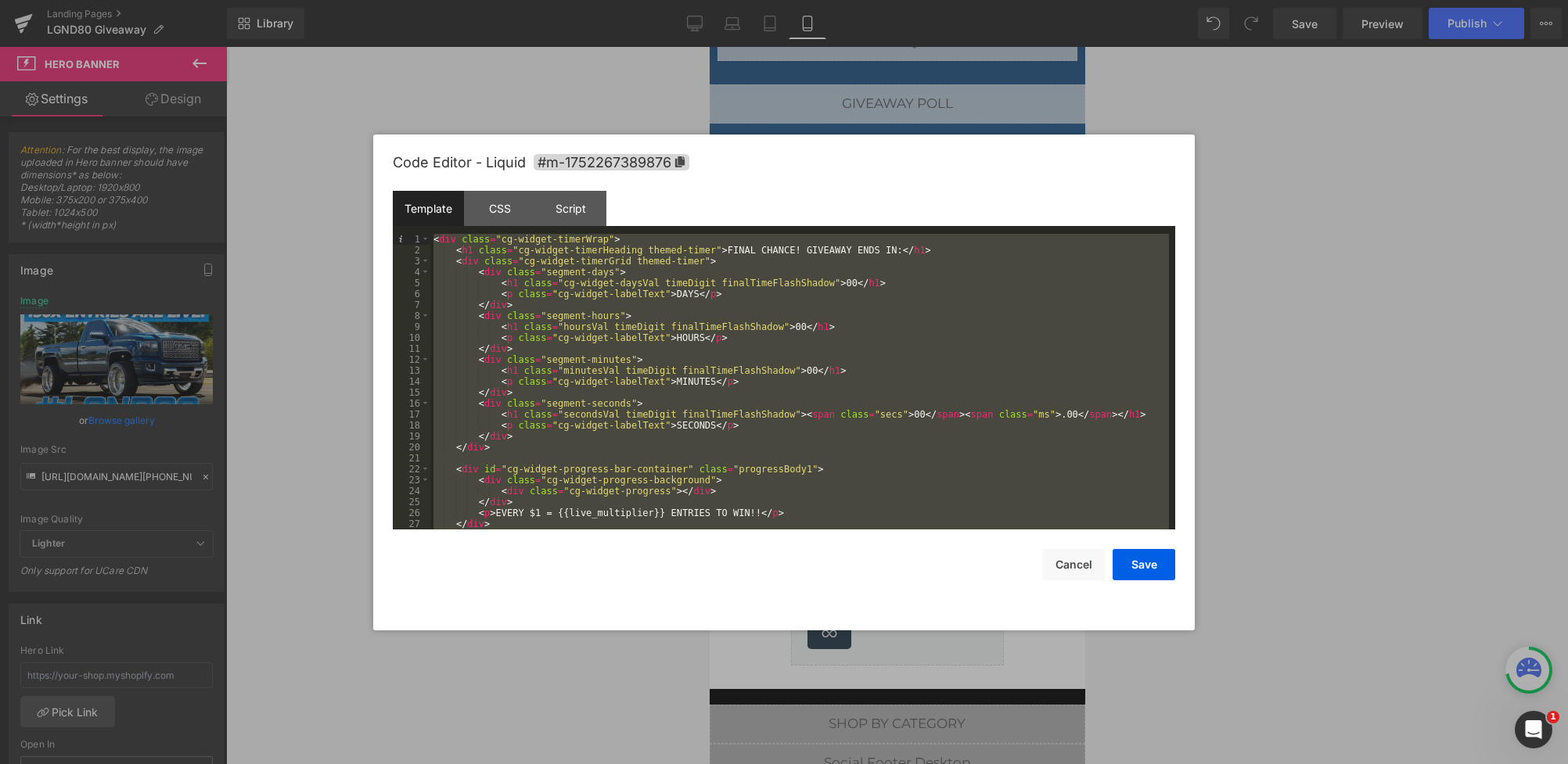
click at [782, 300] on div "< div class = "cg-widget-timerWrap" > < h1 class = "cg-widget-timerHeading them…" at bounding box center [799, 392] width 739 height 317
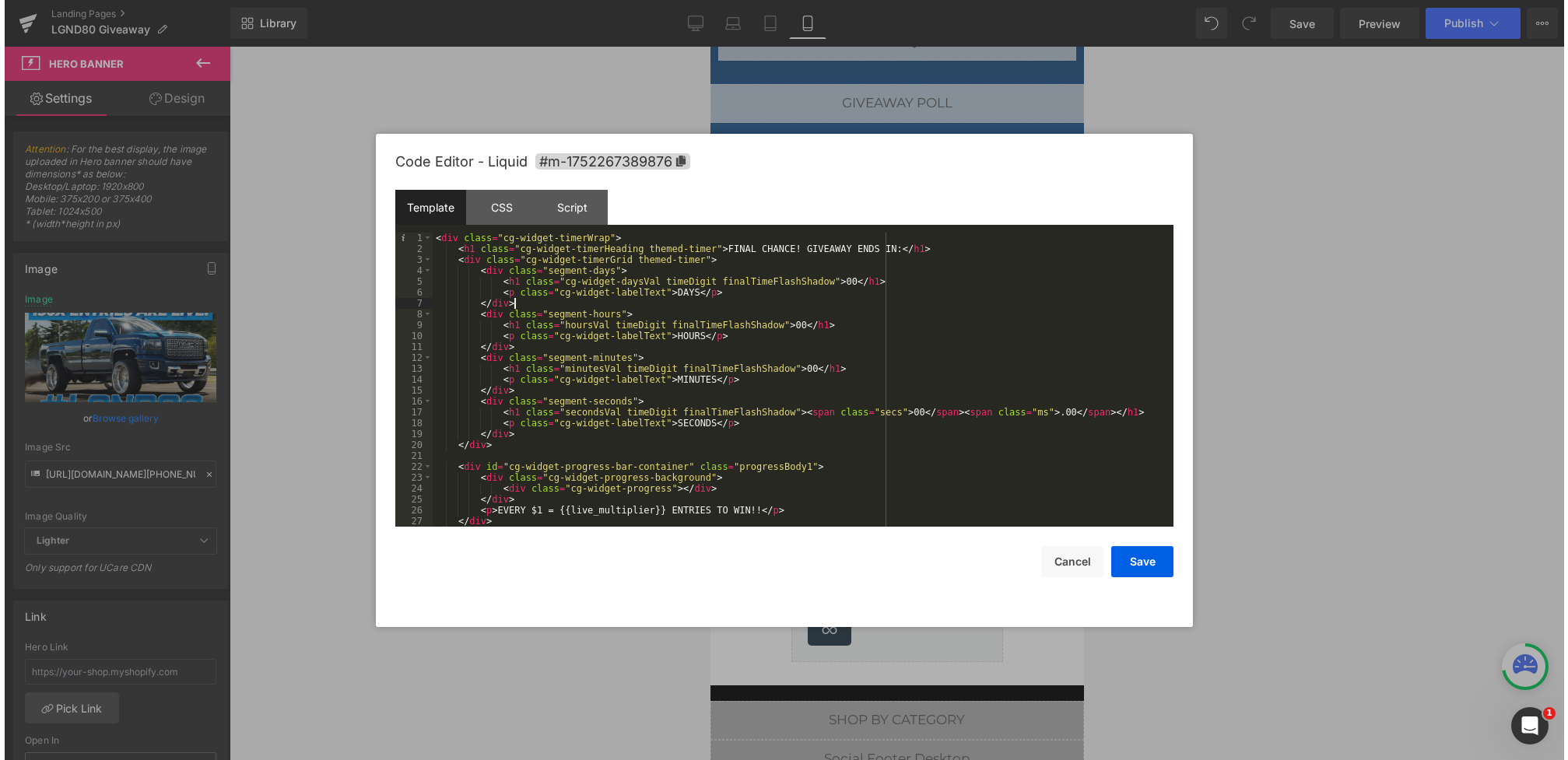
scroll to position [54, 0]
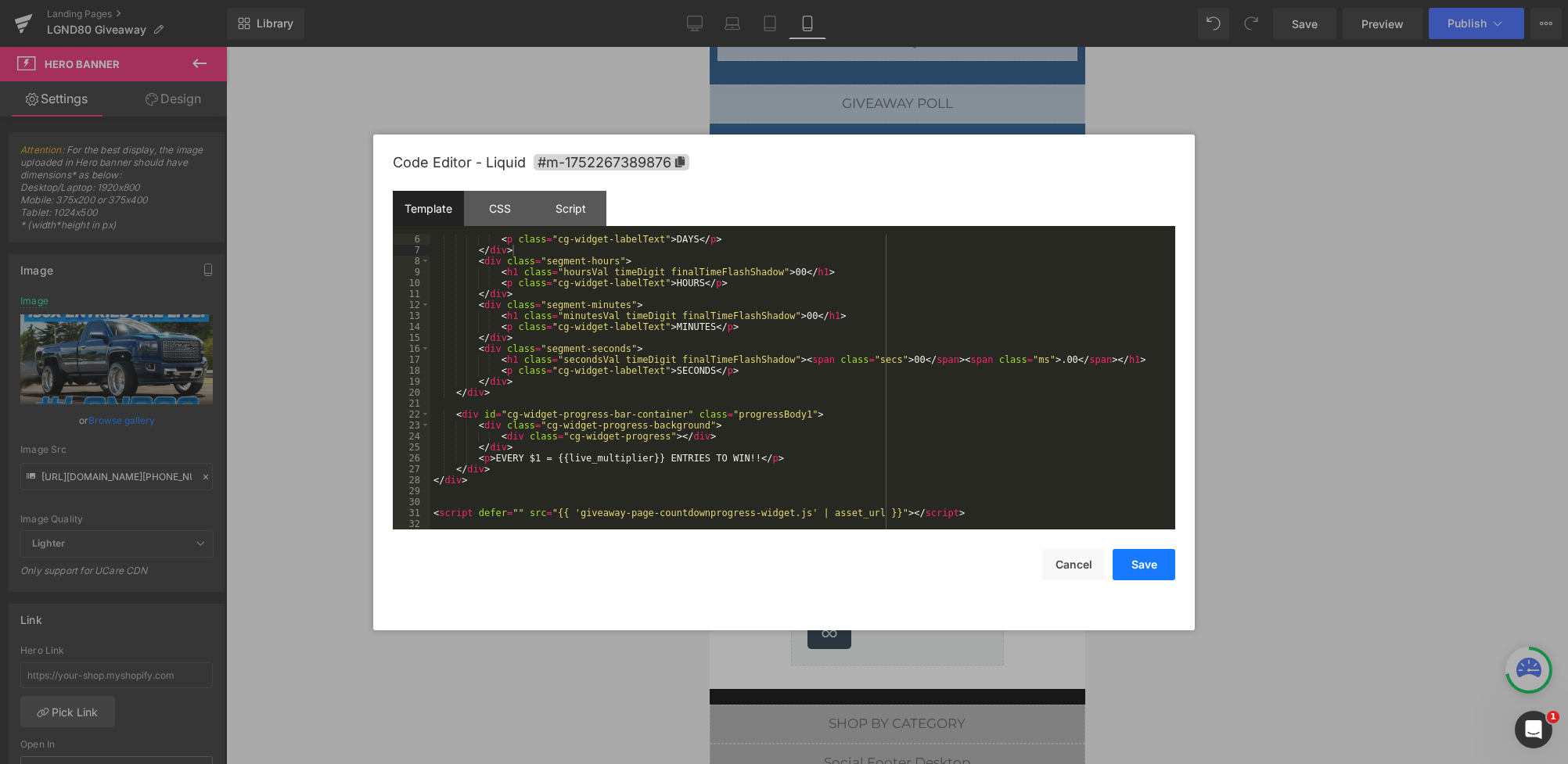
click at [1150, 573] on button "Save" at bounding box center [1144, 564] width 63 height 31
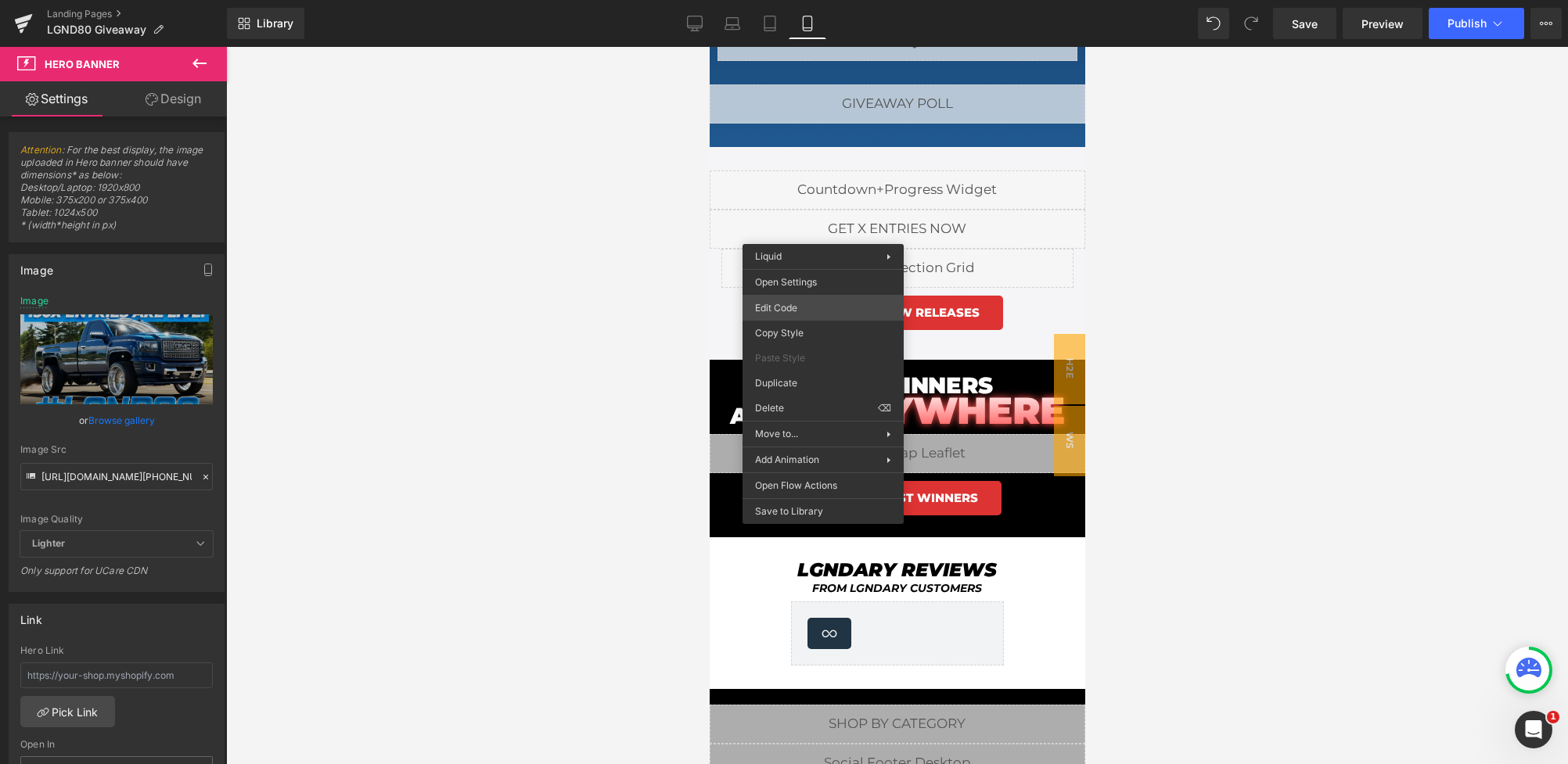
click at [786, 0] on div "You are previewing how the will restyle your page. You can not edit Elements in…" at bounding box center [784, 0] width 1568 height 0
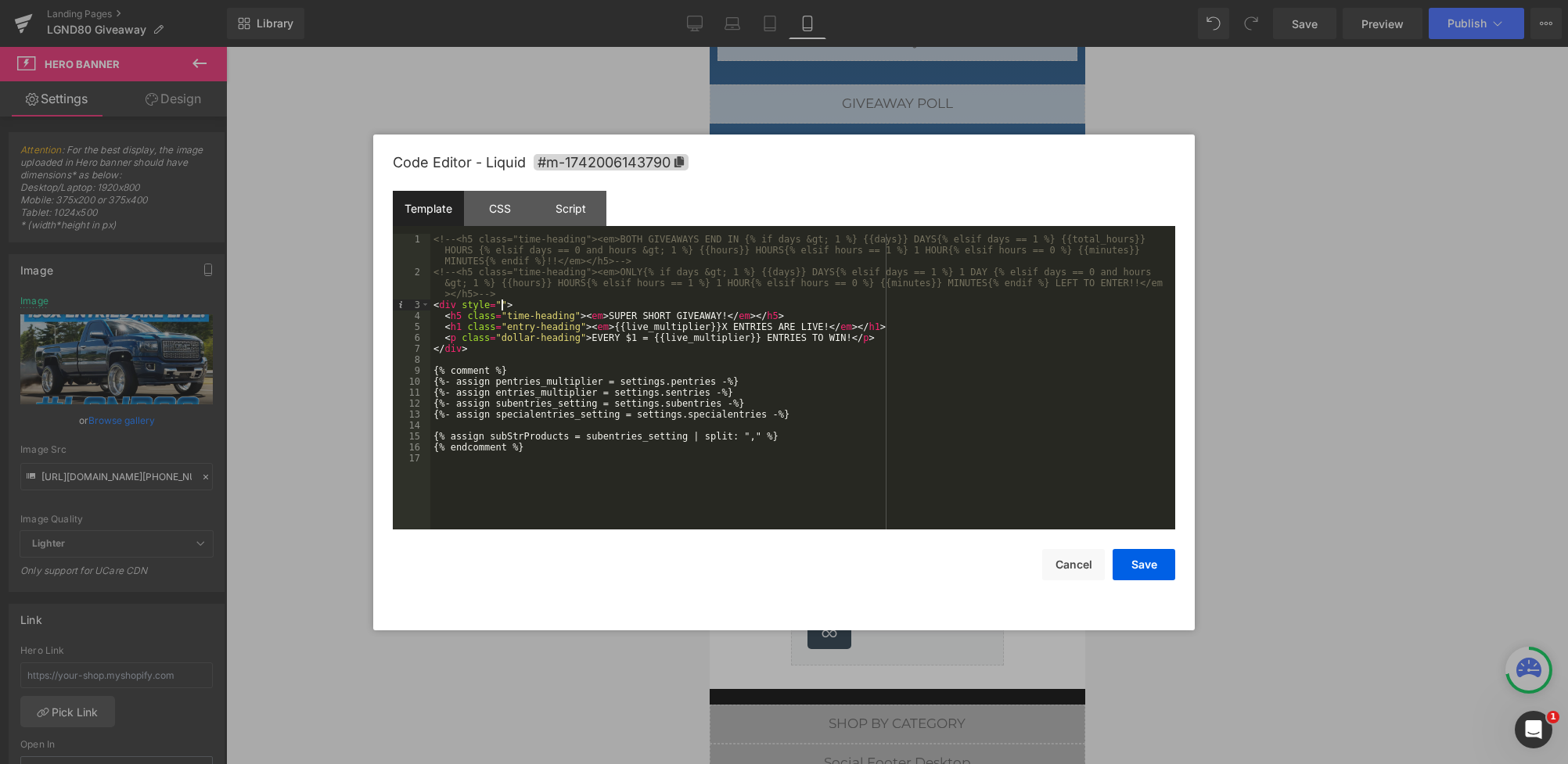
click at [504, 302] on div "<!-- <h5 class="time-heading"><em>BOTH GIVEAWAYS END IN {% if days &gt; 1 %} {{…" at bounding box center [802, 404] width 745 height 340
click at [1149, 560] on button "Save" at bounding box center [1144, 564] width 63 height 31
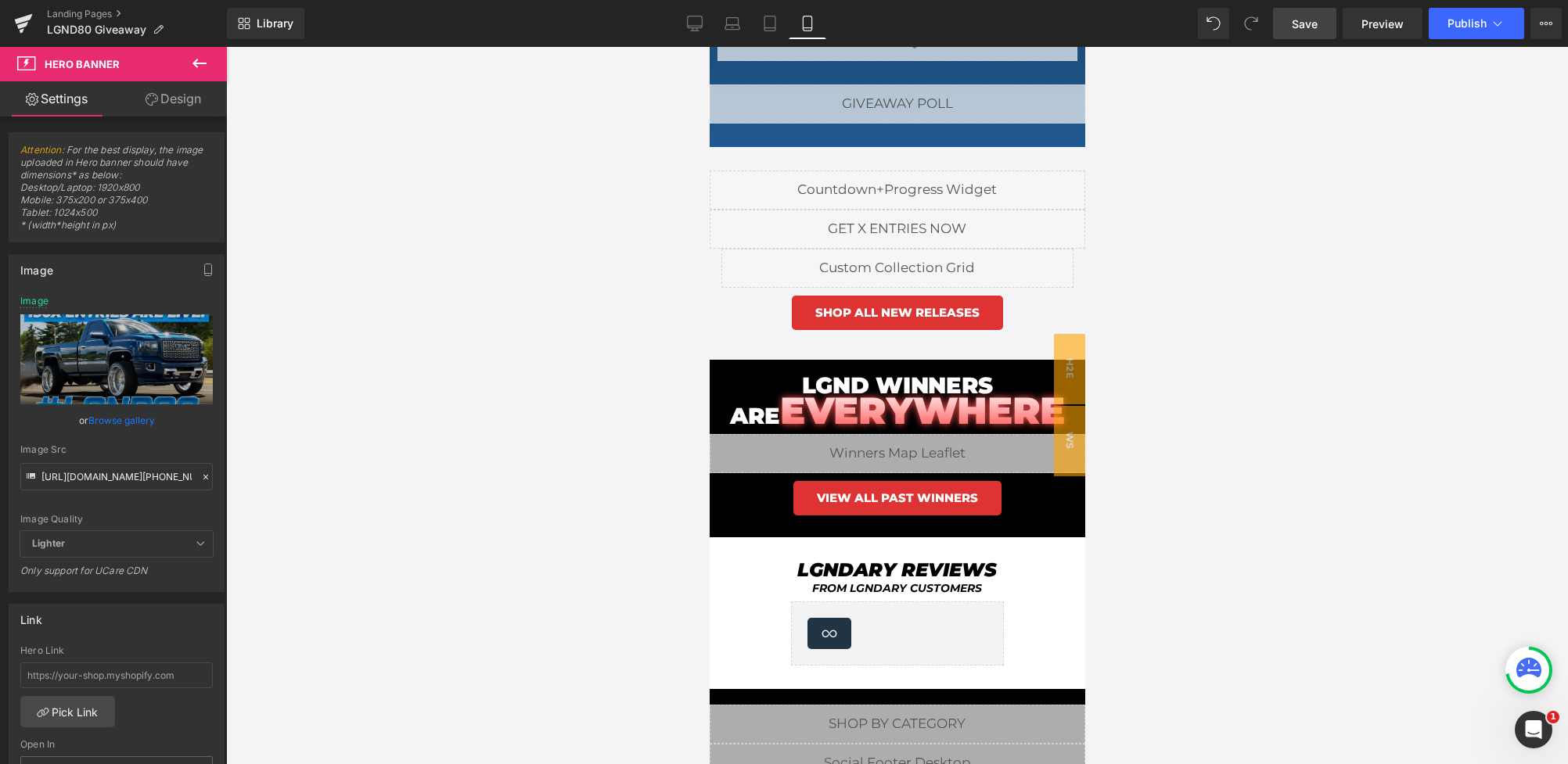
click at [1290, 12] on link "Save" at bounding box center [1304, 23] width 63 height 31
click at [1312, 35] on link "Save" at bounding box center [1304, 23] width 63 height 31
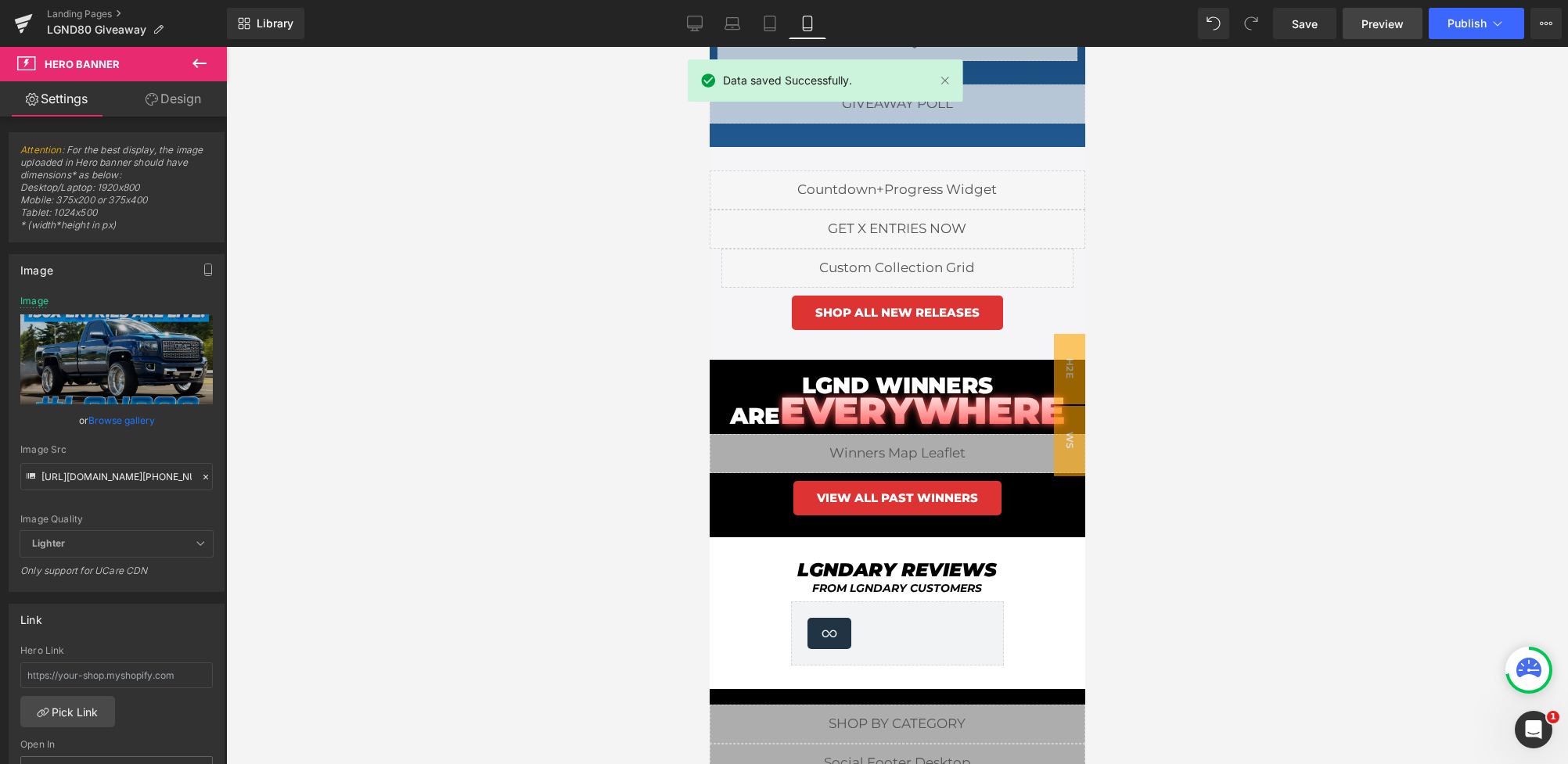
click at [1380, 30] on span "Preview" at bounding box center [1382, 23] width 42 height 16
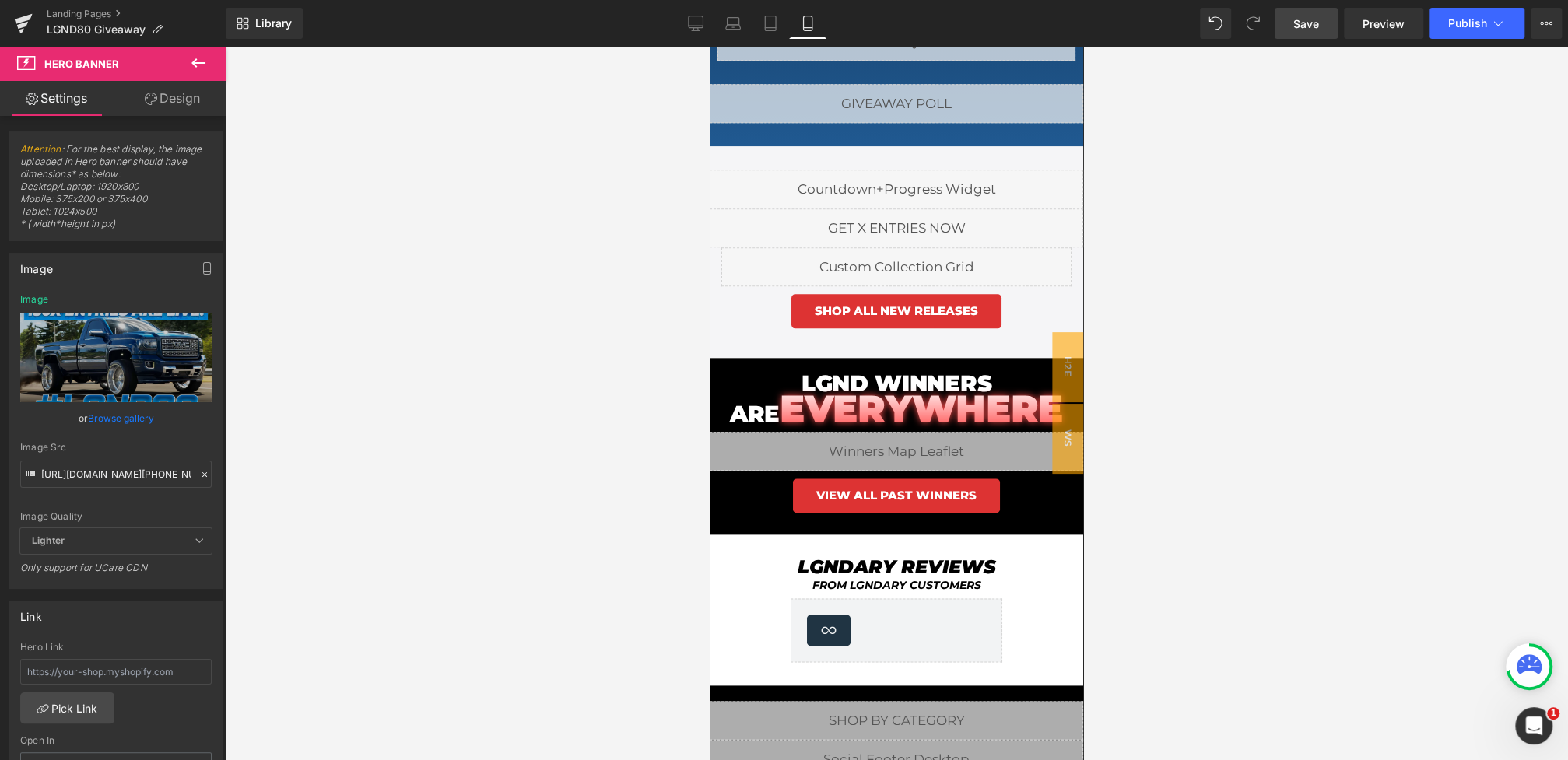
click at [1289, 12] on link "Save" at bounding box center [1306, 22] width 63 height 31
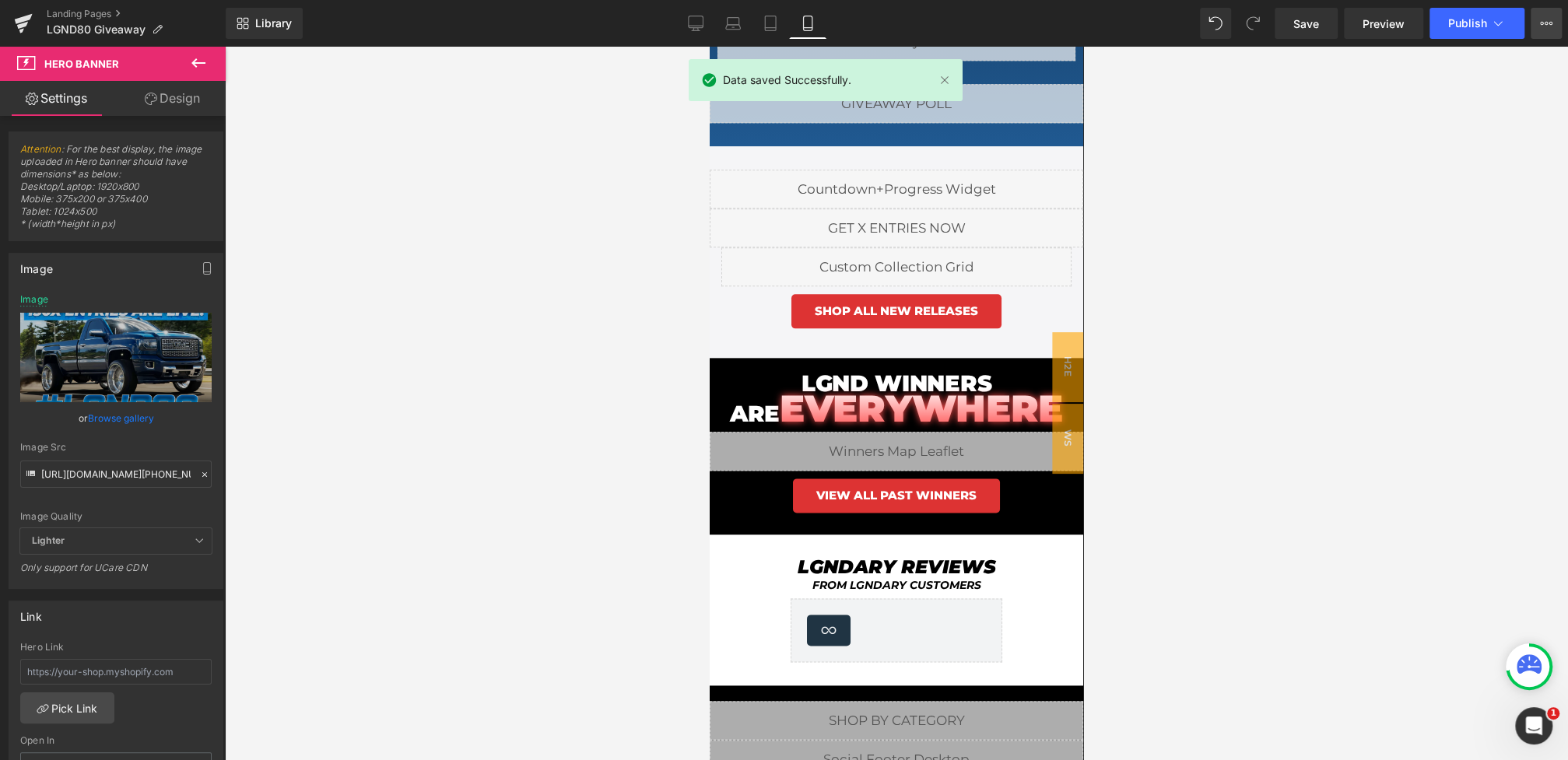
click at [1549, 17] on icon at bounding box center [1546, 22] width 12 height 12
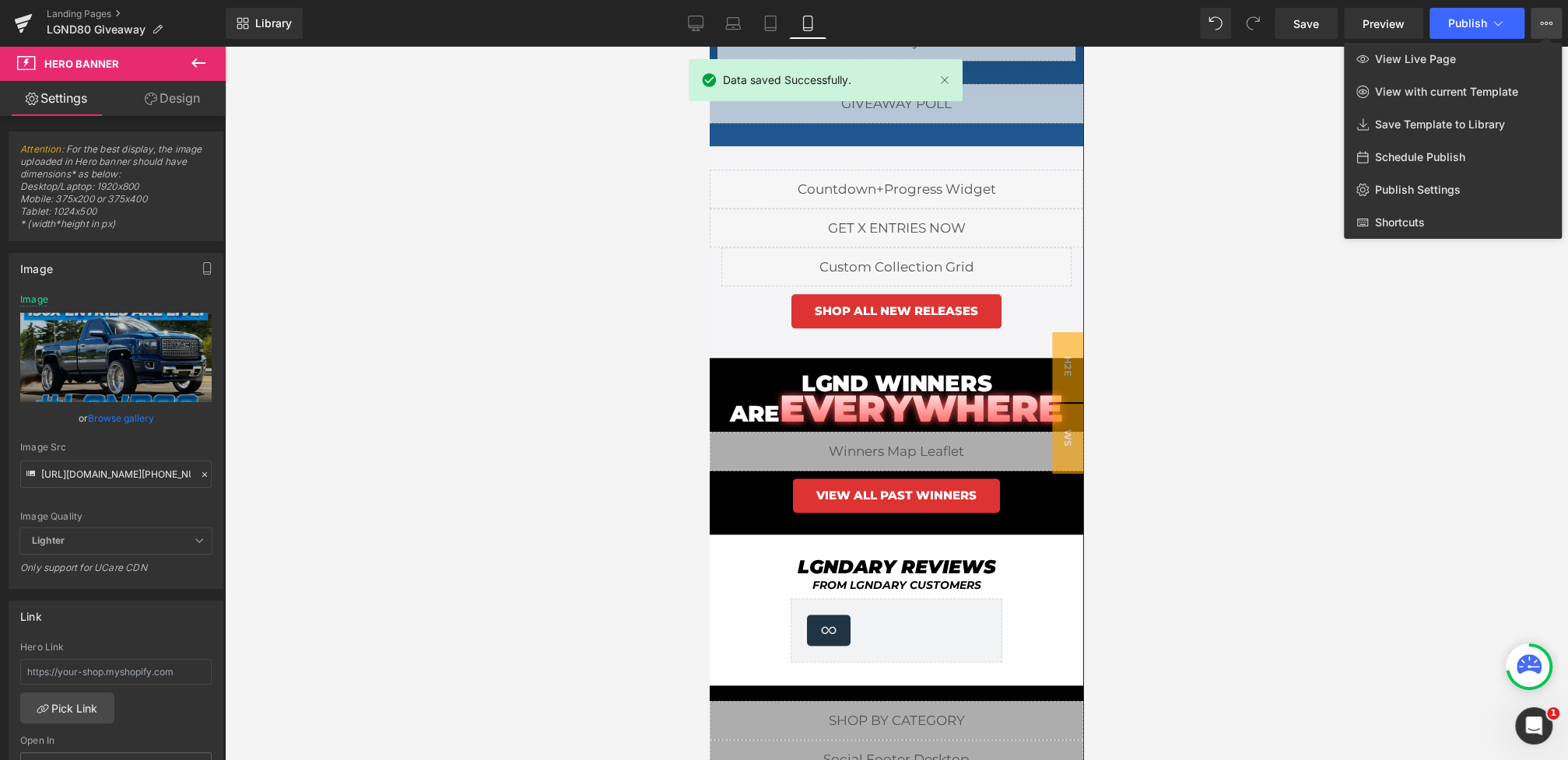
click at [1413, 153] on span "Schedule Publish" at bounding box center [1420, 157] width 91 height 14
select select
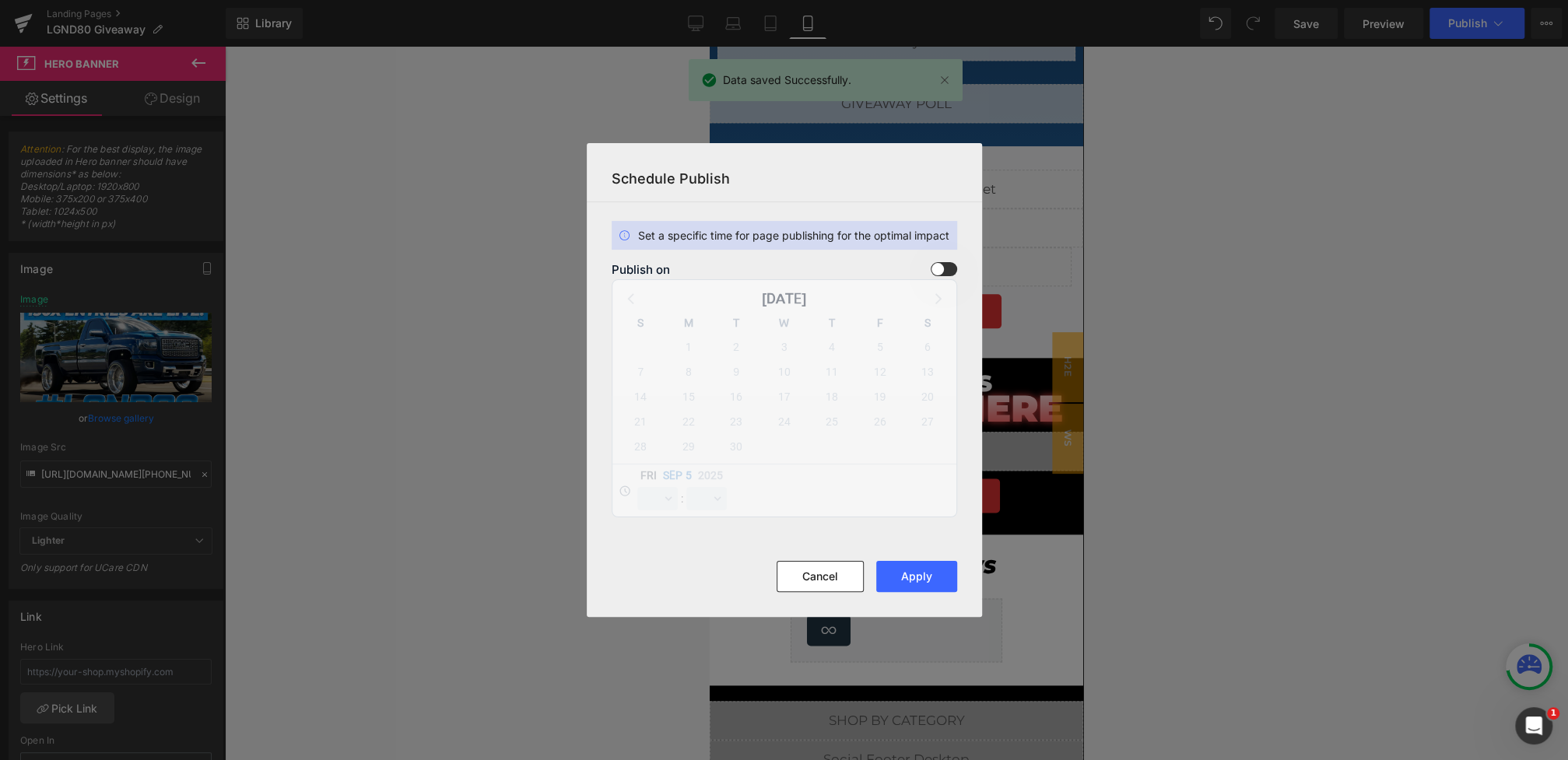
click at [945, 269] on span at bounding box center [944, 269] width 26 height 14
click at [0, 0] on input "checkbox" at bounding box center [0, 0] width 0 height 0
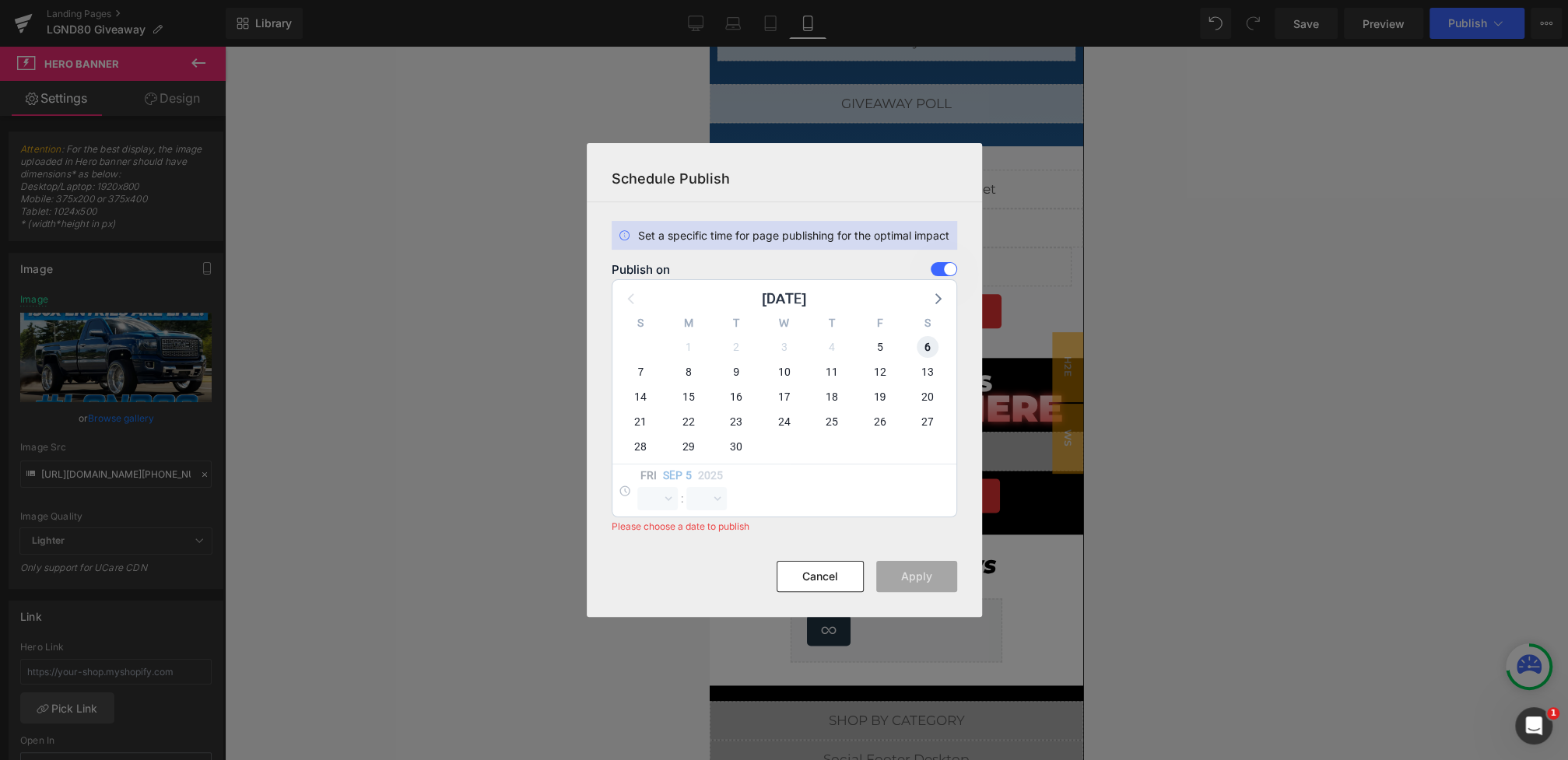
click at [928, 347] on span "6" at bounding box center [927, 346] width 21 height 21
select select "16"
select select "27"
click at [659, 488] on select "00 01 02 03 04 05 06 07 08 09 10 11 12 13 14 15 16 17 18 19 20 21 22 23" at bounding box center [657, 499] width 40 height 23
click at [637, 487] on select "00 01 02 03 04 05 06 07 08 09 10 11 12 13 14 15 16 17 18 19 20 21 22 23" at bounding box center [657, 499] width 40 height 23
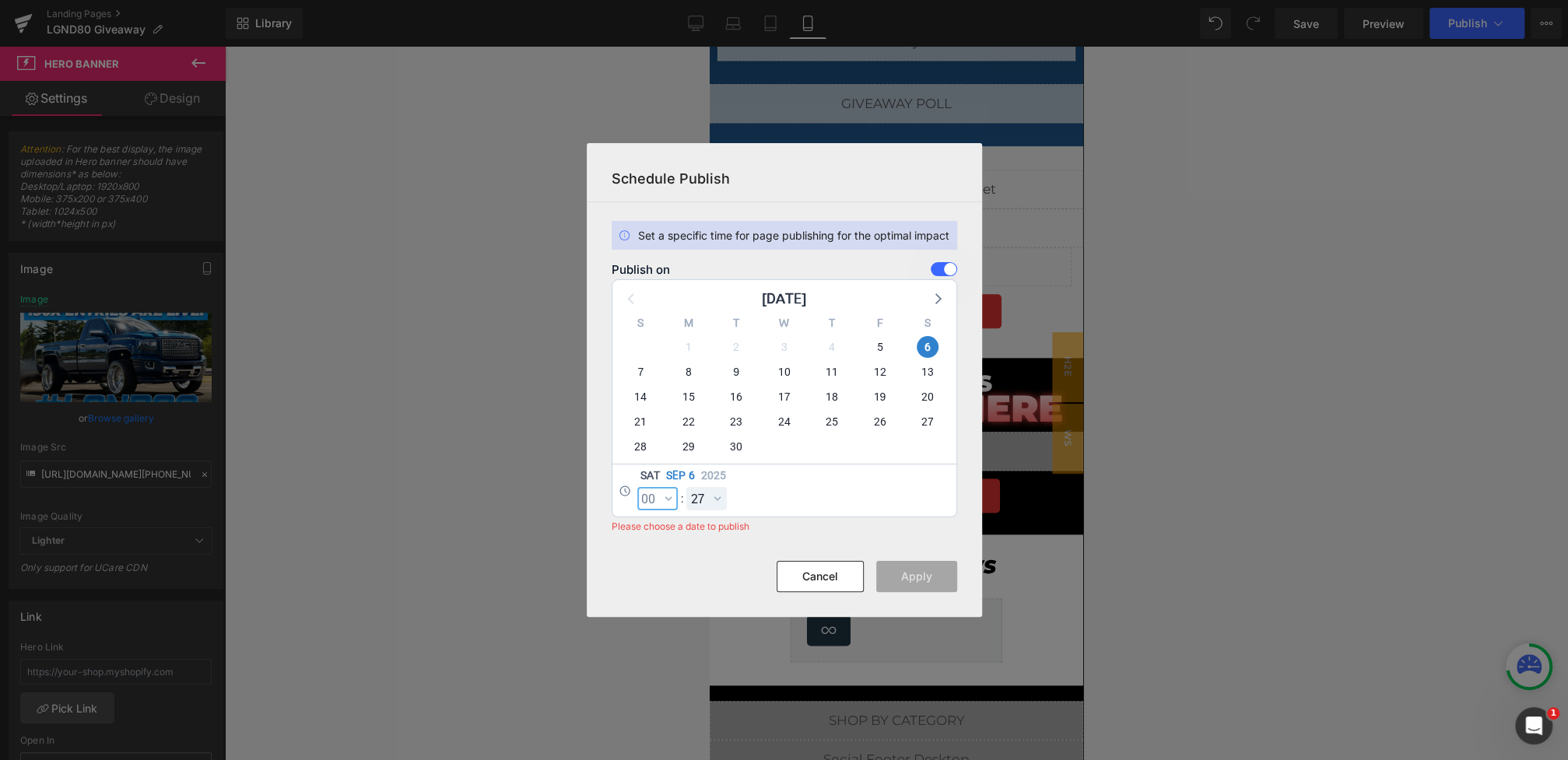
select select "0"
click at [701, 492] on select "00 01 02 03 04 05 06 07 08 09 10 11 12 13 14 15 16 17 18 19 20 21 22 23 24 25 2…" at bounding box center [706, 499] width 40 height 23
click at [686, 487] on select "00 01 02 03 04 05 06 07 08 09 10 11 12 13 14 15 16 17 18 19 20 21 22 23 24 25 2…" at bounding box center [706, 499] width 40 height 23
select select "0"
click at [934, 580] on button "Apply" at bounding box center [916, 576] width 81 height 31
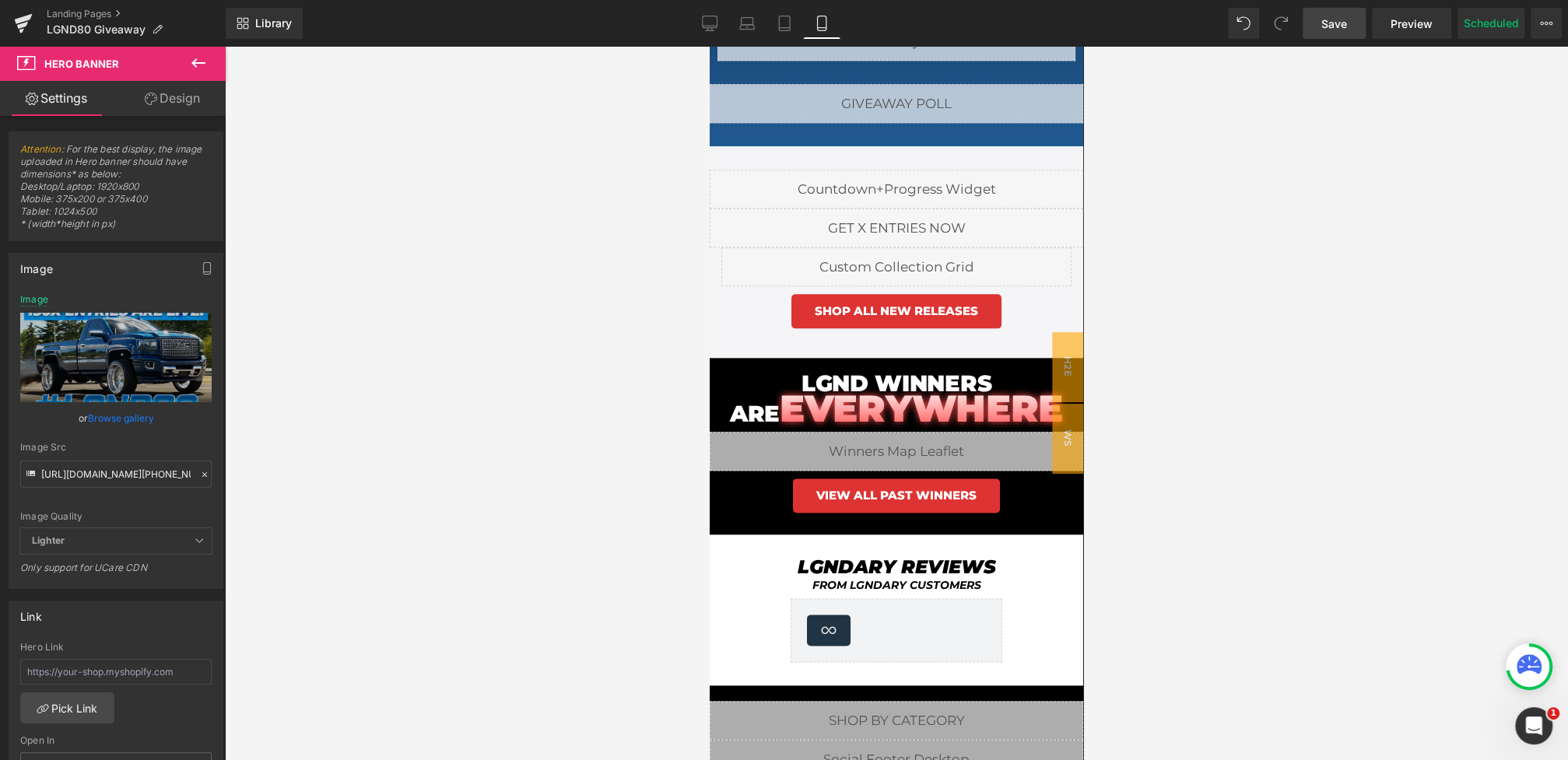
click at [1330, 30] on span "Save" at bounding box center [1334, 23] width 25 height 16
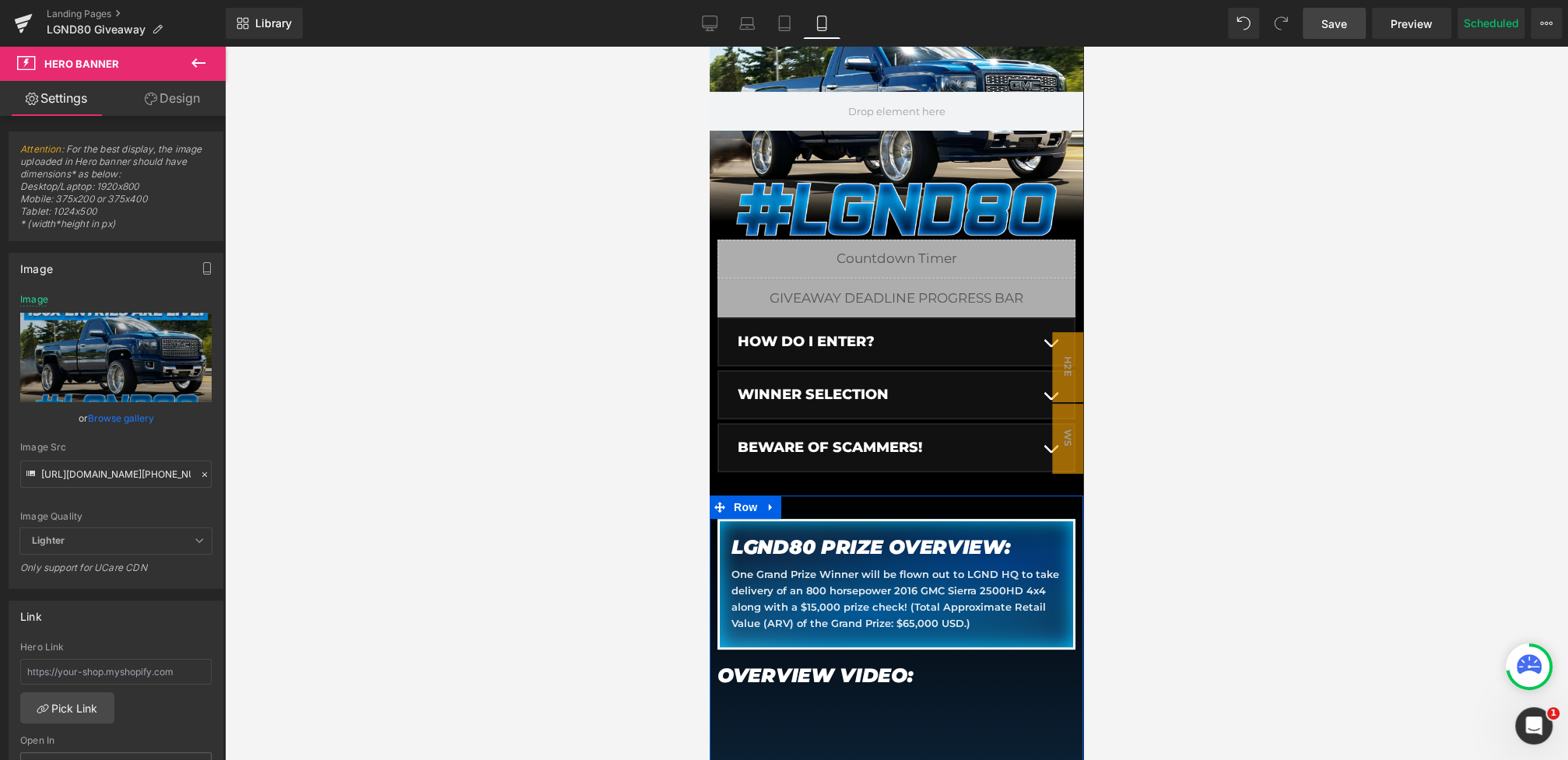
scroll to position [0, 0]
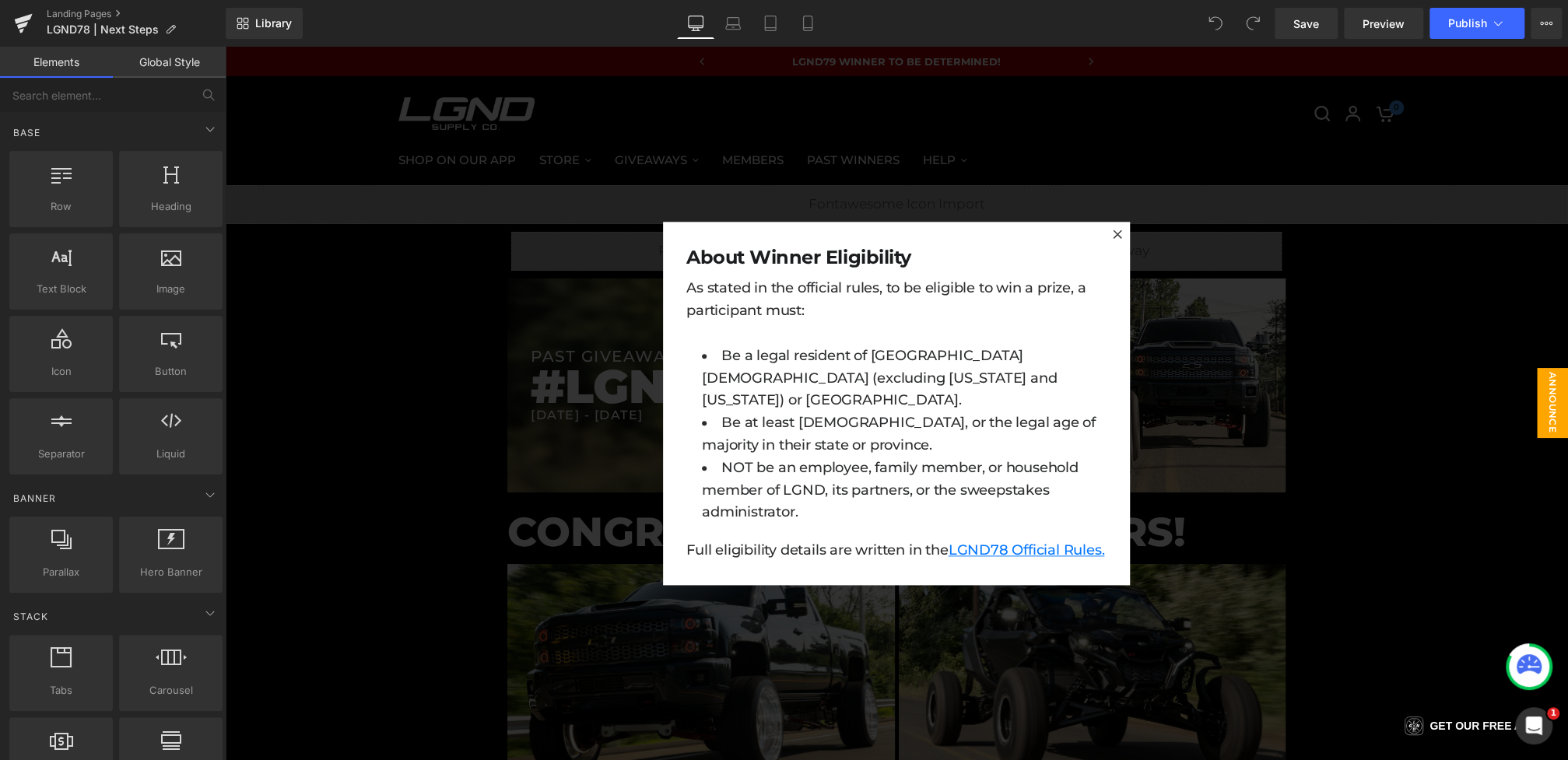
click at [1217, 127] on div at bounding box center [897, 403] width 1343 height 713
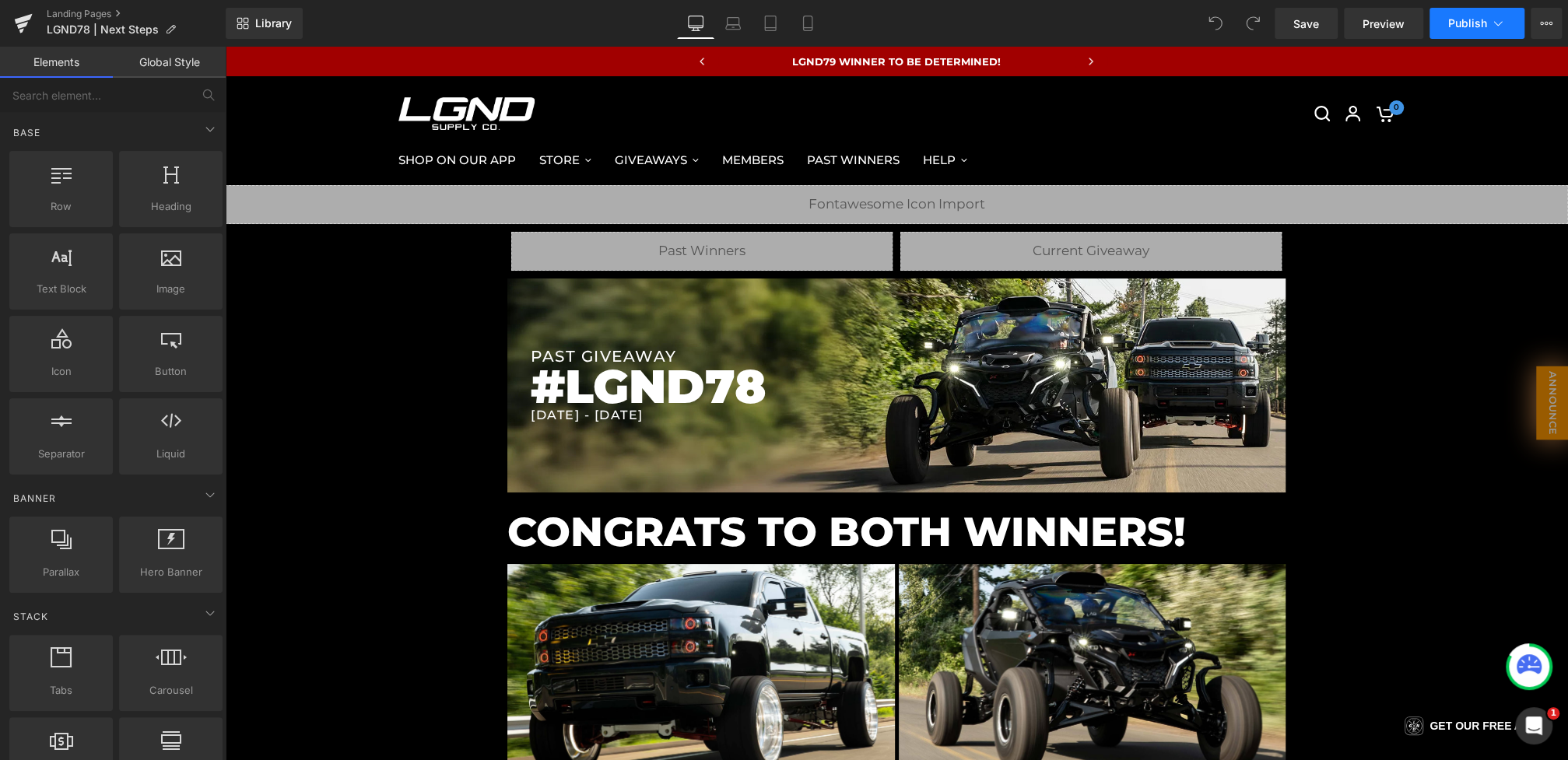
click at [1492, 16] on icon at bounding box center [1498, 23] width 16 height 16
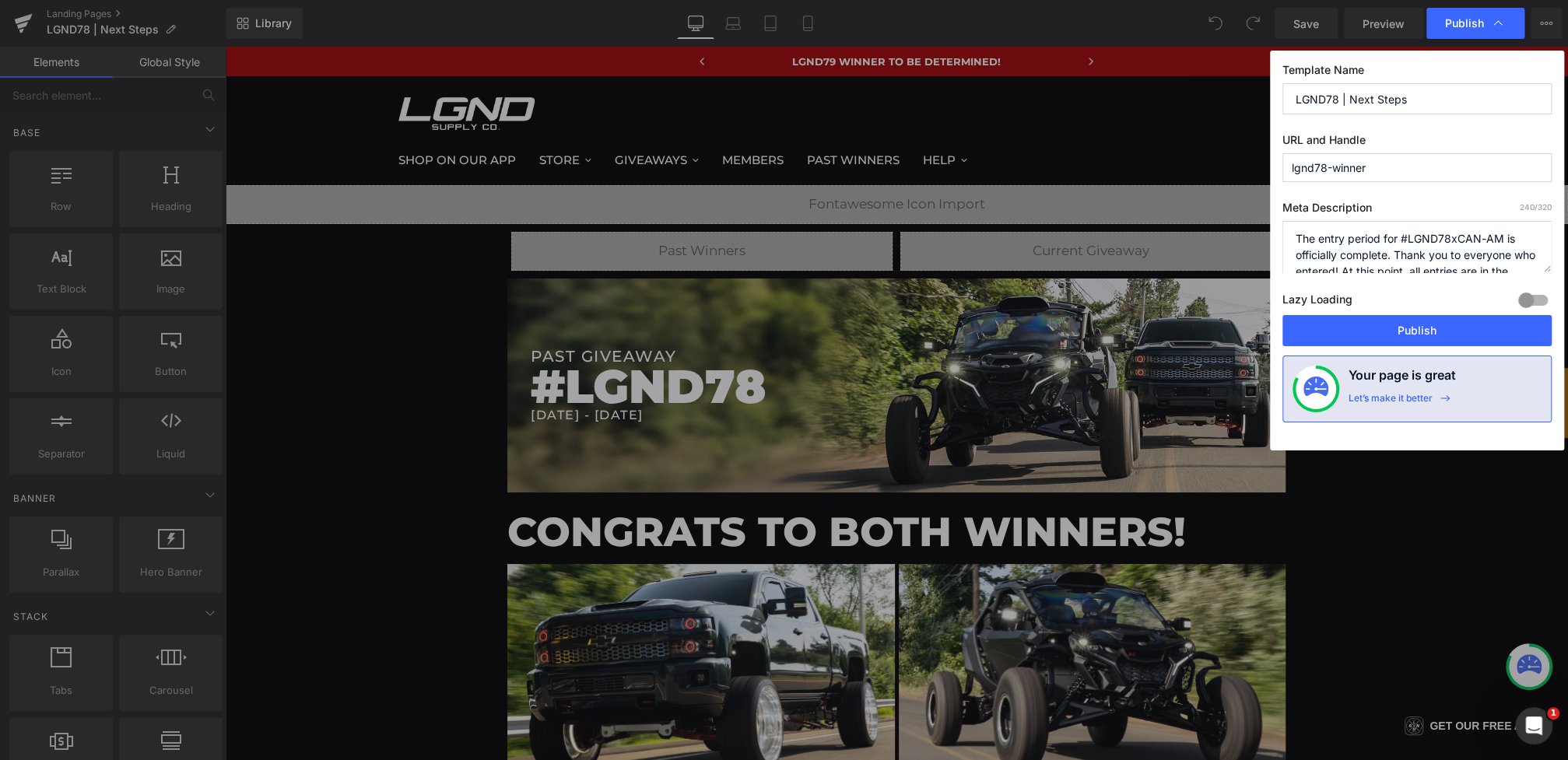
drag, startPoint x: 1441, startPoint y: 95, endPoint x: 1353, endPoint y: 95, distance: 88.0
click at [1353, 95] on input "LGND78 | Next Steps" at bounding box center [1417, 98] width 269 height 31
type input "LGND78 | Past Giveaway Winner"
click at [1418, 334] on button "Publish" at bounding box center [1417, 330] width 269 height 31
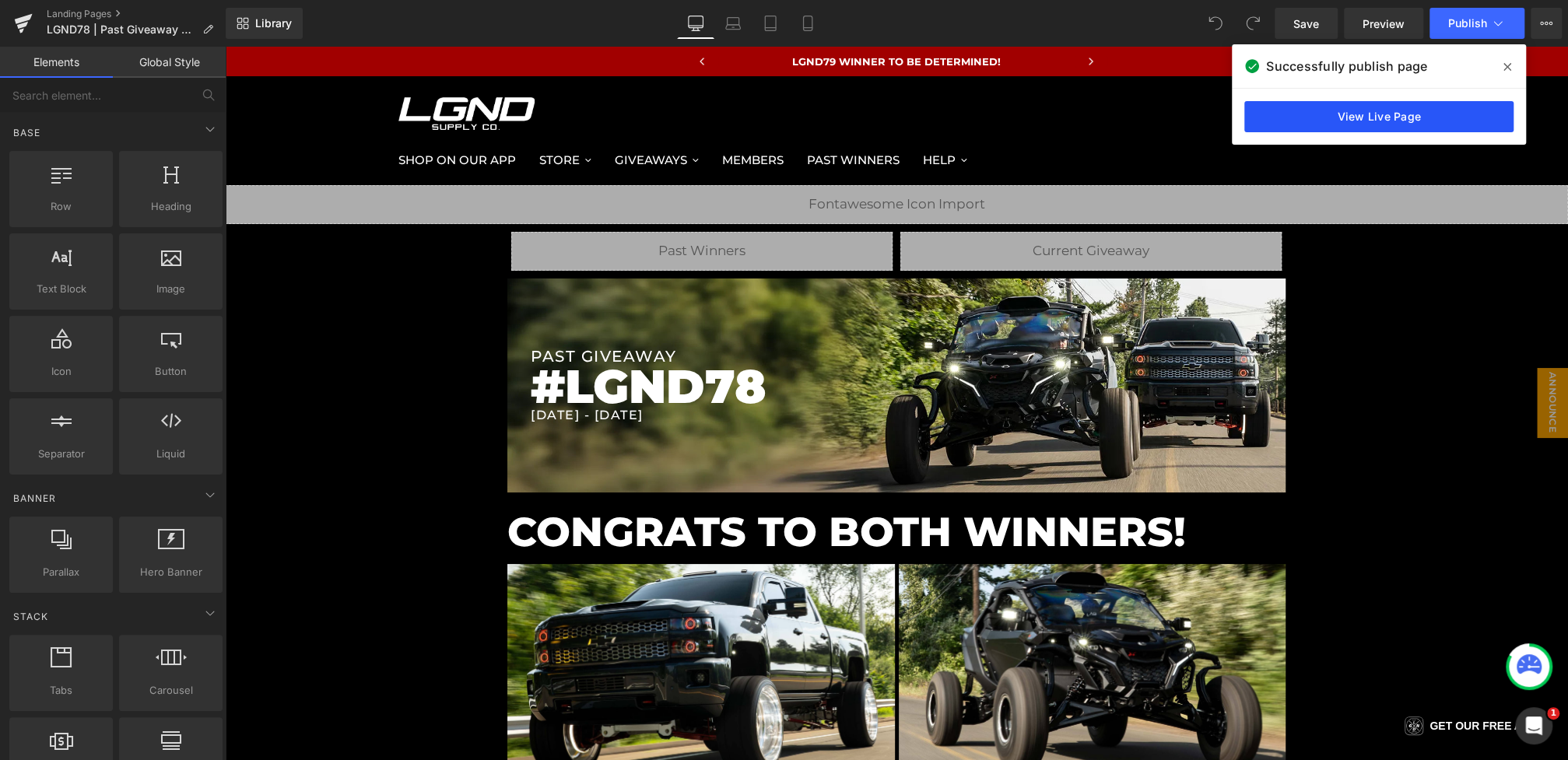
click at [1398, 121] on link "View Live Page" at bounding box center [1378, 116] width 269 height 31
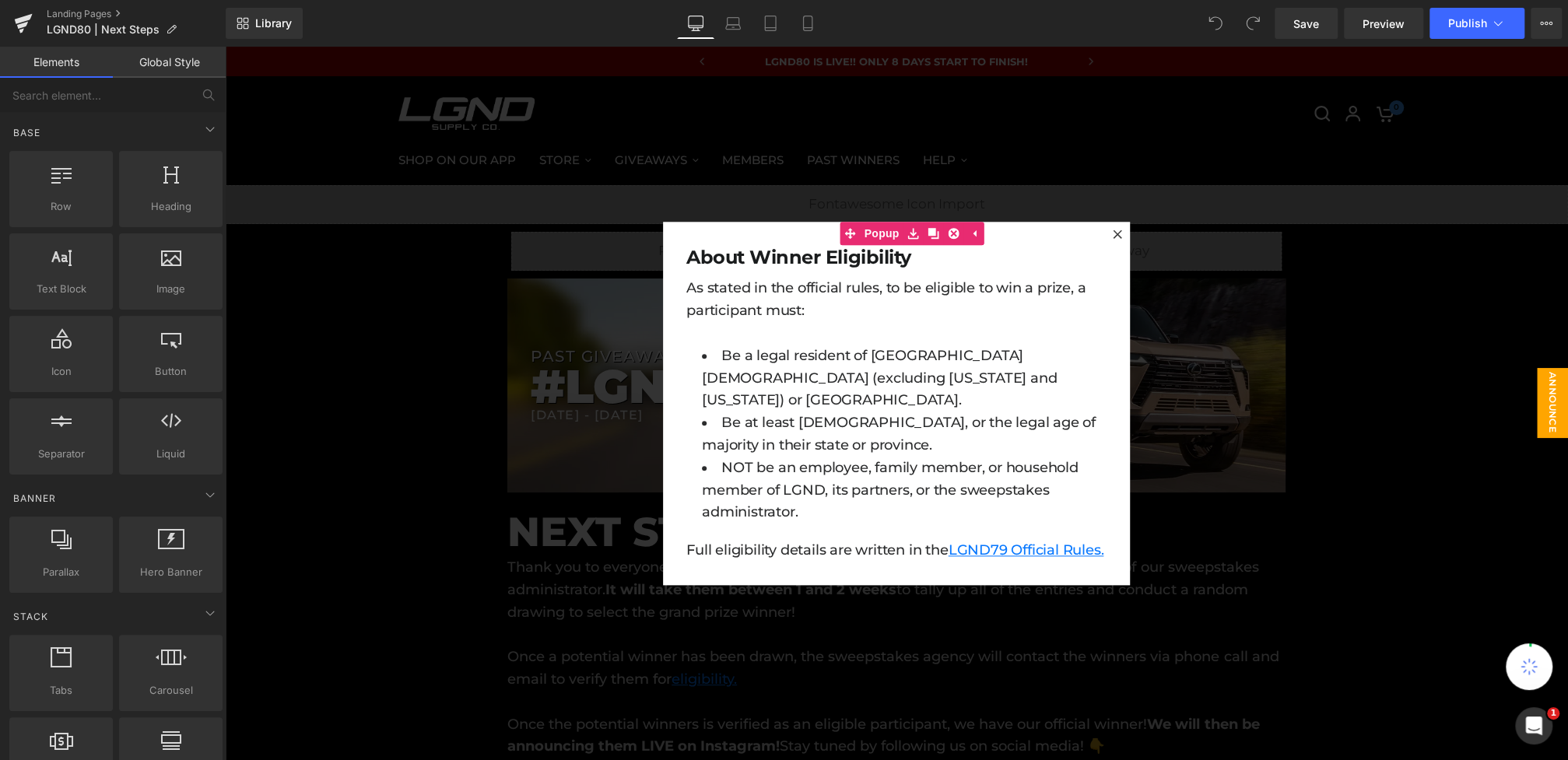
click at [500, 366] on div at bounding box center [897, 403] width 1343 height 713
click at [716, 399] on h1 "#LGND79" at bounding box center [908, 387] width 755 height 42
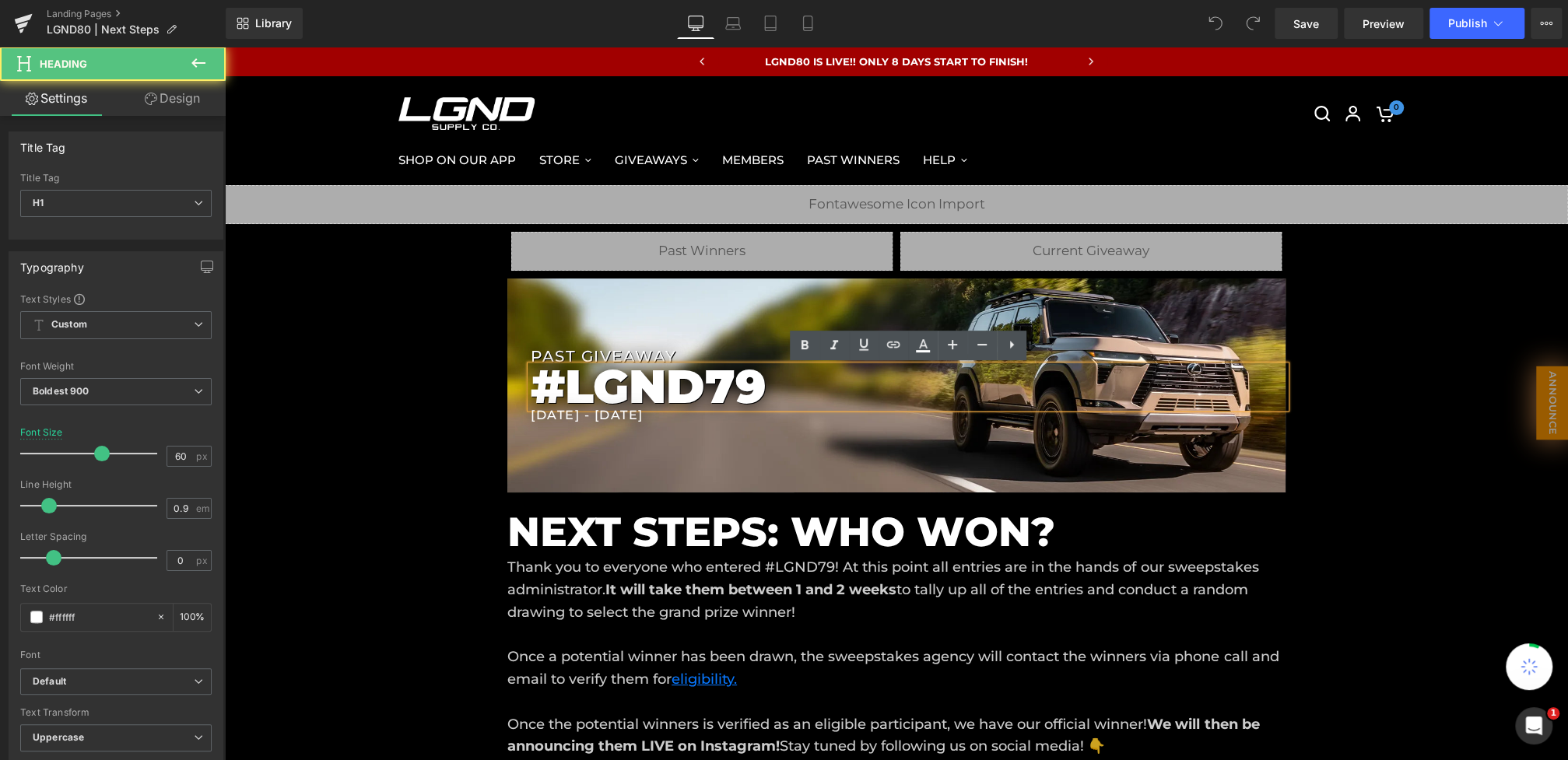
click at [779, 384] on h1 "#LGND79" at bounding box center [908, 387] width 755 height 42
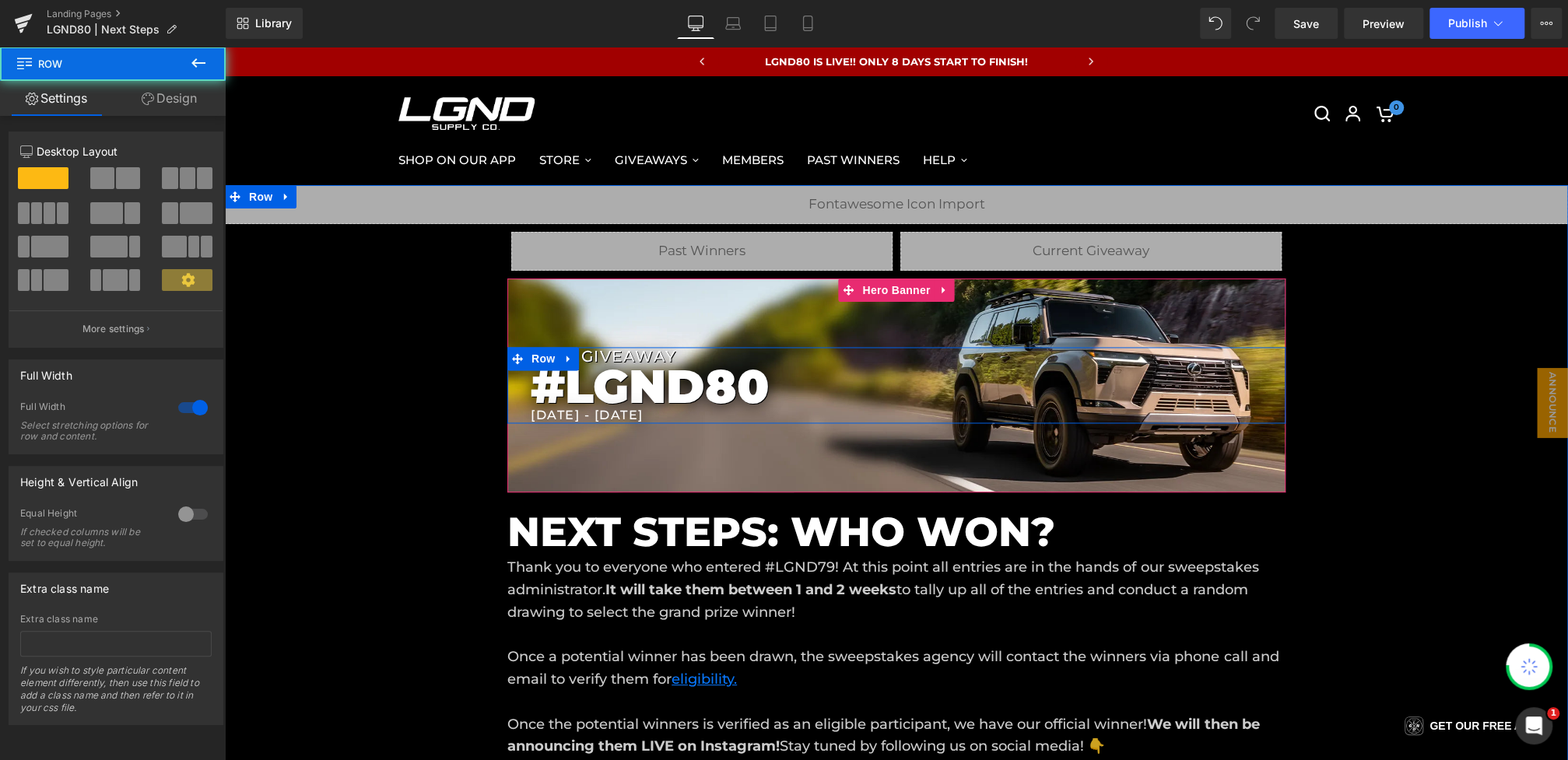
click at [546, 407] on div "#LGND80 Heading" at bounding box center [908, 387] width 755 height 42
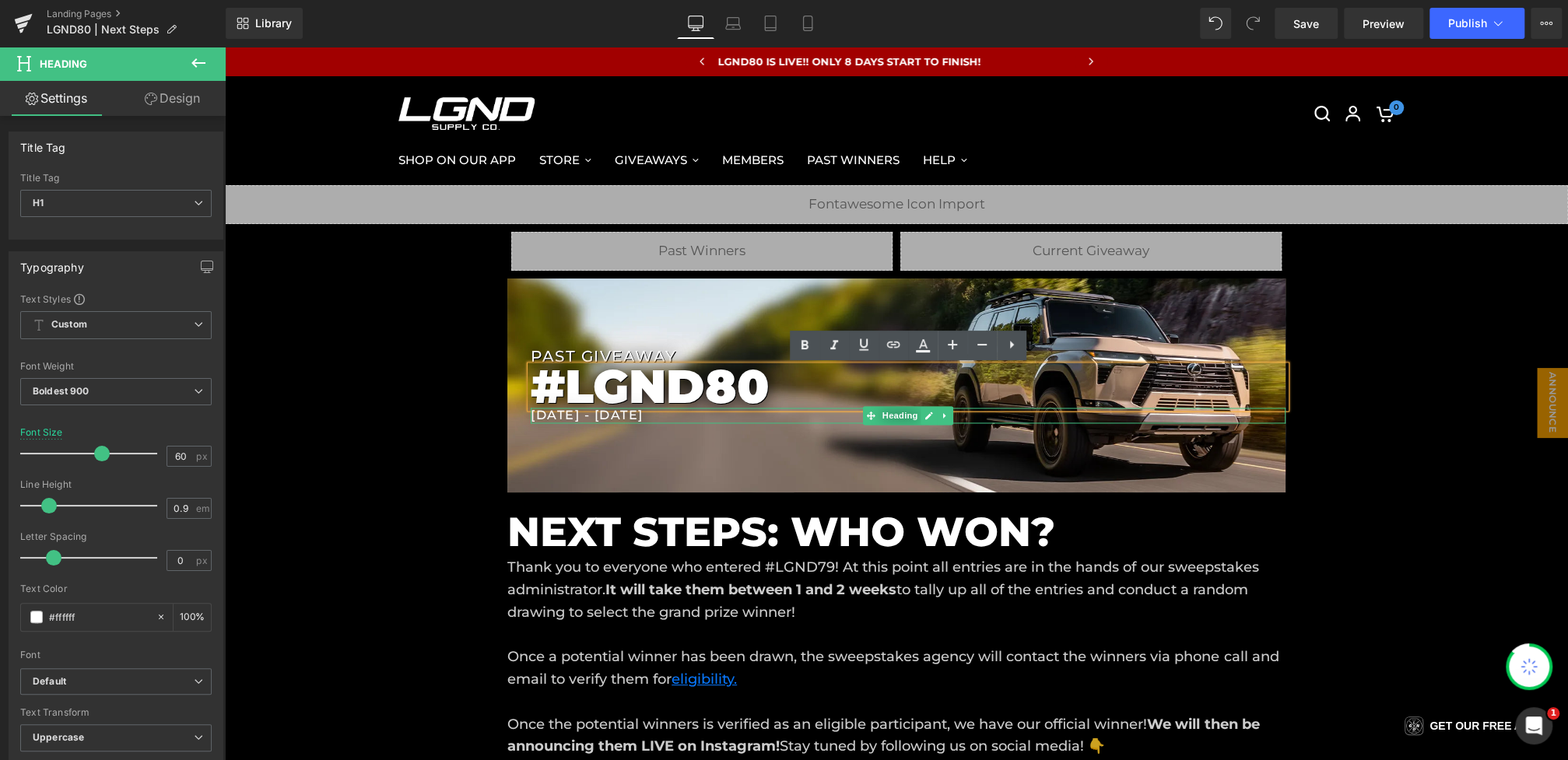
click at [546, 415] on h1 "[DATE] - [DATE]" at bounding box center [908, 415] width 755 height 15
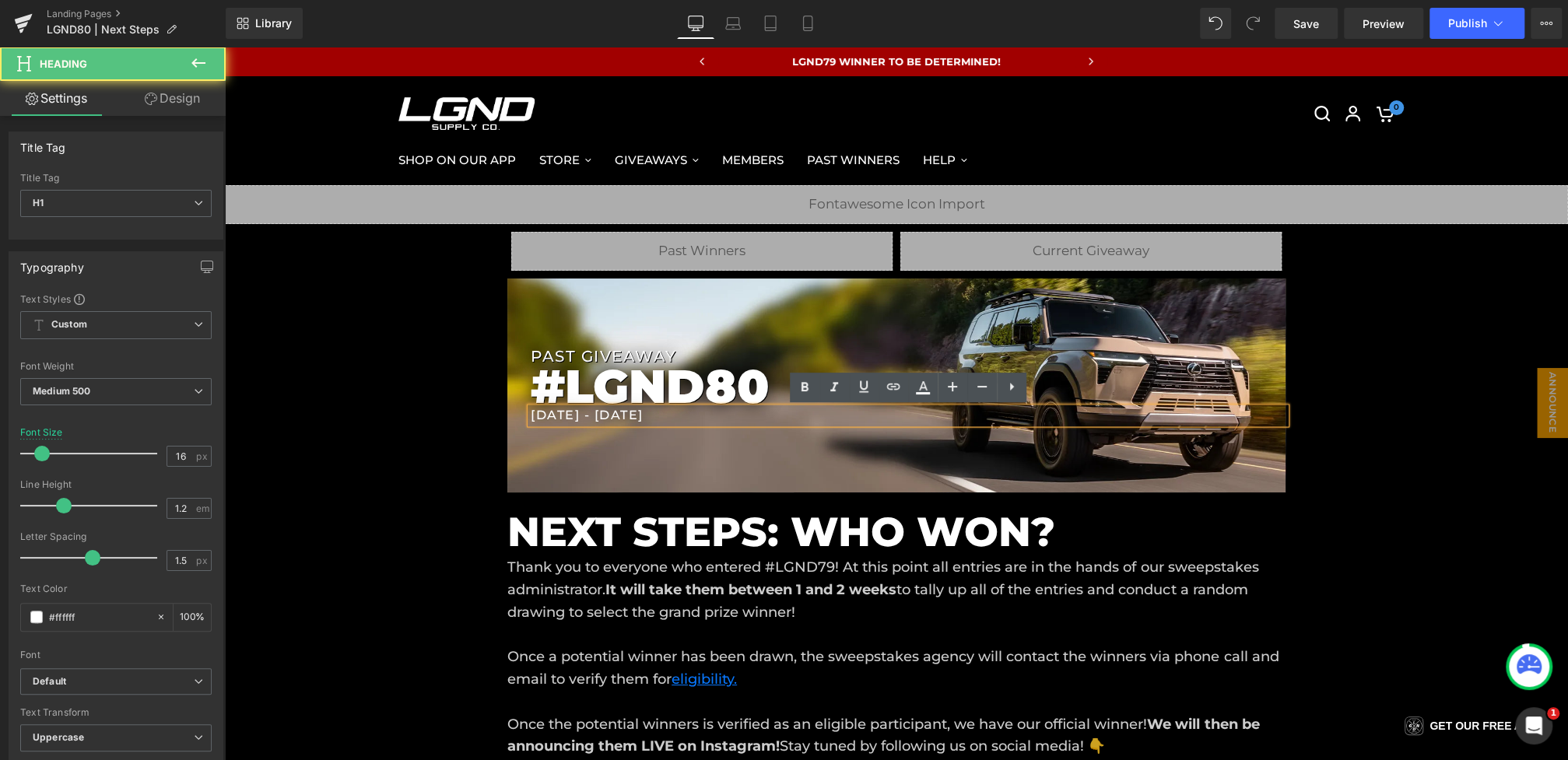
click at [558, 411] on h1 "[DATE] - [DATE]" at bounding box center [908, 415] width 755 height 15
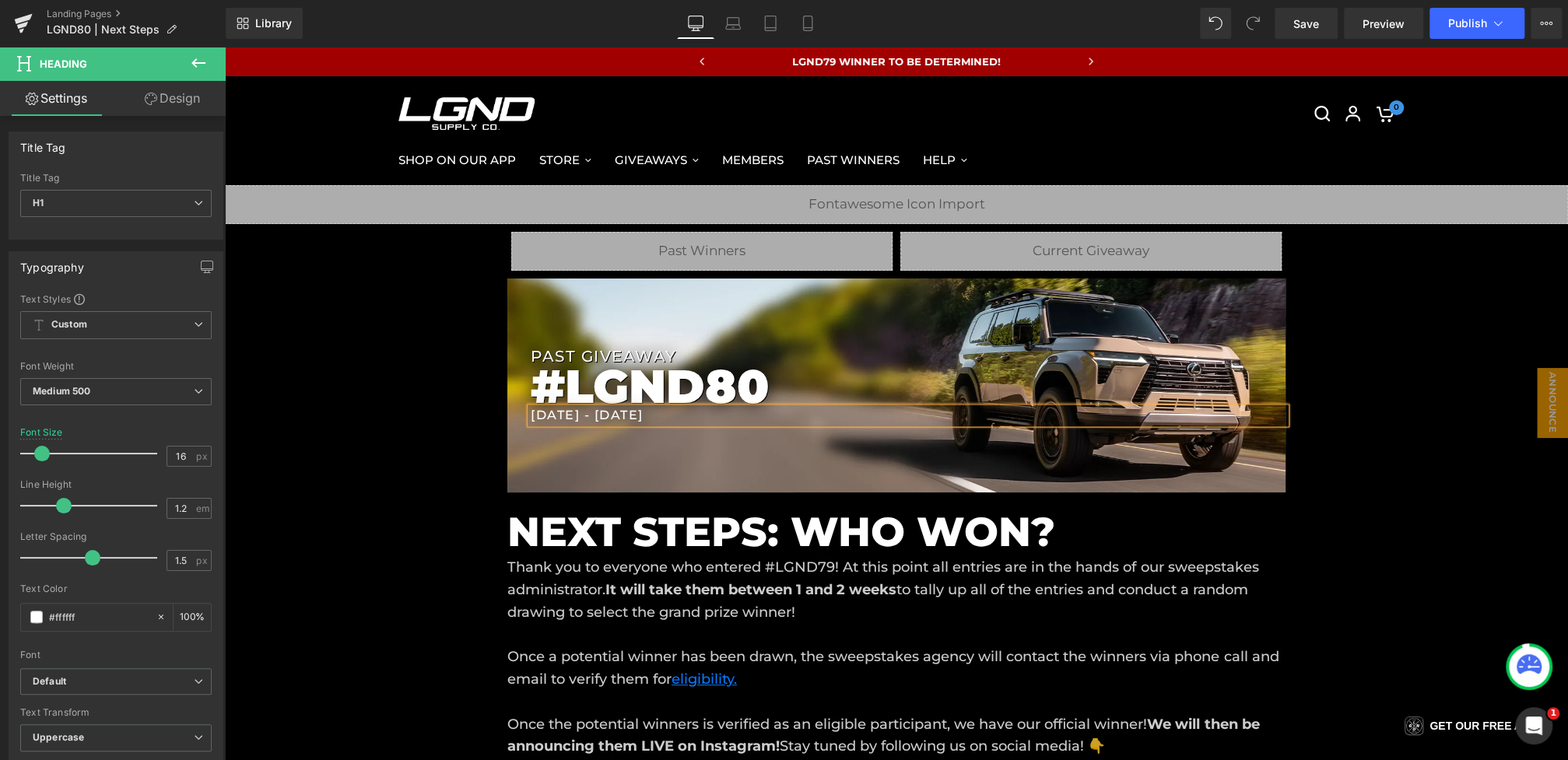
click at [637, 413] on h1 "[DATE] - [DATE]" at bounding box center [908, 415] width 755 height 15
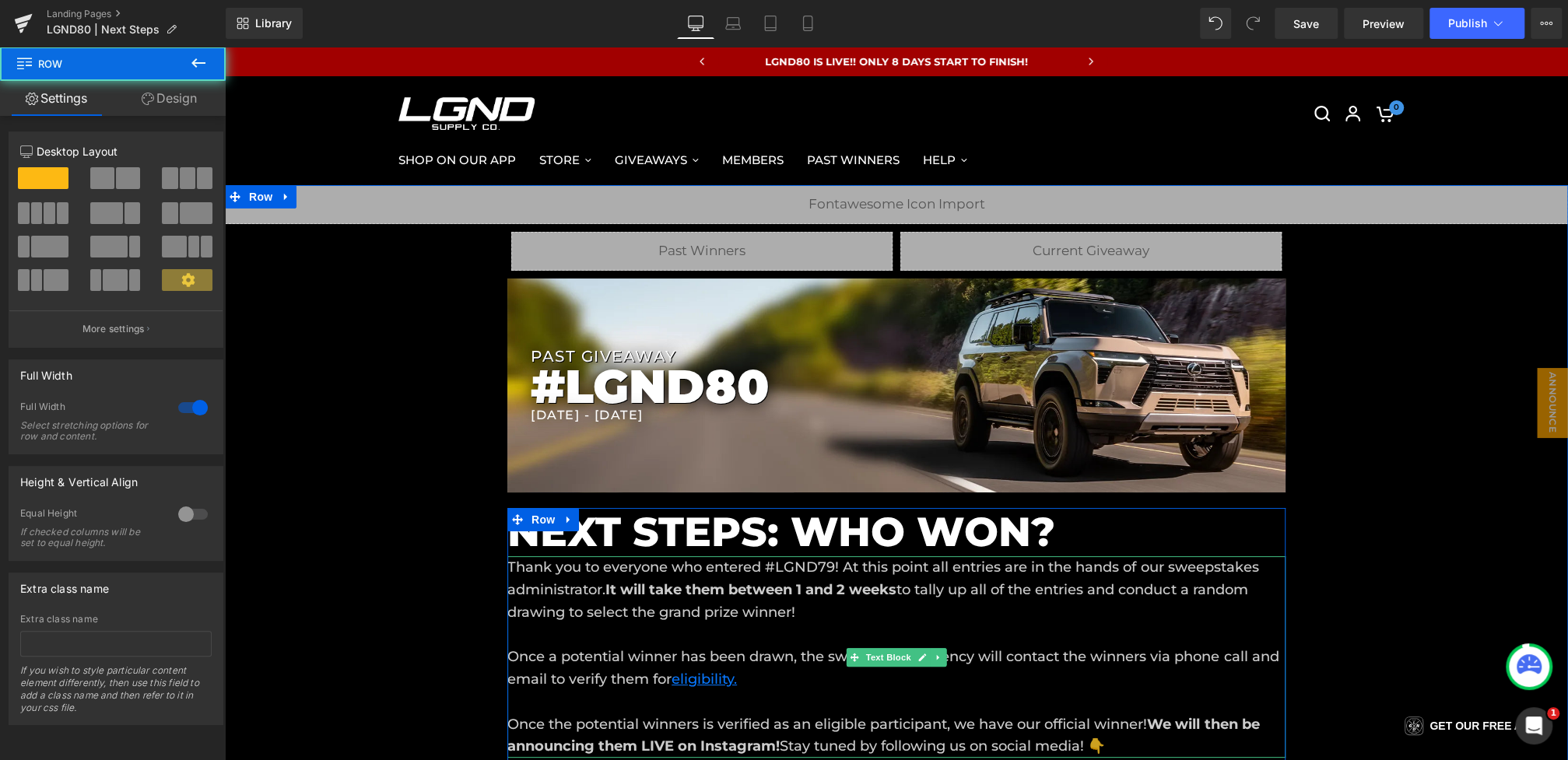
click at [830, 589] on strong "It will take them between 1 and 2 weeks" at bounding box center [751, 589] width 291 height 17
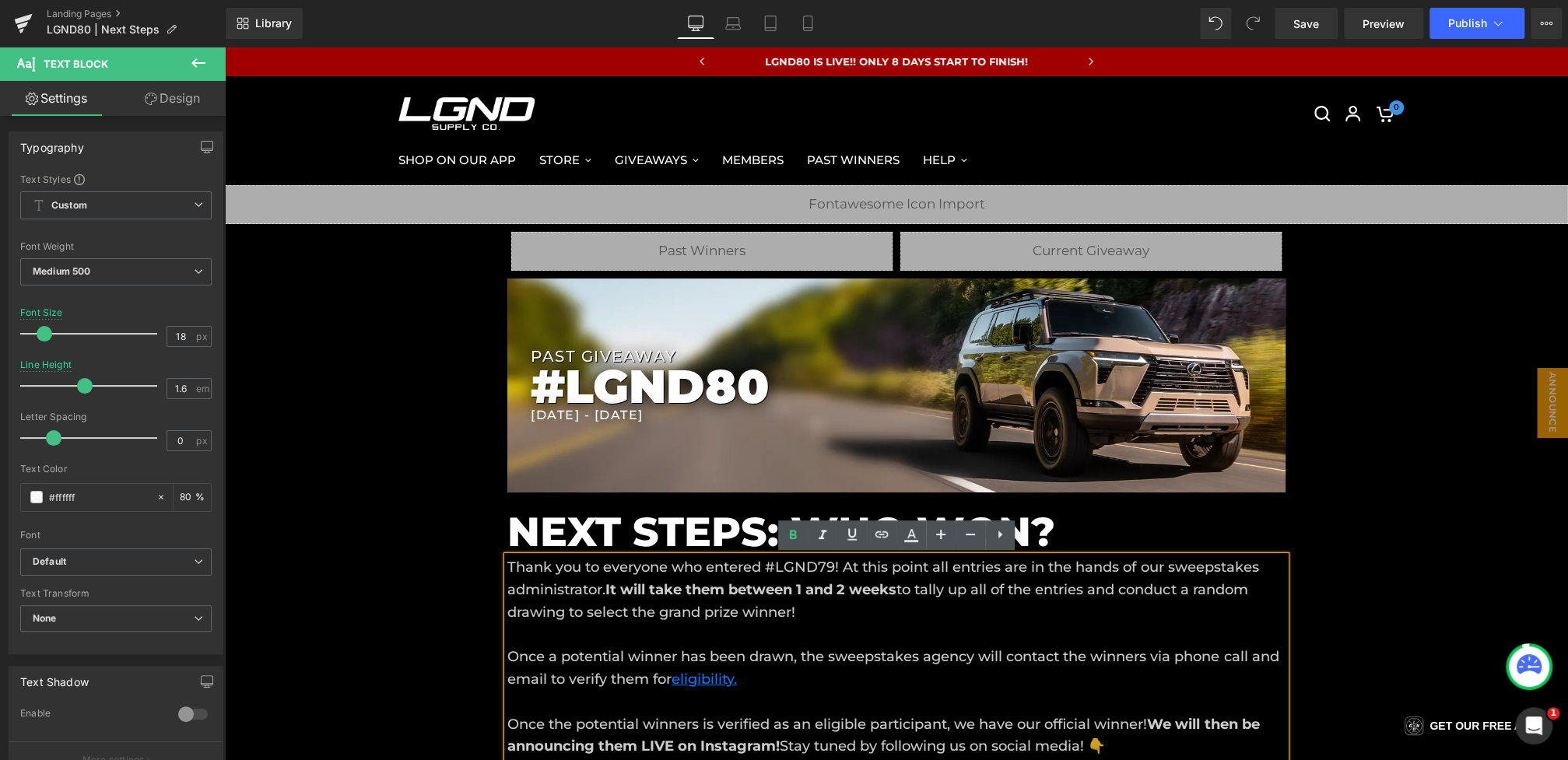
click at [830, 562] on p "Thank you to everyone who entered #LGND79! At this point all entries are in the…" at bounding box center [896, 657] width 778 height 202
click at [1551, 386] on span "Announce [DATE]" at bounding box center [1536, 402] width 63 height 70
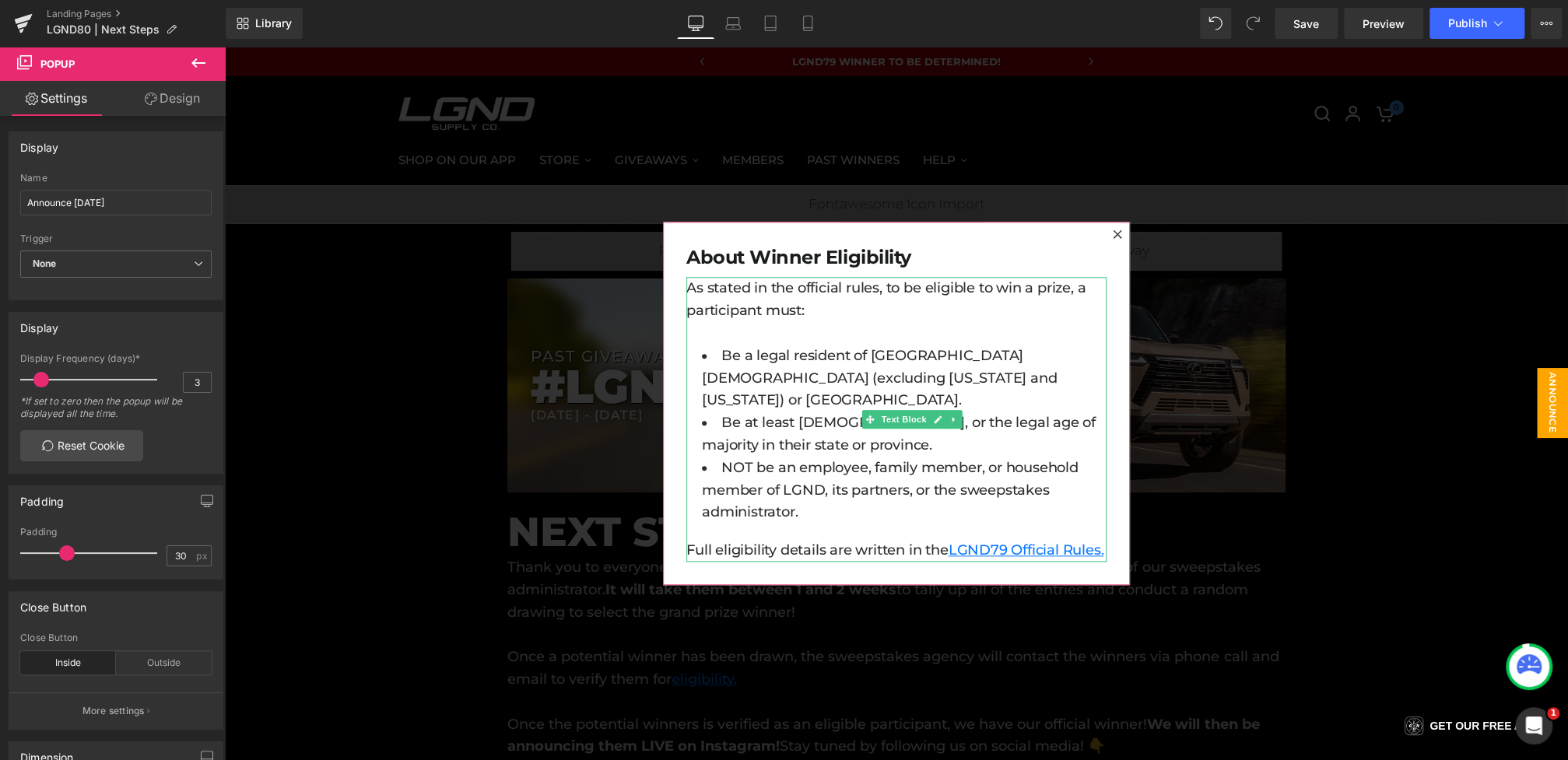
click at [948, 539] on p "Full eligibility details are written in the LGND79 Official Rules." at bounding box center [897, 550] width 420 height 22
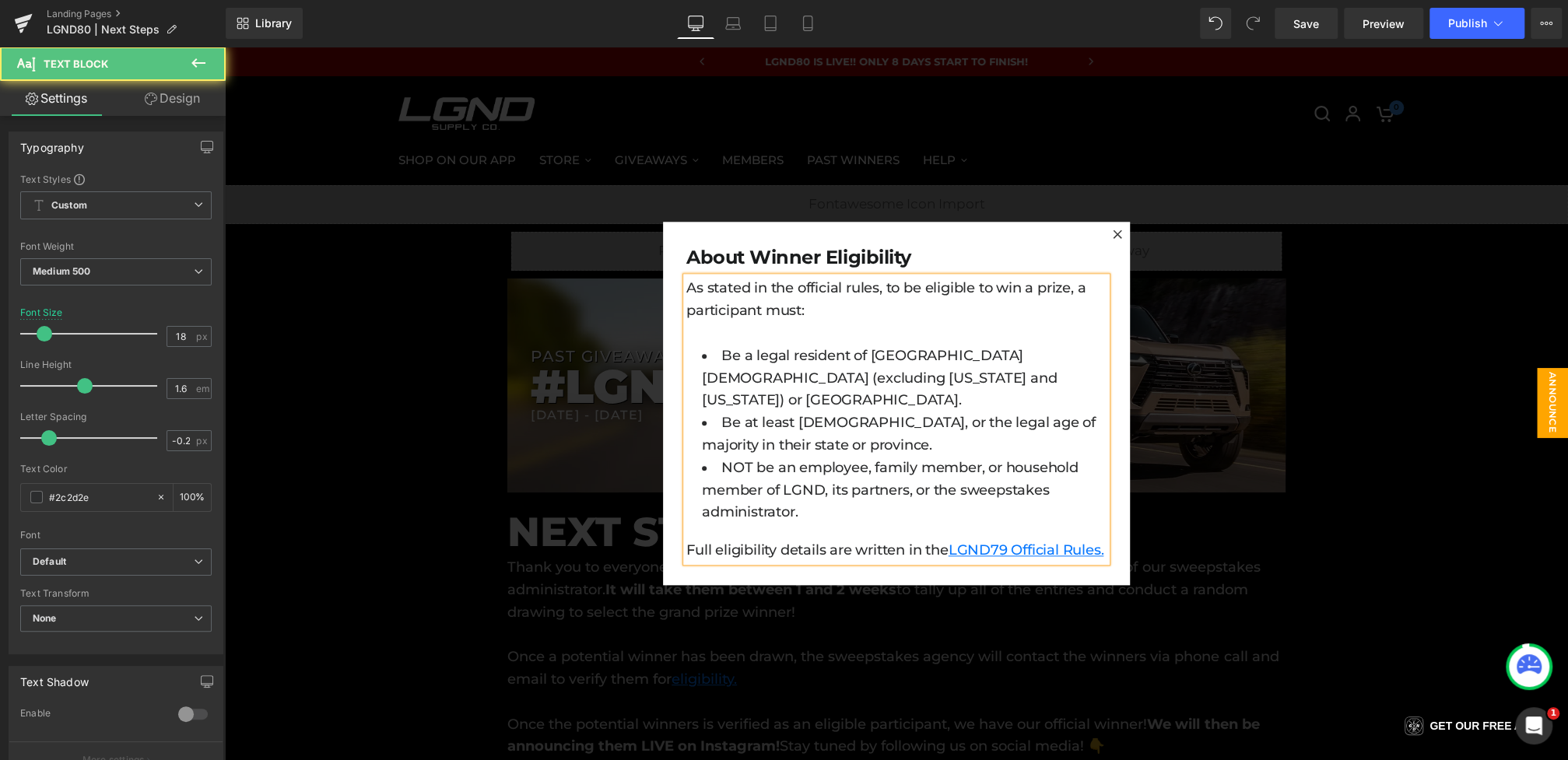
click at [917, 539] on p "Full eligibility details are written in the LGND79 Official Rules." at bounding box center [897, 550] width 420 height 22
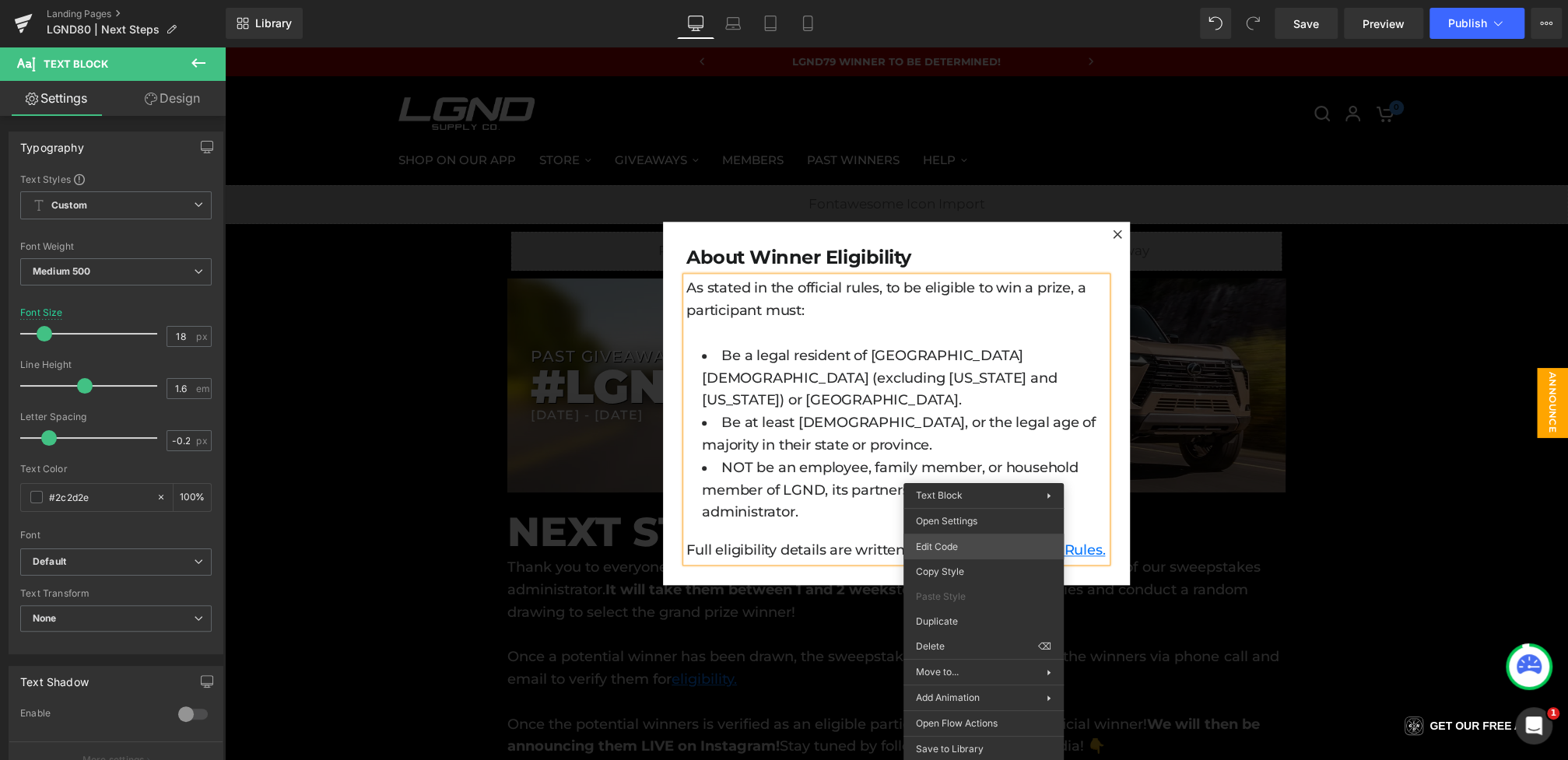
click at [947, 0] on div "You are previewing how the will restyle your page. You can not edit Elements in…" at bounding box center [784, 0] width 1568 height 0
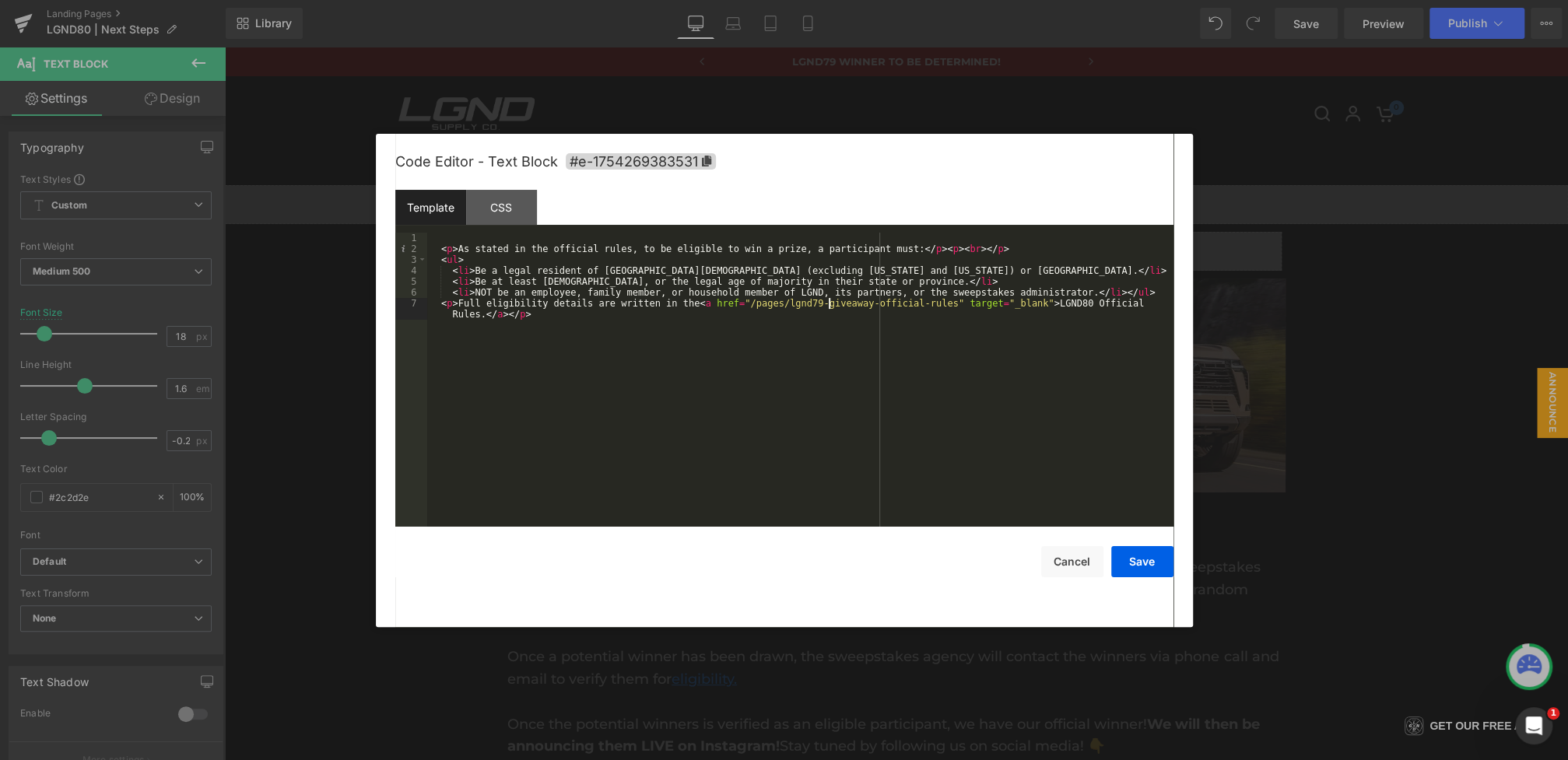
click at [831, 303] on div "< p > As stated in the official rules, to be eligible to win a prize, a partici…" at bounding box center [799, 396] width 746 height 327
click at [1123, 569] on button "Save" at bounding box center [1142, 561] width 63 height 31
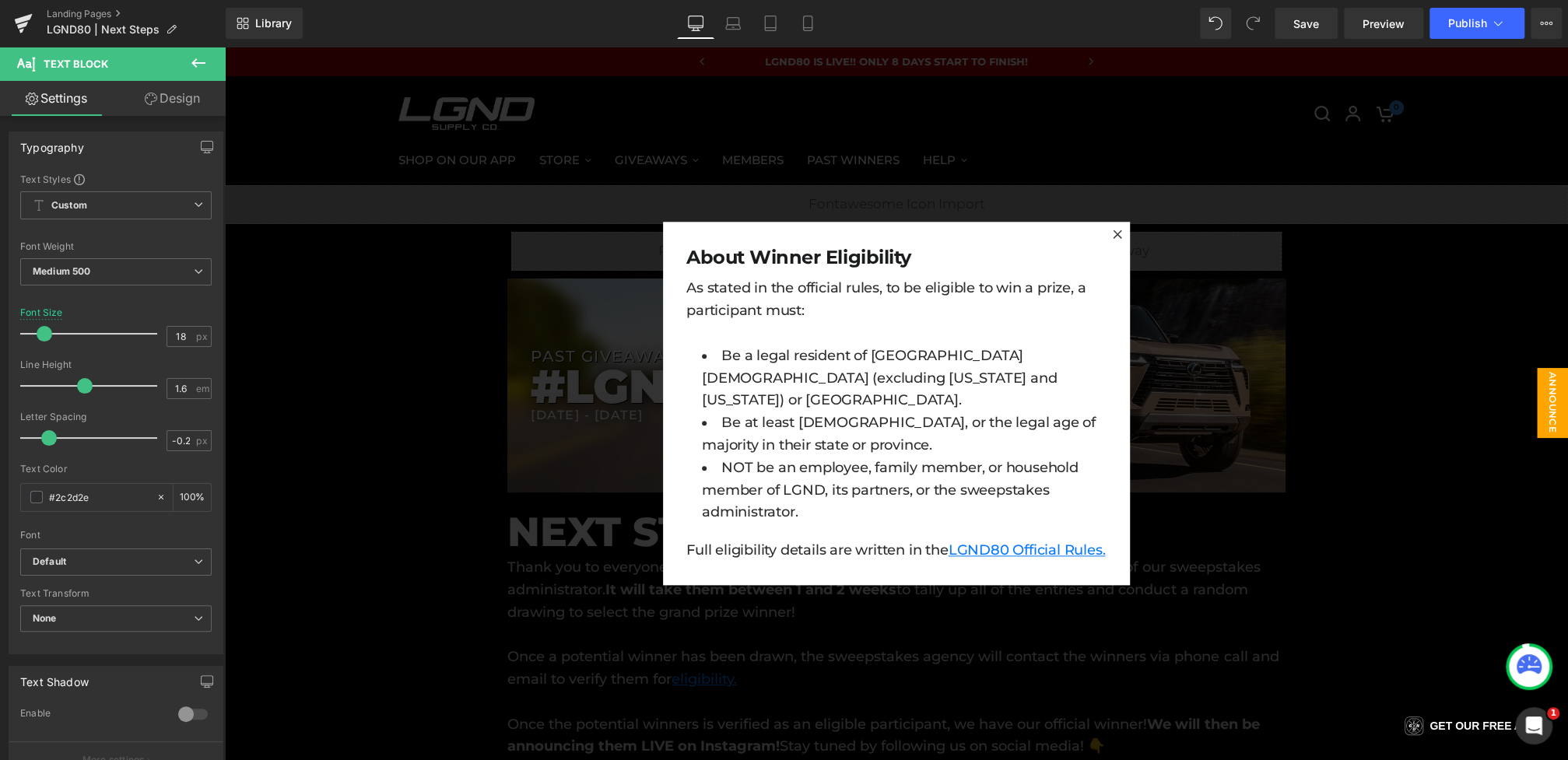
click at [737, 646] on div at bounding box center [897, 403] width 1343 height 713
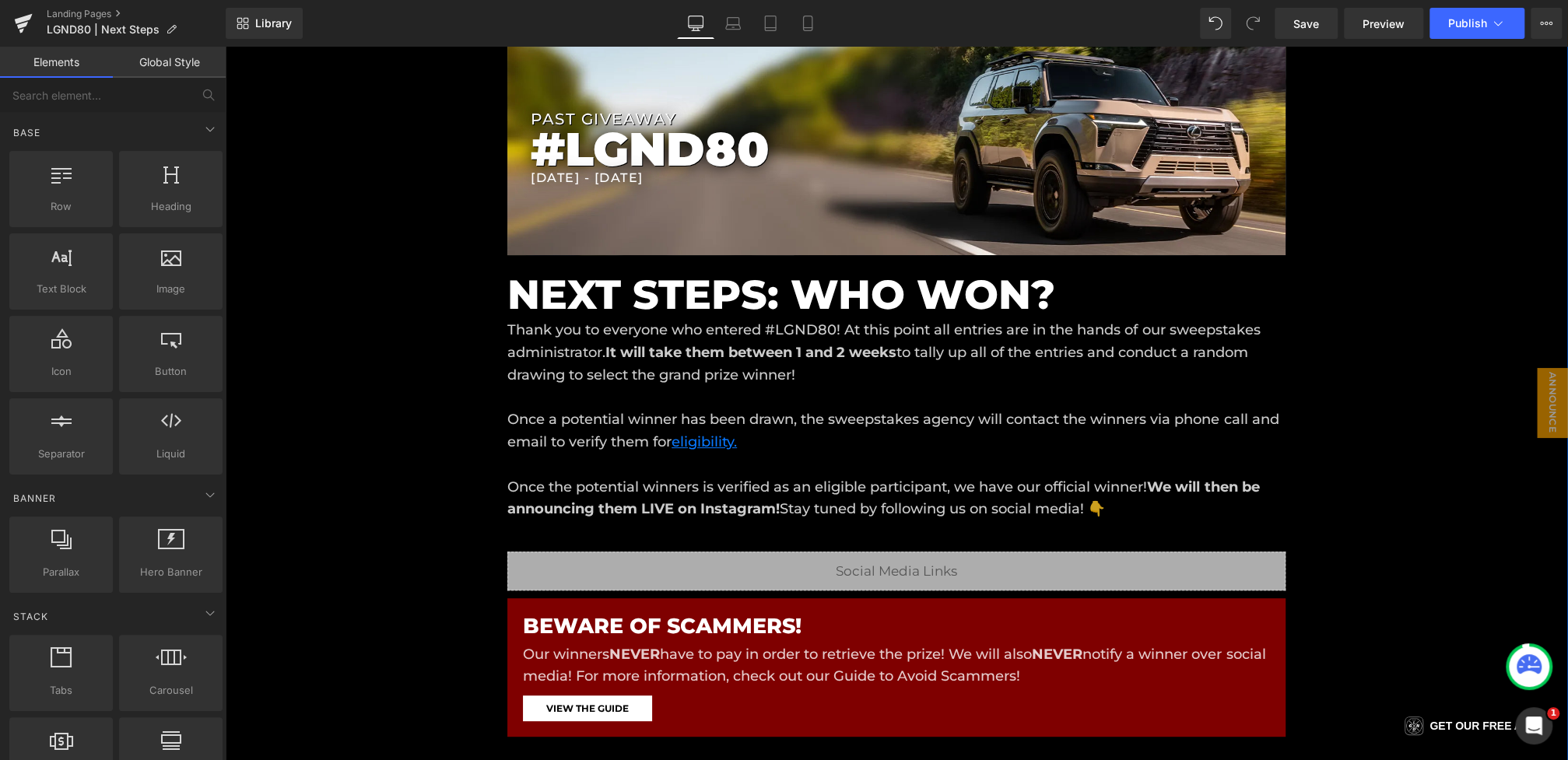
scroll to position [677, 0]
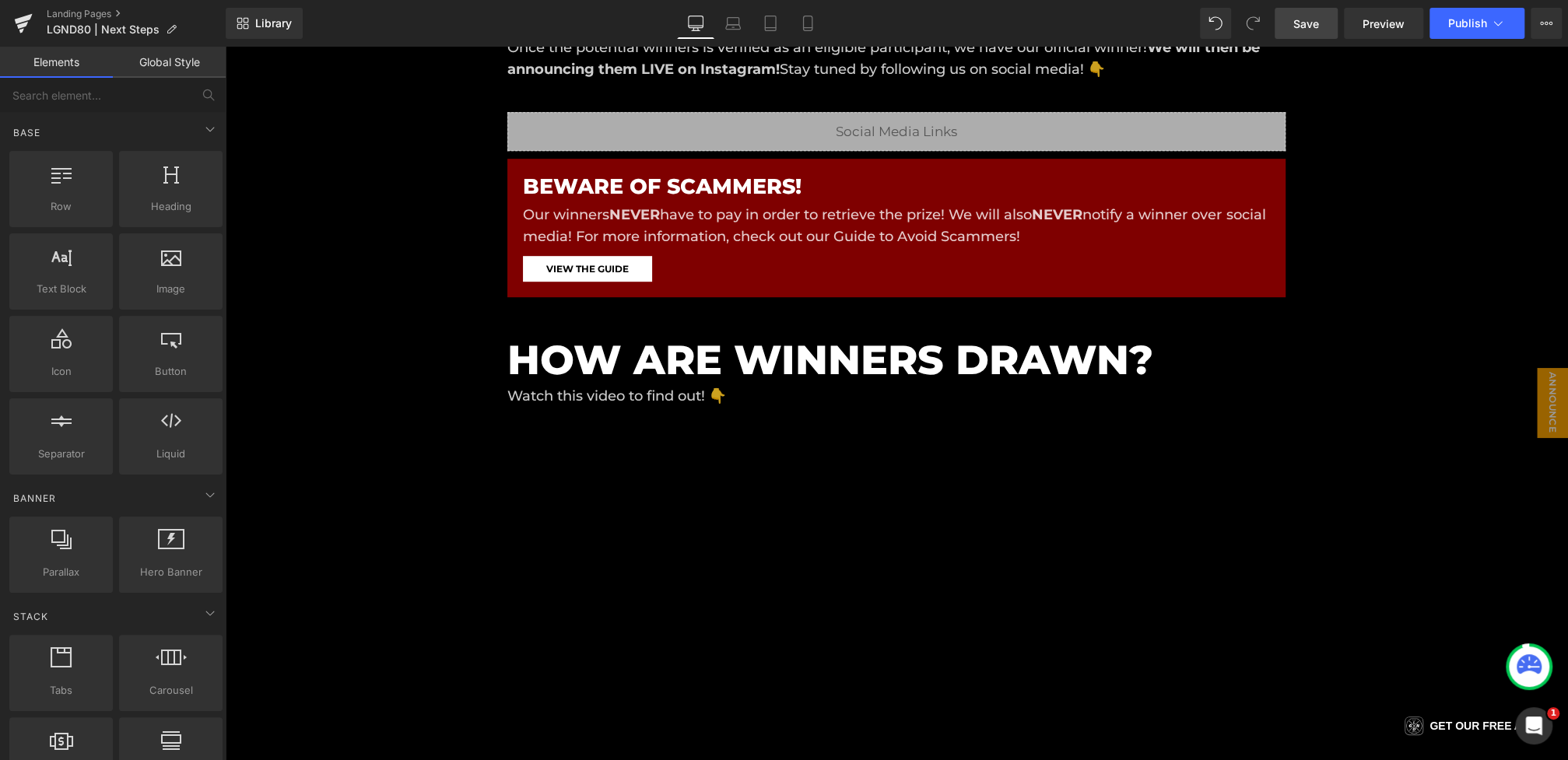
click at [1298, 30] on span "Save" at bounding box center [1306, 23] width 25 height 16
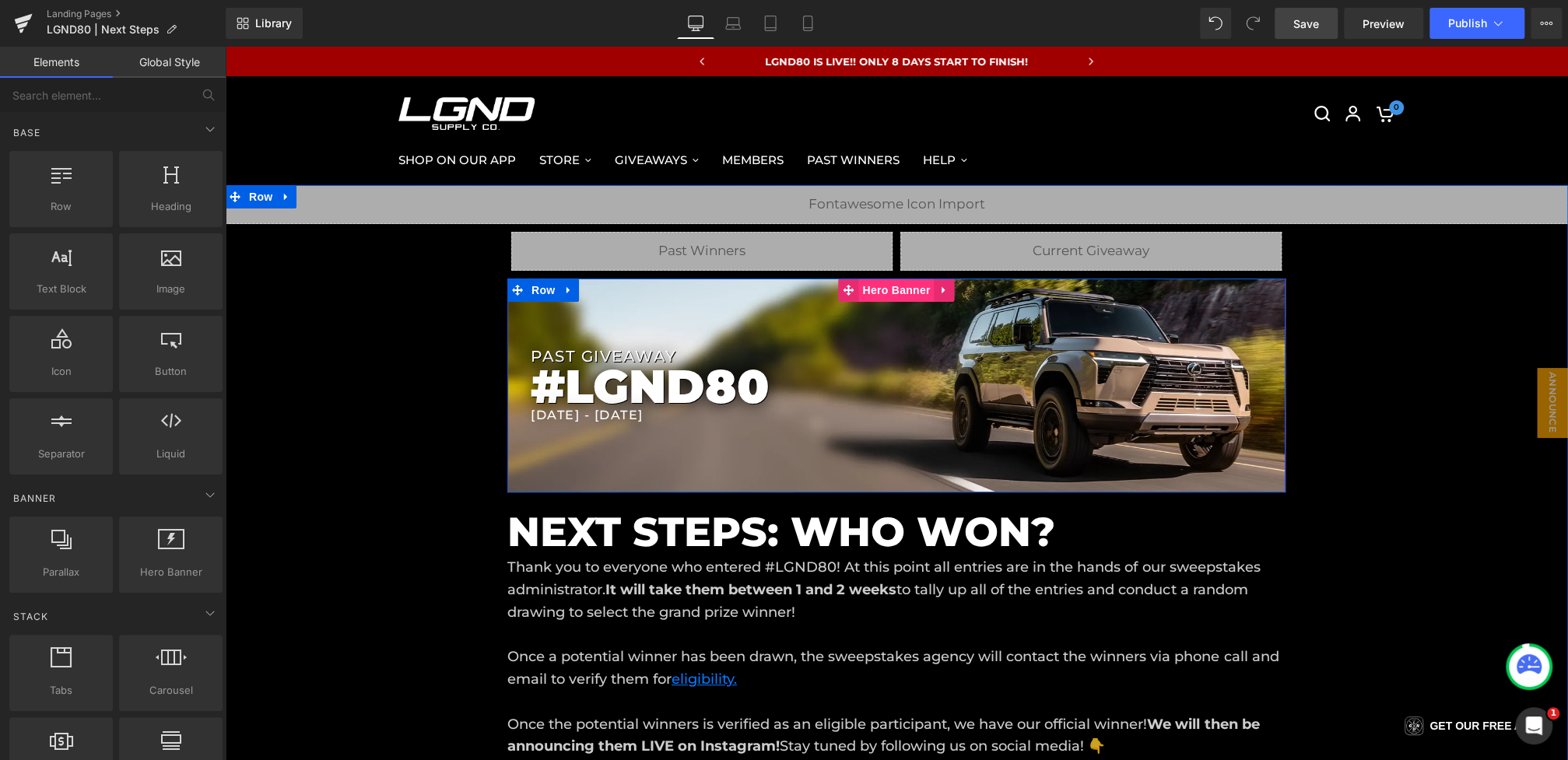
click at [903, 291] on span "Hero Banner" at bounding box center [896, 289] width 76 height 23
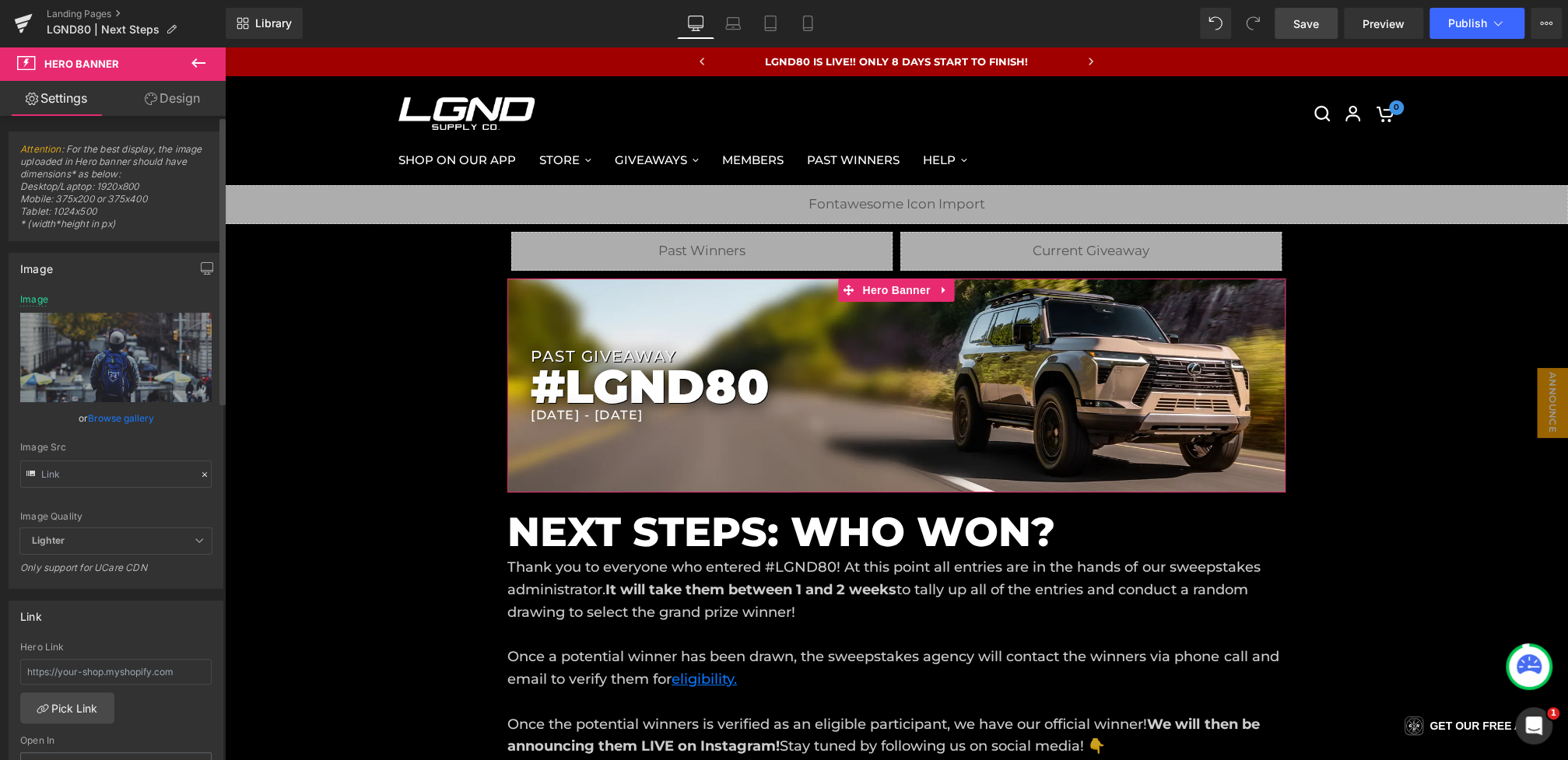
click at [199, 469] on icon at bounding box center [205, 474] width 11 height 11
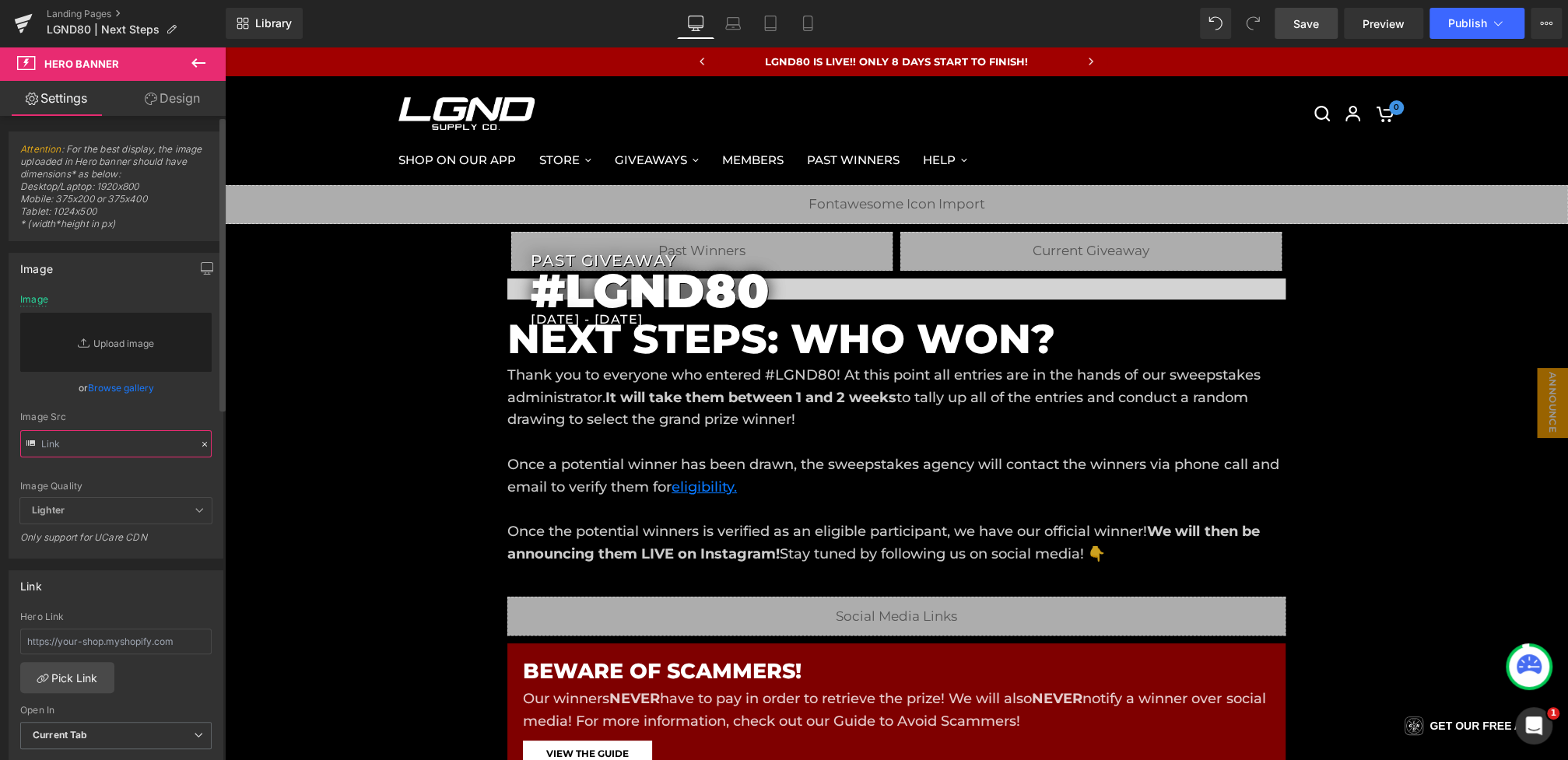
click at [150, 445] on input "text" at bounding box center [116, 443] width 191 height 27
paste input "[URL][DOMAIN_NAME]"
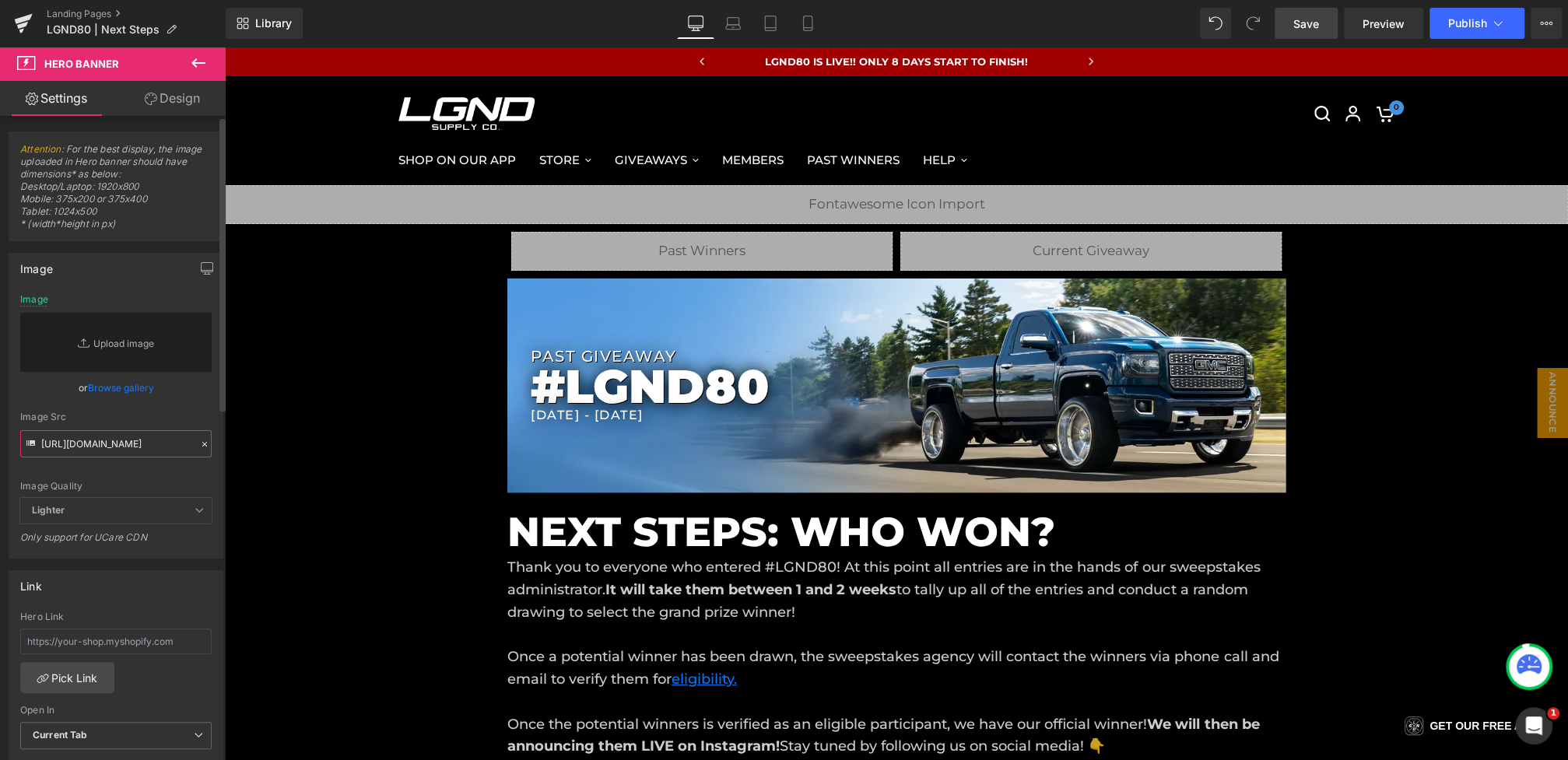
type input "[URL][DOMAIN_NAME]"
click at [188, 422] on div "Image Src [URL][DOMAIN_NAME]" at bounding box center [116, 434] width 191 height 46
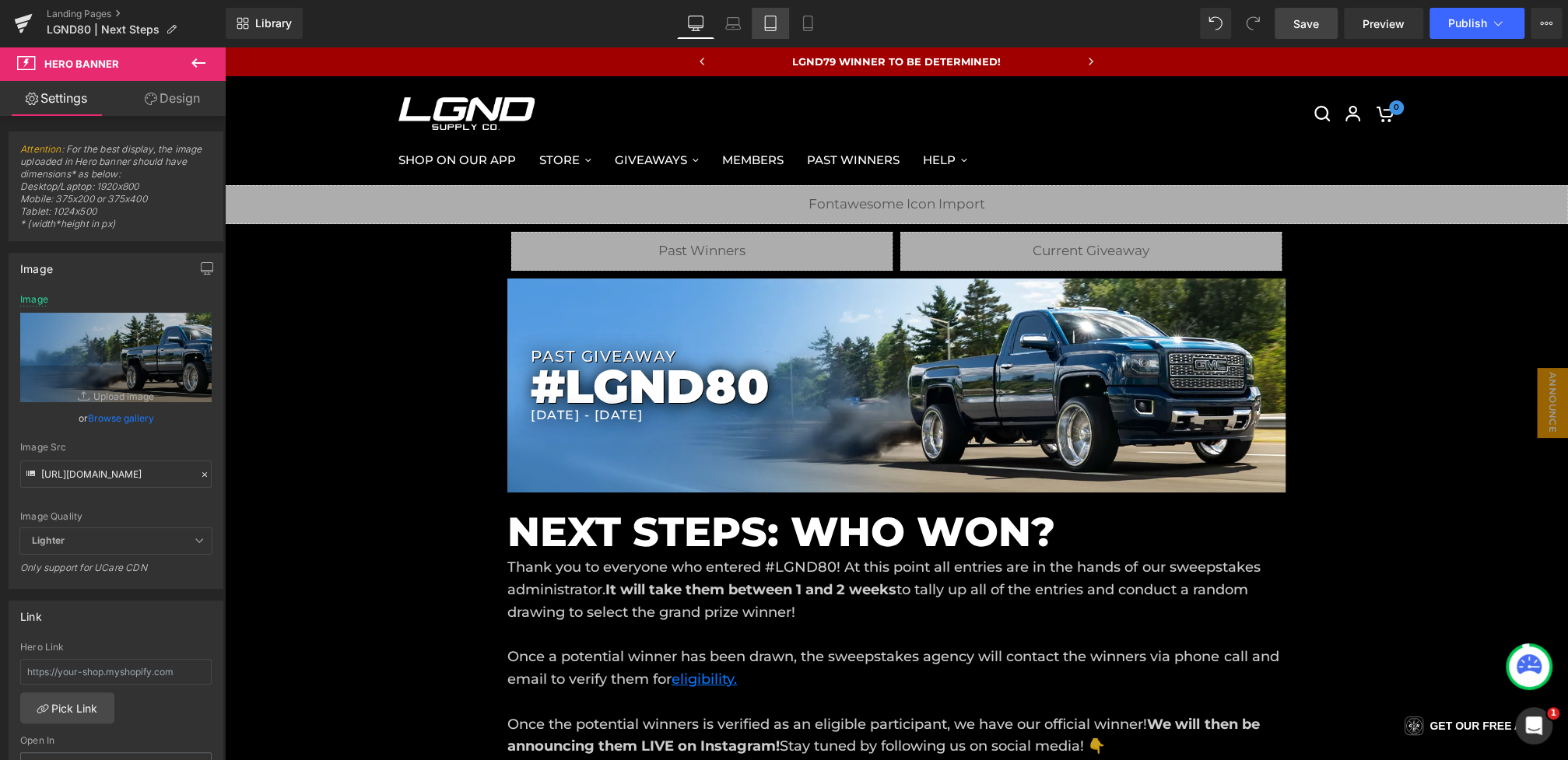
click at [756, 18] on link "Tablet" at bounding box center [770, 22] width 37 height 31
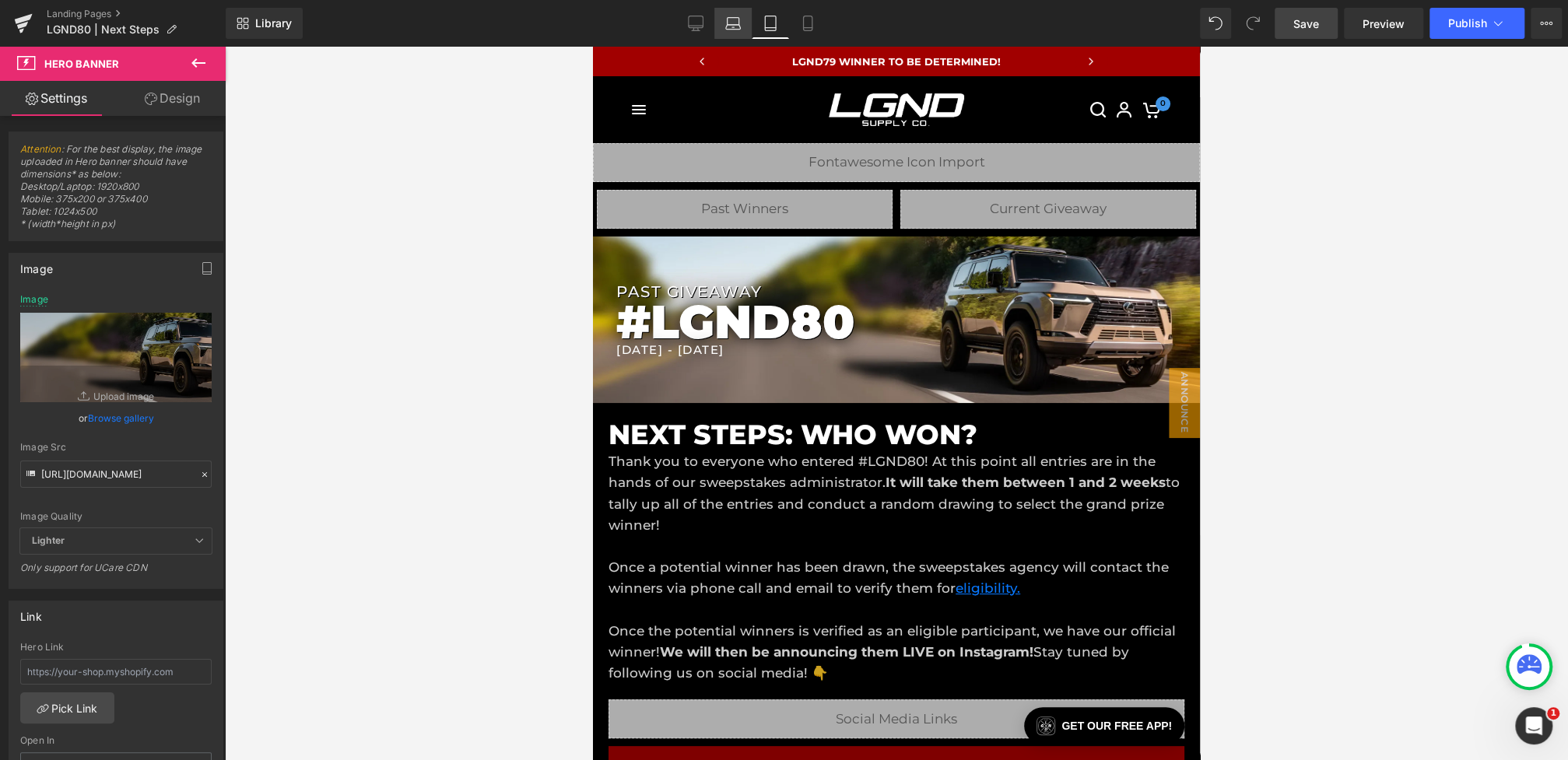
click at [735, 23] on icon at bounding box center [733, 23] width 16 height 16
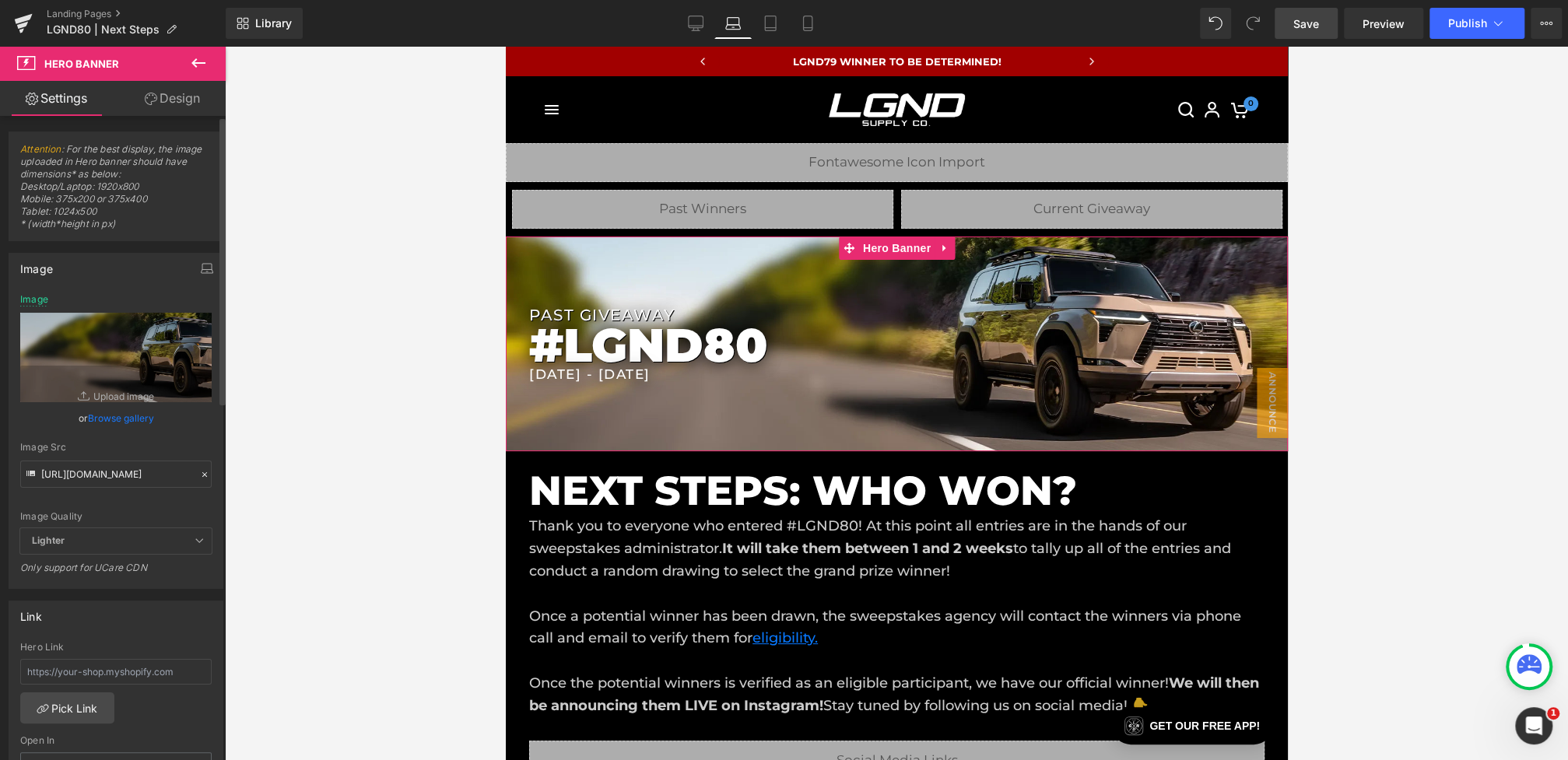
click at [203, 473] on icon at bounding box center [205, 474] width 5 height 5
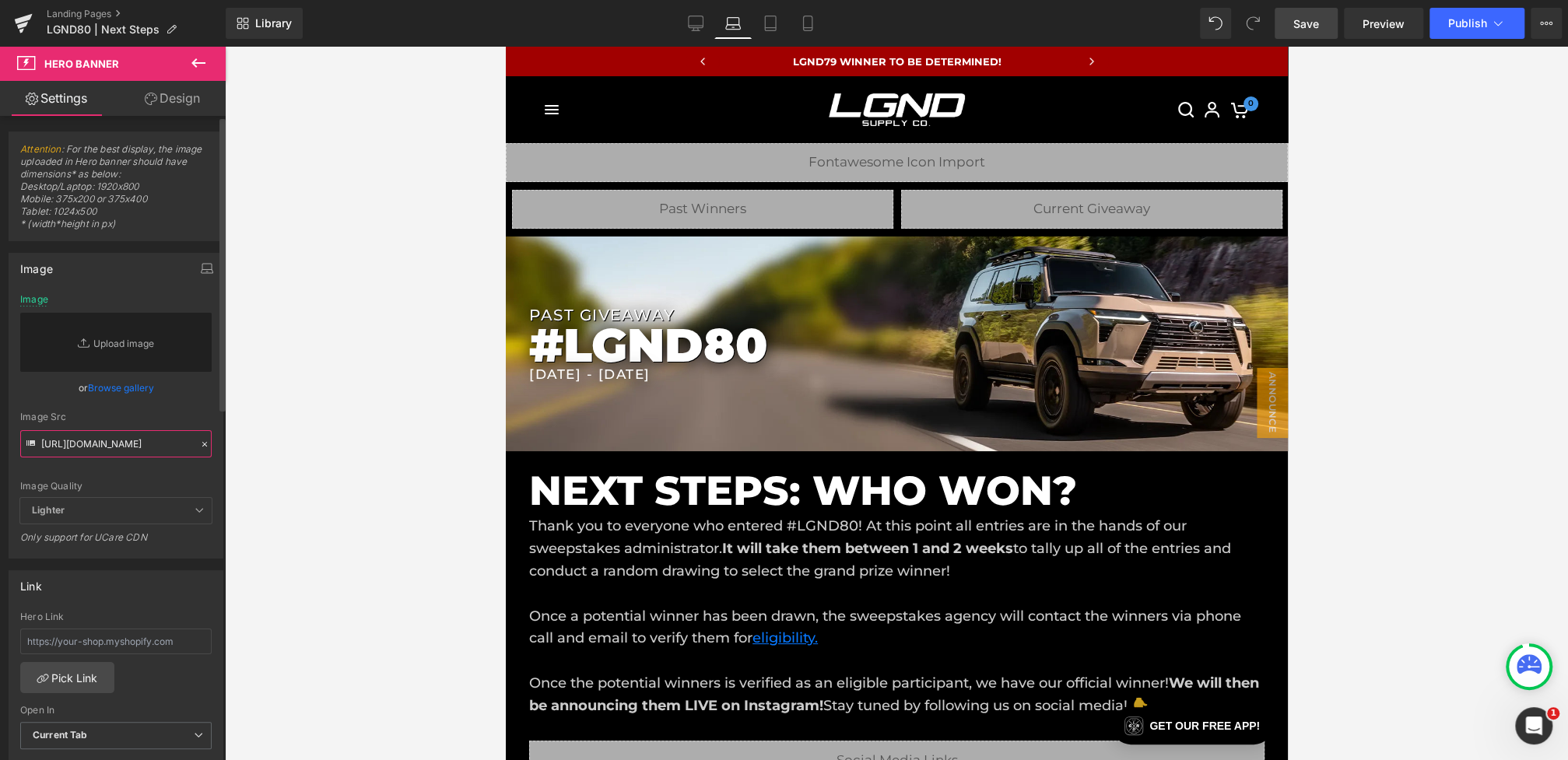
click at [171, 455] on input "[URL][DOMAIN_NAME]" at bounding box center [116, 443] width 191 height 27
paste input "[URL][DOMAIN_NAME]"
type input "[URL][DOMAIN_NAME]"
click at [198, 408] on div "Image Quality Lighter Lightest Lighter Lighter Lightest Only support for UCare …" at bounding box center [116, 396] width 191 height 204
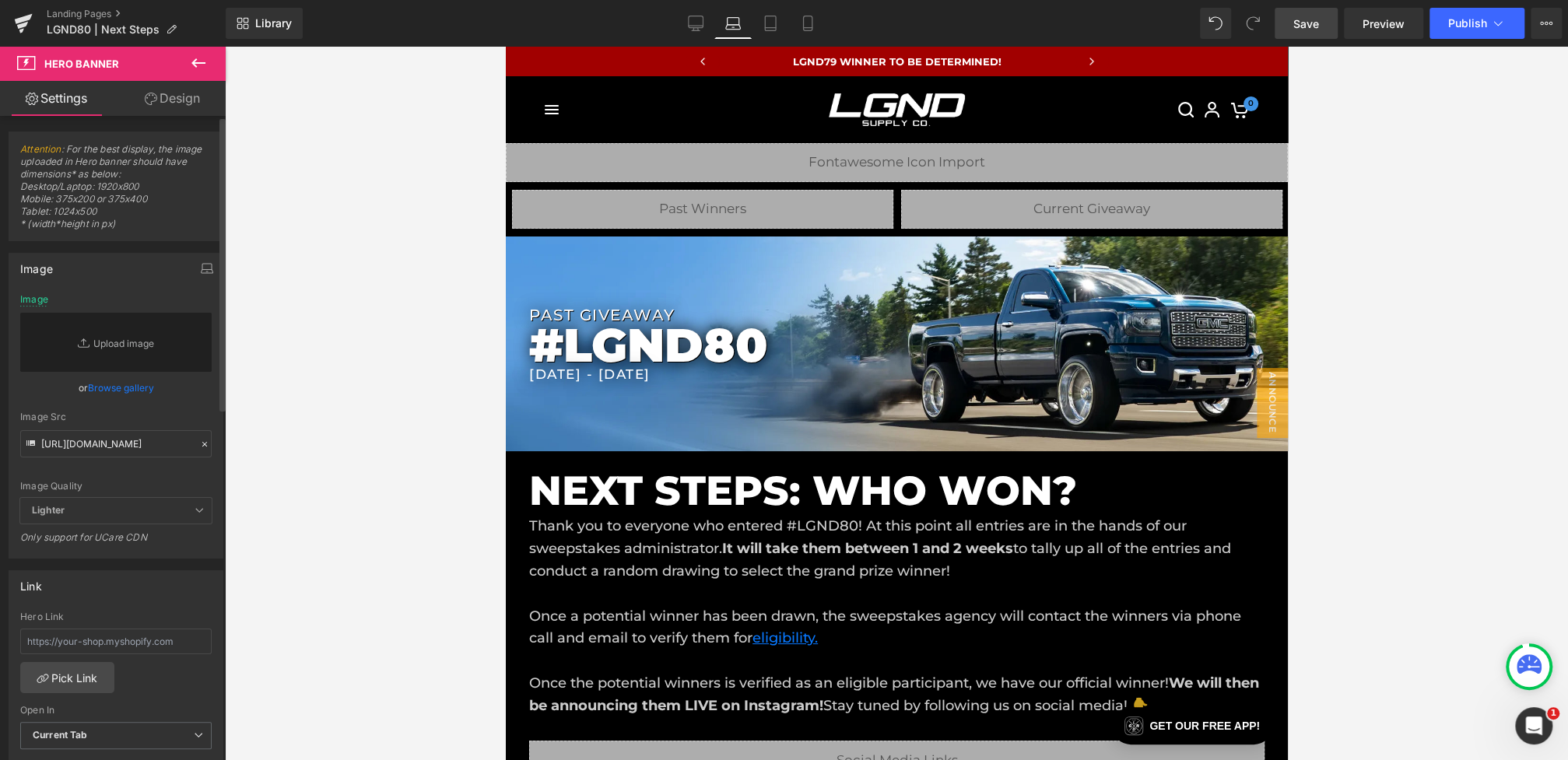
scroll to position [0, 0]
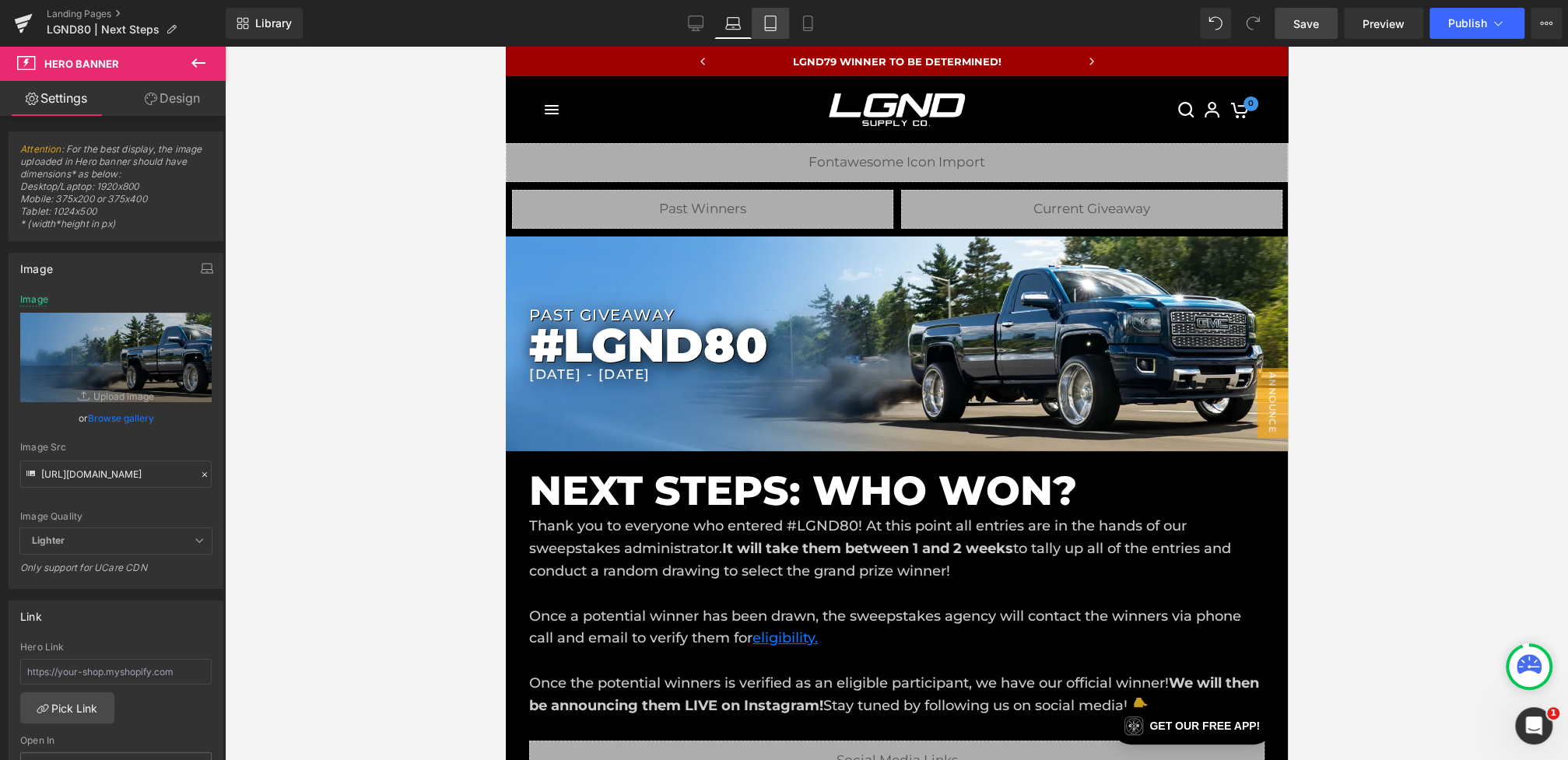
click at [775, 20] on icon at bounding box center [770, 23] width 11 height 15
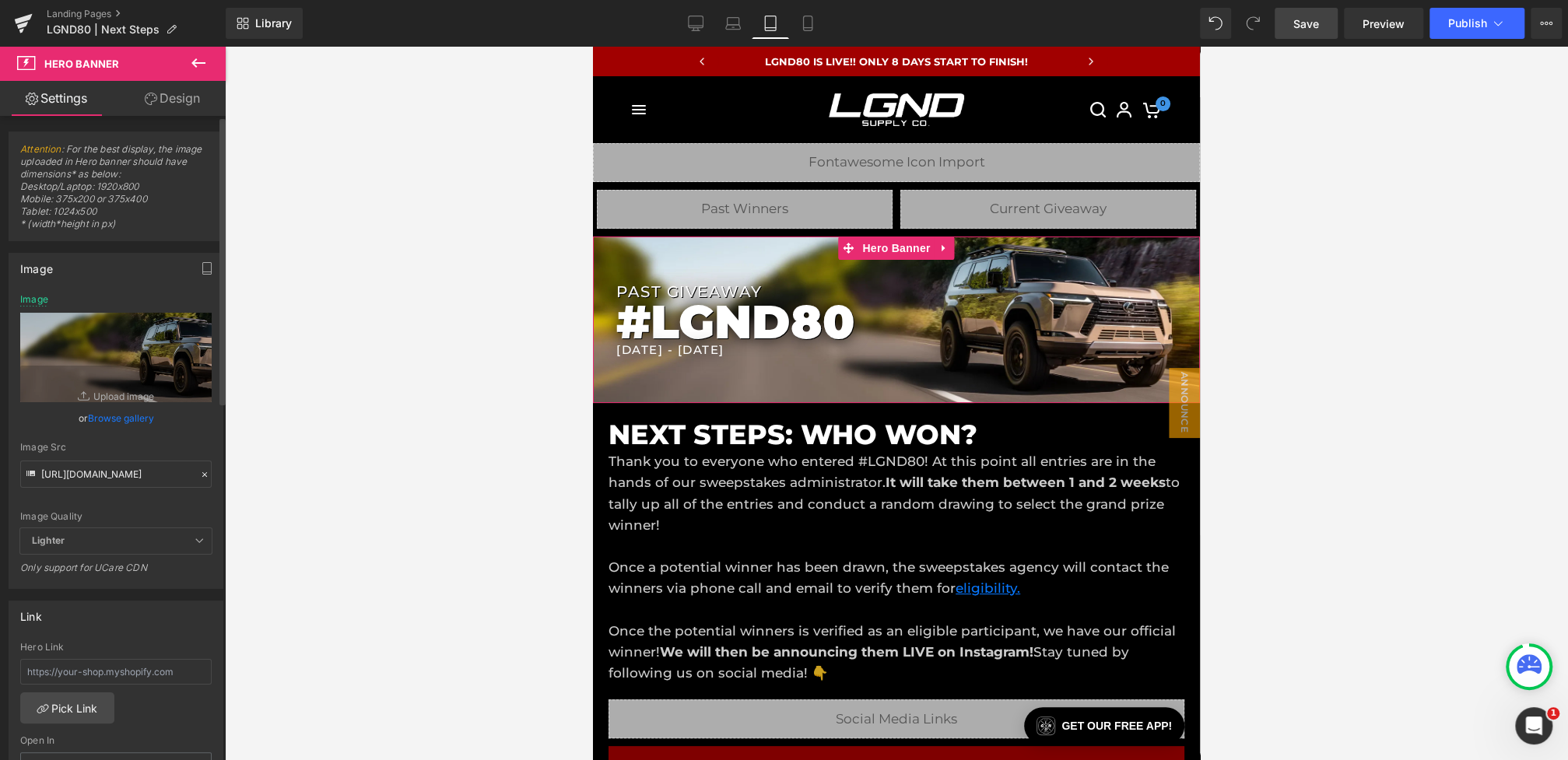
click at [201, 474] on icon at bounding box center [205, 474] width 11 height 11
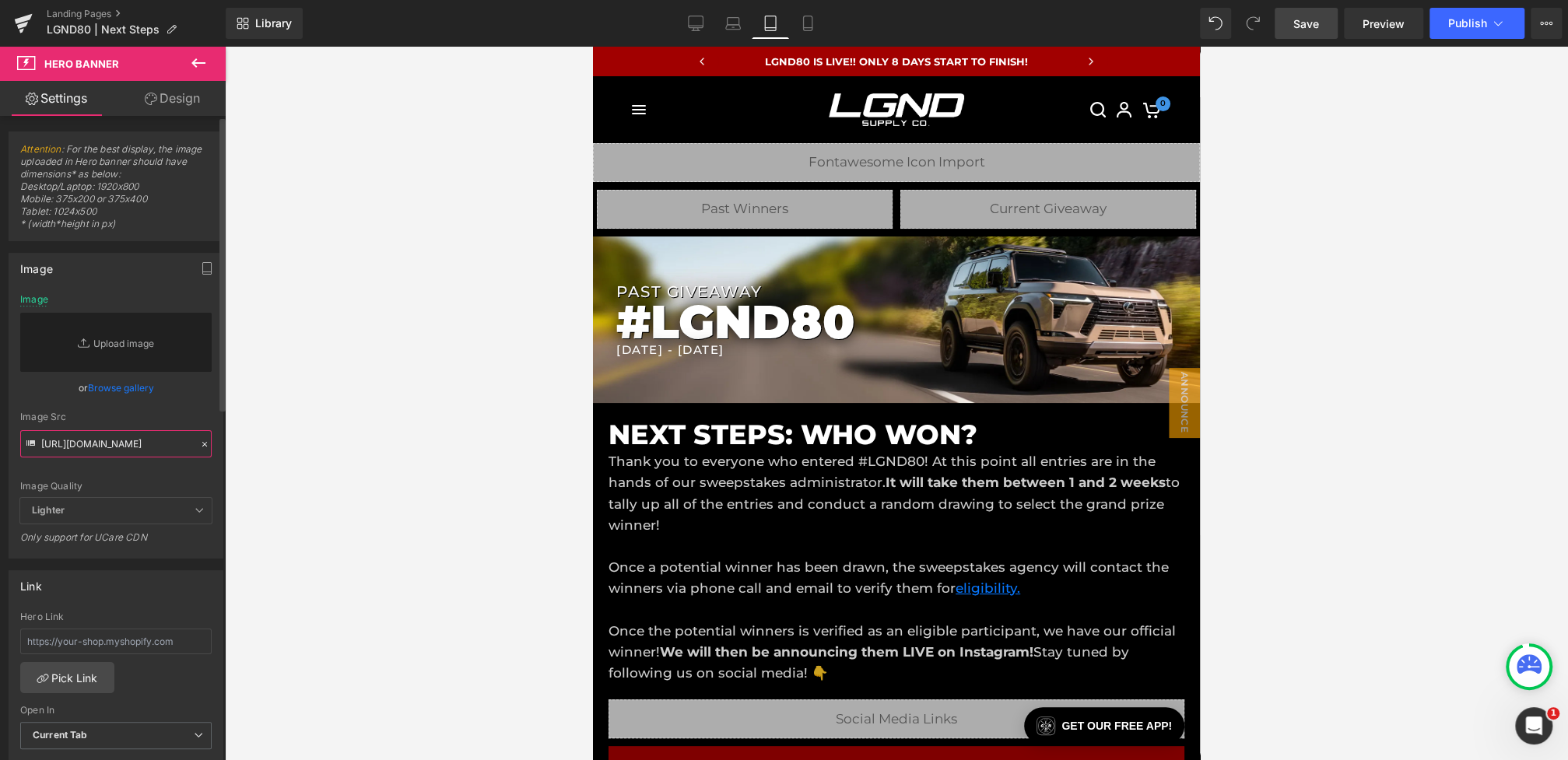
click at [152, 438] on input "[URL][DOMAIN_NAME]" at bounding box center [116, 443] width 191 height 27
paste input "[URL][DOMAIN_NAME]"
type input "[URL][DOMAIN_NAME]"
click at [183, 418] on div "[URL][DOMAIN_NAME] Image Replace Image Upload image or Browse gallery Image Src…" at bounding box center [116, 426] width 213 height 263
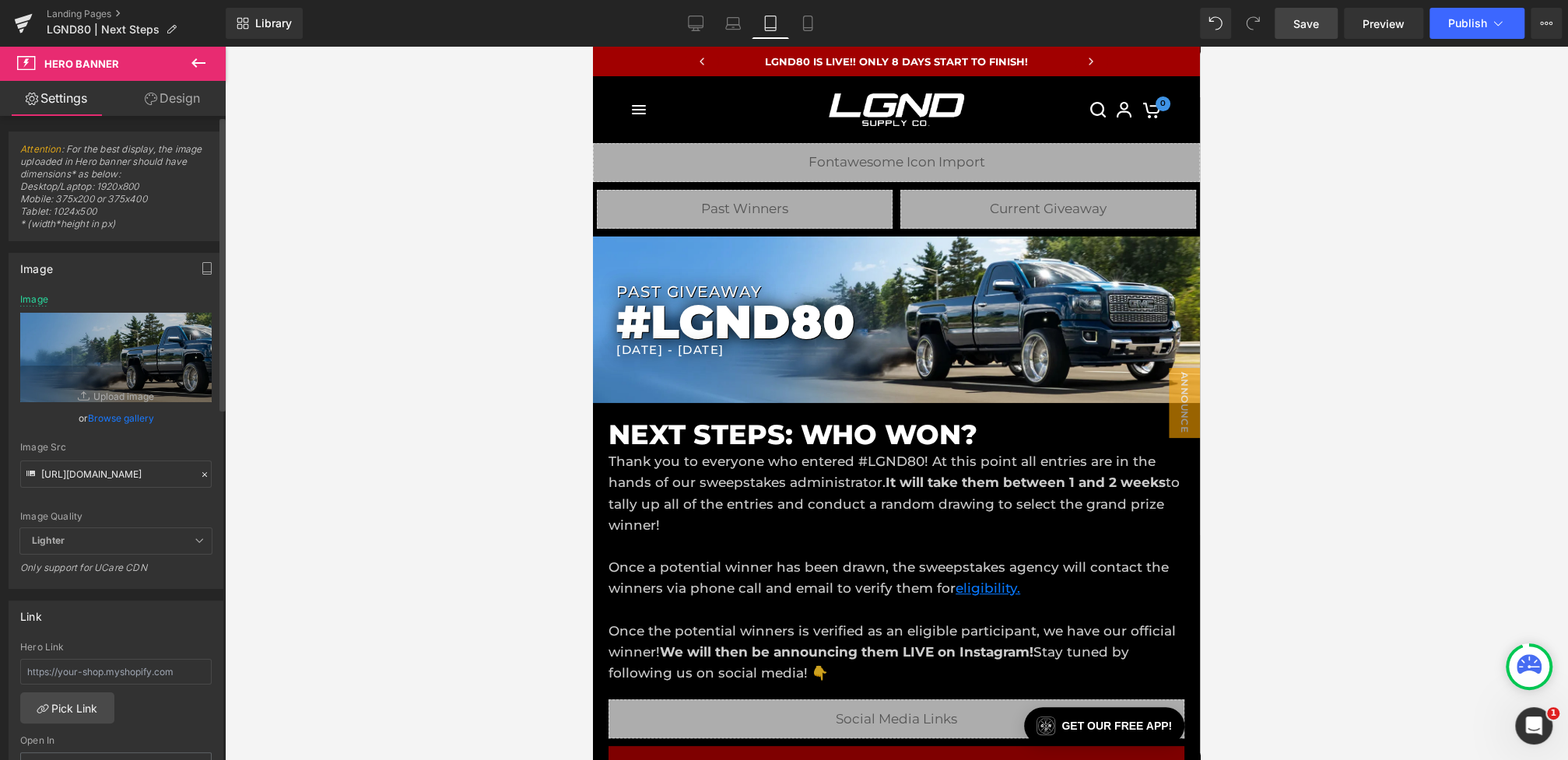
scroll to position [0, 0]
click at [822, 29] on link "Mobile" at bounding box center [808, 22] width 37 height 31
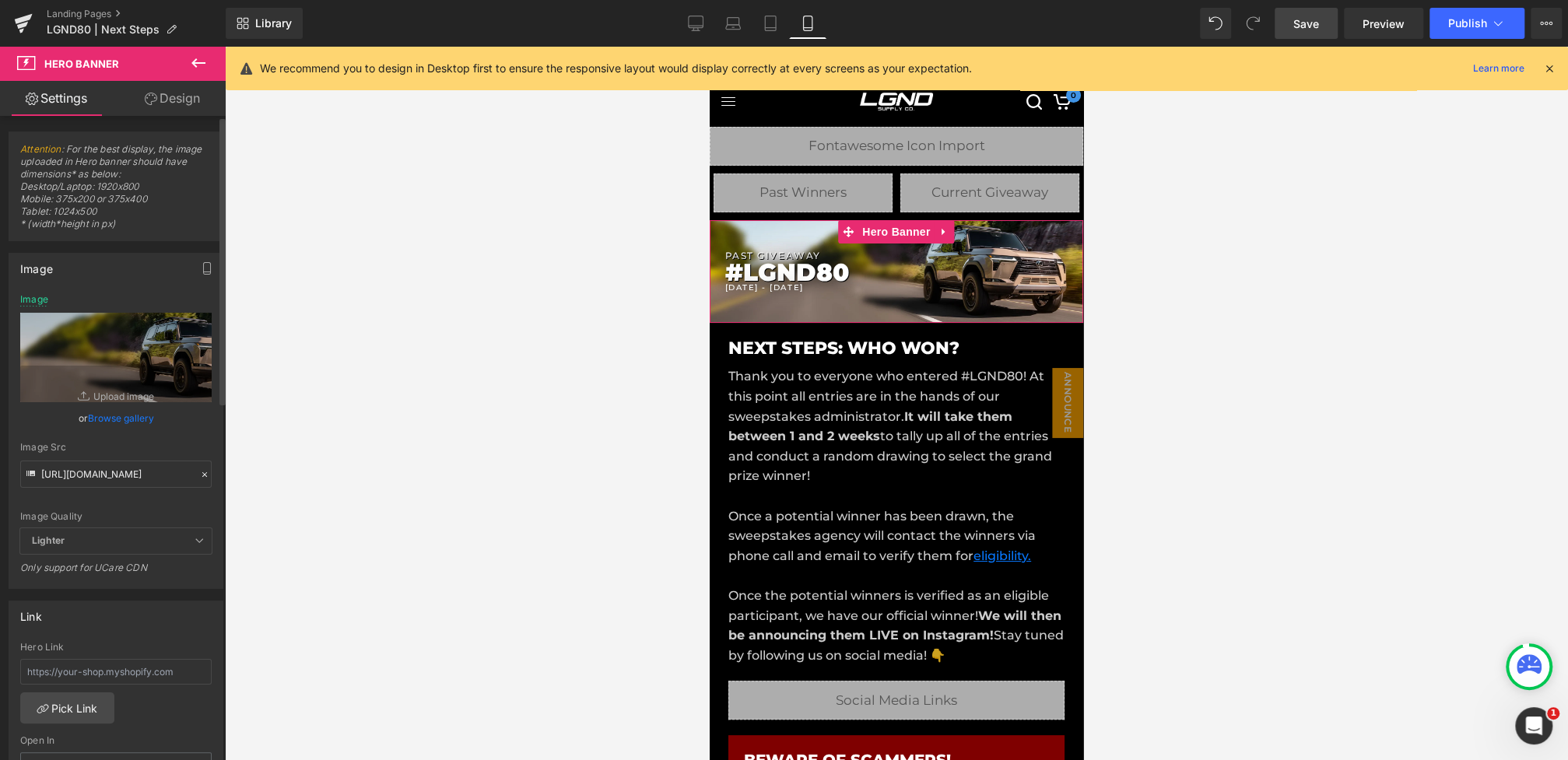
click at [201, 471] on icon at bounding box center [205, 474] width 11 height 11
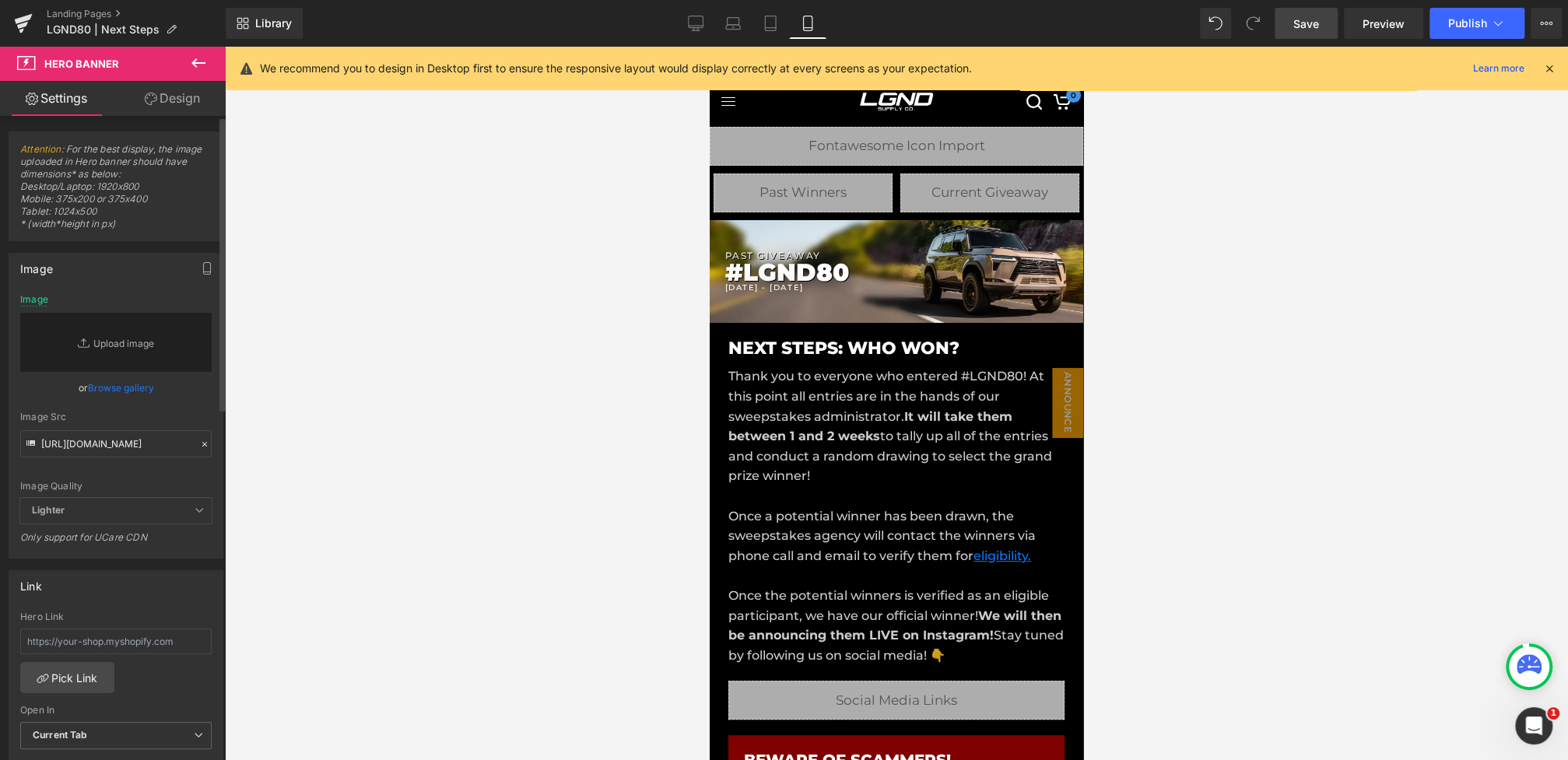
click at [158, 459] on div "Image Quality Lighter Lightest Lighter Lighter Lightest Only support for UCare …" at bounding box center [116, 396] width 191 height 204
click at [158, 455] on input "[URL][DOMAIN_NAME]" at bounding box center [116, 443] width 191 height 27
paste input "[URL][DOMAIN_NAME]"
type input "[URL][DOMAIN_NAME]"
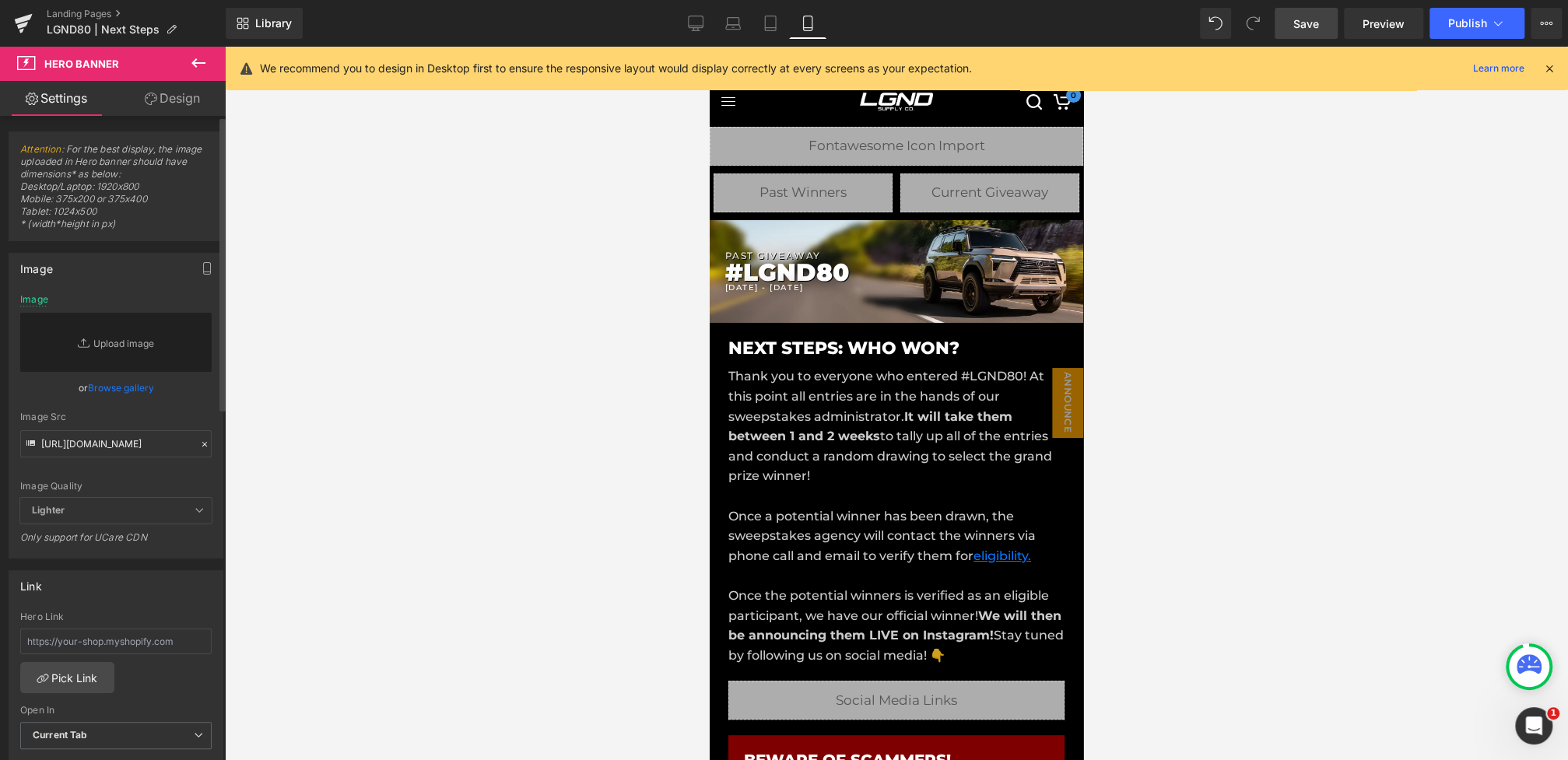
click at [188, 396] on div "or Browse gallery" at bounding box center [116, 387] width 191 height 16
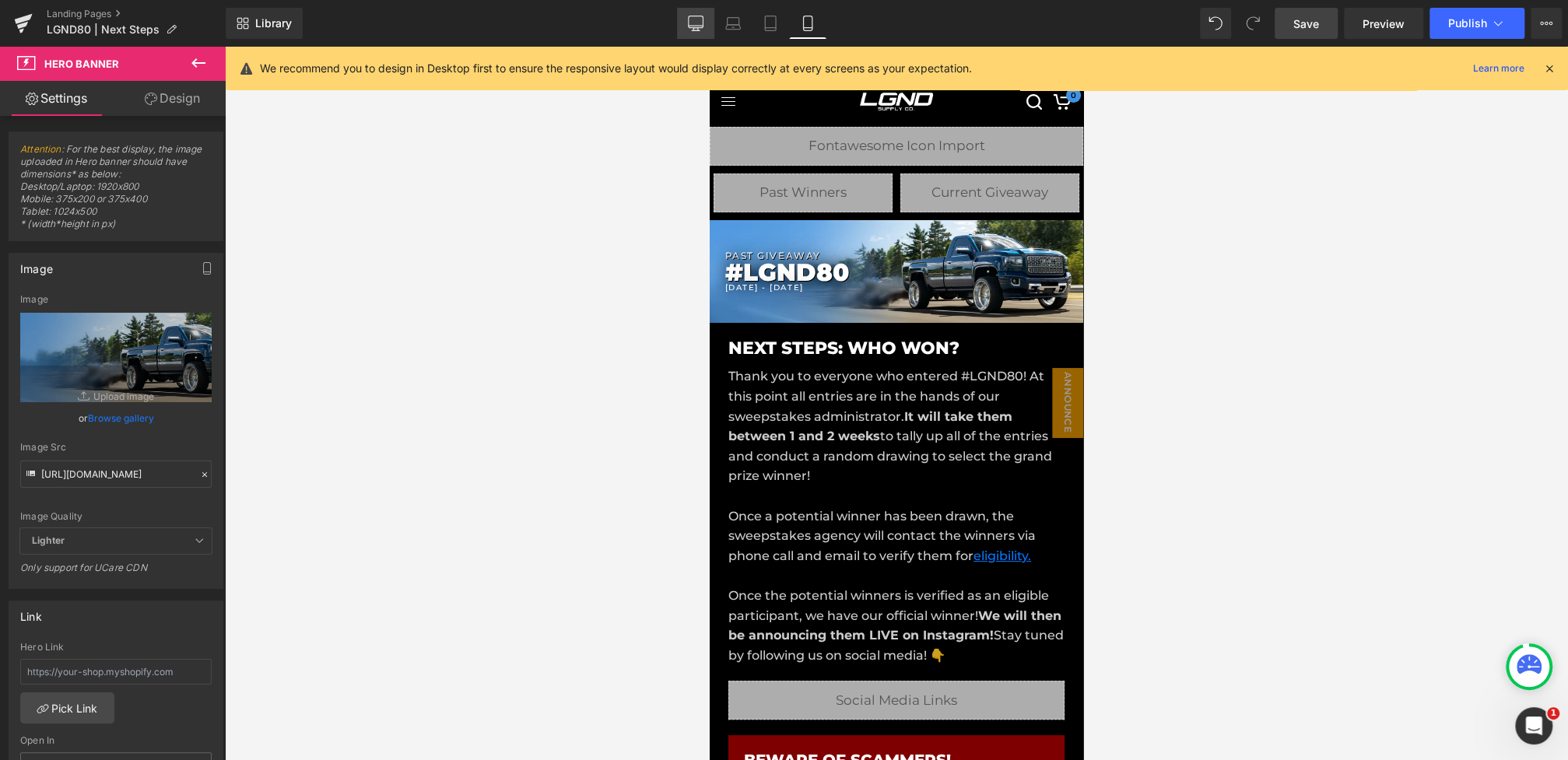
click at [691, 24] on icon at bounding box center [696, 23] width 16 height 16
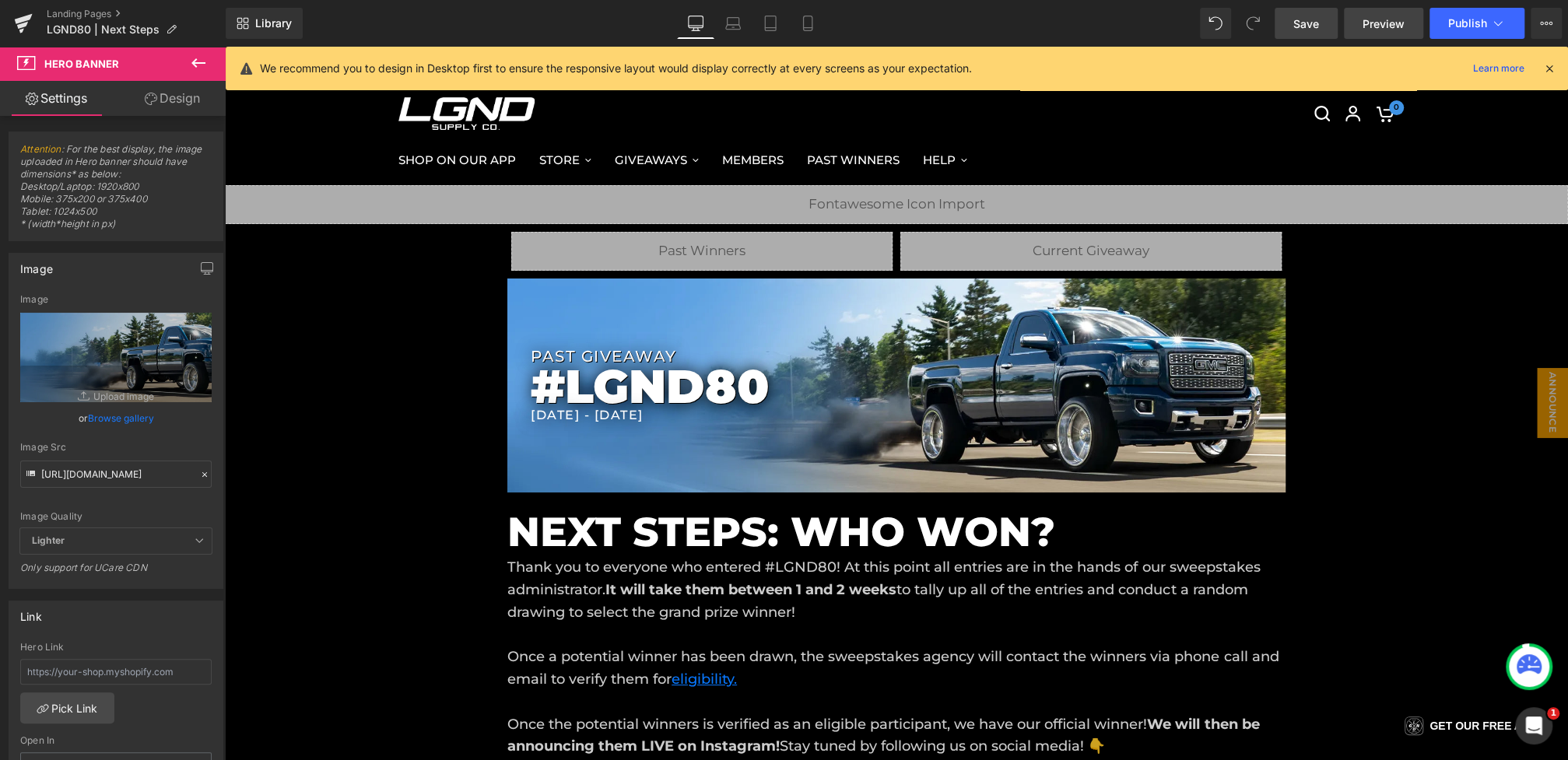
scroll to position [49, 0]
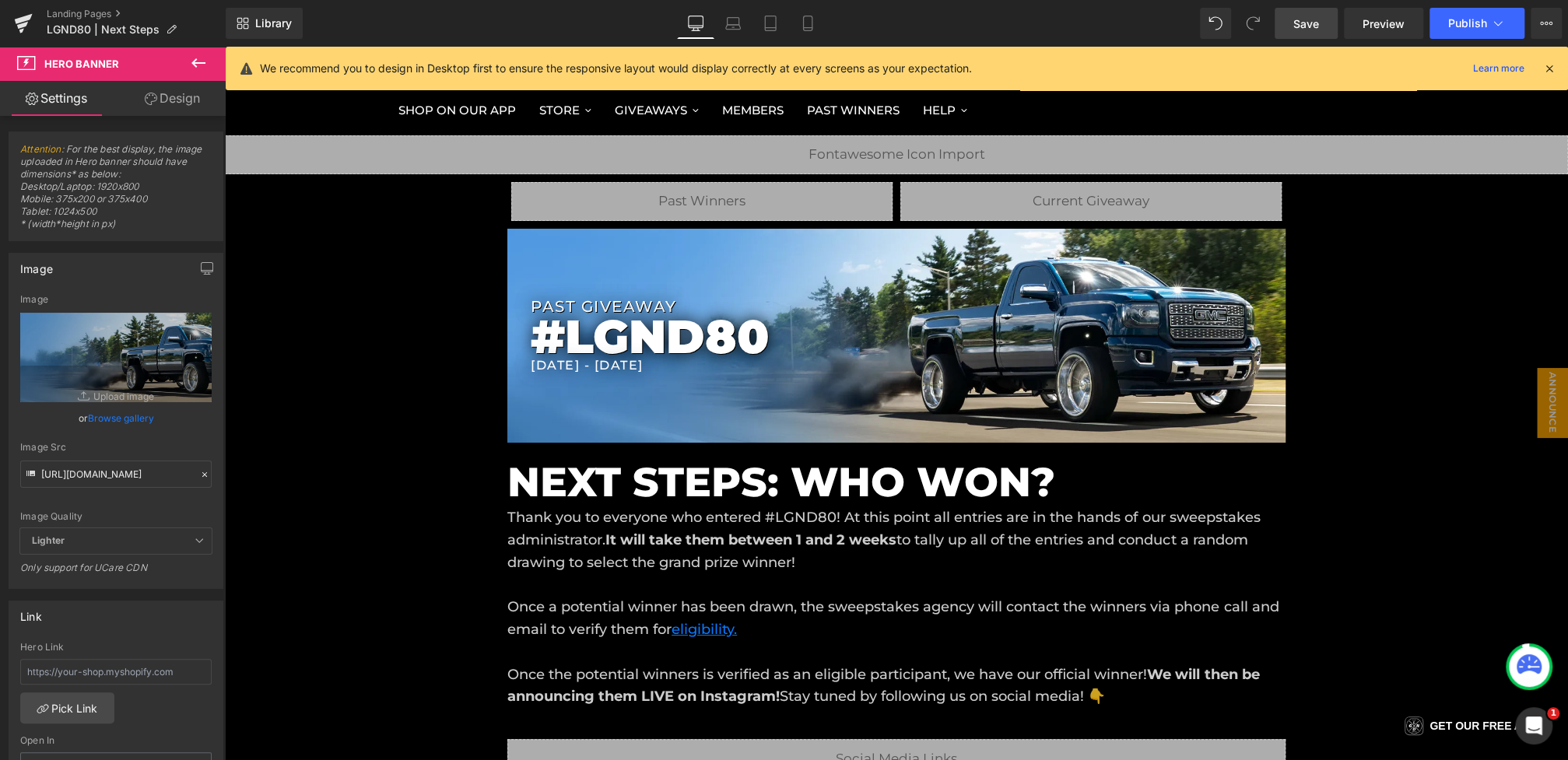
click at [1307, 25] on span "Save" at bounding box center [1306, 23] width 25 height 16
click at [1544, 72] on icon at bounding box center [1549, 68] width 14 height 14
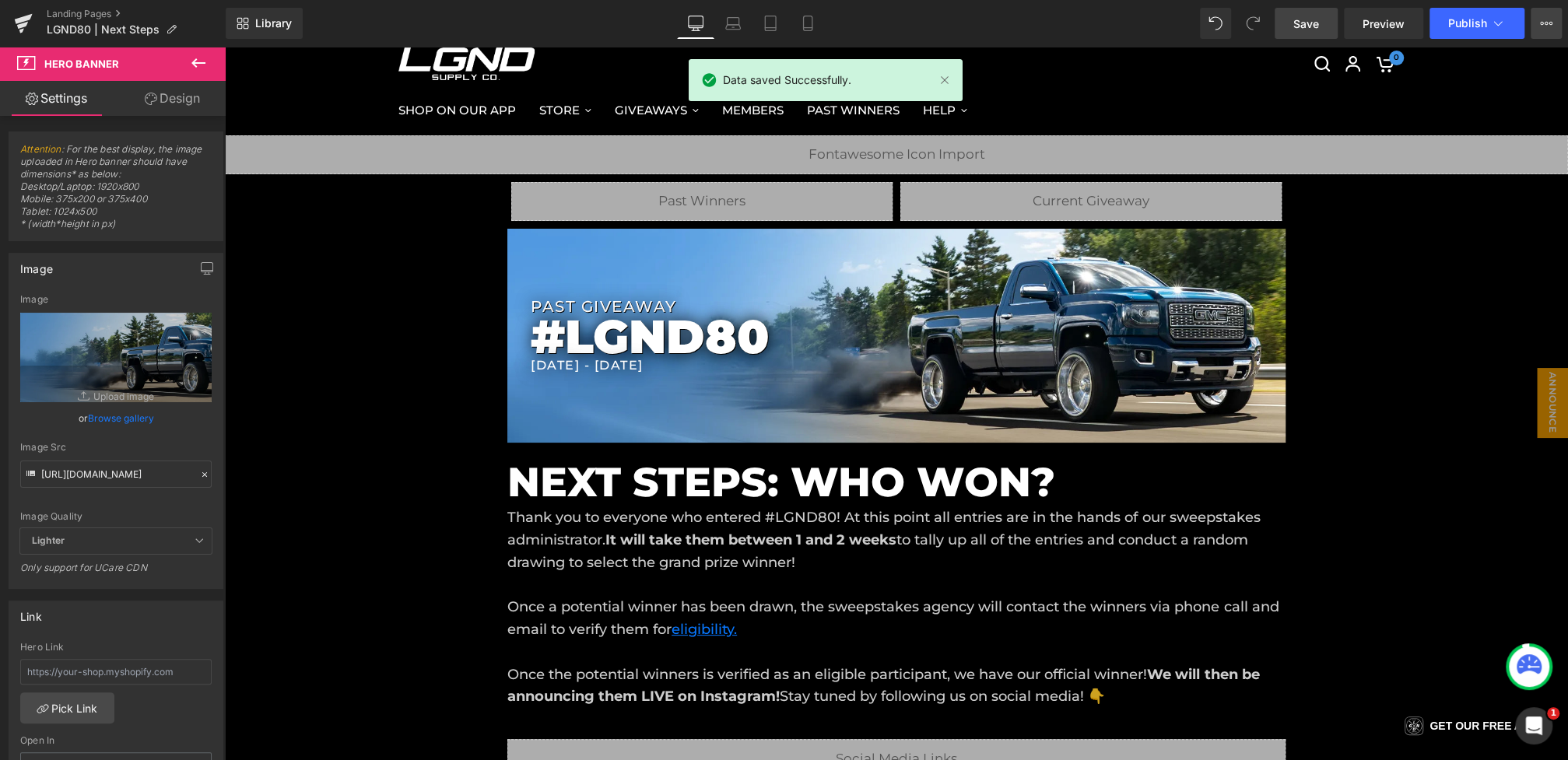
click at [1539, 34] on button "View Live Page View with current Template Save Template to Library Schedule Pub…" at bounding box center [1546, 22] width 31 height 31
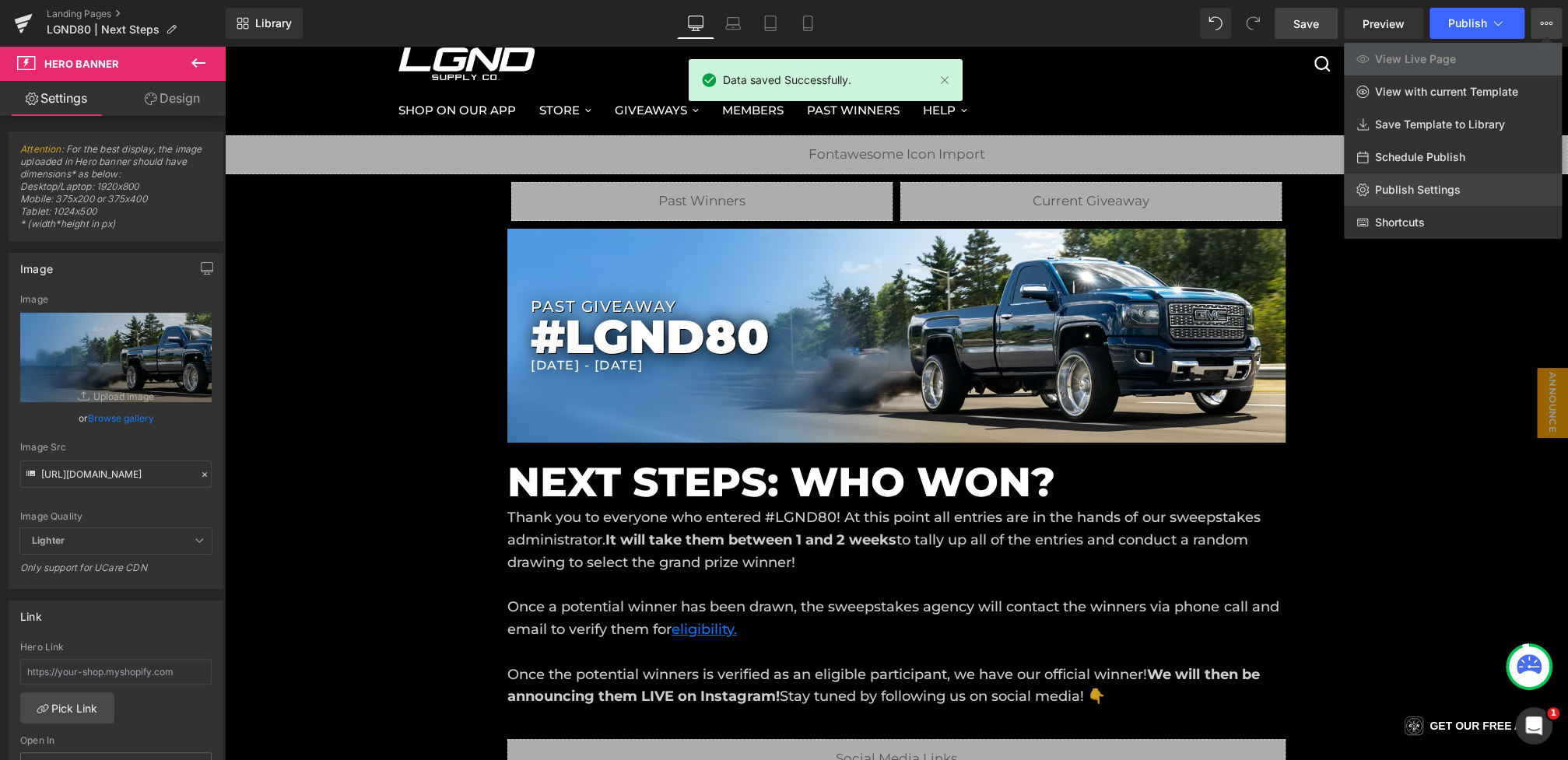
click at [1413, 189] on span "Publish Settings" at bounding box center [1418, 190] width 86 height 14
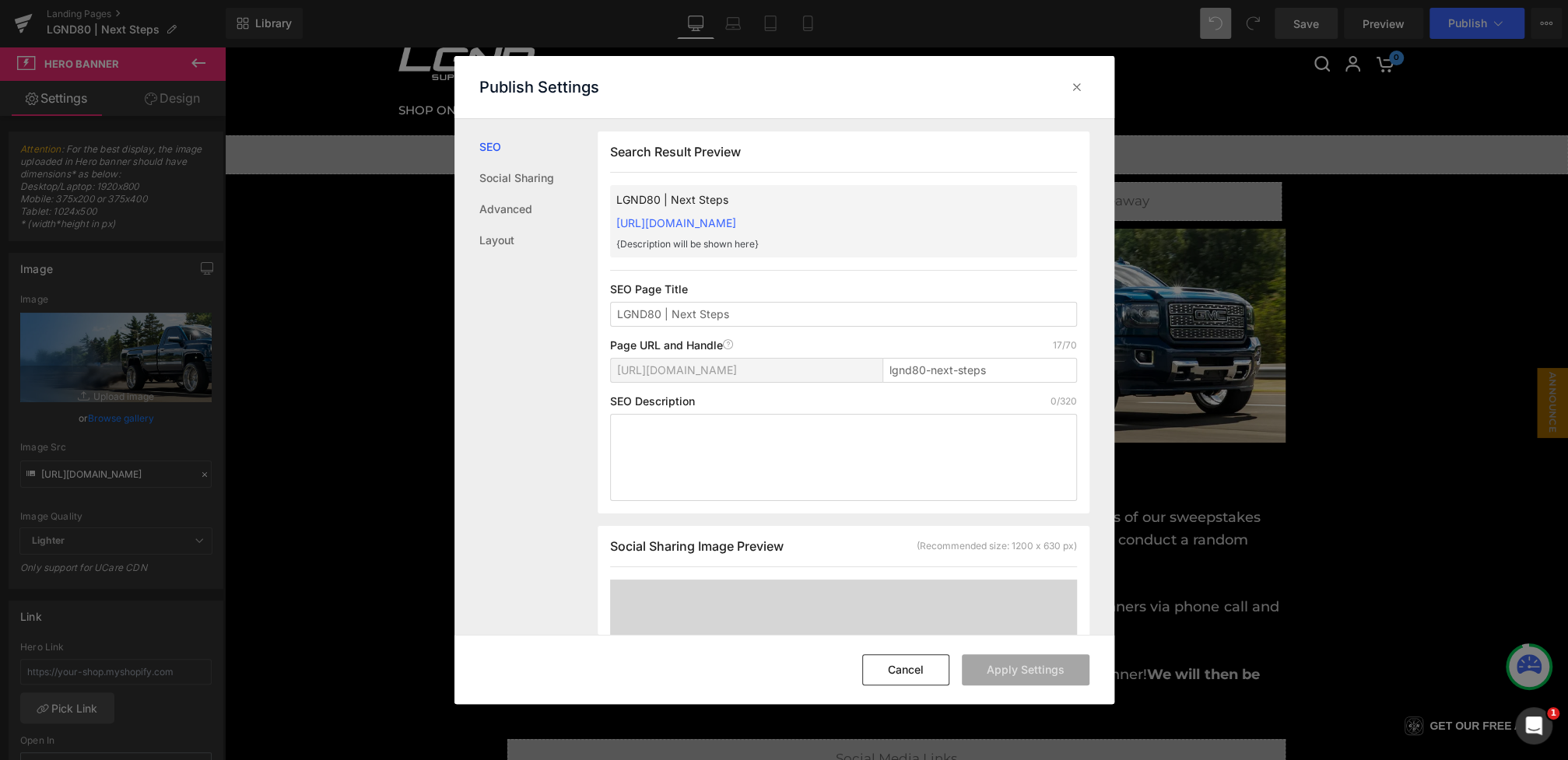
scroll to position [1, 0]
drag, startPoint x: 1006, startPoint y: 373, endPoint x: 936, endPoint y: 373, distance: 70.0
click at [936, 373] on input "lgnd80-next-steps" at bounding box center [980, 369] width 194 height 25
type input "lgnd80"
click at [793, 442] on textarea at bounding box center [843, 456] width 467 height 87
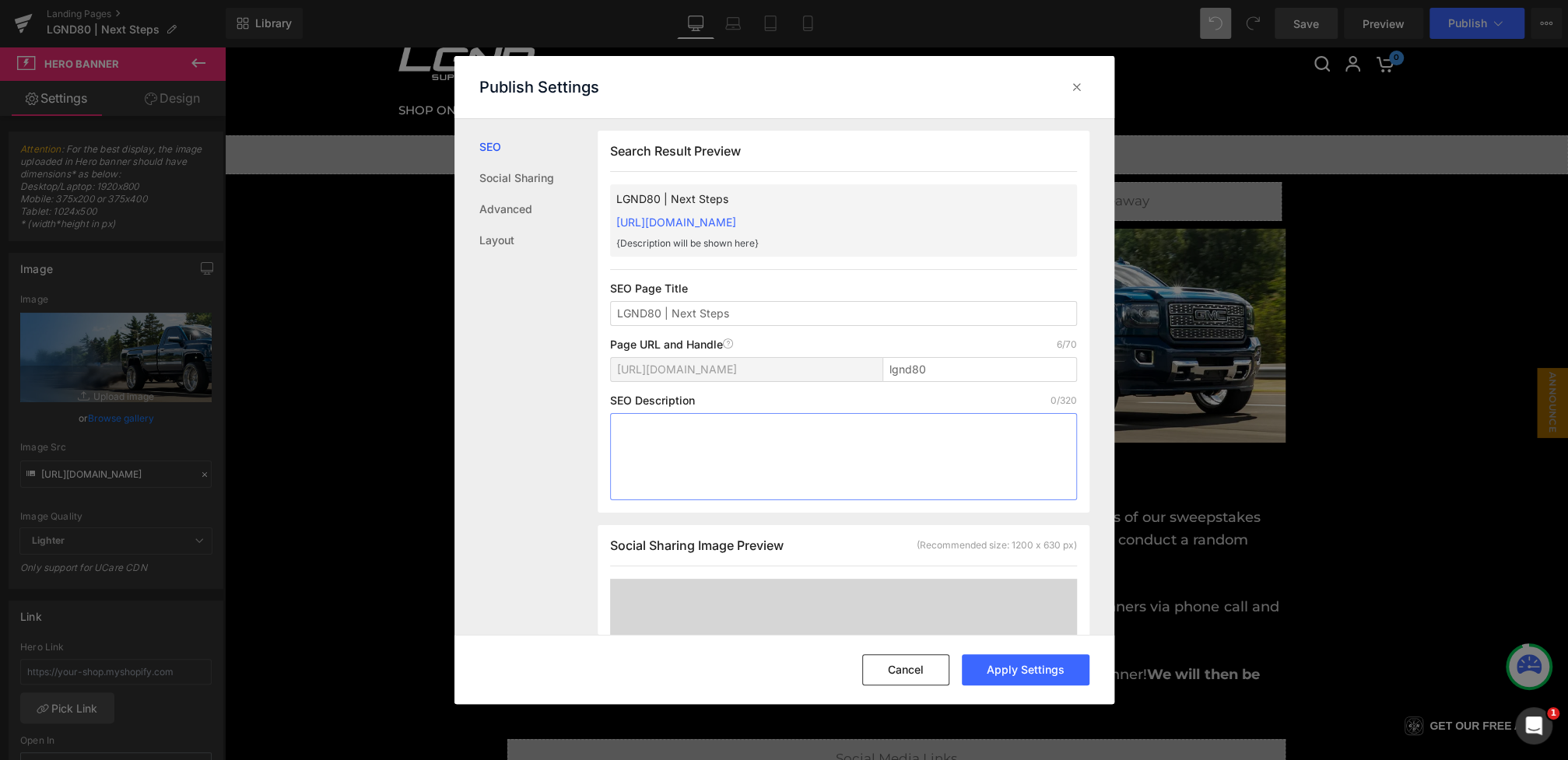
paste textarea "LGND65 is OFFICIALLY in the books - we expect to have a winner [DATE]!! On this…"
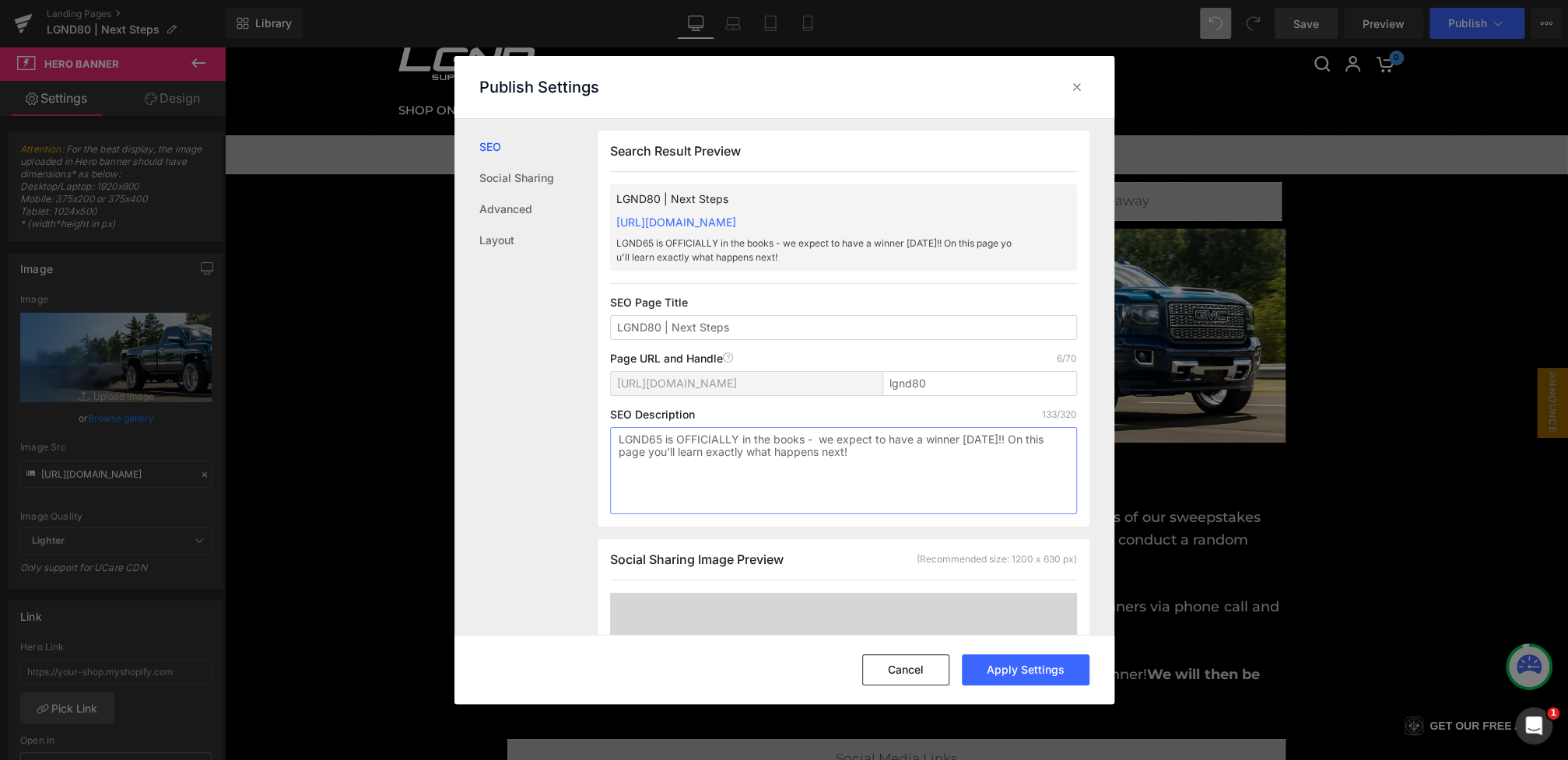
click at [657, 441] on textarea "LGND65 is OFFICIALLY in the books - we expect to have a winner [DATE]!! On this…" at bounding box center [843, 470] width 467 height 87
type textarea "LGND80 is OFFICIALLY in the books - we expect to have a winner [DATE]!! On this…"
click at [1034, 674] on button "Apply Settings" at bounding box center [1025, 669] width 128 height 31
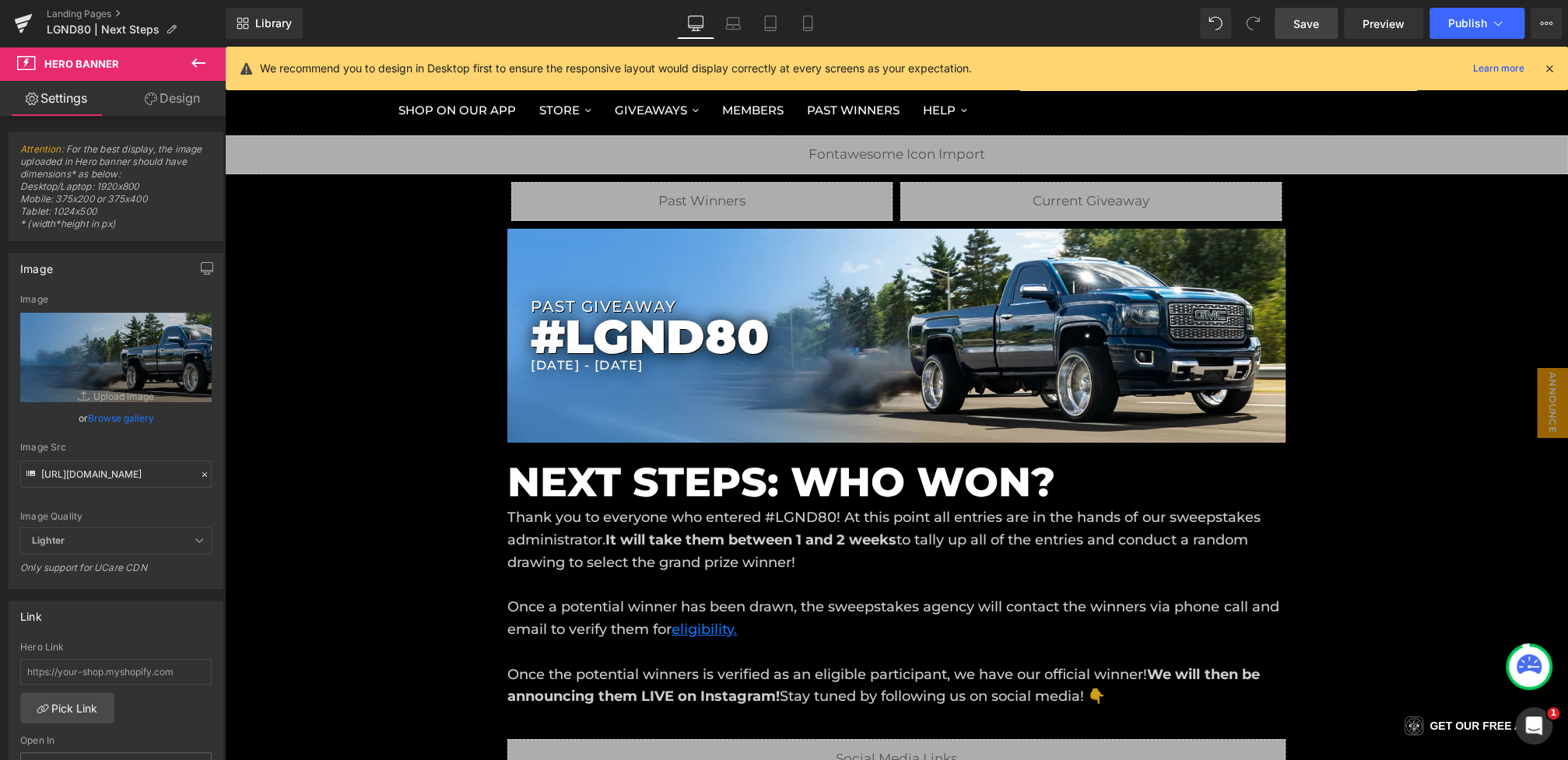
drag, startPoint x: 1304, startPoint y: 19, endPoint x: 1141, endPoint y: 44, distance: 164.9
click at [1304, 19] on span "Save" at bounding box center [1306, 23] width 25 height 16
click at [1555, 70] on icon at bounding box center [1549, 68] width 14 height 14
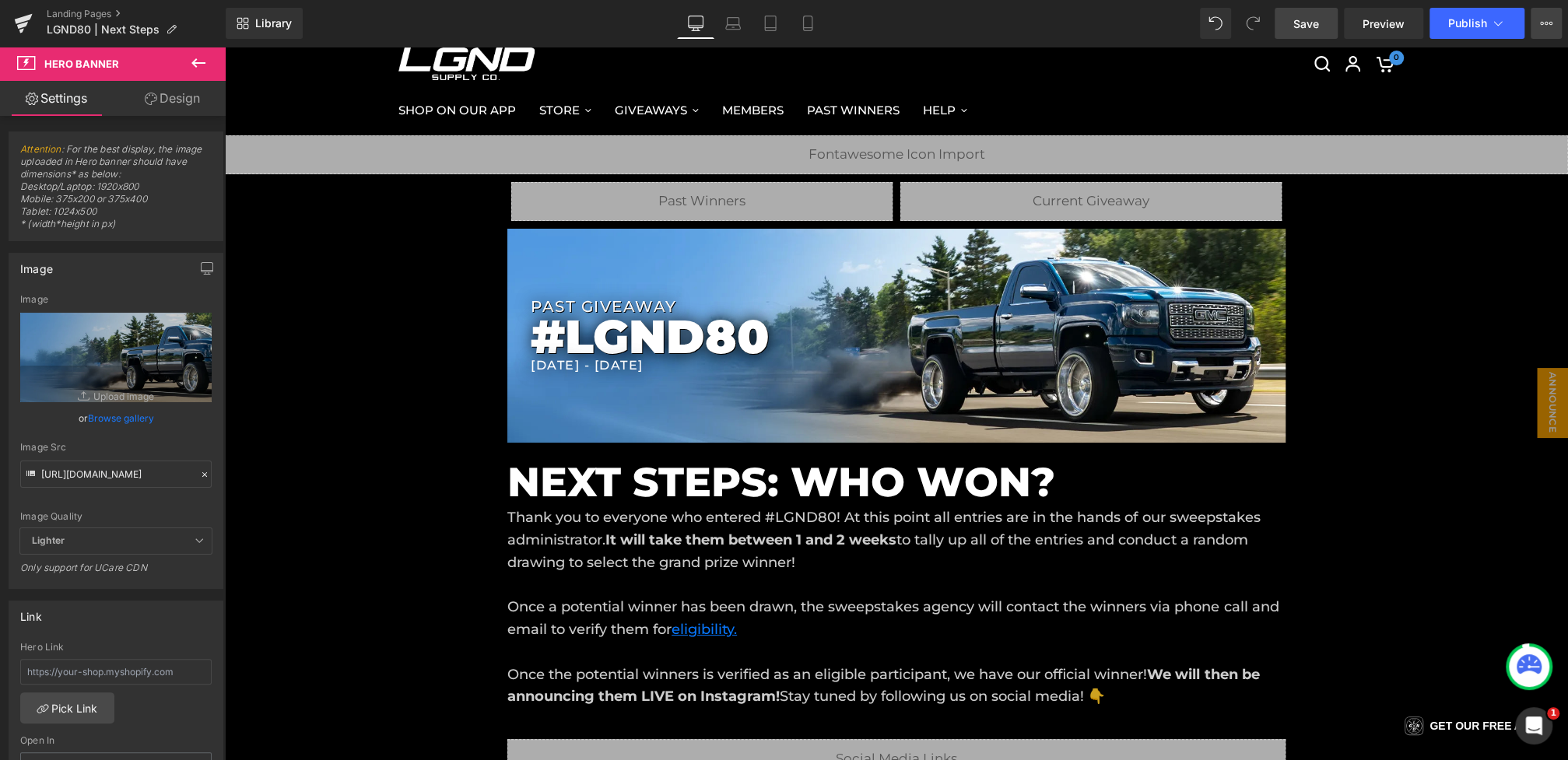
click at [1554, 35] on button "View Live Page View with current Template Save Template to Library Schedule Pub…" at bounding box center [1546, 22] width 31 height 31
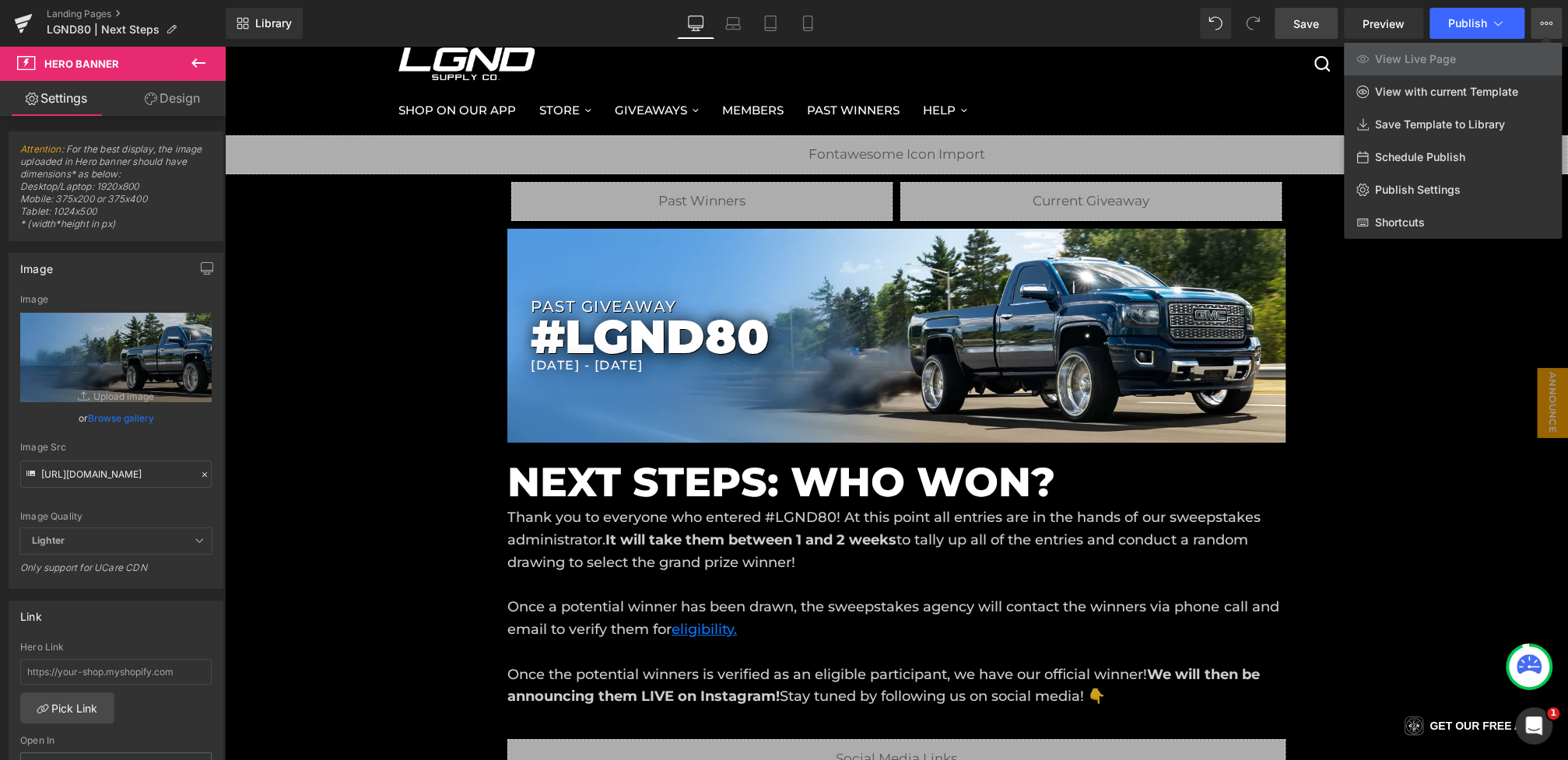
click at [1419, 162] on span "Schedule Publish" at bounding box center [1420, 157] width 91 height 14
select select
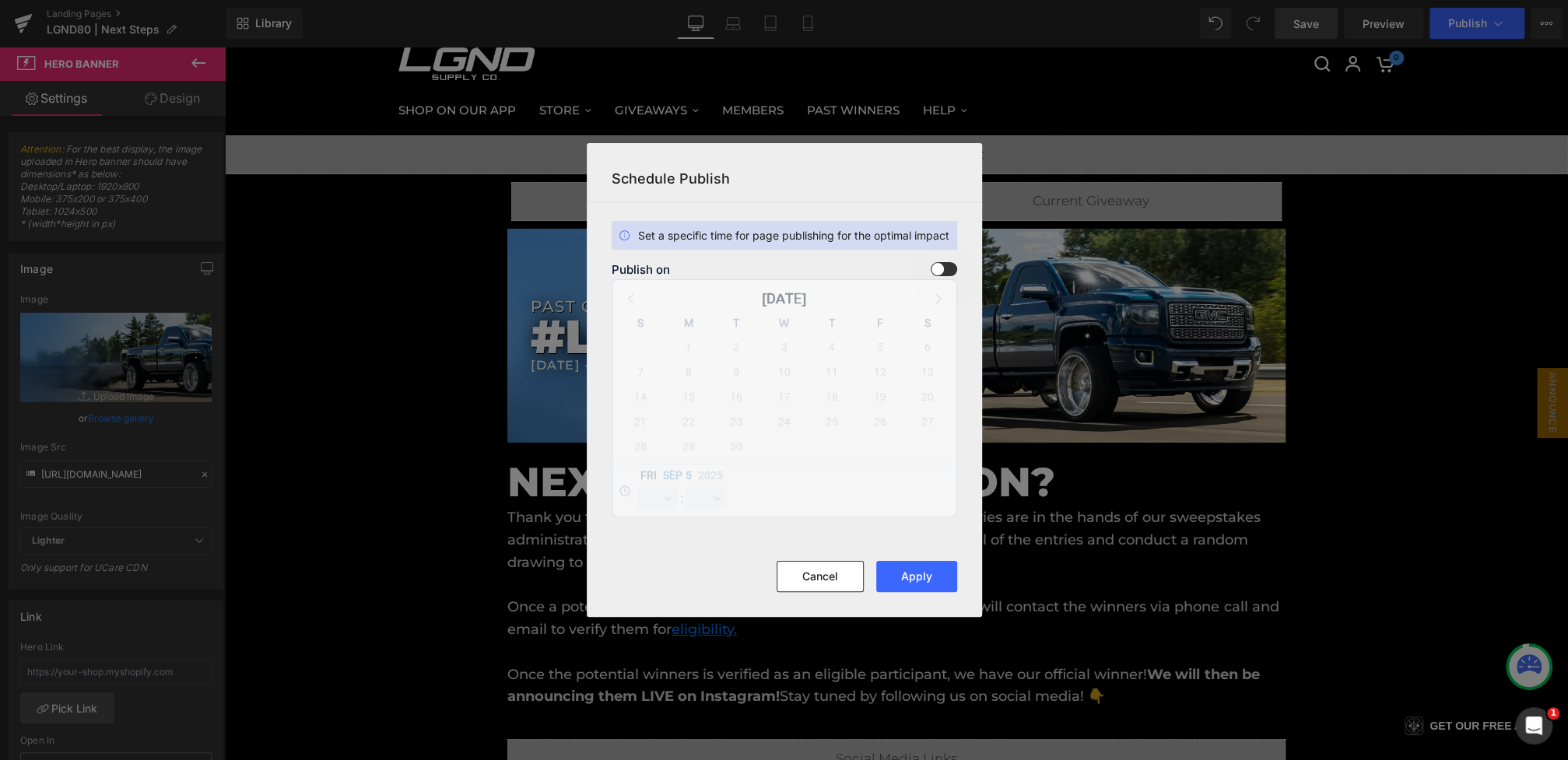
click at [952, 273] on span at bounding box center [944, 269] width 26 height 14
click at [0, 0] on input "checkbox" at bounding box center [0, 0] width 0 height 0
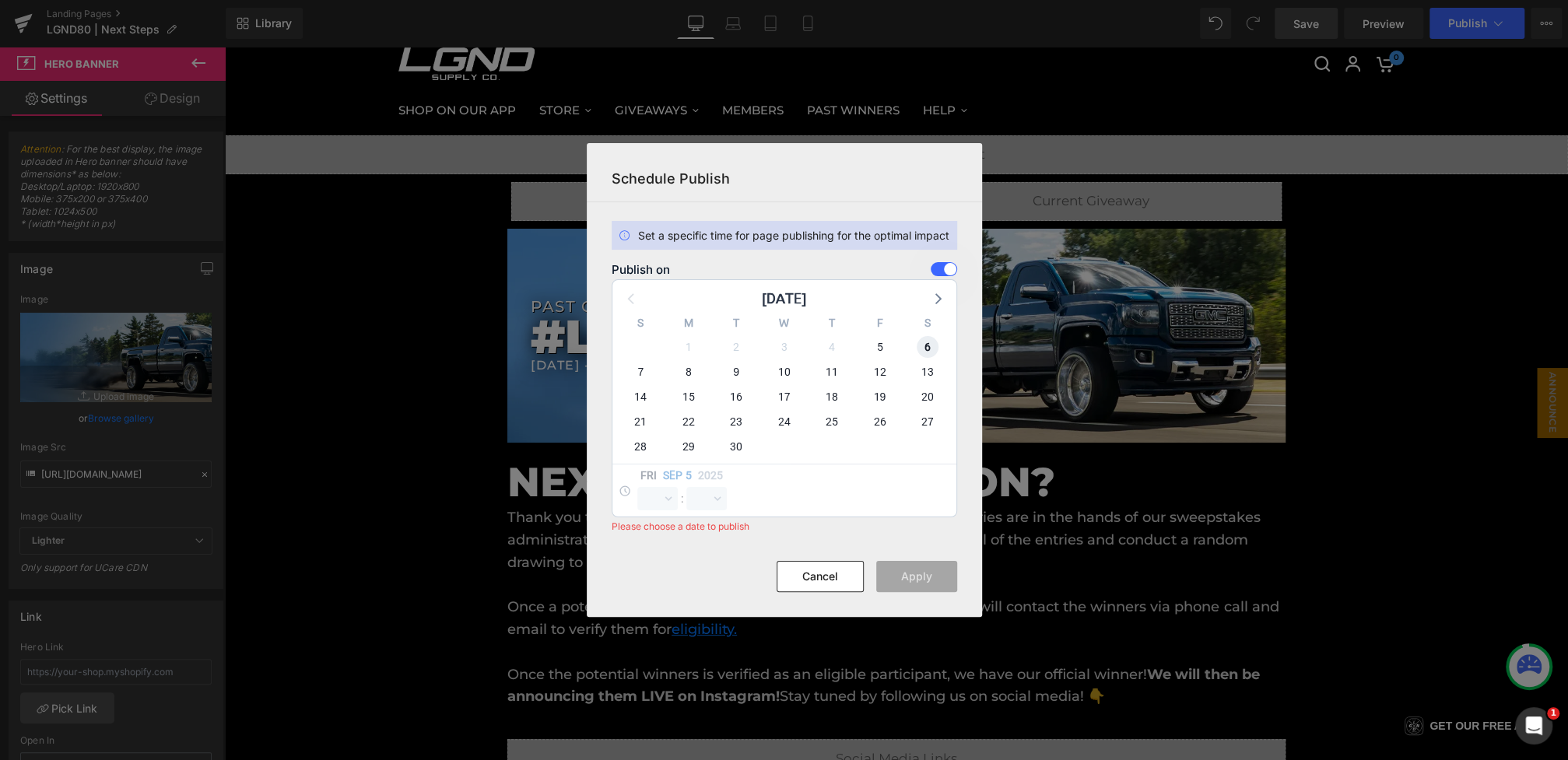
click at [922, 350] on span "6" at bounding box center [927, 346] width 21 height 21
click at [641, 367] on span "7" at bounding box center [640, 372] width 21 height 21
click at [659, 505] on select "00 01 02 03 04 05 06 07 08 09 10 11 12 13 14 15 16 17 18 19 20 21 22 23" at bounding box center [657, 499] width 40 height 23
select select "0"
click at [637, 487] on select "00 01 02 03 04 05 06 07 08 09 10 11 12 13 14 15 16 17 18 19 20 21 22 23" at bounding box center [657, 499] width 40 height 23
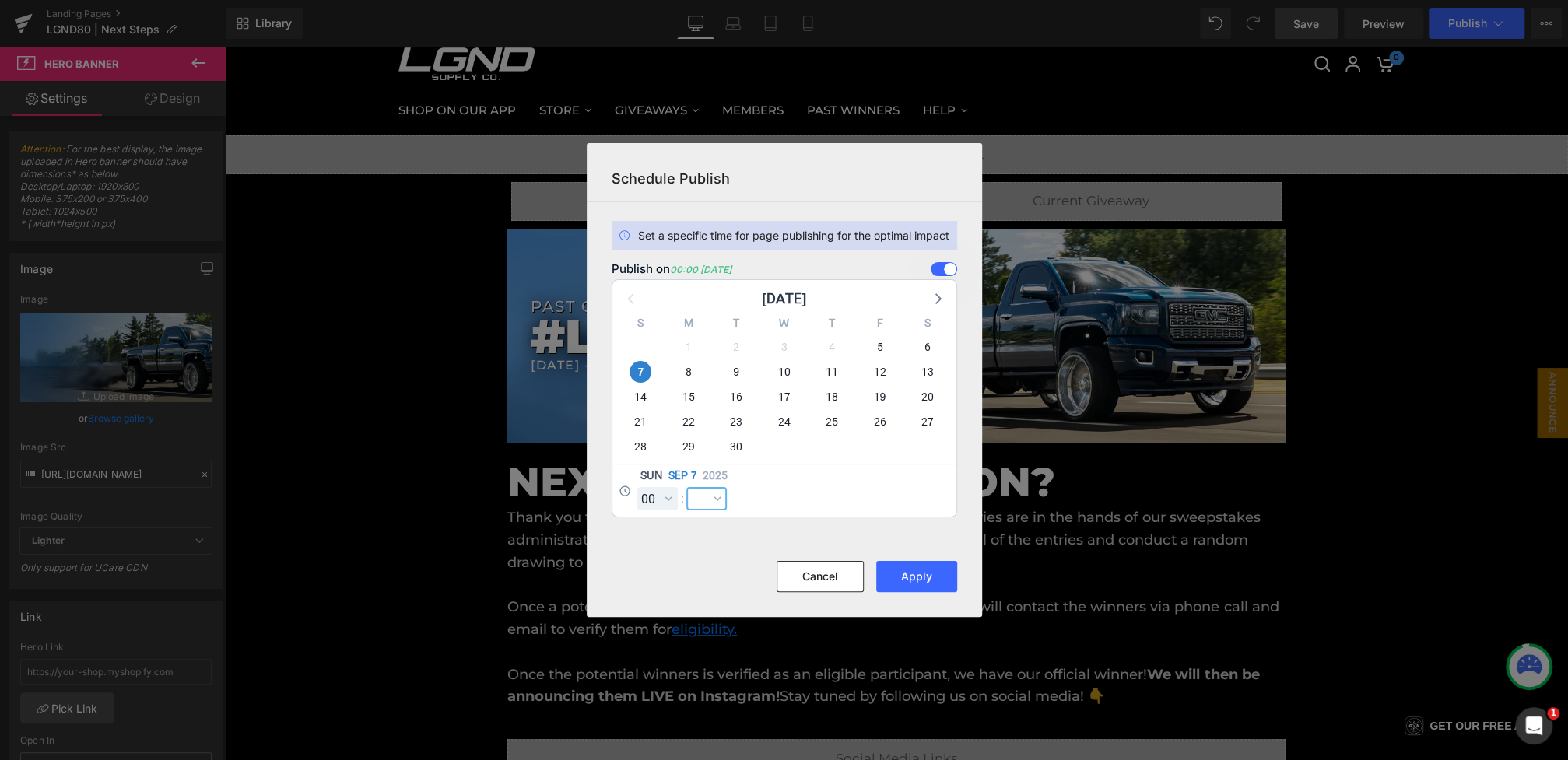
click at [706, 501] on select "00 01 02 03 04 05 06 07 08 09 10 11 12 13 14 15 16 17 18 19 20 21 22 23 24 25 2…" at bounding box center [706, 499] width 40 height 23
click at [686, 487] on select "00 01 02 03 04 05 06 07 08 09 10 11 12 13 14 15 16 17 18 19 20 21 22 23 24 25 2…" at bounding box center [706, 499] width 40 height 23
click at [935, 576] on button "Apply" at bounding box center [916, 576] width 81 height 31
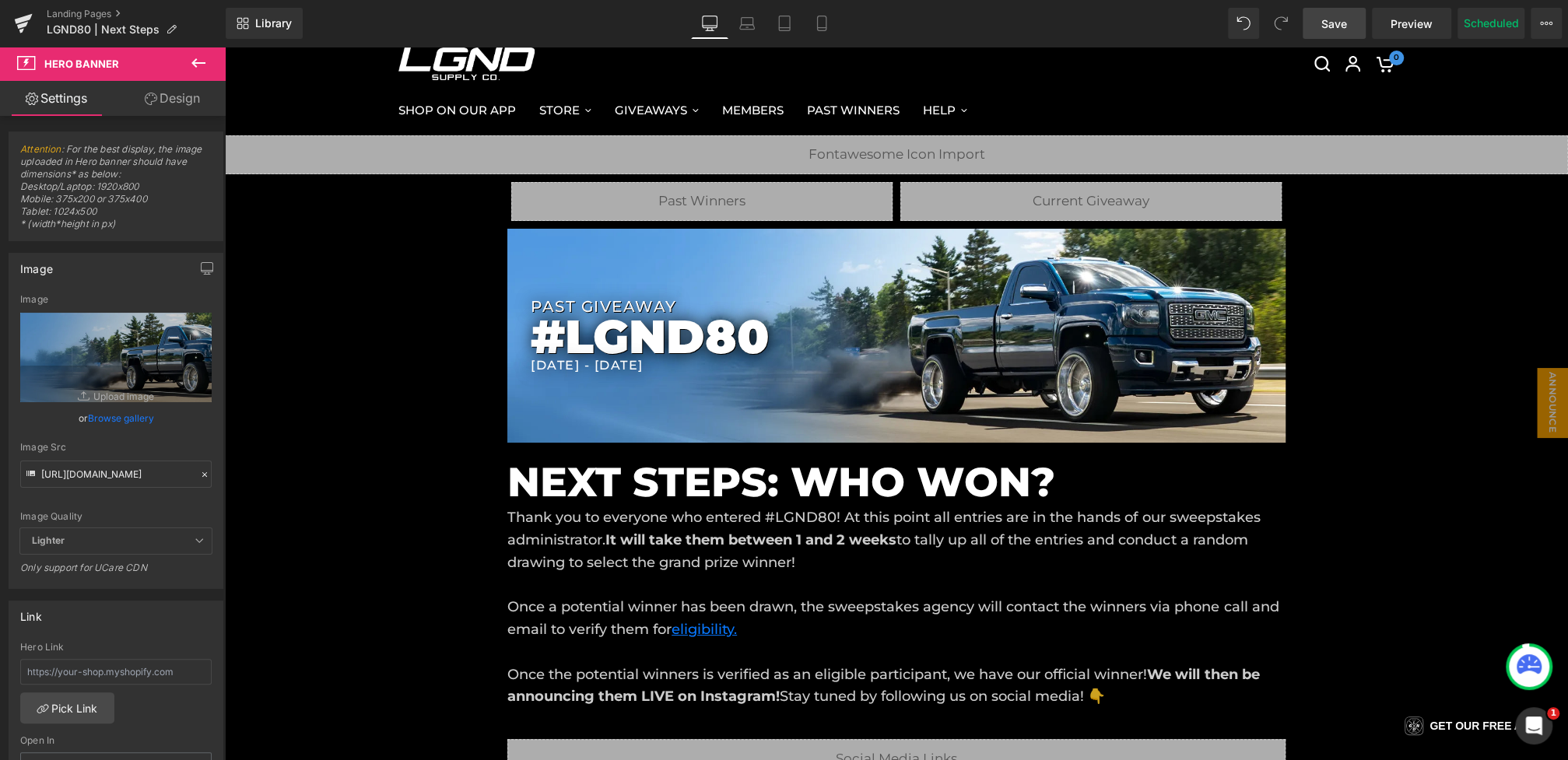
click at [1331, 16] on span "Save" at bounding box center [1334, 23] width 25 height 16
